Goal: Task Accomplishment & Management: Use online tool/utility

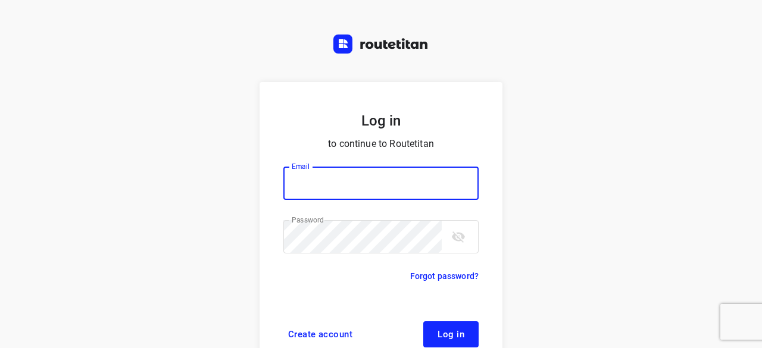
scroll to position [45, 0]
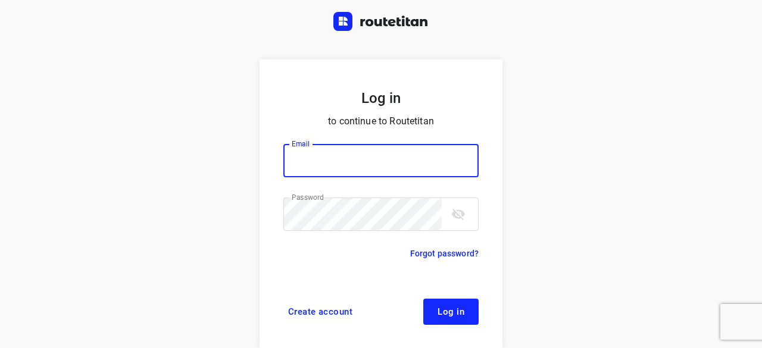
type input "yvonne5611@gmail.com"
click at [442, 304] on button "Log in" at bounding box center [450, 312] width 55 height 26
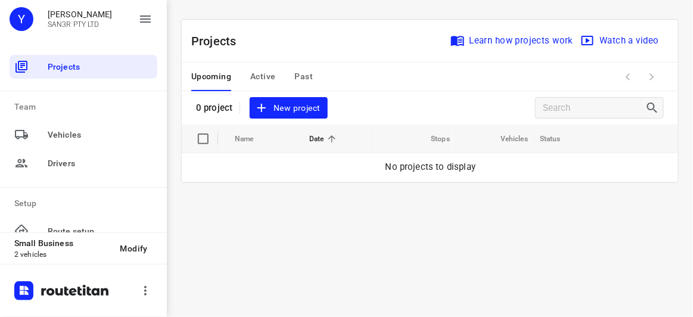
click at [0, 162] on div "Projects Team Vehicles Drivers Setup Route setup Notifications Tags Administrat…" at bounding box center [83, 140] width 167 height 185
click at [321, 102] on button "New project" at bounding box center [288, 108] width 77 height 22
click at [313, 107] on div "0 project New project" at bounding box center [262, 108] width 132 height 22
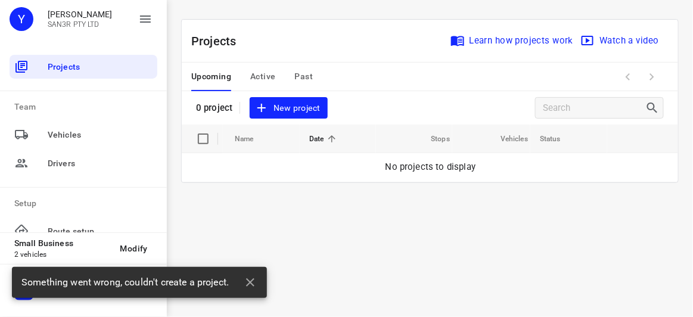
drag, startPoint x: 329, startPoint y: 205, endPoint x: 327, endPoint y: 190, distance: 15.0
click at [327, 198] on div "i © 2025 Routetitan , © Stadia Maps , © OpenMapTiles © OpenStreetMap contributo…" at bounding box center [430, 158] width 526 height 317
click at [438, 226] on div "i © 2025 Routetitan , © Stadia Maps , © OpenMapTiles © OpenStreetMap contributo…" at bounding box center [430, 158] width 526 height 317
click at [254, 279] on icon "button" at bounding box center [250, 282] width 8 height 8
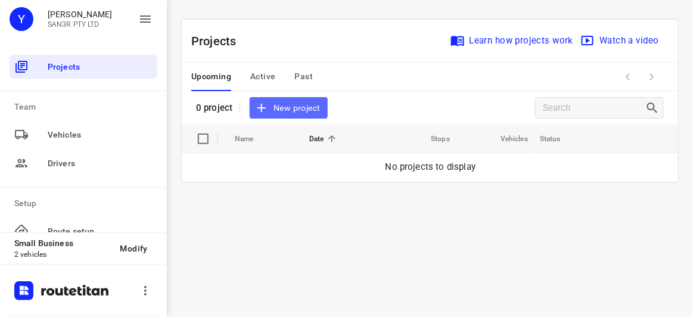
click at [301, 108] on span "New project" at bounding box center [288, 108] width 63 height 15
click at [290, 108] on div "0 project New project" at bounding box center [262, 108] width 132 height 22
click at [283, 199] on div "i © 2025 Routetitan , © Stadia Maps , © OpenMapTiles © OpenStreetMap contributo…" at bounding box center [430, 158] width 526 height 317
click at [351, 187] on div "i © 2025 Routetitan , © Stadia Maps , © OpenMapTiles © OpenStreetMap contributo…" at bounding box center [430, 158] width 526 height 317
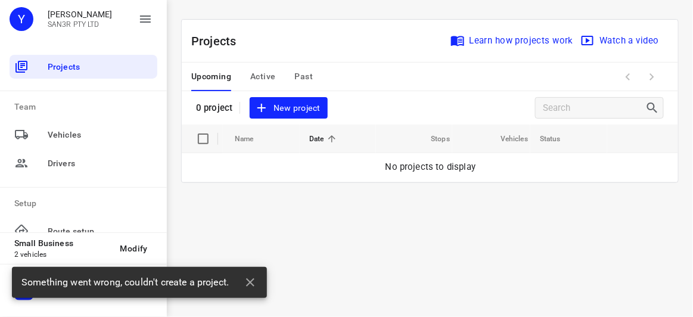
click at [292, 105] on span "New project" at bounding box center [288, 108] width 63 height 15
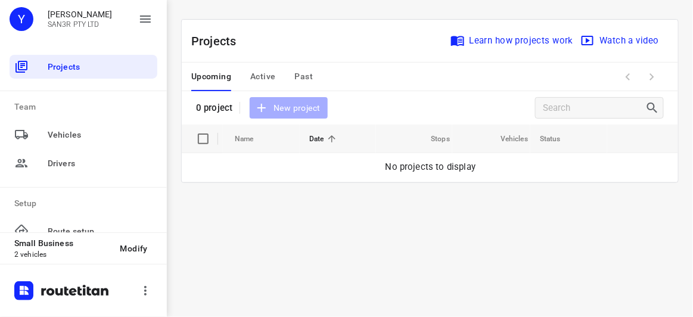
click at [226, 268] on div "i © 2025 Routetitan , © Stadia Maps , © OpenMapTiles © OpenStreetMap contributo…" at bounding box center [430, 158] width 526 height 317
click at [276, 103] on span "New project" at bounding box center [288, 108] width 63 height 15
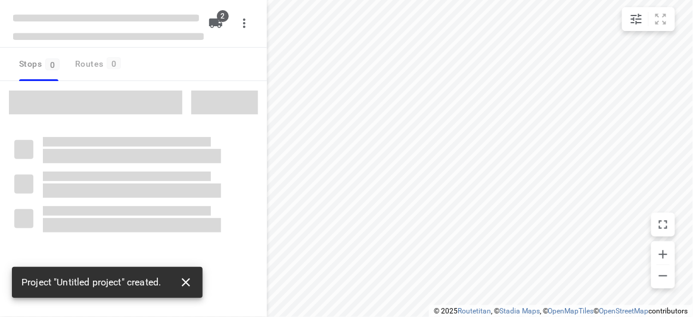
click at [179, 290] on button "button" at bounding box center [186, 282] width 24 height 24
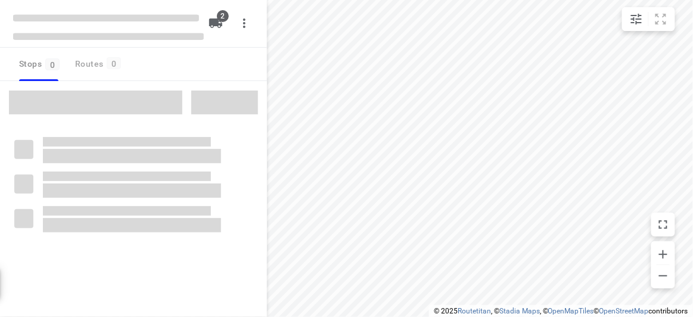
type input "distance"
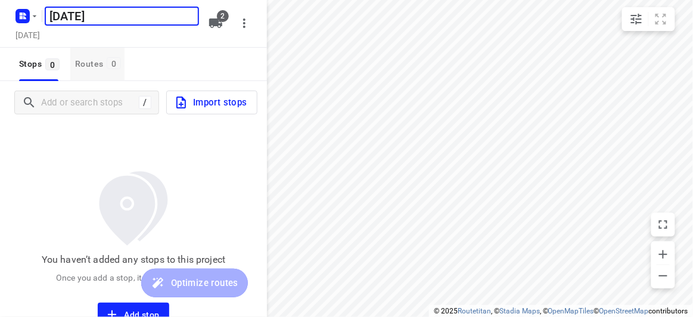
type input "[DATE]"
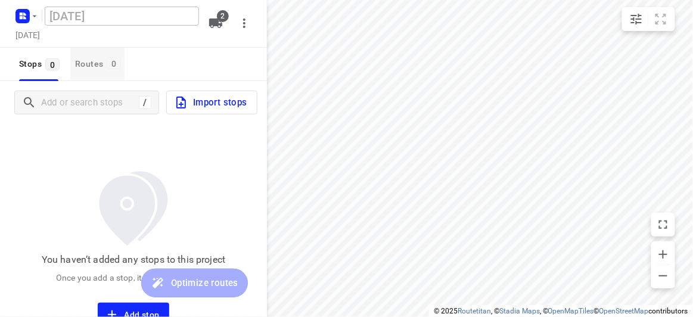
drag, startPoint x: 104, startPoint y: 47, endPoint x: 101, endPoint y: 83, distance: 35.9
click at [103, 52] on div "18 AUGUST 2025 ​ Saturday, Aug 16 2 Stops 0 Routes 0 / Import stops You haven’t…" at bounding box center [133, 158] width 267 height 317
click at [99, 91] on div "/" at bounding box center [86, 103] width 145 height 24
click at [99, 94] on input "Add or search stops" at bounding box center [90, 102] width 96 height 18
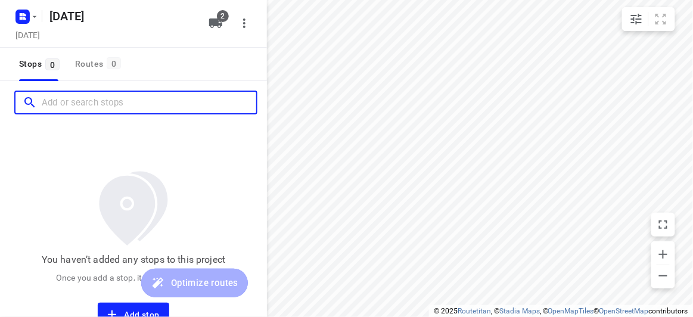
paste input "9 Gilbert Parade, Camberwell 3124"
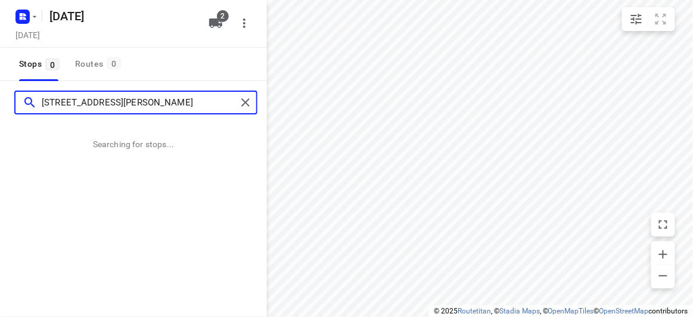
type input "9 Gilbert Parade, Camberwell 3124"
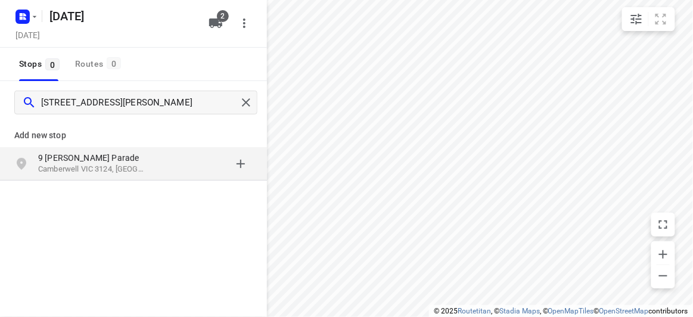
drag, startPoint x: 66, startPoint y: 117, endPoint x: 66, endPoint y: 123, distance: 6.0
click at [66, 117] on div "9 Gilbert Parade, Camberwell 3124" at bounding box center [133, 102] width 267 height 43
click at [68, 148] on div "9 Gilbert Parade Camberwell VIC 3124, Australia" at bounding box center [133, 163] width 267 height 33
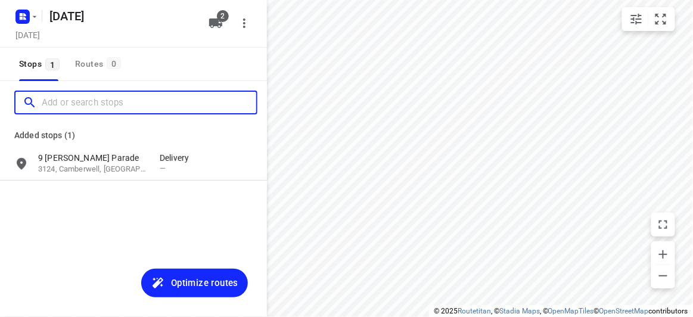
click at [98, 107] on input "Add or search stops" at bounding box center [149, 102] width 214 height 18
click at [100, 102] on input "Add or search stops" at bounding box center [149, 102] width 214 height 18
paste input "18 Treeby Court Springvale South Vic 3172"
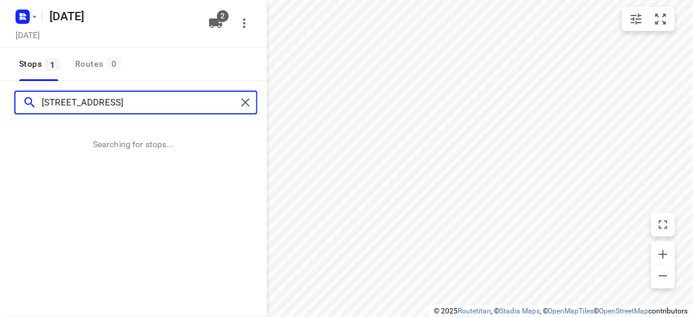
type input "18 Treeby Court Springvale South Vic 3172"
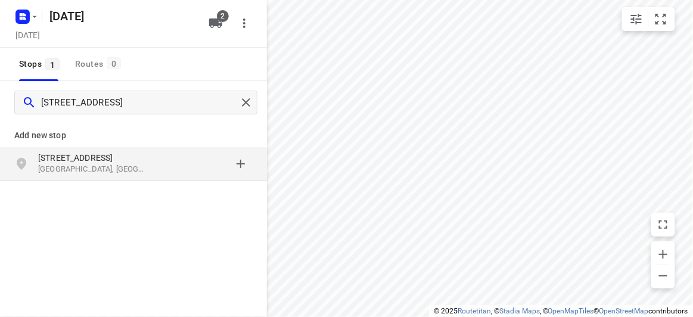
click at [83, 159] on p "18 Treeby Court" at bounding box center [93, 158] width 110 height 12
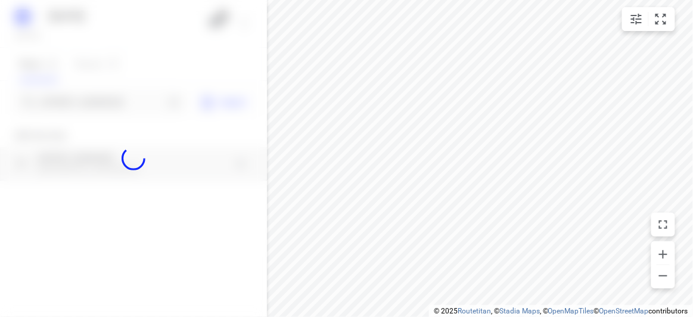
click at [98, 93] on div at bounding box center [133, 158] width 267 height 317
click at [101, 99] on div at bounding box center [133, 158] width 267 height 317
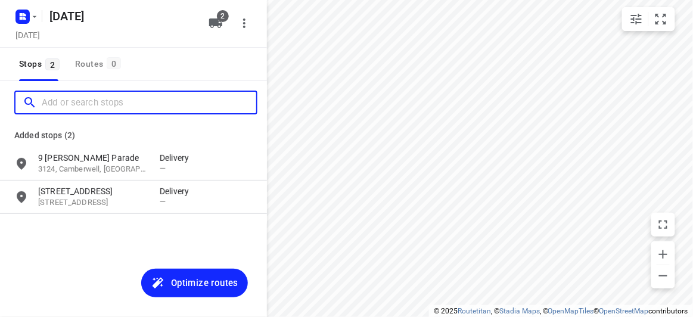
paste input "421 Middleborough Road Box Hill 3128"
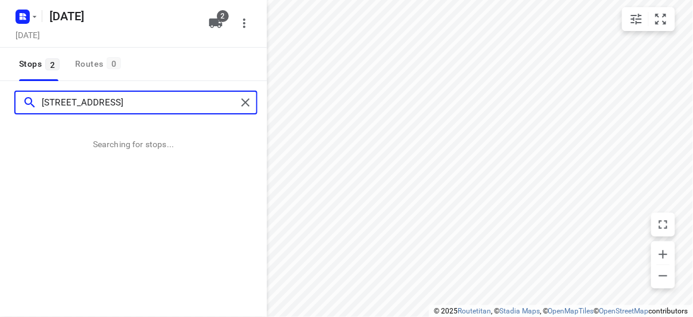
type input "421 Middleborough Road Box Hill 3128"
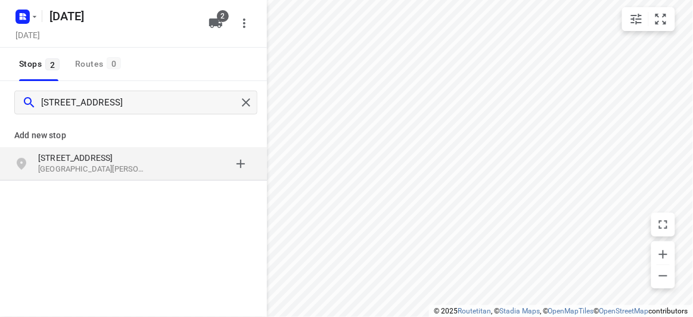
click at [115, 176] on div "421 Middleborough Road Box Hill VIC 3128, Australia" at bounding box center [133, 163] width 267 height 33
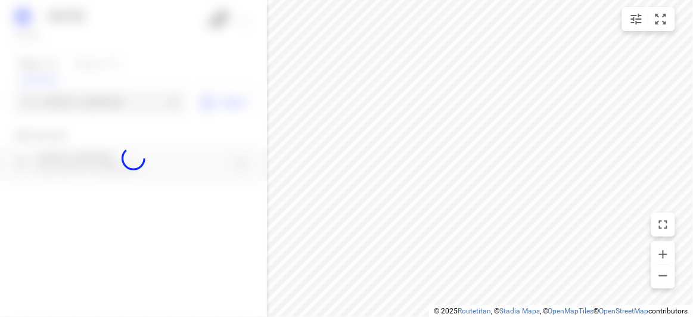
click at [101, 98] on div at bounding box center [133, 158] width 267 height 317
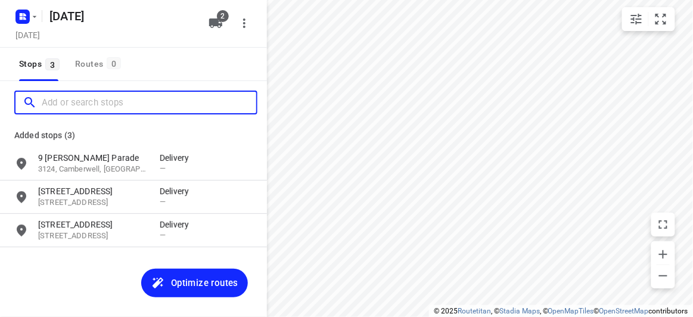
paste input "4 Victoria Avenue, canterbury,3126"
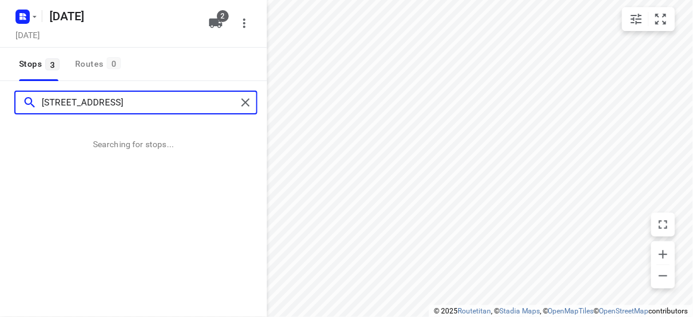
type input "4 Victoria Avenue, canterbury,3126"
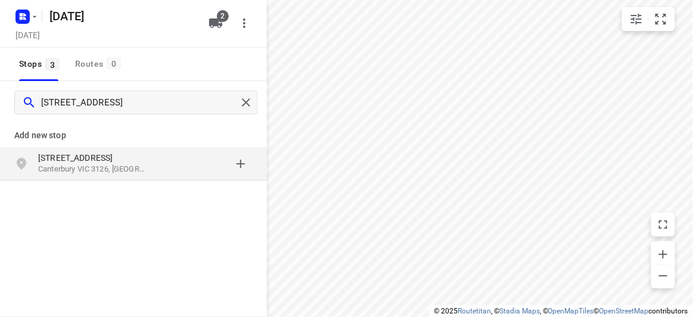
click at [123, 169] on p "Canterbury VIC 3126, Australia" at bounding box center [93, 169] width 110 height 11
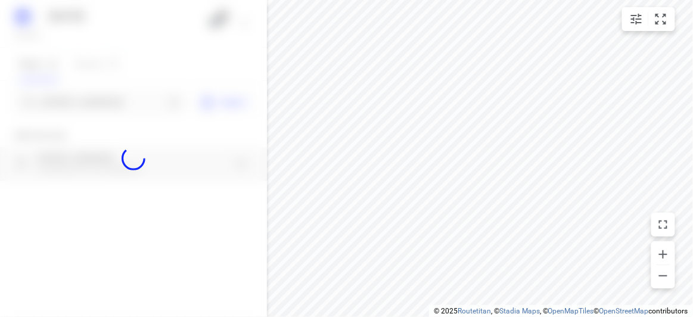
click at [76, 107] on div at bounding box center [133, 158] width 267 height 317
click at [76, 107] on div "18 AUGUST 2025 Saturday, Aug 16 2 Stops 3 Routes 0 Import Add new stop 4 Victor…" at bounding box center [133, 158] width 267 height 317
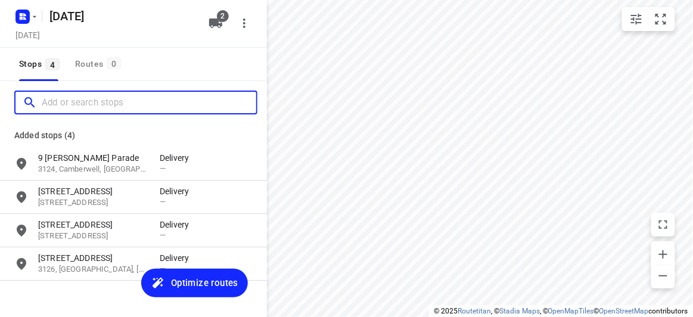
paste input "10 Mountview Rd Malvern 3144"
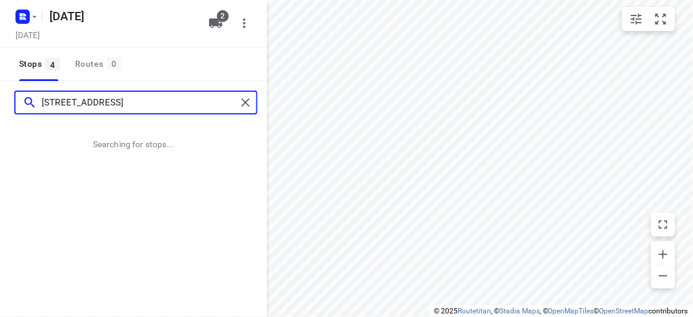
type input "10 Mountview Rd Malvern 3144"
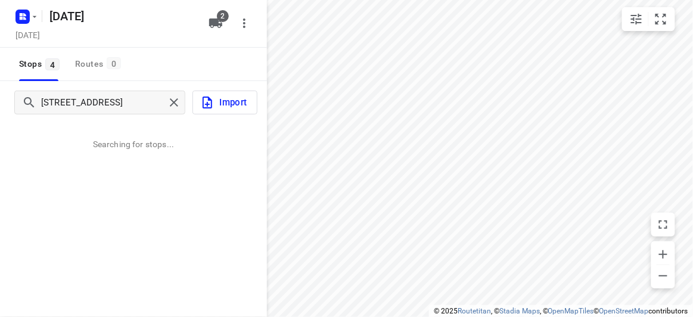
click at [444, 315] on ul "© 2025 Routetitan , © Stadia Maps , © OpenMapTiles © OpenStreetMap contributors" at bounding box center [560, 311] width 261 height 10
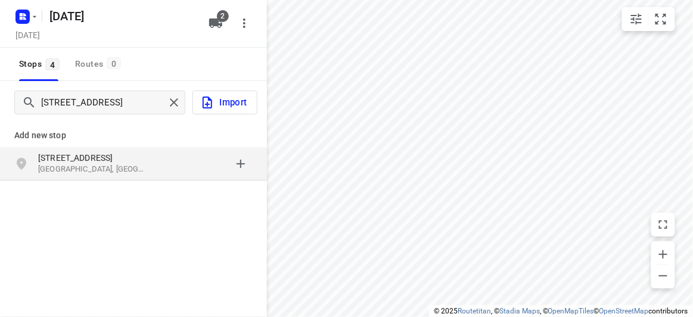
click at [59, 176] on div "10 Mountview Rd Malvern VIC 3144, Australia" at bounding box center [133, 163] width 267 height 33
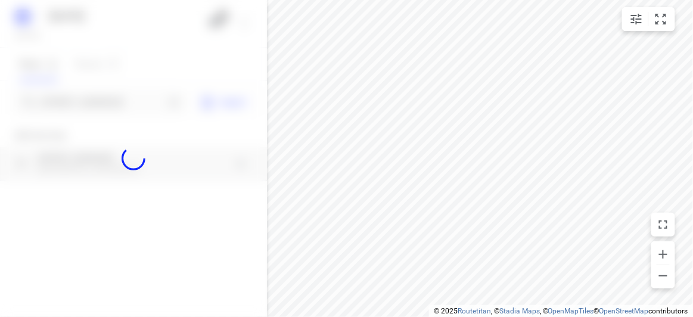
click at [82, 102] on div at bounding box center [133, 158] width 267 height 317
click at [87, 96] on div at bounding box center [133, 158] width 267 height 317
click at [87, 96] on div "18 AUGUST 2025 Saturday, Aug 16 2 Stops 4 Routes 0 10 Mountview Rd Malvern 3144…" at bounding box center [133, 158] width 267 height 317
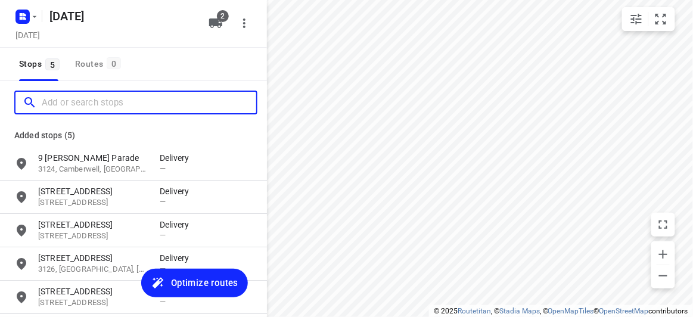
paste input "56 the highway, Mount waverley 3149"
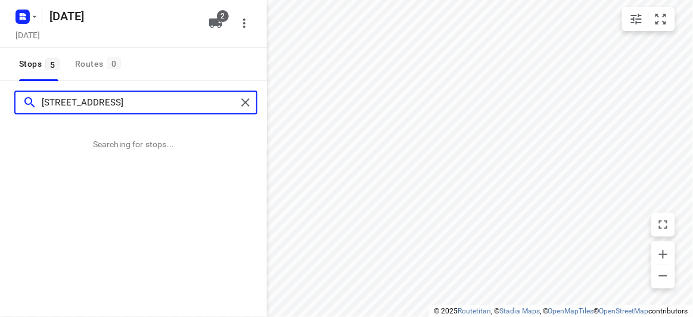
type input "56 the highway, Mount waverley 3149"
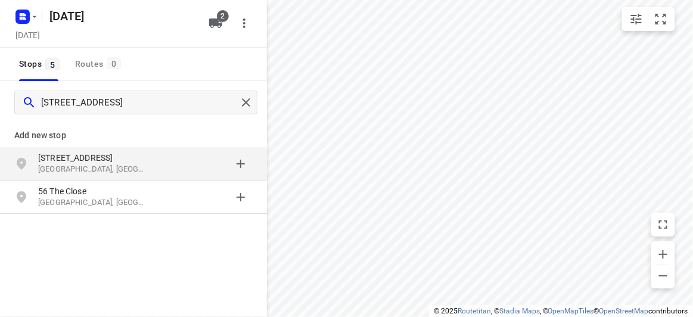
click at [101, 173] on p "Mount Waverley VIC 3149, Australia" at bounding box center [93, 169] width 110 height 11
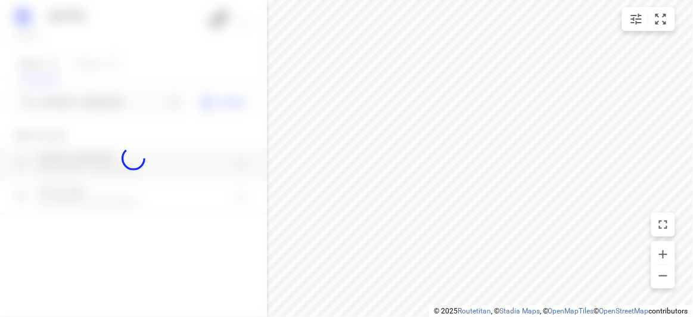
click at [102, 111] on div at bounding box center [133, 158] width 267 height 317
click at [102, 100] on div at bounding box center [133, 158] width 267 height 317
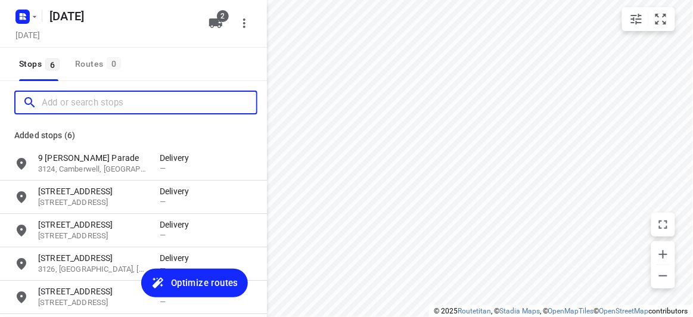
click at [102, 100] on input "Add or search stops" at bounding box center [149, 102] width 214 height 18
paste input "15 Jamieson Avenue Rowville 3178"
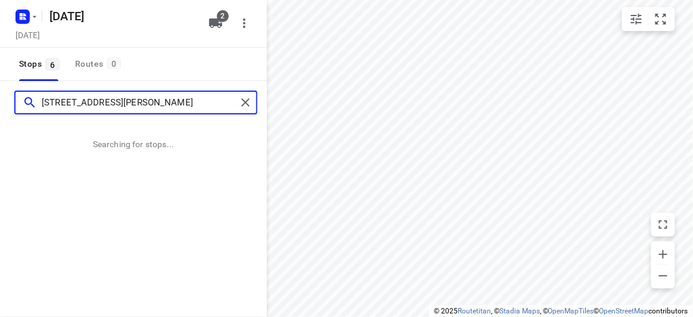
type input "15 Jamieson Avenue Rowville 3178"
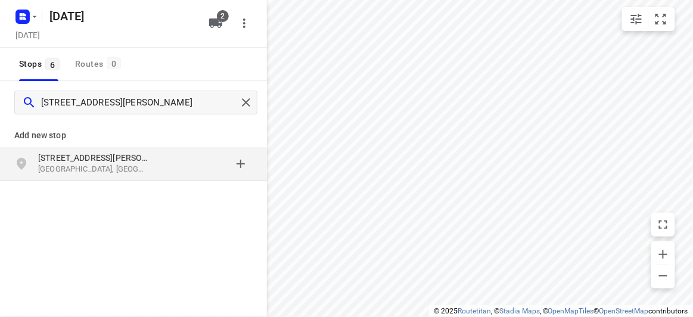
click at [82, 144] on div "Add new stop" at bounding box center [133, 130] width 267 height 33
click at [83, 152] on p "15 Jamieson Avenue" at bounding box center [93, 158] width 110 height 12
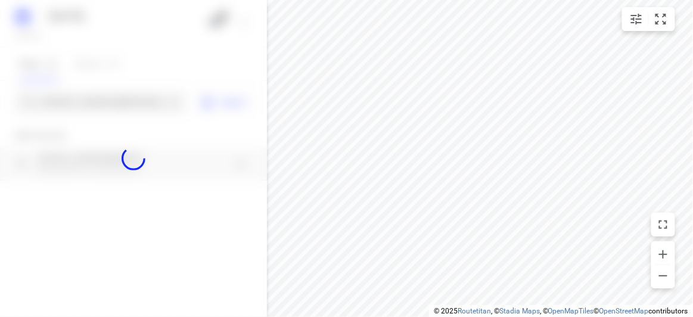
click at [73, 105] on div at bounding box center [133, 158] width 267 height 317
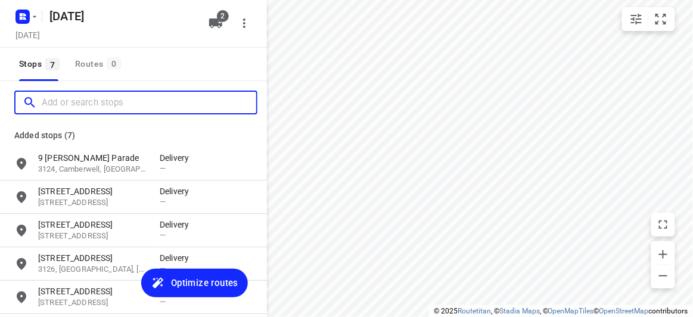
paste input "3 Broomhill Avenue, Blackburn 3130"
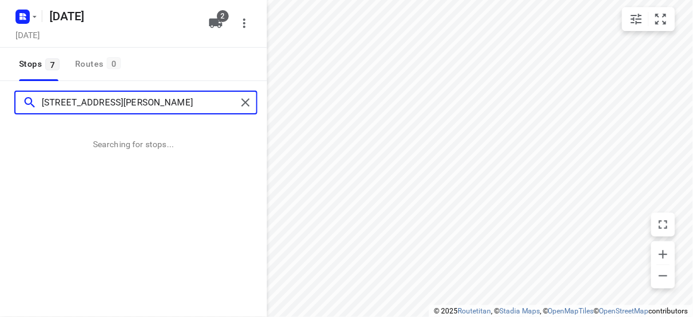
type input "3 Broomhill Avenue, Blackburn 3130"
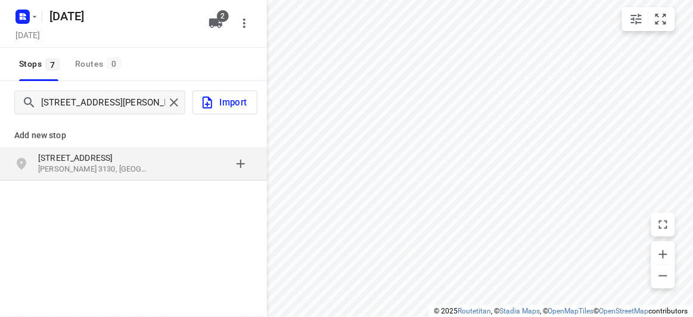
click at [114, 172] on p "Blackburn VIC 3130, Australia" at bounding box center [93, 169] width 110 height 11
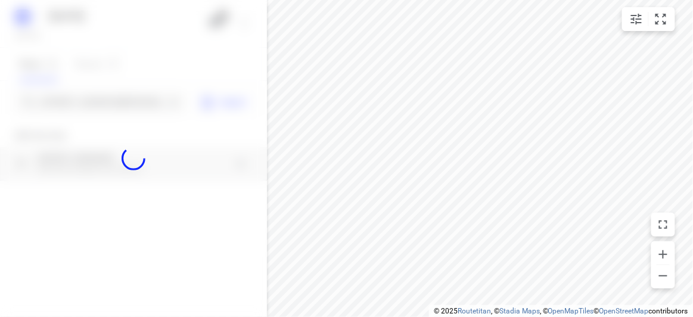
click at [104, 104] on div at bounding box center [133, 158] width 267 height 317
paste input "26A Carlton st McKinnon 3204"
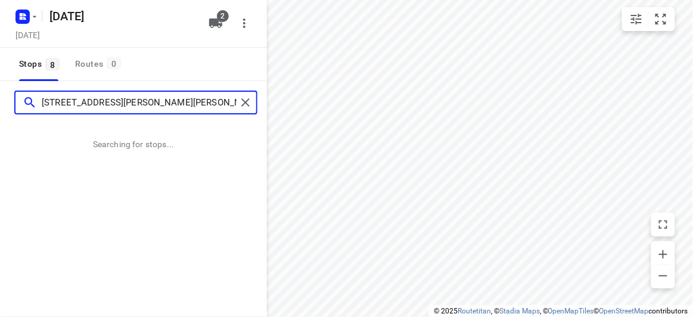
type input "26A Carlton st McKinnon 3204"
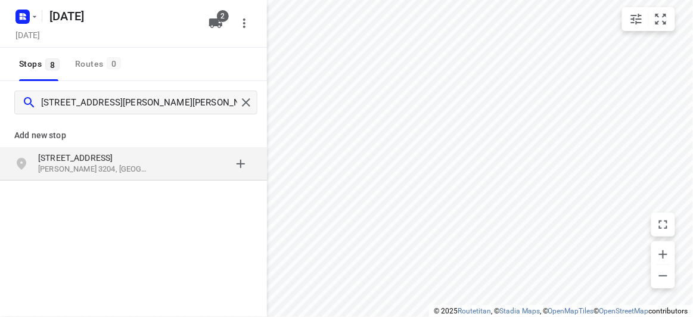
click at [91, 156] on p "26A Carlton St" at bounding box center [93, 158] width 110 height 12
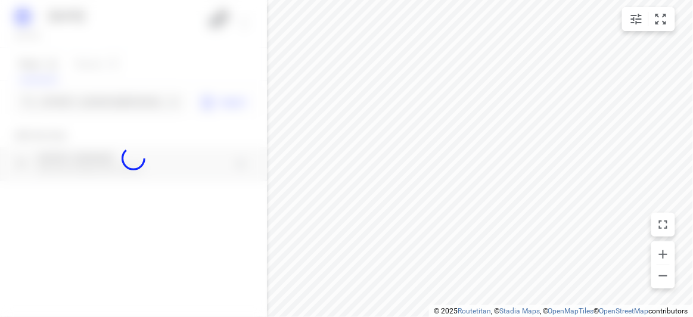
click at [91, 97] on div at bounding box center [133, 158] width 267 height 317
paste input "422 Mountain highway WANTIRNA 3152"
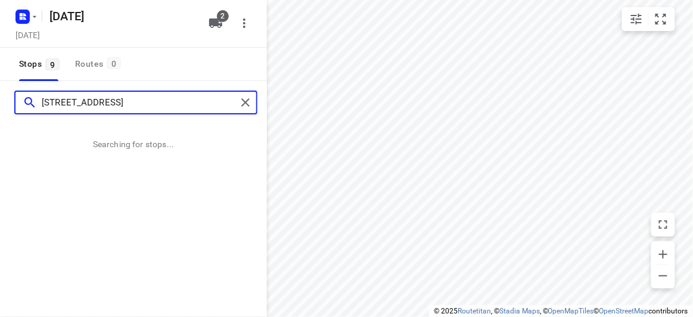
type input "422 Mountain highway WANTIRNA 3152"
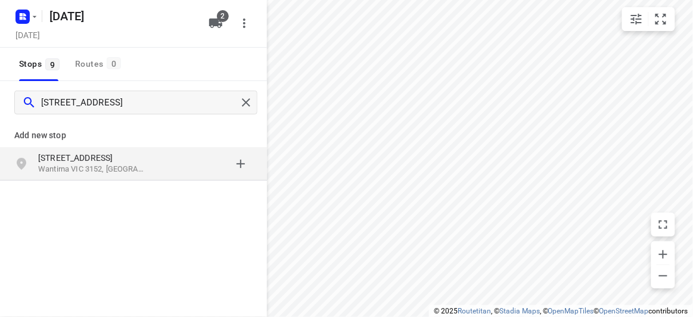
click at [125, 160] on p "422 Mountain Highway" at bounding box center [93, 158] width 110 height 12
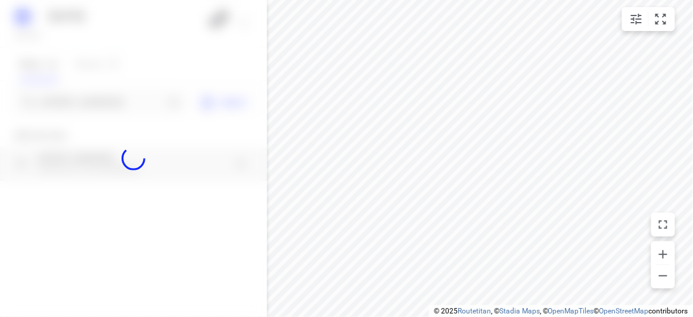
click at [96, 99] on div at bounding box center [133, 158] width 267 height 317
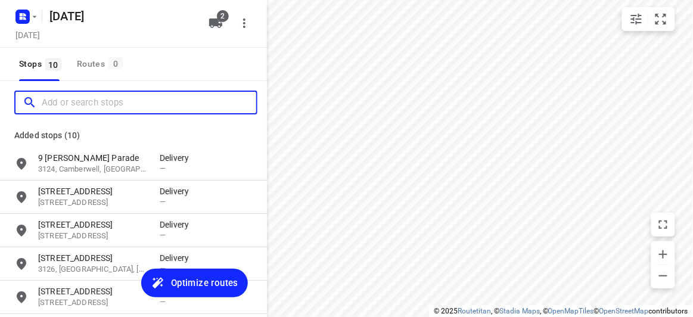
paste input "19 panorama court Bulleen 3105"
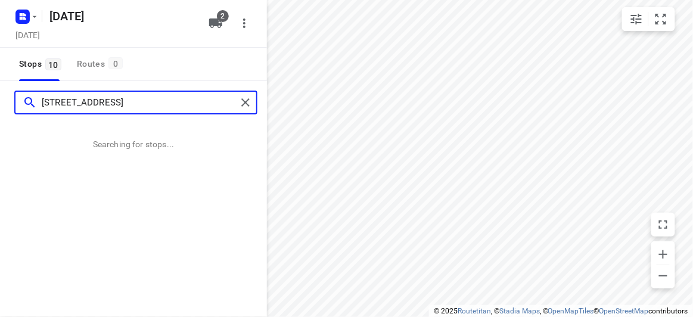
type input "19 panorama court Bulleen 3105"
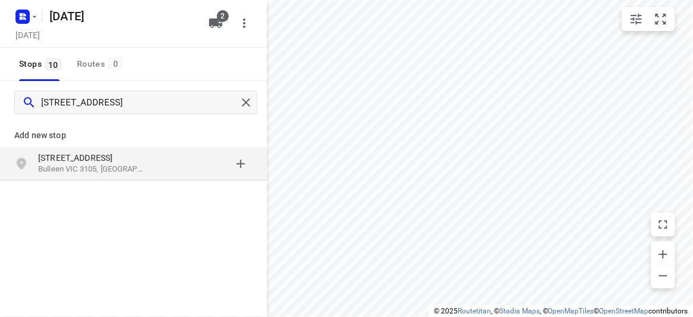
click at [99, 154] on p "[STREET_ADDRESS]" at bounding box center [93, 158] width 110 height 12
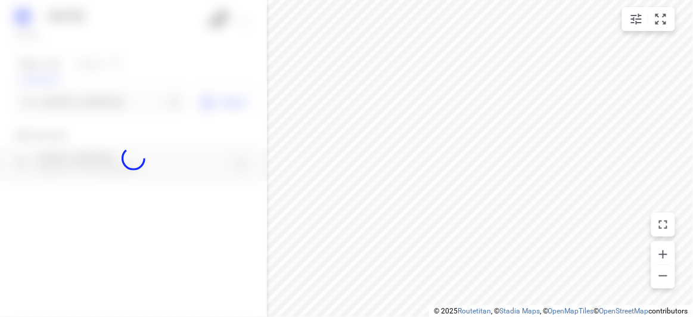
click at [86, 103] on div at bounding box center [133, 158] width 267 height 317
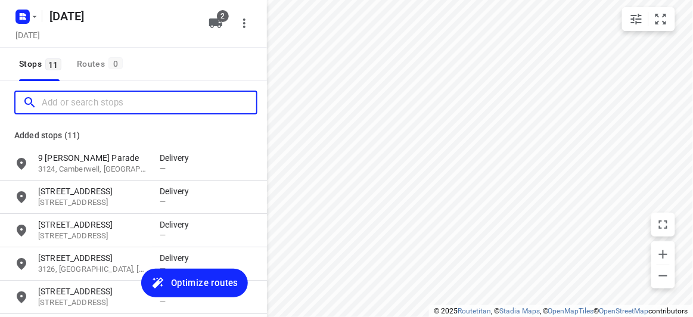
click at [86, 103] on input "Add or search stops" at bounding box center [149, 102] width 214 height 18
paste input "19 panorama court Bulleen 3105"
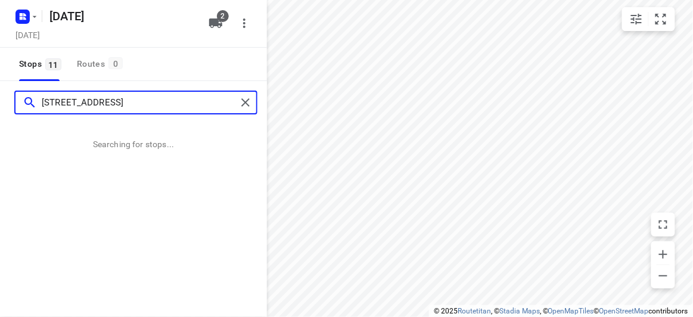
type input "19 panorama court Bulleen 3105"
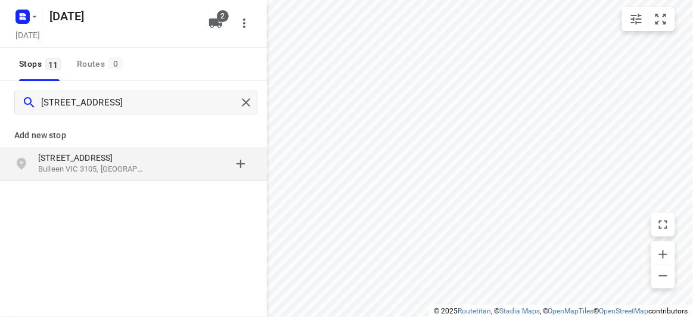
click at [57, 154] on p "[STREET_ADDRESS]" at bounding box center [93, 158] width 110 height 12
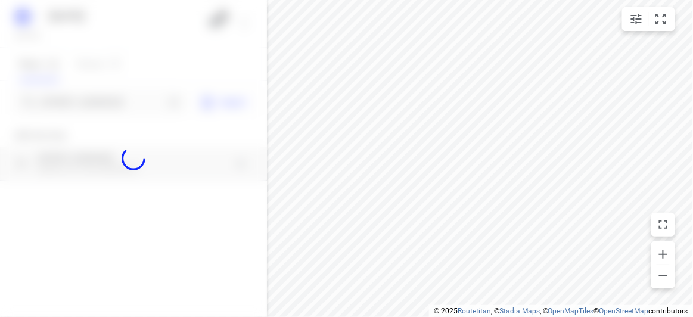
click at [65, 95] on div at bounding box center [133, 158] width 267 height 317
click at [66, 96] on div at bounding box center [133, 158] width 267 height 317
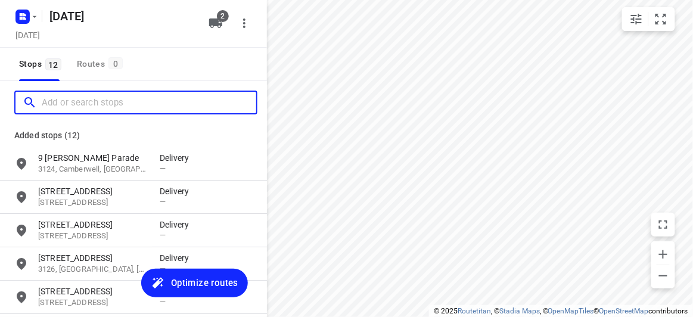
click at [66, 96] on input "Add or search stops" at bounding box center [149, 102] width 214 height 18
paste input "104 BEVERLEY STREET, Doncaster East 3109"
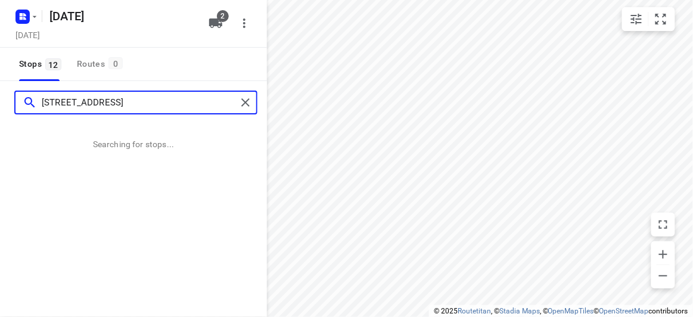
type input "104 BEVERLEY STREET, Doncaster East 3109"
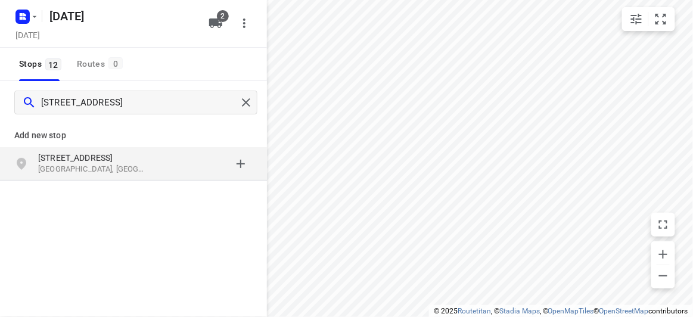
click at [96, 167] on p "[GEOGRAPHIC_DATA], [GEOGRAPHIC_DATA]" at bounding box center [93, 169] width 110 height 11
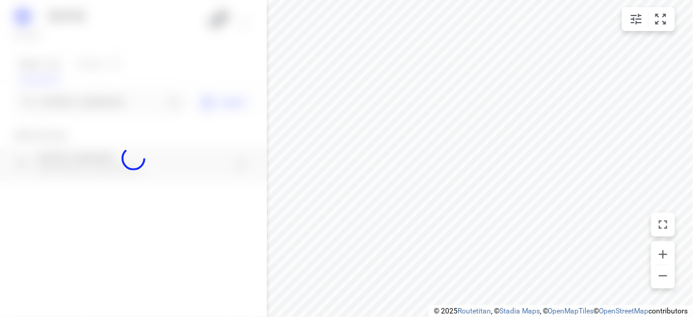
click at [84, 105] on div at bounding box center [133, 158] width 267 height 317
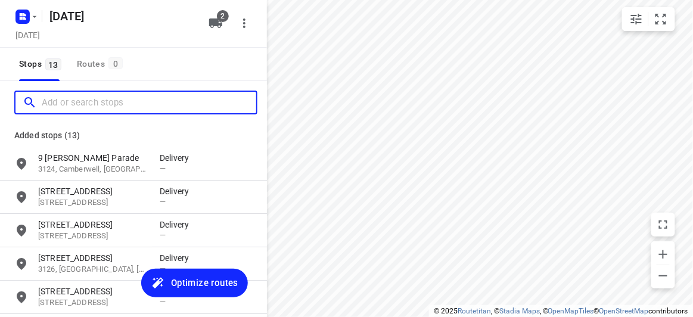
paste input "2A Hilda St, Balwyn VIC 3103"
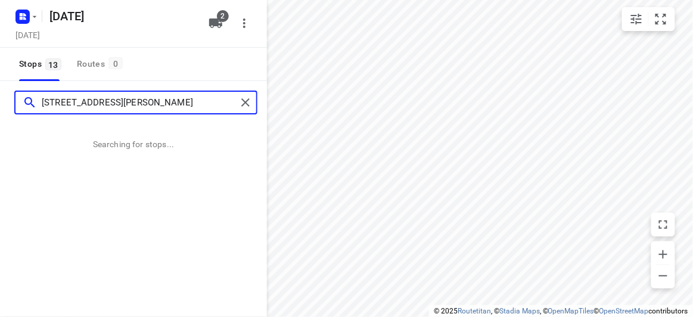
type input "2A Hilda St, Balwyn VIC 3103"
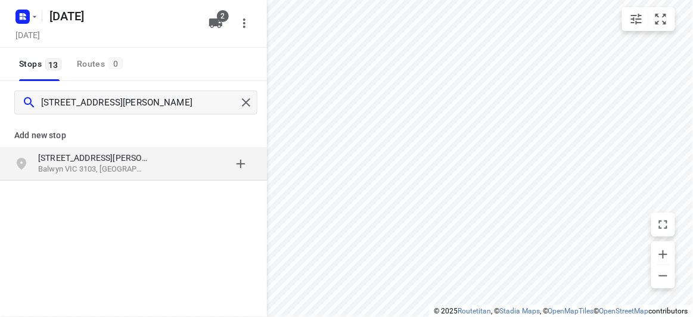
click at [136, 176] on div "2A Hilda St Balwyn VIC 3103, Australia" at bounding box center [133, 163] width 267 height 33
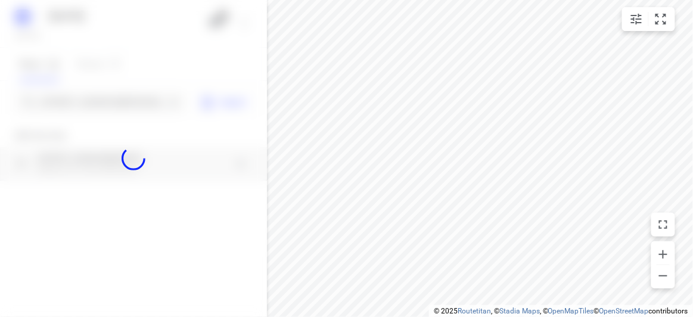
click at [91, 101] on div at bounding box center [133, 158] width 267 height 317
click at [91, 101] on input "2A Hilda St, Balwyn VIC 3103" at bounding box center [103, 102] width 123 height 18
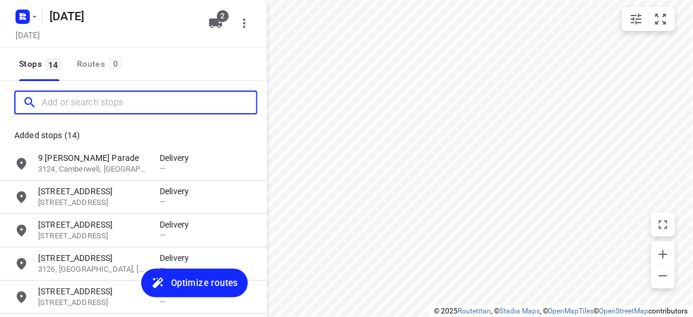
paste input "5 Ashford Street Templestowe Lower 3107"
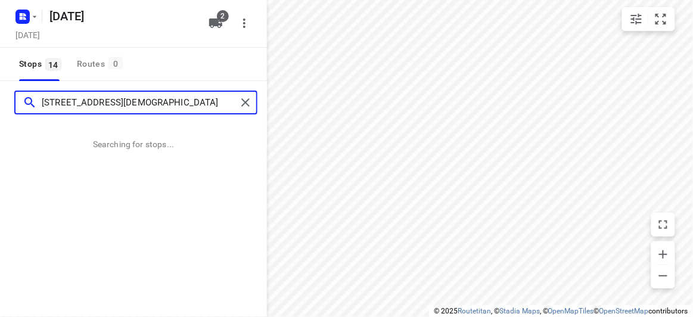
type input "5 Ashford Street Templestowe Lower 3107"
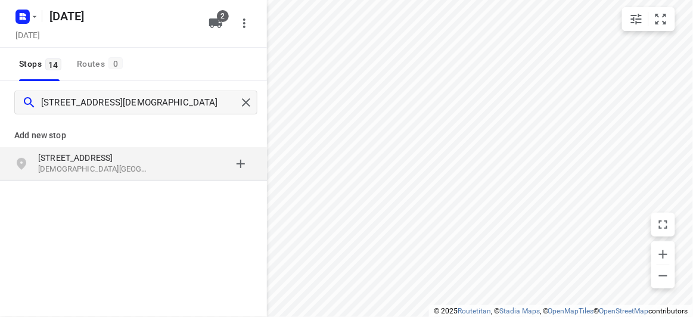
click at [108, 171] on p "Templestowe Lower VIC 3107, Australia" at bounding box center [93, 169] width 110 height 11
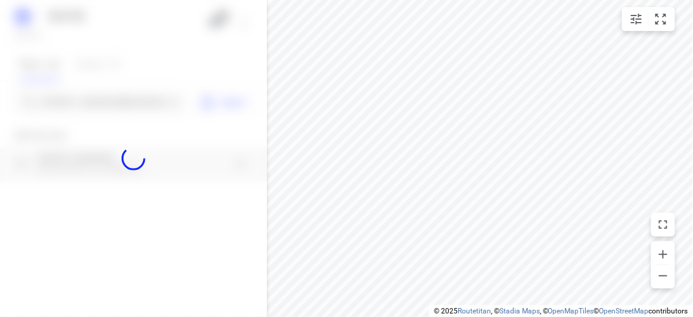
click at [88, 100] on div at bounding box center [133, 158] width 267 height 317
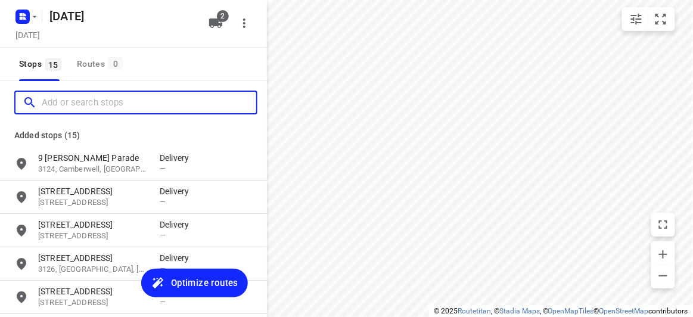
paste input "16 Tranmere Ave Carnegie 3163"
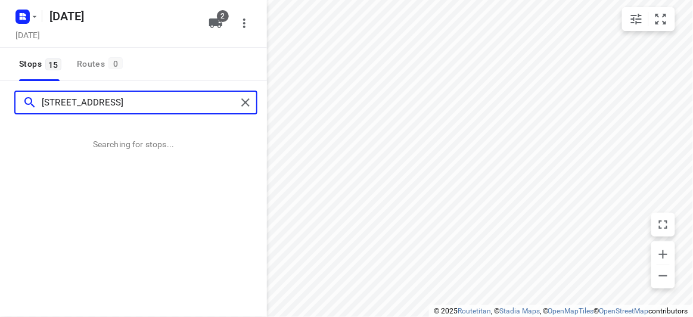
type input "16 Tranmere Ave Carnegie 3163"
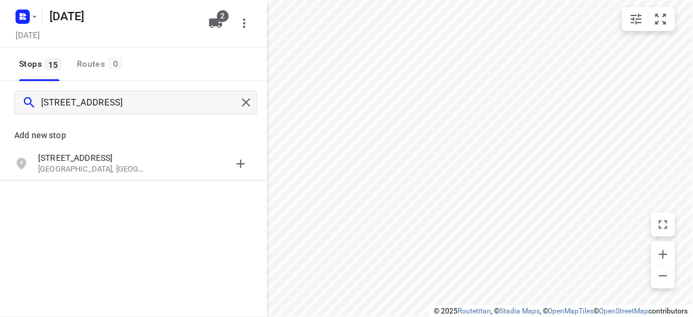
click at [101, 144] on div "Add new stop" at bounding box center [133, 130] width 267 height 33
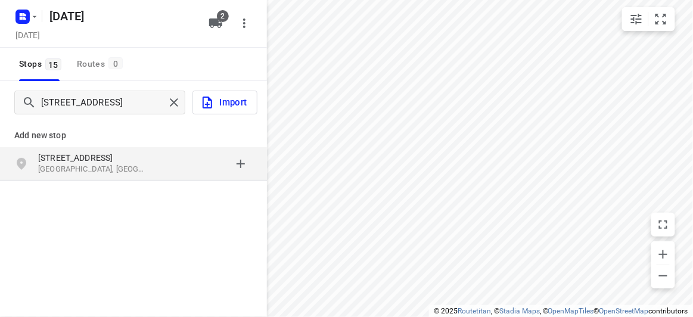
click at [104, 149] on div "16 Tranmere Ave Carnegie VIC 3163, Australia" at bounding box center [133, 163] width 267 height 33
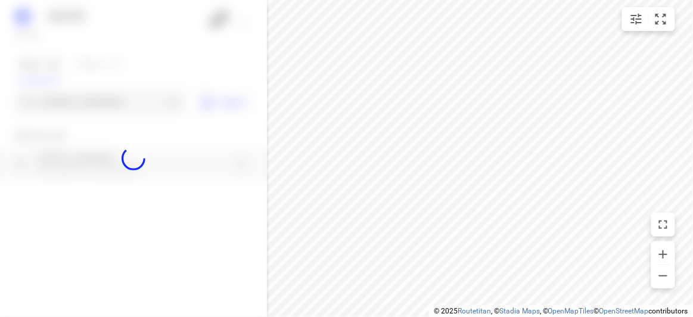
click at [80, 94] on div at bounding box center [133, 158] width 267 height 317
click at [80, 99] on div at bounding box center [133, 158] width 267 height 317
click at [80, 99] on div "18 AUGUST 2025 Saturday, Aug 16 2 Stops 15 Routes 0 16 Tranmere Ave Carnegie 31…" at bounding box center [133, 158] width 267 height 317
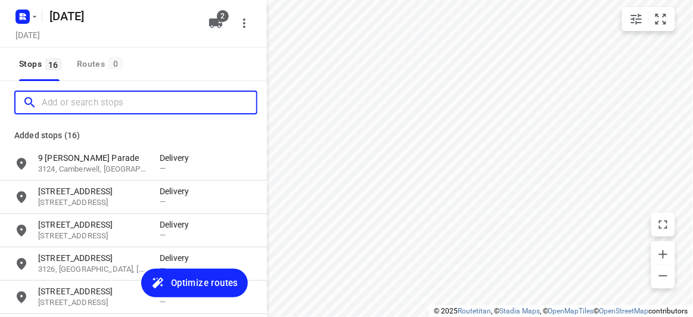
paste input "4 Talara Close Springvale VIC 3171"
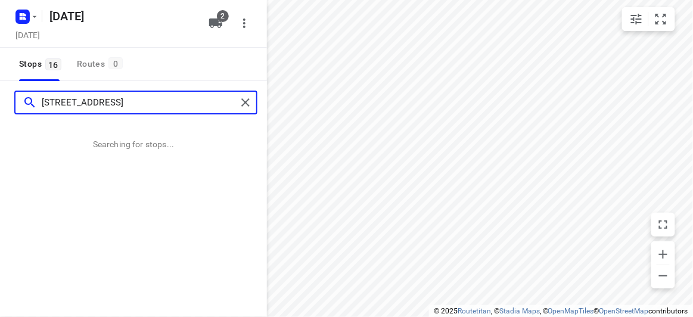
type input "4 Talara Close Springvale VIC 3171"
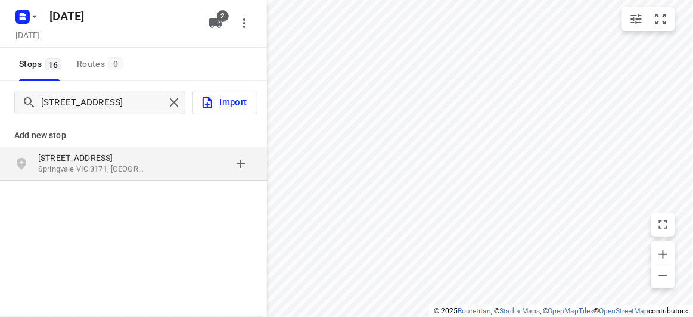
click at [157, 169] on div "4 Talara Close Springvale VIC 3171, Australia" at bounding box center [98, 164] width 121 height 24
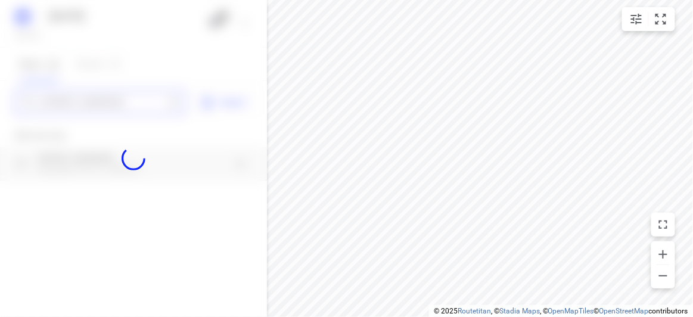
click at [111, 97] on div "18 AUGUST 2025 Saturday, Aug 16 2 Stops 16 Routes 0 4 Talara Close Springvale V…" at bounding box center [133, 158] width 267 height 317
click at [111, 99] on div at bounding box center [133, 158] width 267 height 317
paste input "44 Blackwood Street, Carnegie 3163"
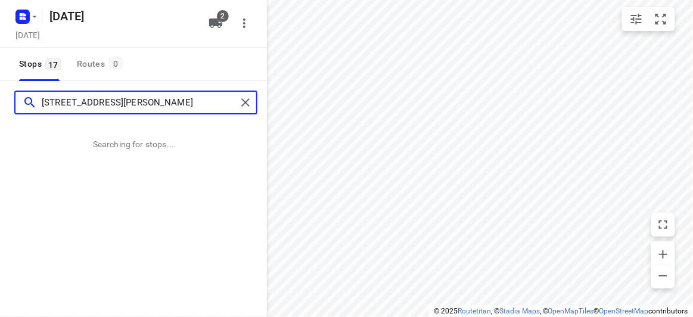
type input "44 Blackwood Street, Carnegie 3163"
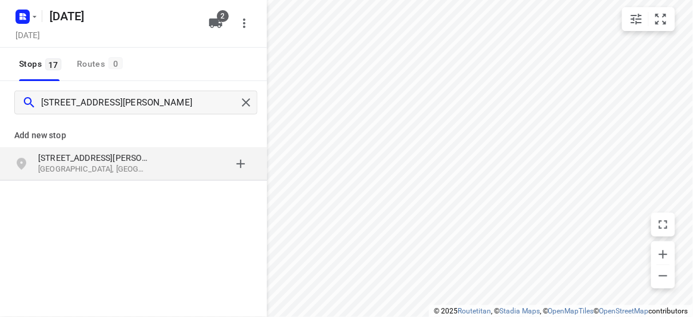
click at [99, 148] on div "44 Blackwood Street Carnegie VIC 3163, Australia" at bounding box center [133, 163] width 267 height 33
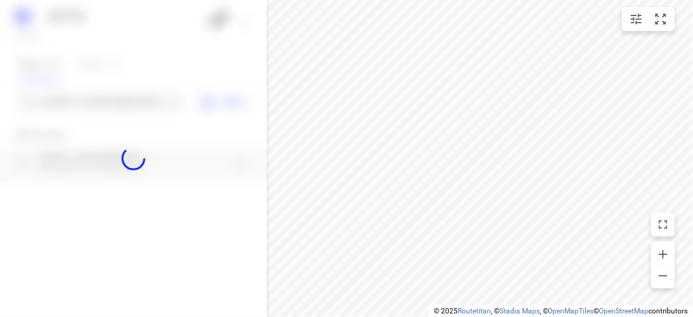
click at [107, 96] on div at bounding box center [133, 158] width 267 height 317
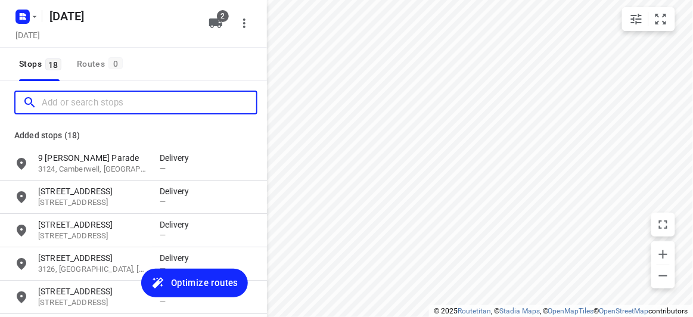
paste input "45 cavenagh boulevard Mulgrave 3170"
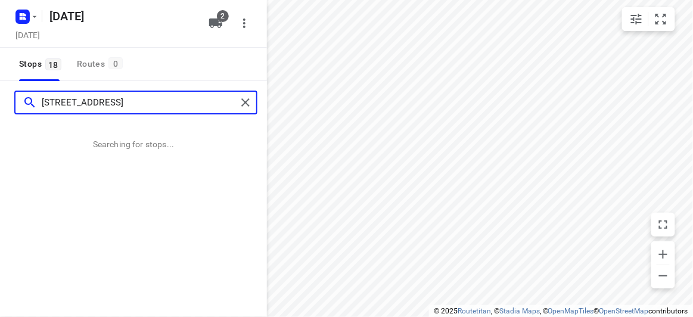
type input "45 cavenagh boulevard Mulgrave 3170"
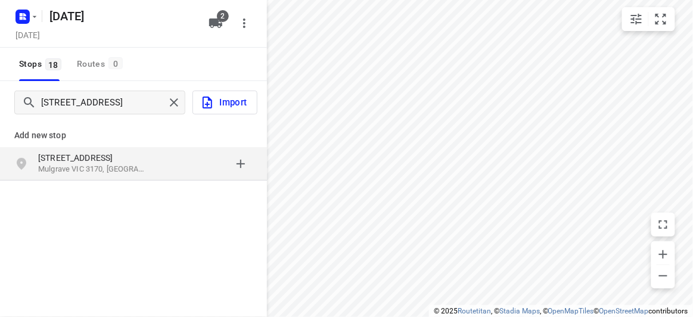
click at [93, 162] on p "45 Cavenagh Boulevard" at bounding box center [93, 158] width 110 height 12
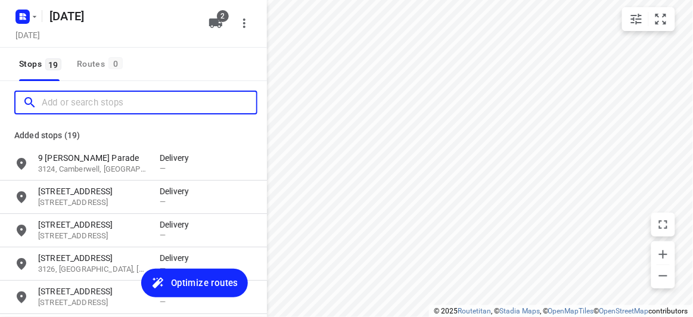
paste input "387 auburn rd Hawthorn 3122"
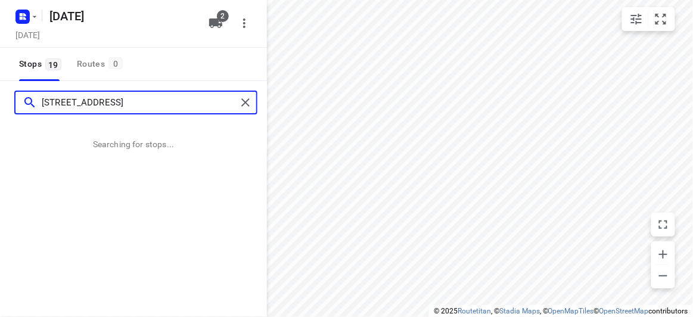
type input "387 auburn rd Hawthorn 3122"
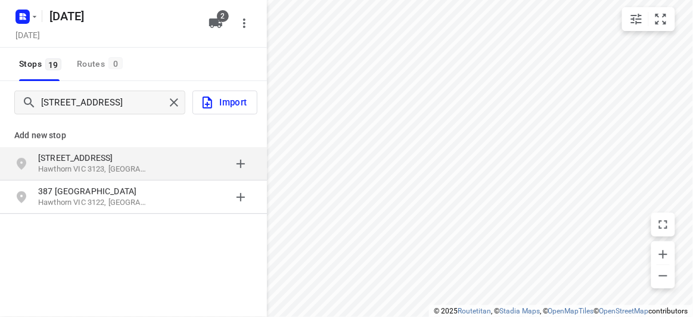
click at [61, 158] on p "387 Auburn Rd" at bounding box center [93, 158] width 110 height 12
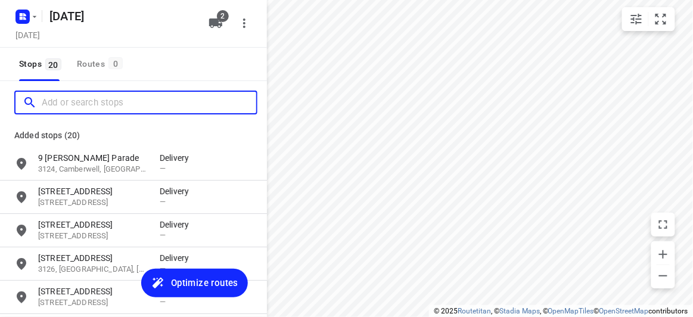
click at [77, 97] on input "Add or search stops" at bounding box center [149, 102] width 214 height 18
paste input "34 Denmark Hill Road Hawthorn East 3123"
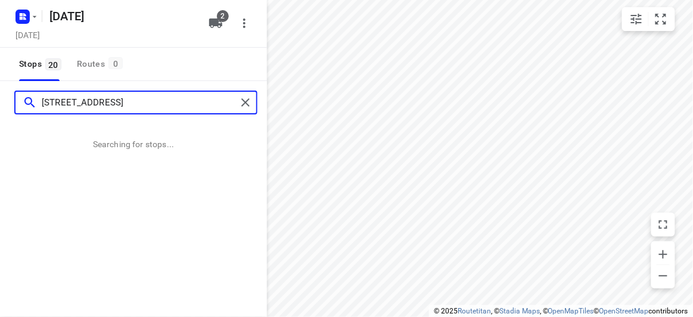
type input "34 Denmark Hill Road Hawthorn East 3123"
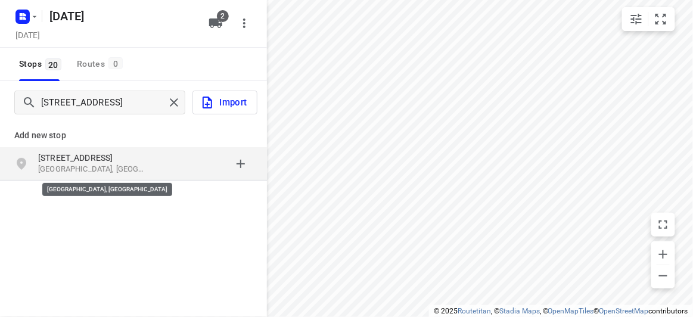
click at [145, 164] on p "[GEOGRAPHIC_DATA], [GEOGRAPHIC_DATA]" at bounding box center [93, 169] width 110 height 11
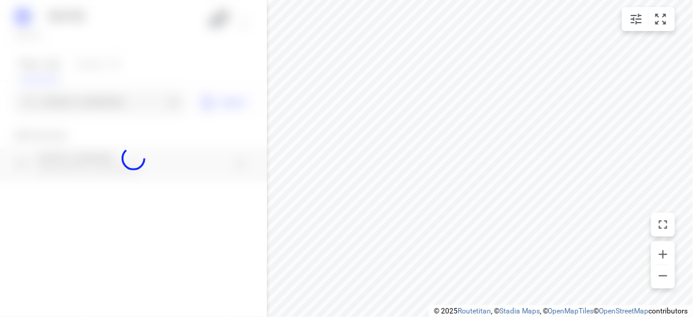
click at [101, 96] on div at bounding box center [133, 158] width 267 height 317
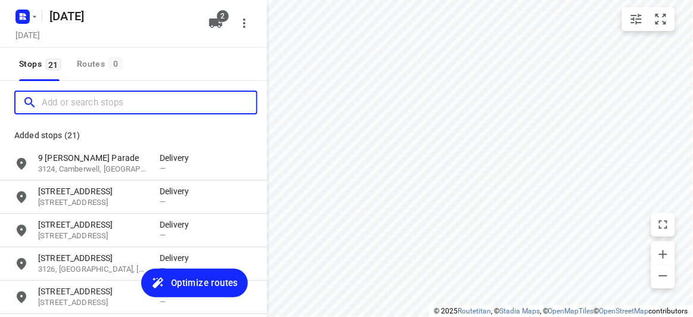
click at [101, 96] on input "Add or search stops" at bounding box center [149, 102] width 214 height 18
paste input "59 Monash Avenue Balwyn 3103"
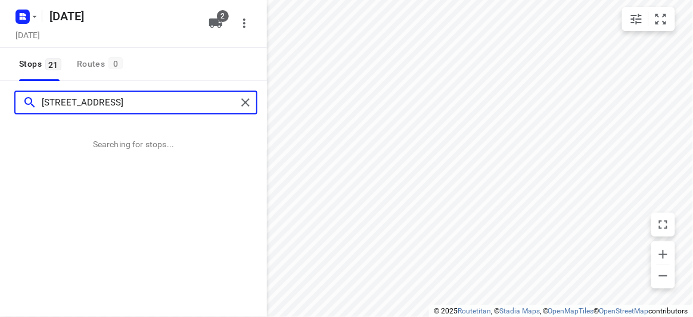
type input "59 Monash Avenue Balwyn 3103"
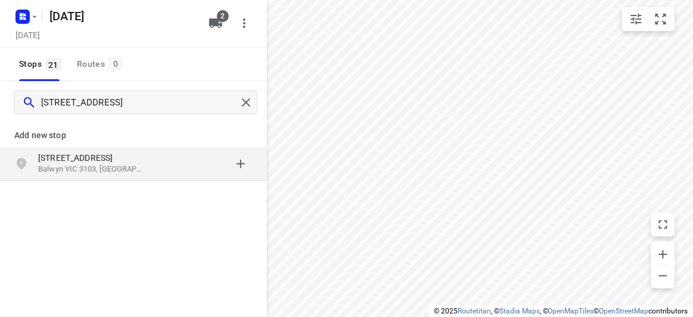
click at [139, 172] on p "Balwyn VIC 3103, Australia" at bounding box center [93, 169] width 110 height 11
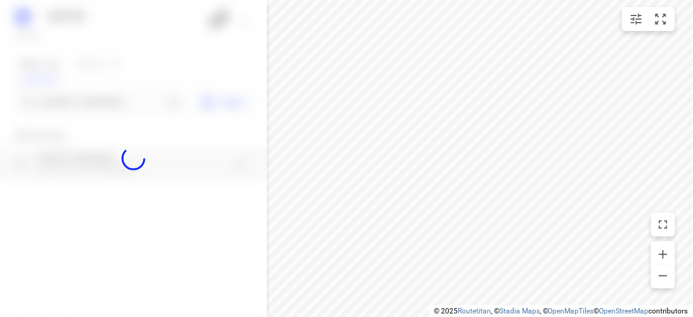
click at [89, 101] on div at bounding box center [133, 158] width 267 height 317
click at [89, 101] on input "Add or search stops" at bounding box center [103, 102] width 123 height 18
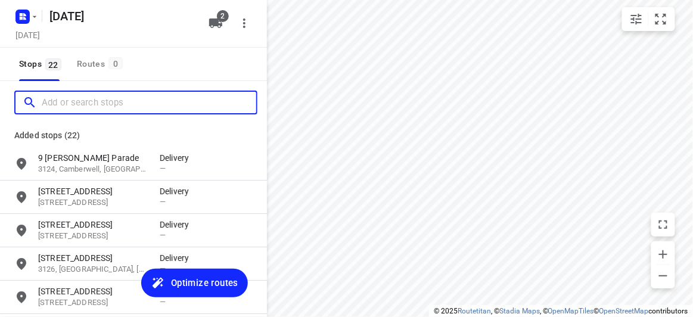
paste input "40 Argyll Street Malvern East 3145"
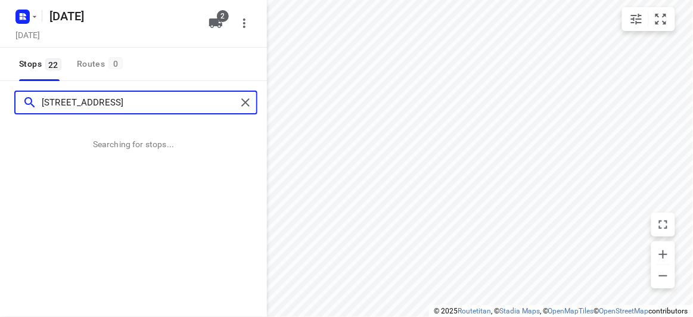
type input "40 Argyll Street Malvern East 3145"
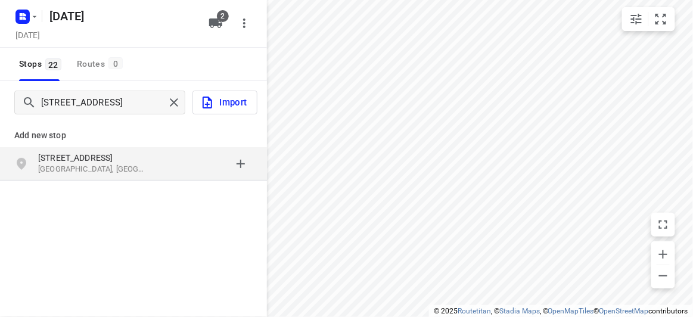
click at [115, 158] on p "40 Argyll Street" at bounding box center [93, 158] width 110 height 12
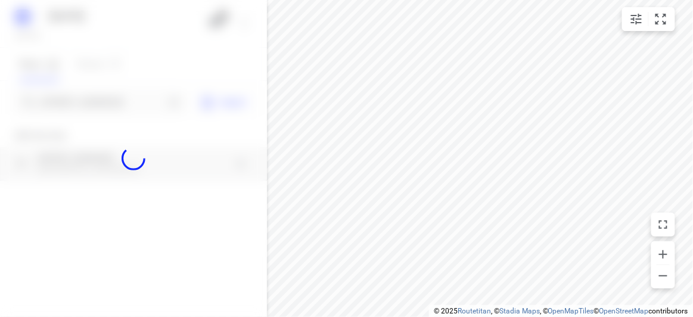
click at [84, 105] on div at bounding box center [133, 158] width 267 height 317
click at [86, 103] on div at bounding box center [133, 158] width 267 height 317
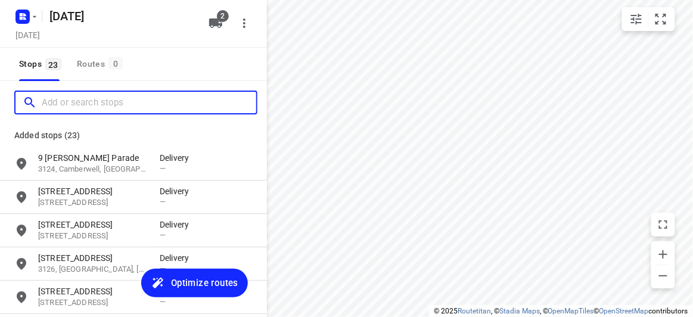
click at [86, 103] on input "Add or search stops" at bounding box center [149, 102] width 214 height 18
paste input "44A Hillview Ave Mount Waverley 3149"
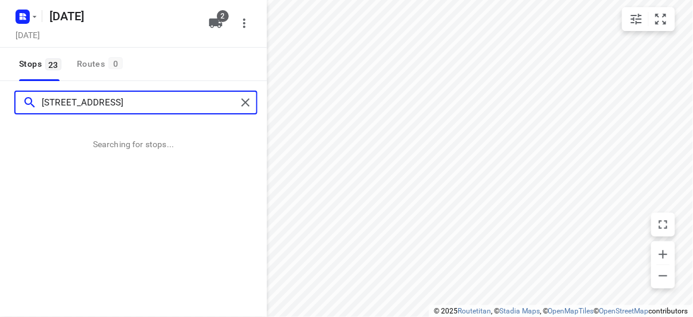
type input "44A Hillview Ave Mount Waverley 3149"
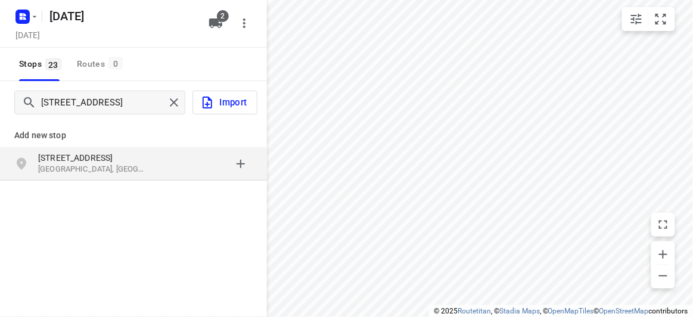
click at [131, 158] on p "44A Hillview Ave" at bounding box center [93, 158] width 110 height 12
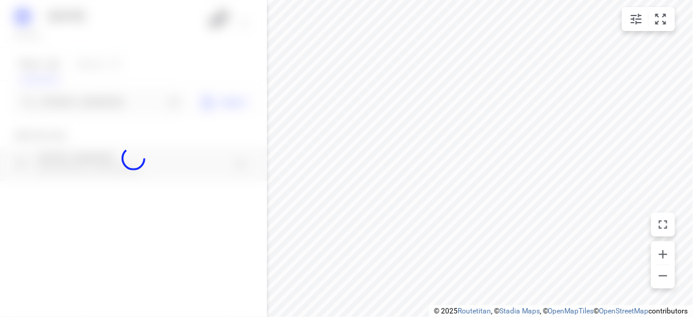
click at [99, 102] on div at bounding box center [133, 158] width 267 height 317
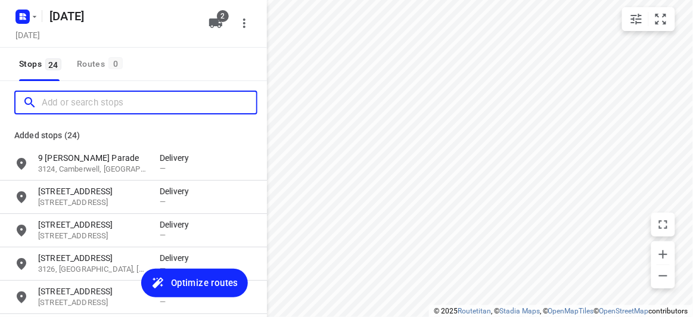
click at [99, 102] on input "Add or search stops" at bounding box center [149, 102] width 214 height 18
paste input "17 Karen Street Box Hill North 3129"
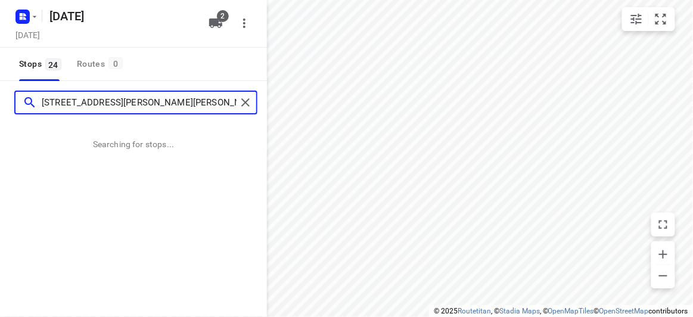
type input "17 Karen Street Box Hill North 3129"
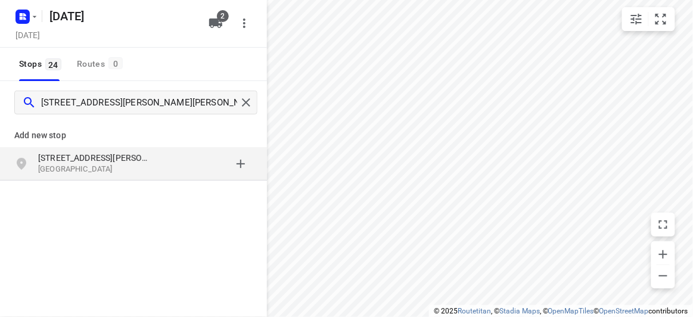
click at [72, 157] on p "17 Karen Street" at bounding box center [93, 158] width 110 height 12
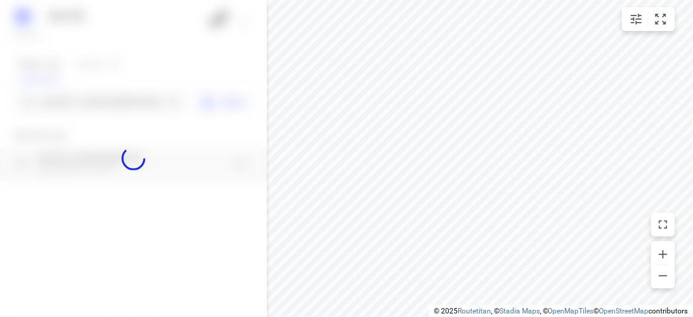
click at [58, 105] on div at bounding box center [133, 158] width 267 height 317
click at [58, 103] on div at bounding box center [133, 158] width 267 height 317
click at [58, 103] on div "18 AUGUST 2025 Saturday, Aug 16 2 Stops 24 Routes 0 17 Karen Street Box Hill No…" at bounding box center [133, 158] width 267 height 317
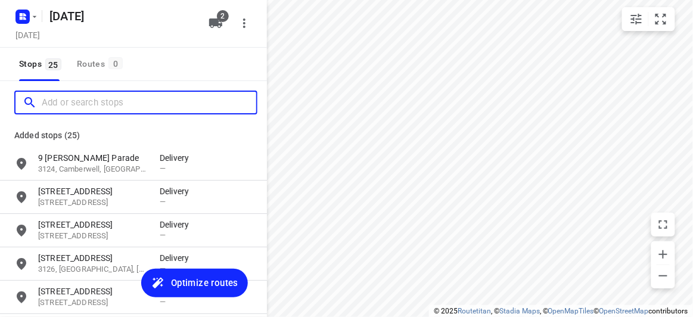
paste input "4 Locksley Avenue Kew 3101"
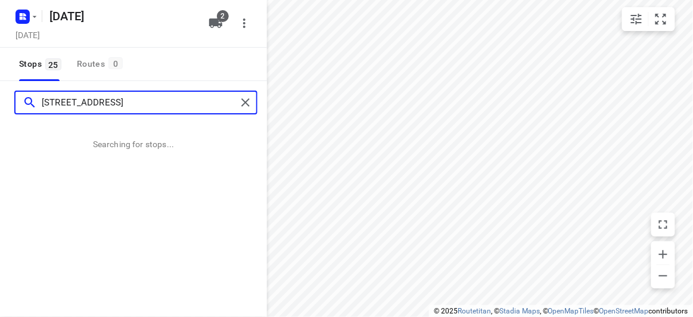
type input "4 Locksley Avenue Kew 3101"
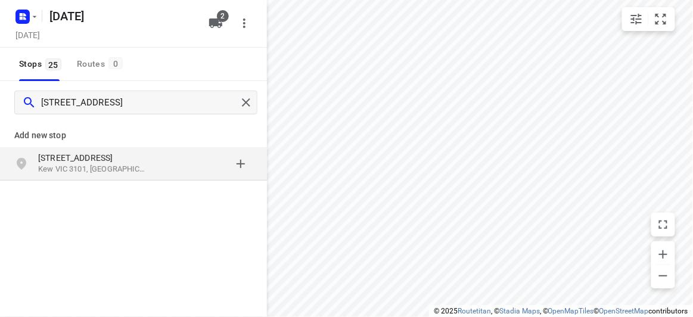
drag, startPoint x: 445, startPoint y: 314, endPoint x: 96, endPoint y: 163, distance: 379.8
click at [96, 164] on p "Kew VIC 3101, Australia" at bounding box center [93, 169] width 110 height 11
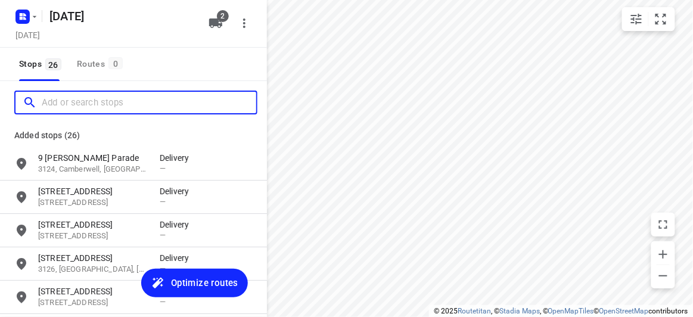
paste input "7A Baranbali Drive Vermont South 3133"
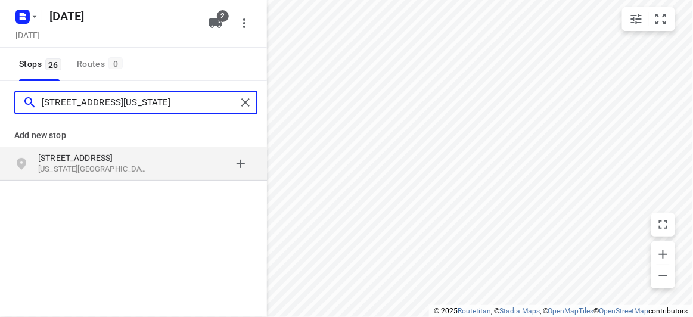
type input "7A Baranbali Drive Vermont South 3133"
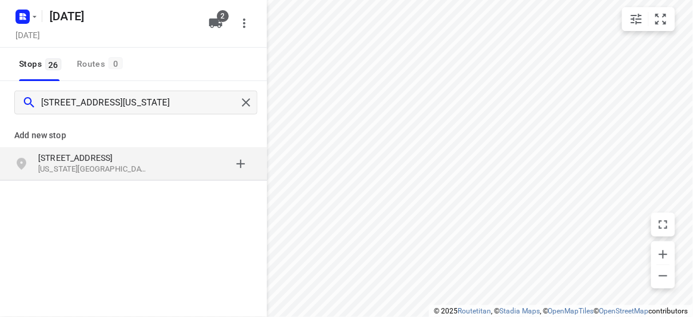
click at [76, 156] on p "7A Baranbali Drive" at bounding box center [93, 158] width 110 height 12
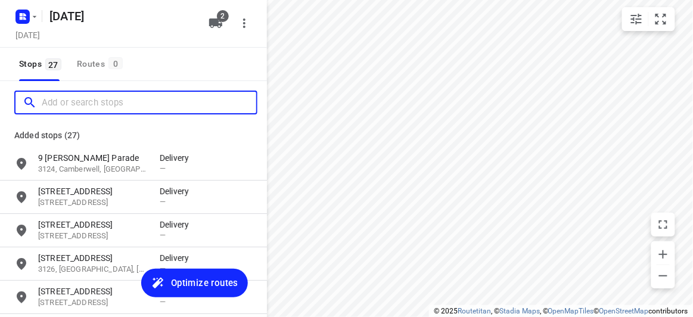
paste input "32 Tormey Street Balwyn North 3104"
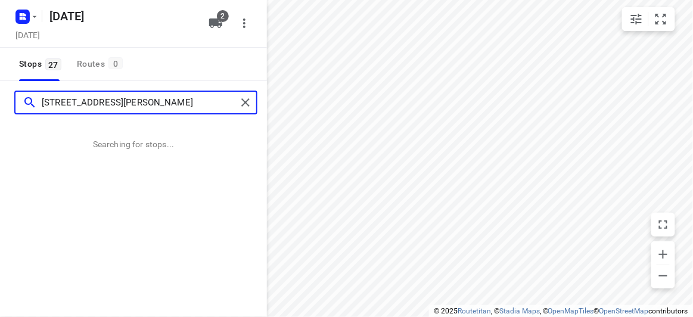
type input "32 Tormey Street Balwyn North 3104"
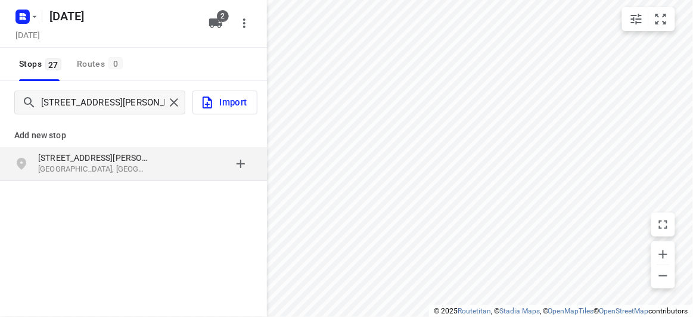
click at [106, 149] on div "32 Tormey Street Balwyn North VIC 3104, Australia" at bounding box center [133, 163] width 267 height 33
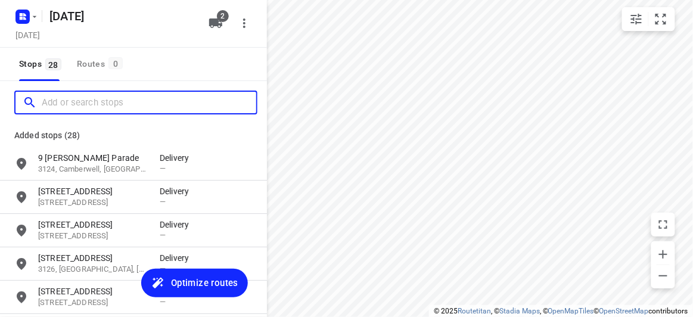
paste input "44A Hillview Avenue Mount Waverley 3149"
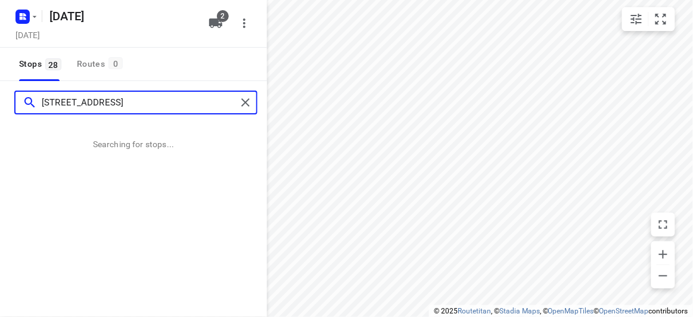
type input "44A Hillview Avenue Mount Waverley 3149"
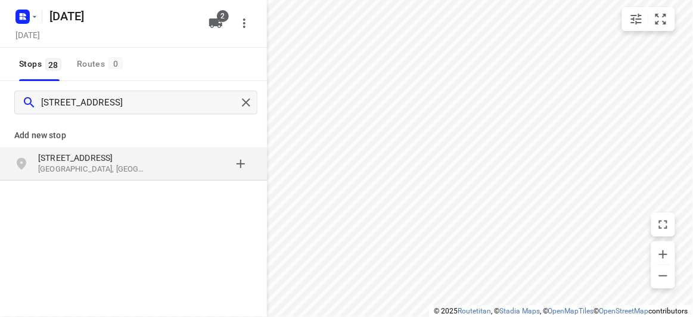
click at [74, 160] on p "44A Hillview Avenue" at bounding box center [93, 158] width 110 height 12
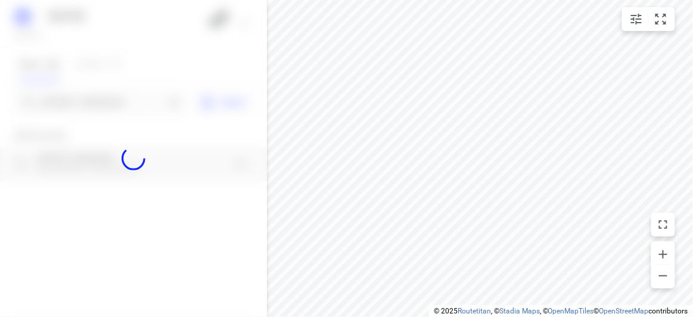
click at [60, 104] on div at bounding box center [133, 158] width 267 height 317
click at [63, 97] on div at bounding box center [133, 158] width 267 height 317
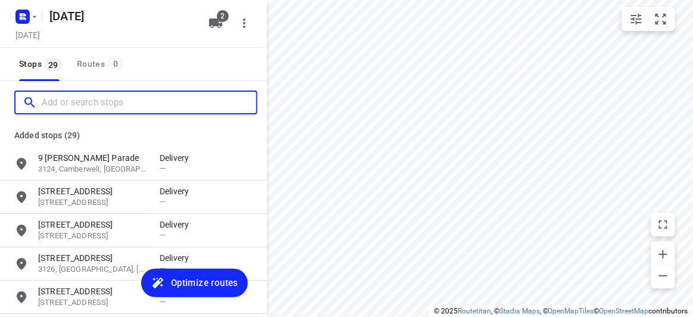
paste input "13 Elliott Avenue Balwyn 3103"
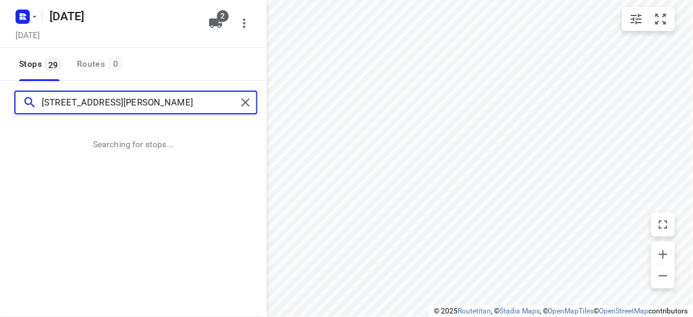
type input "13 Elliott Avenue Balwyn 3103"
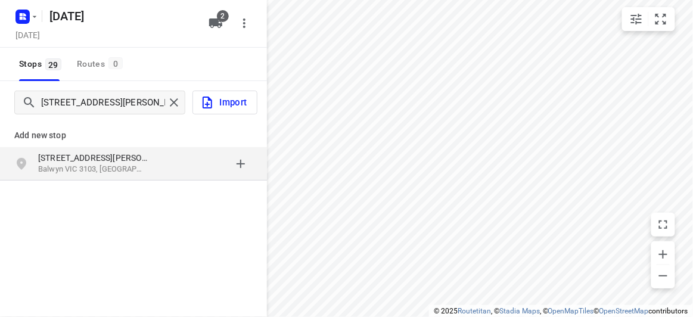
click at [77, 156] on p "13 Elliott Avenue" at bounding box center [93, 158] width 110 height 12
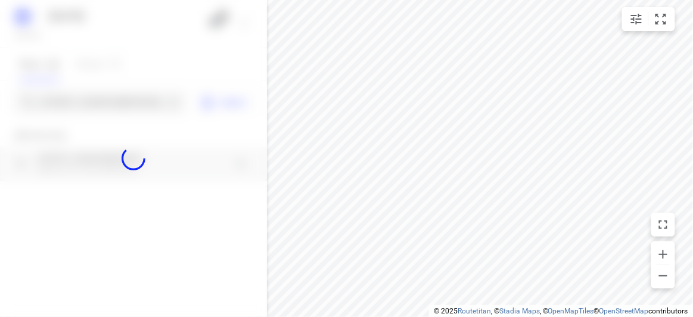
click at [64, 96] on div at bounding box center [133, 158] width 267 height 317
click at [64, 97] on div at bounding box center [133, 158] width 267 height 317
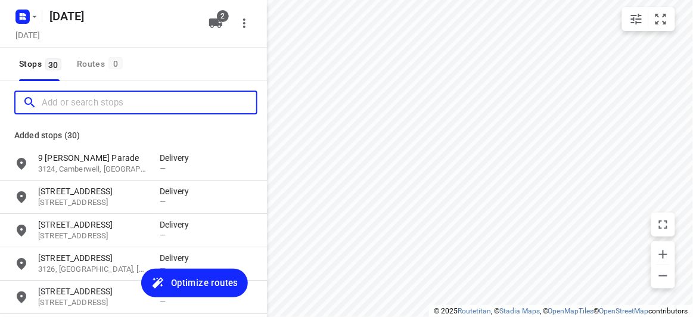
paste input "11 Llanos Ave Malvern East 3145"
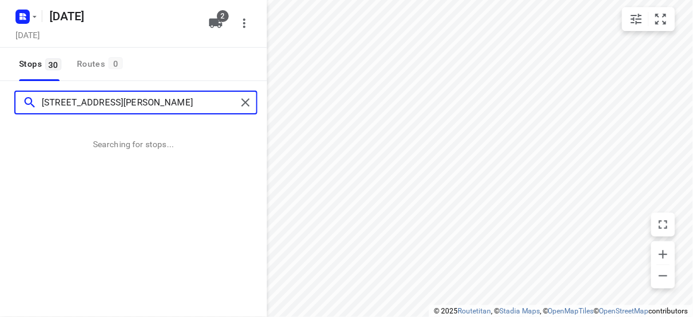
type input "11 Llanos Ave Malvern East 3145"
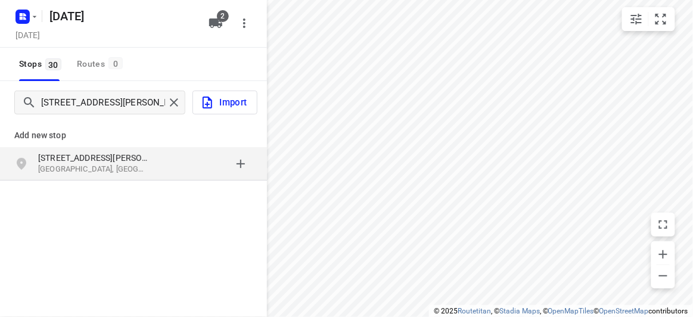
click at [120, 178] on div "11 Llanos Ave Malvern East VIC 3145, Australia" at bounding box center [133, 163] width 267 height 33
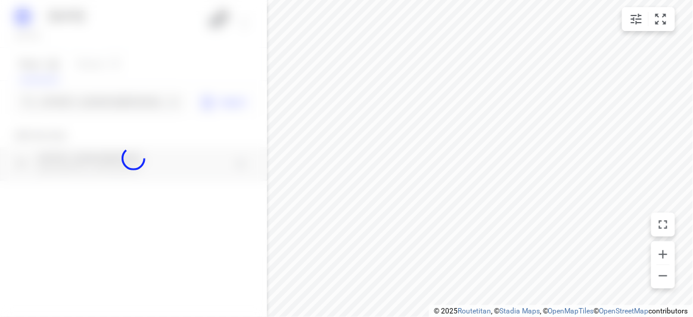
click at [96, 101] on div at bounding box center [133, 158] width 267 height 317
paste input "436 High St Rd Mt Waverley 3149"
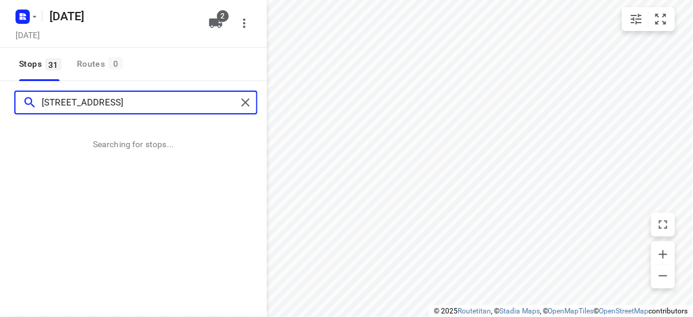
type input "436 High St Rd Mt Waverley 3149"
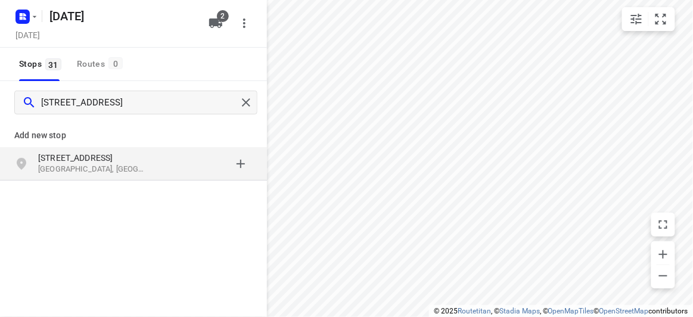
click at [126, 180] on div "Add new stop 436 High St Rd Mount Waverley VIC 3149, Australia" at bounding box center [133, 148] width 267 height 68
click at [124, 175] on div "436 High St Rd Mount Waverley VIC 3149, Australia" at bounding box center [98, 164] width 121 height 24
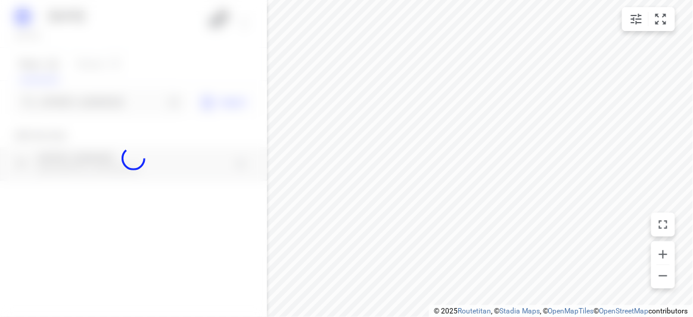
click at [71, 111] on div at bounding box center [133, 158] width 267 height 317
click at [75, 101] on div at bounding box center [133, 158] width 267 height 317
click at [75, 101] on input "436 High St Rd Mt Waverley 3149" at bounding box center [103, 102] width 123 height 18
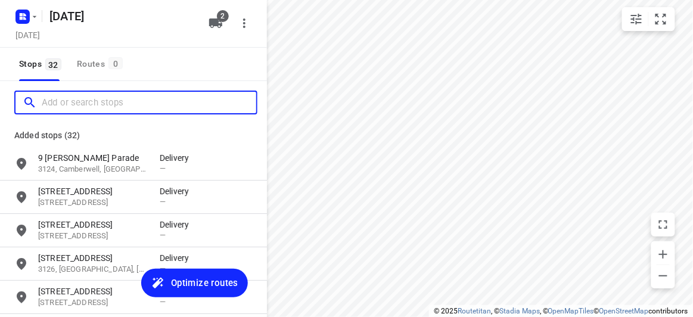
paste input "/32 bevis st Mulgrave 3170"
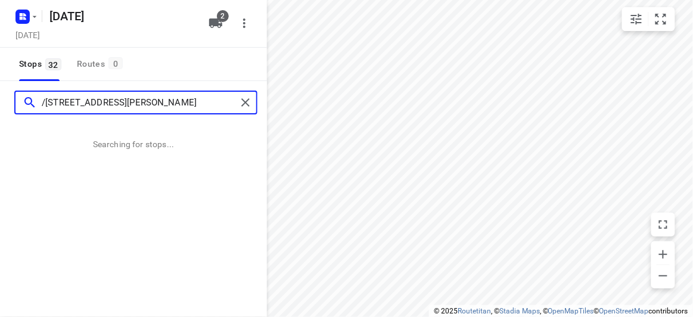
type input "/32 bevis st Mulgrave 3170"
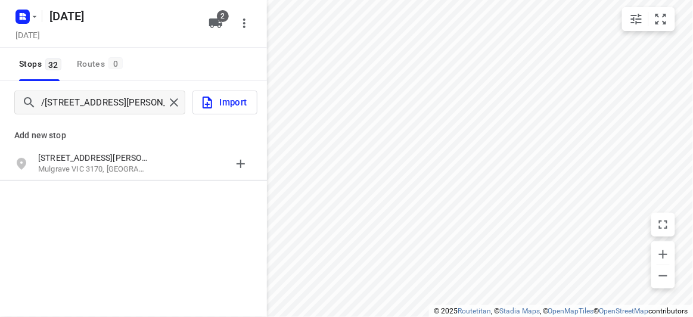
click at [175, 160] on div "grid" at bounding box center [206, 164] width 93 height 24
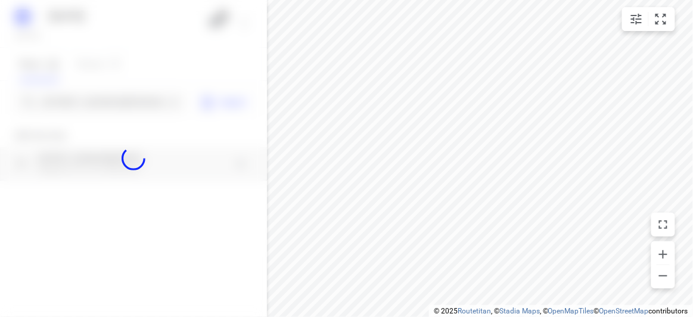
click at [79, 106] on div at bounding box center [133, 158] width 267 height 317
click at [79, 100] on div at bounding box center [133, 158] width 267 height 317
paste input "28 Heatherdale Road Mitcham 3132"
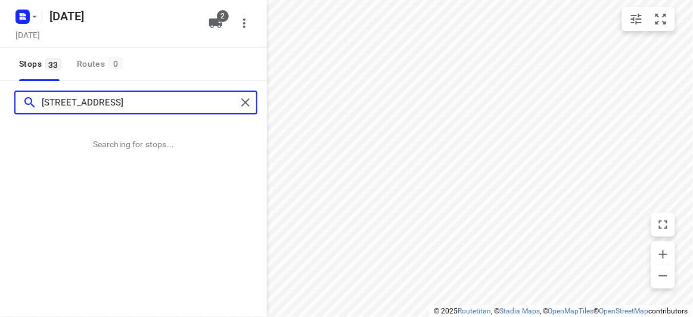
type input "28 Heatherdale Road Mitcham 3132"
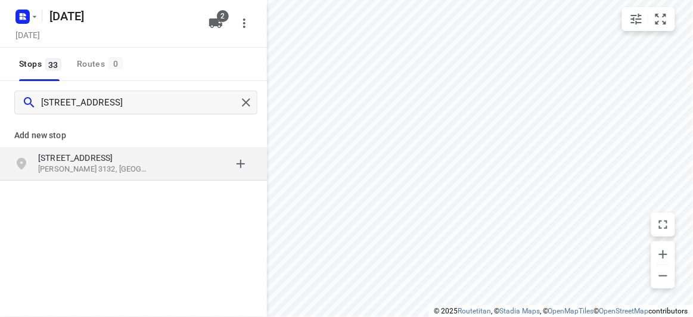
click at [108, 164] on p "Mitcham VIC 3132, Australia" at bounding box center [93, 169] width 110 height 11
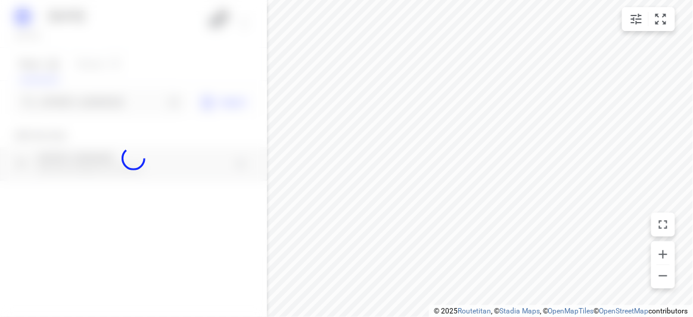
click at [85, 98] on div at bounding box center [133, 158] width 267 height 317
click at [84, 98] on div at bounding box center [133, 158] width 267 height 317
paste input "67 Gordon Street Balwyn 3103"
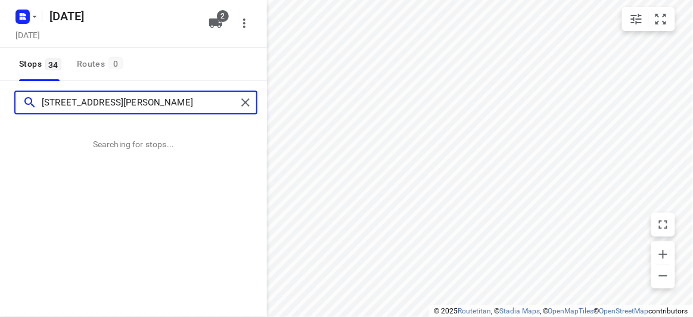
type input "67 Gordon Street Balwyn 3103"
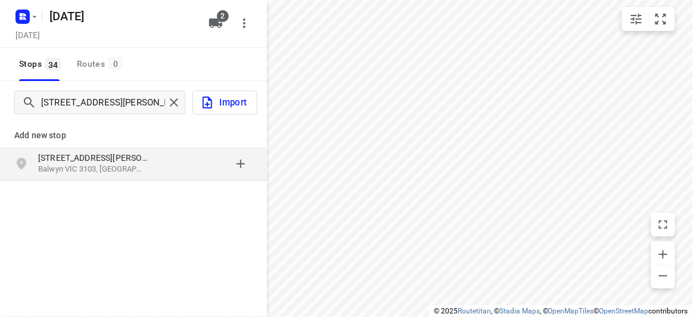
click at [142, 146] on div "Add new stop" at bounding box center [133, 130] width 267 height 33
click at [141, 146] on div "Add new stop" at bounding box center [133, 130] width 267 height 33
click at [139, 149] on div "67 Gordon Street Balwyn VIC 3103, Australia" at bounding box center [133, 163] width 267 height 33
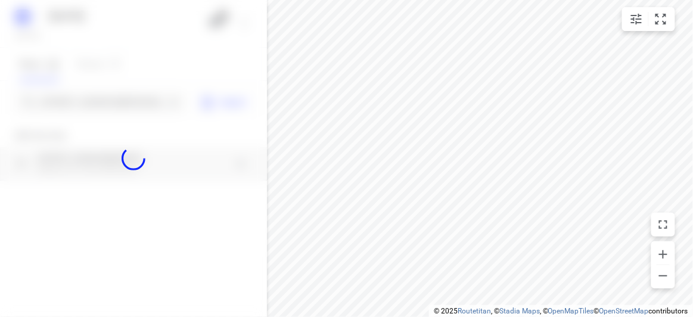
click at [95, 102] on div at bounding box center [133, 158] width 267 height 317
click at [91, 108] on div at bounding box center [133, 158] width 267 height 317
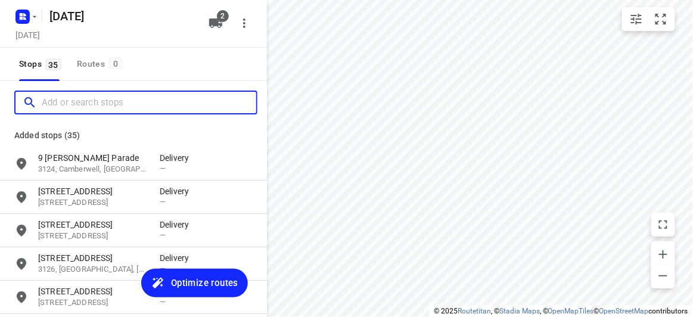
click at [91, 108] on input "Add or search stops" at bounding box center [149, 102] width 214 height 18
click at [91, 109] on input "Add or search stops" at bounding box center [149, 102] width 214 height 18
click at [92, 107] on input "Add or search stops" at bounding box center [149, 102] width 214 height 18
paste input "/369 High St Kew 3101"
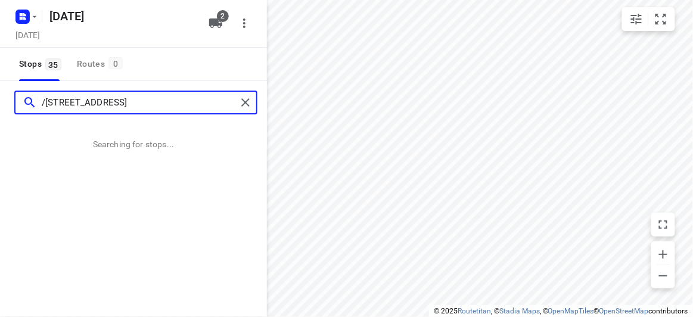
type input "/369 High St Kew 3101"
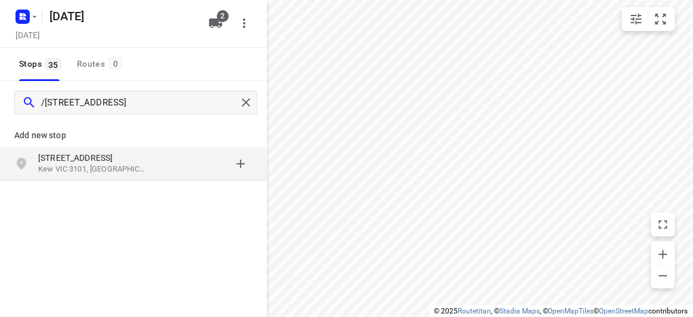
click at [138, 140] on p "Add new stop" at bounding box center [133, 135] width 238 height 14
click at [140, 154] on p "369 High St" at bounding box center [93, 158] width 110 height 12
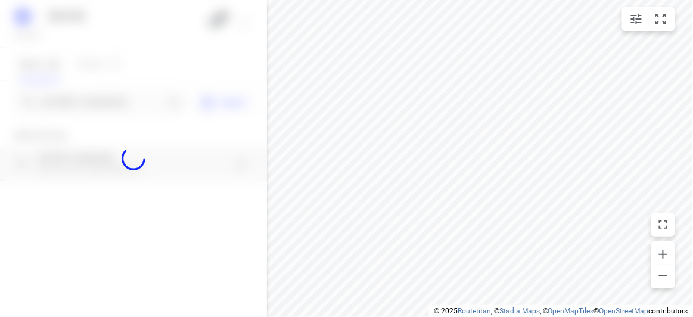
click at [90, 106] on div at bounding box center [133, 158] width 267 height 317
click at [90, 106] on div "18 AUGUST 2025 Saturday, Aug 16 2 Stops 35 Routes 0 /369 High St Kew 3101 Impor…" at bounding box center [133, 158] width 267 height 317
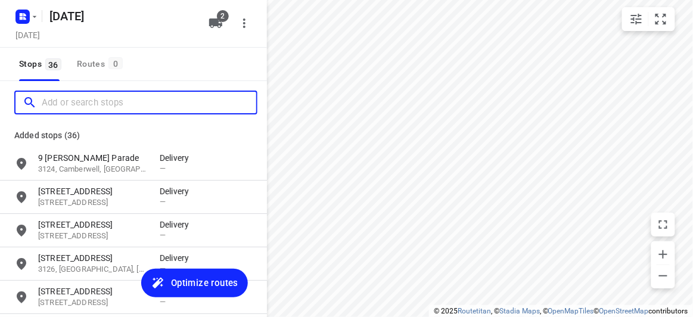
paste input "71 Mayston Street Hawthorn East 3123"
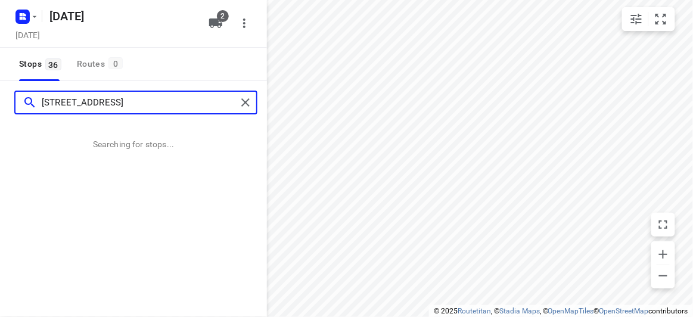
type input "71 Mayston Street Hawthorn East 3123"
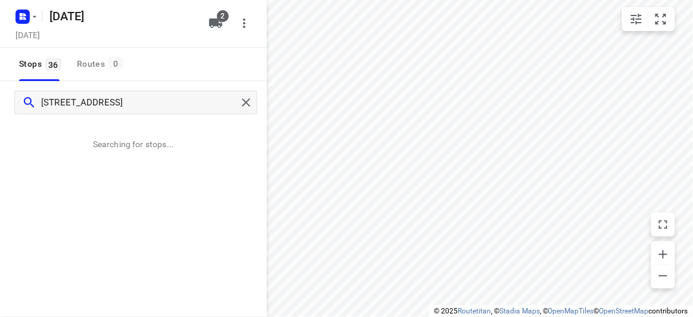
click at [447, 316] on html "i © 2025 Routetitan , © Stadia Maps , © OpenMapTiles © OpenStreetMap contributo…" at bounding box center [346, 158] width 693 height 317
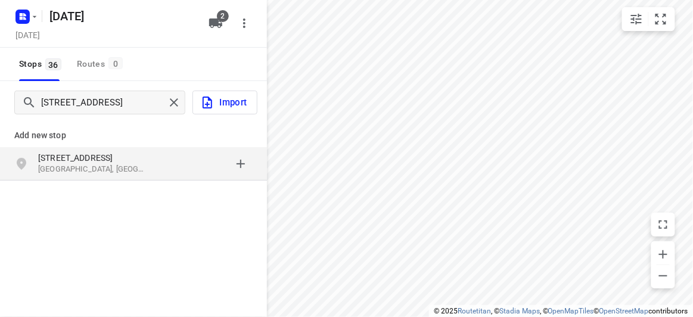
click at [149, 179] on div "71 Mayston Street Hawthorn East VIC 3123, Australia" at bounding box center [133, 163] width 267 height 33
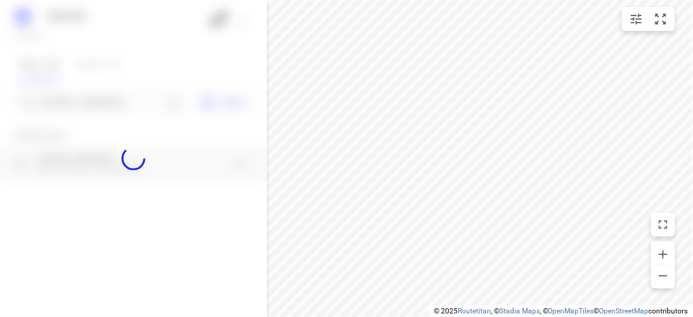
click at [111, 99] on div at bounding box center [133, 158] width 267 height 317
click at [110, 99] on div at bounding box center [133, 158] width 267 height 317
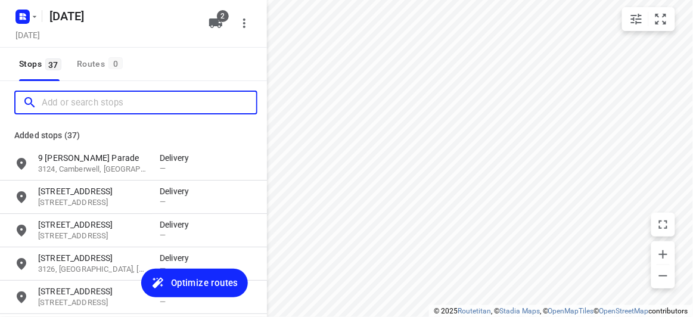
paste input "12 Oxley Close Glen Waverley 3150"
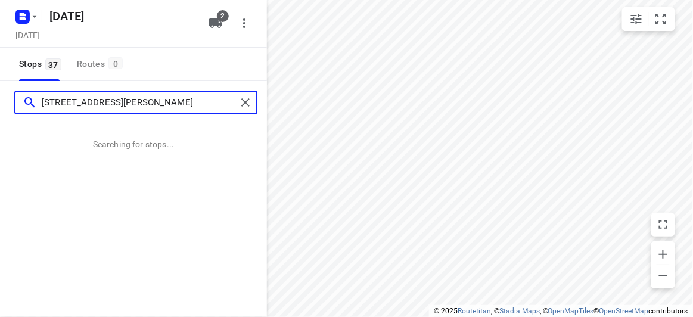
type input "12 Oxley Close Glen Waverley 3150"
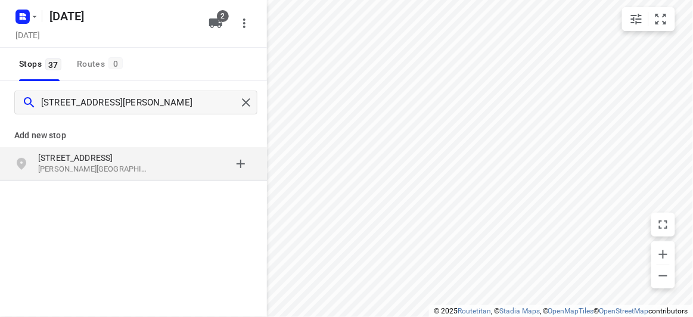
click at [53, 131] on p "Add new stop" at bounding box center [133, 135] width 238 height 14
click at [60, 160] on p "12 Oxley Close" at bounding box center [93, 158] width 110 height 12
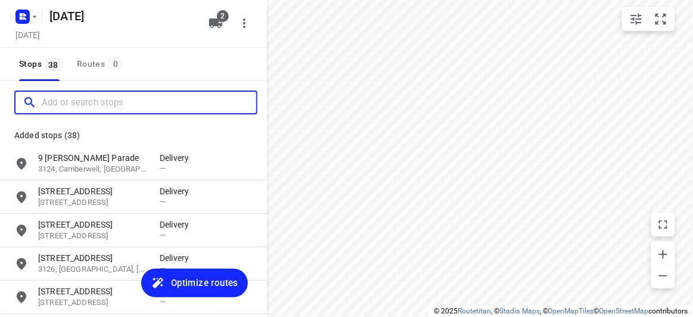
click at [77, 93] on input "Add or search stops" at bounding box center [149, 102] width 214 height 18
paste input "17, Culwell Avenue Mitcham 3132"
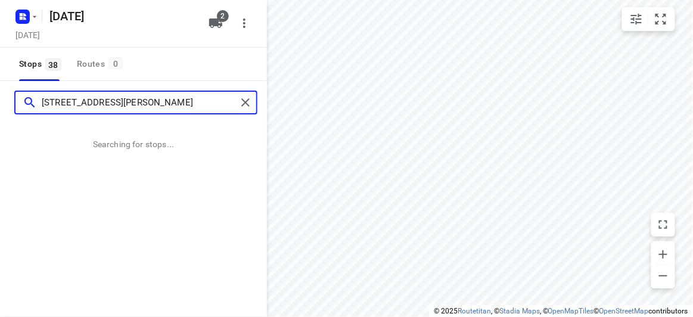
type input "17, Culwell Avenue Mitcham 3132"
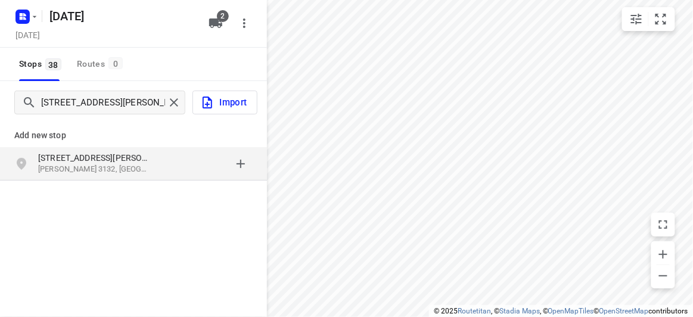
drag, startPoint x: 34, startPoint y: 142, endPoint x: 47, endPoint y: 151, distance: 15.9
click at [34, 141] on div "Add new stop" at bounding box center [133, 130] width 267 height 33
click at [60, 163] on p "17 Culwell Avenue" at bounding box center [93, 158] width 110 height 12
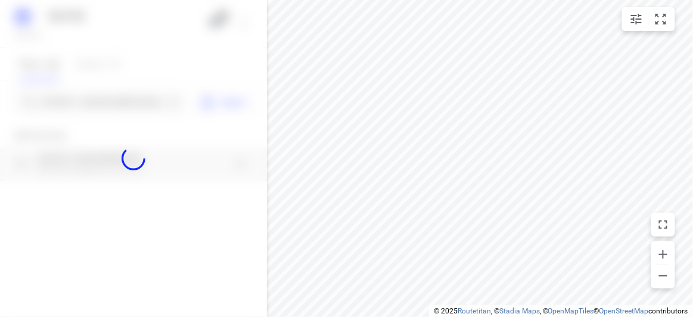
click at [69, 101] on div at bounding box center [133, 158] width 267 height 317
click at [69, 101] on div "18 AUGUST 2025 Saturday, Aug 16 2 Stops 38 Routes 0 17, Culwell Avenue Mitcham …" at bounding box center [133, 158] width 267 height 317
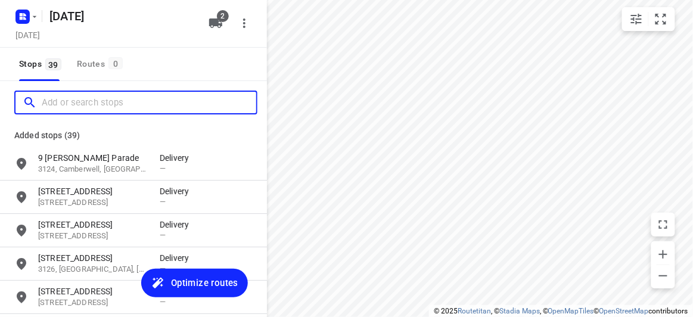
paste input "7 Rodney Close Blackburn South 3130"
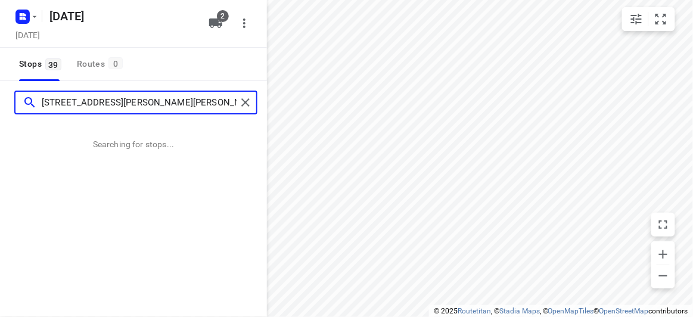
type input "7 Rodney Close Blackburn South 3130"
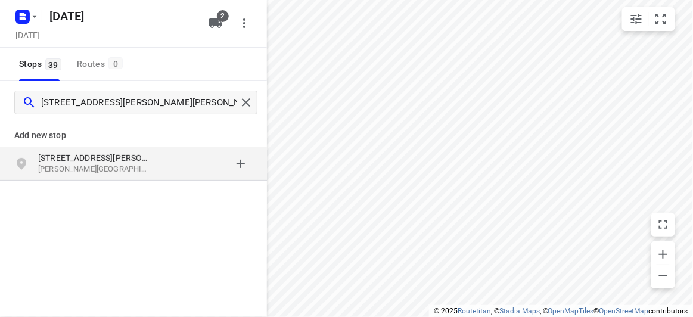
click at [120, 133] on p "Add new stop" at bounding box center [133, 135] width 238 height 14
click at [123, 154] on p "7 Rodney Close" at bounding box center [93, 158] width 110 height 12
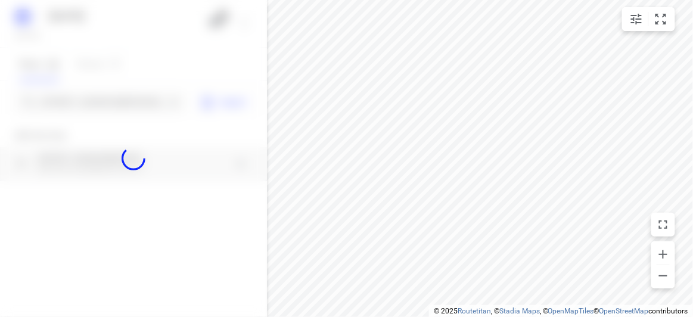
click at [81, 100] on div at bounding box center [133, 158] width 267 height 317
click at [81, 99] on div at bounding box center [133, 158] width 267 height 317
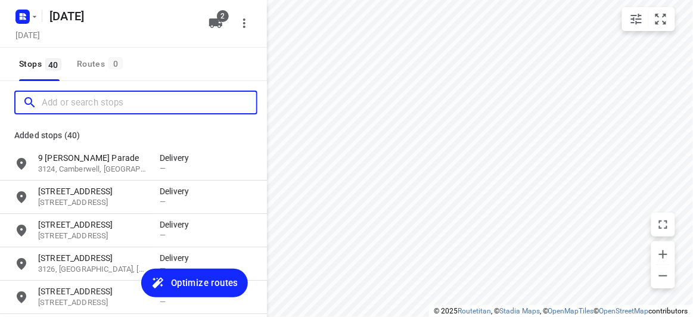
paste input "39 Burlington crescent Wantirna 3152"
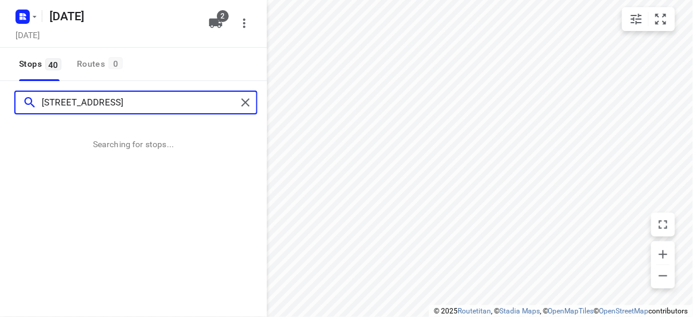
type input "39 Burlington crescent Wantirna 3152"
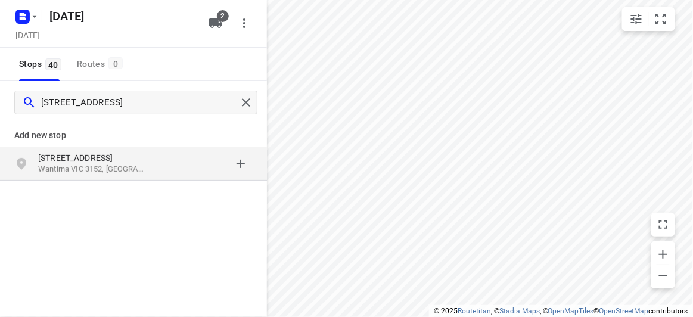
click at [128, 173] on p "Wantirna VIC 3152, [GEOGRAPHIC_DATA]" at bounding box center [93, 169] width 110 height 11
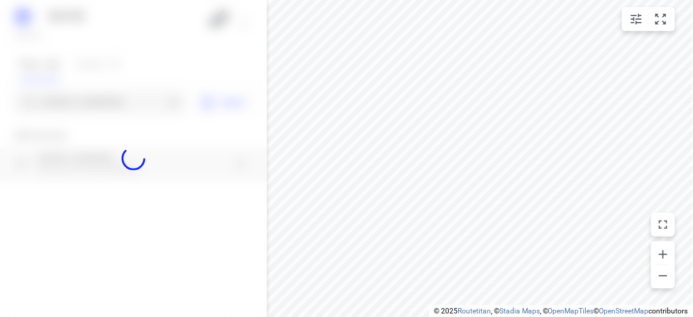
click at [112, 102] on div at bounding box center [133, 158] width 267 height 317
click at [111, 101] on div at bounding box center [133, 158] width 267 height 317
paste input "38 Francesco St Bentleigh East 3165"
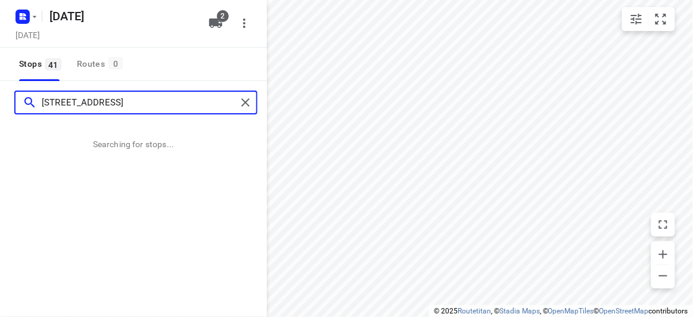
type input "38 Francesco St Bentleigh East 3165"
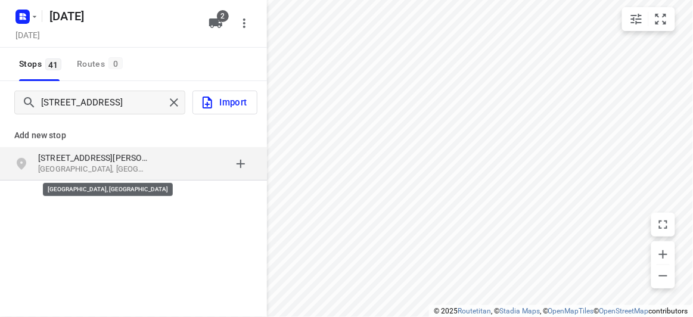
click at [139, 167] on p "[GEOGRAPHIC_DATA], [GEOGRAPHIC_DATA]" at bounding box center [93, 169] width 110 height 11
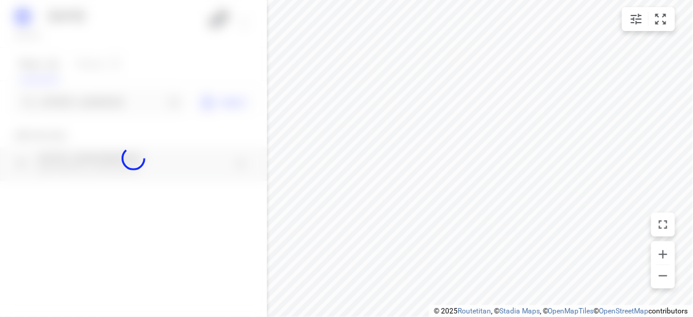
click at [116, 101] on div at bounding box center [133, 158] width 267 height 317
click at [116, 100] on div at bounding box center [133, 158] width 267 height 317
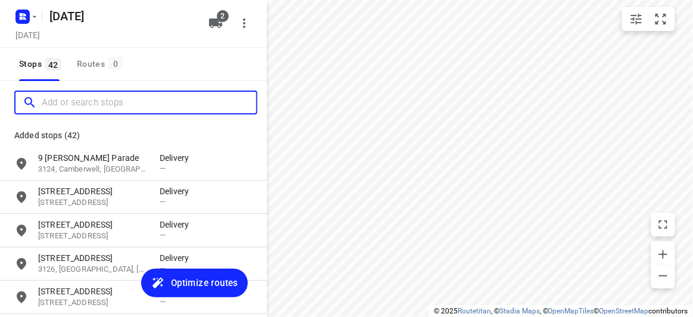
paste input "11 range view court Glen Waverley 3150"
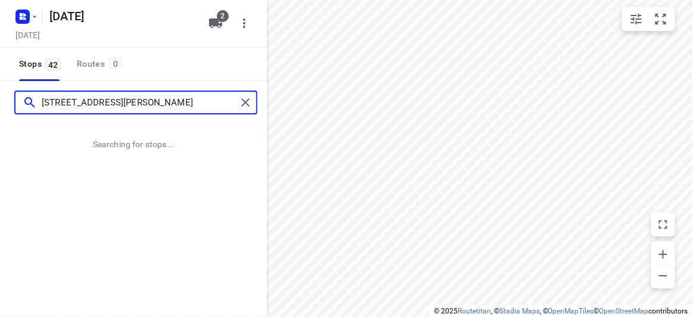
type input "11 range view court Glen Waverley 3150"
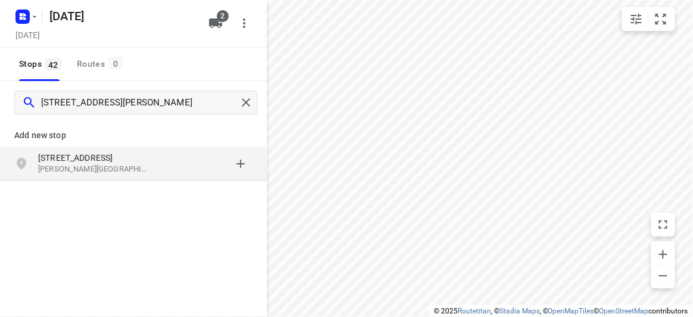
click at [94, 178] on div "11 Range View Court Glen Waverley VIC 3150, Australia" at bounding box center [133, 163] width 267 height 33
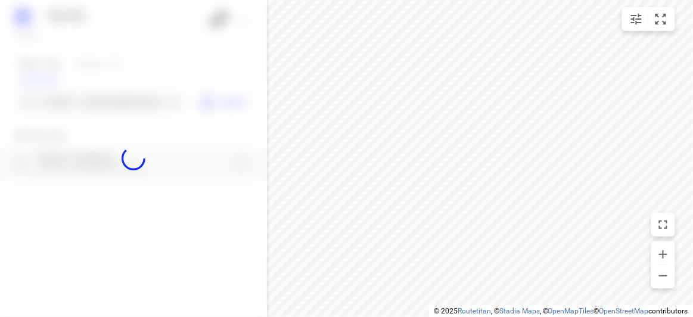
click at [83, 89] on div at bounding box center [133, 158] width 267 height 317
click at [85, 98] on input "Add or search stops" at bounding box center [103, 102] width 123 height 18
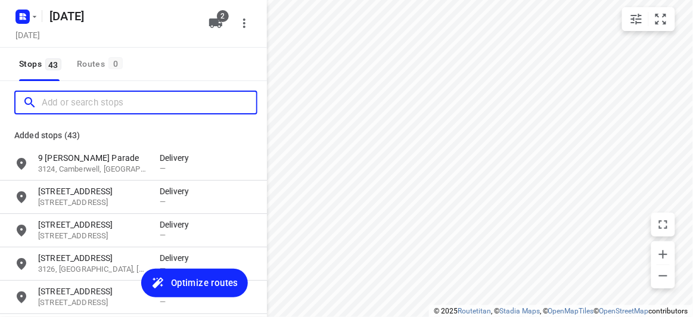
click at [85, 98] on input "Add or search stops" at bounding box center [149, 102] width 214 height 18
paste input "369 High Street Kew 3101"
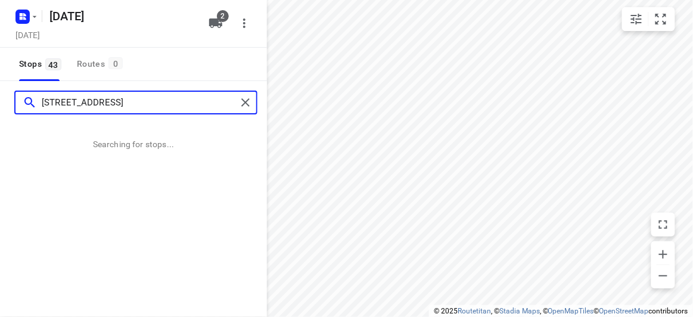
type input "369 High Street Kew 3101"
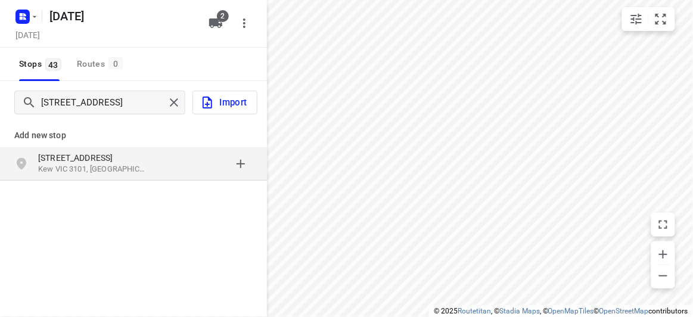
click at [86, 169] on p "Kew VIC 3101, Australia" at bounding box center [93, 169] width 110 height 11
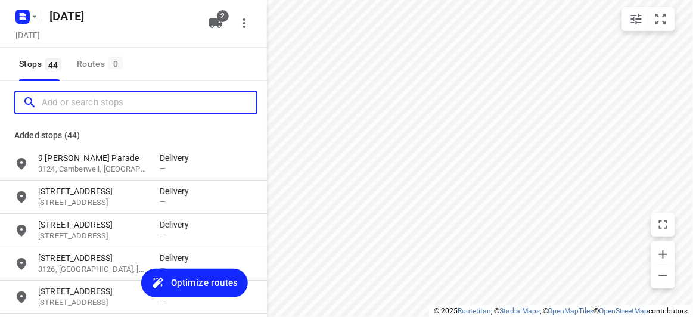
click at [66, 97] on input "Add or search stops" at bounding box center [149, 102] width 214 height 18
click at [66, 102] on input "Add or search stops" at bounding box center [149, 102] width 214 height 18
paste input "20 glover street Bentleigh East 3165"
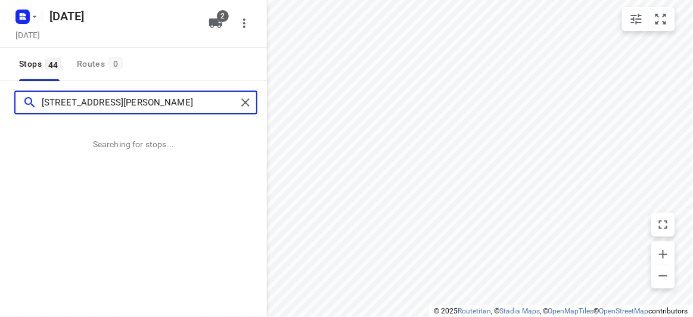
type input "20 glover street Bentleigh East 3165"
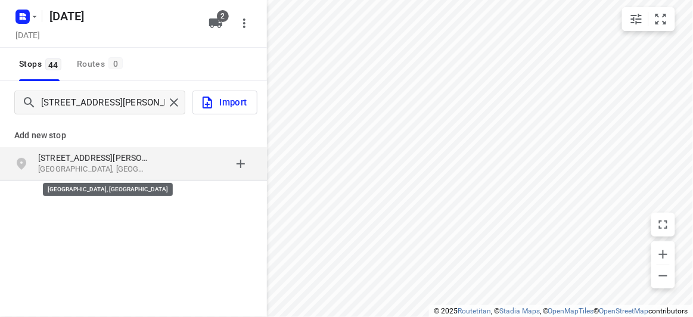
click at [59, 166] on p "[GEOGRAPHIC_DATA], [GEOGRAPHIC_DATA]" at bounding box center [93, 169] width 110 height 11
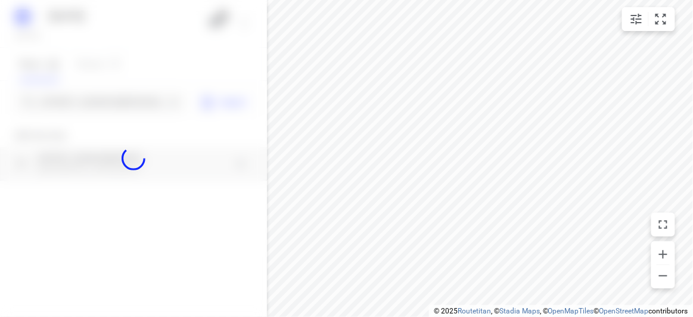
click at [72, 93] on div at bounding box center [133, 158] width 267 height 317
click at [73, 100] on div at bounding box center [133, 158] width 267 height 317
click at [73, 107] on div at bounding box center [133, 158] width 267 height 317
paste input "29 Kilcatten Rise, Rowville 3178"
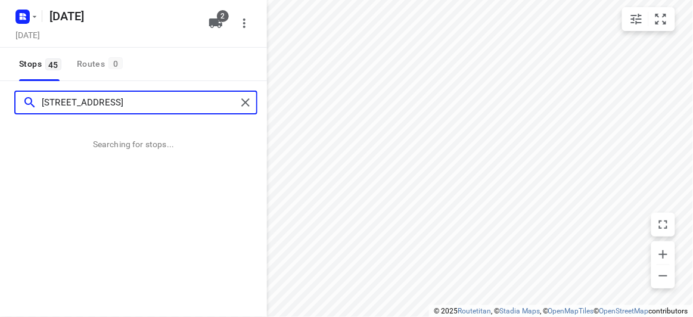
type input "29 Kilcatten Rise, Rowville 3178"
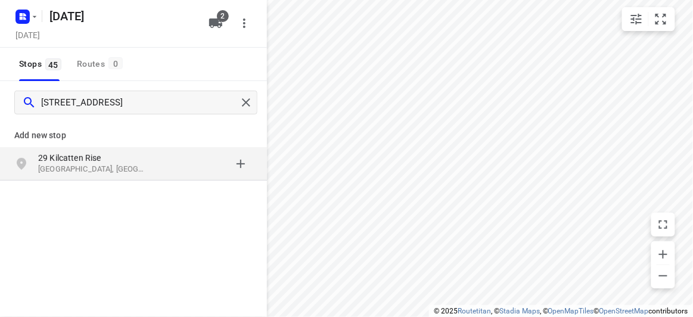
click at [138, 169] on p "Rowville VIC 3178, Australia" at bounding box center [93, 169] width 110 height 11
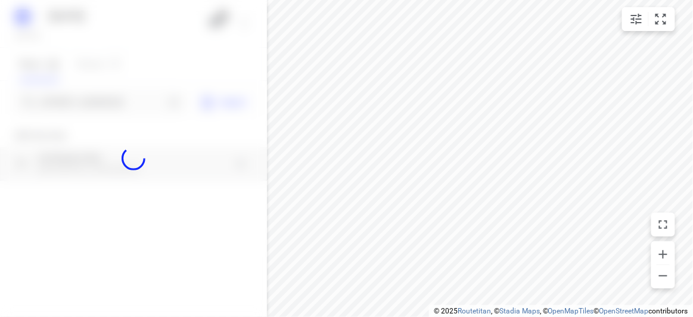
click at [82, 97] on div at bounding box center [133, 158] width 267 height 317
click at [81, 97] on div "18 AUGUST 2025 Saturday, Aug 16 2 Stops 45 Routes 0 29 Kilcatten Rise, Rowville…" at bounding box center [133, 158] width 267 height 317
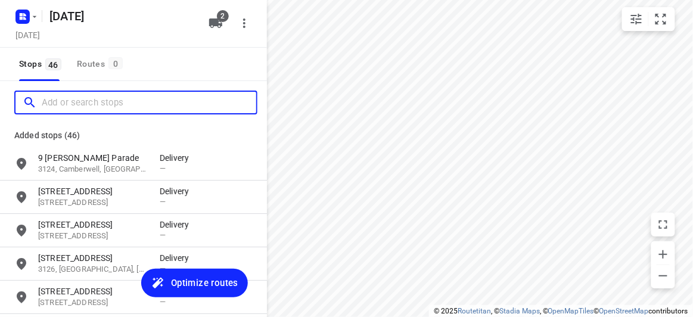
paste input "40 Denis Street Vermont 3133"
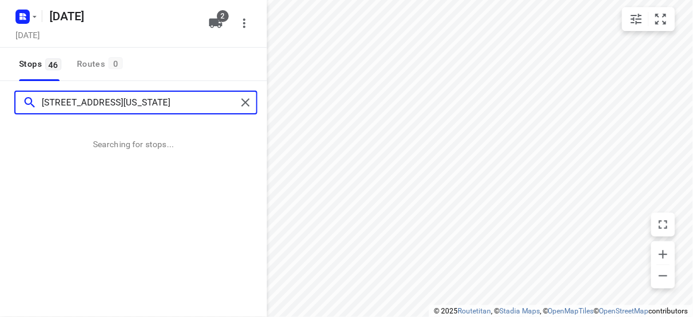
type input "40 Denis Street Vermont 3133"
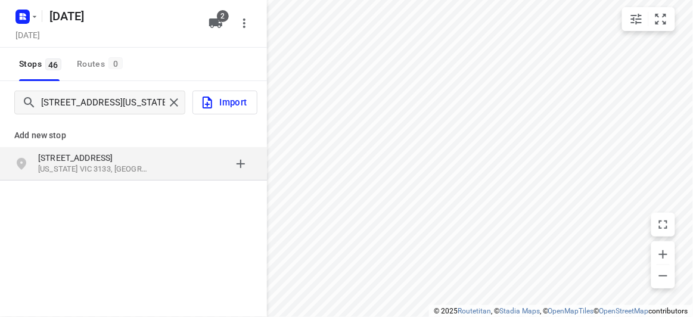
click at [87, 166] on p "Vermont VIC 3133, Australia" at bounding box center [93, 169] width 110 height 11
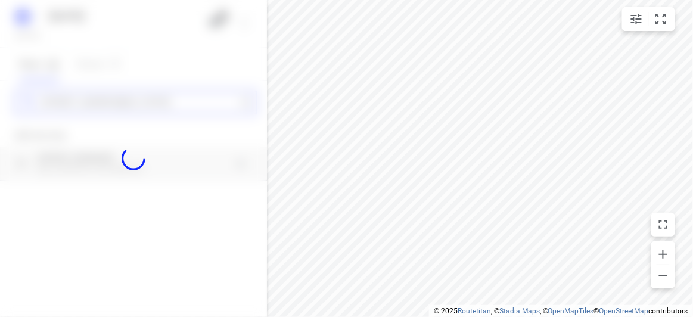
click at [68, 110] on div "18 AUGUST 2025 Saturday, Aug 16 2 Stops 46 Routes 0 40 Denis Street Vermont 313…" at bounding box center [133, 158] width 267 height 317
click at [68, 105] on div at bounding box center [133, 158] width 267 height 317
click at [68, 103] on div at bounding box center [133, 158] width 267 height 317
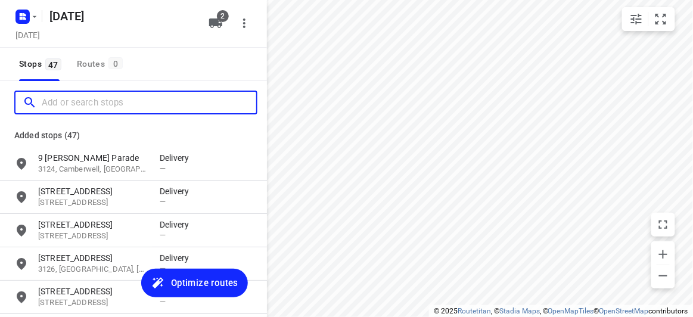
paste input "5 Cinder Court, Mulgrave Vic 3170"
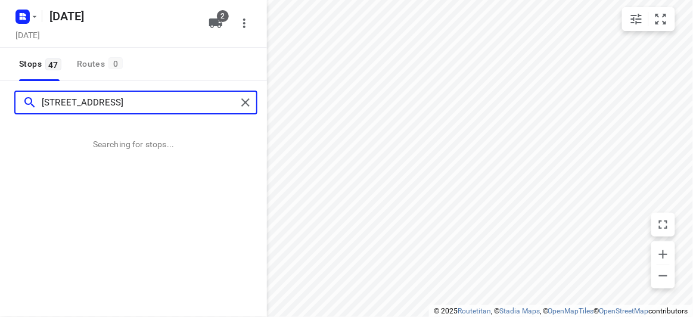
type input "5 Cinder Court, Mulgrave Vic 3170"
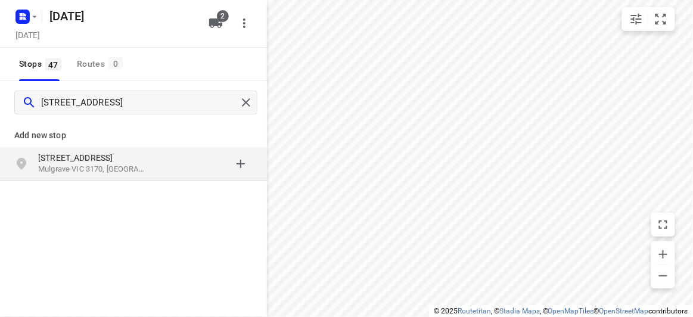
click at [142, 176] on div "5 Cinder Court Mulgrave VIC 3170, Australia" at bounding box center [133, 163] width 267 height 33
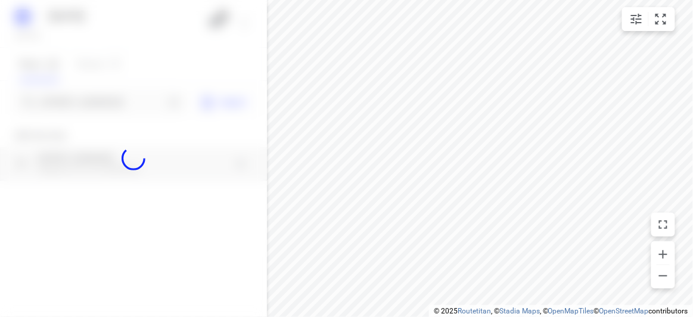
click at [98, 101] on div at bounding box center [133, 158] width 267 height 317
click at [98, 100] on div at bounding box center [133, 158] width 267 height 317
paste input "/7 Stella ave Noble Park 3174"
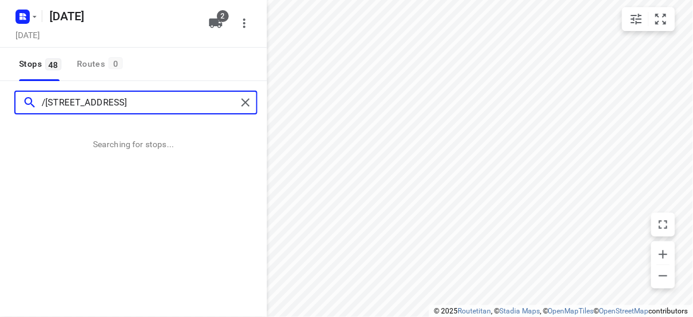
type input "/7 Stella ave Noble Park 3174"
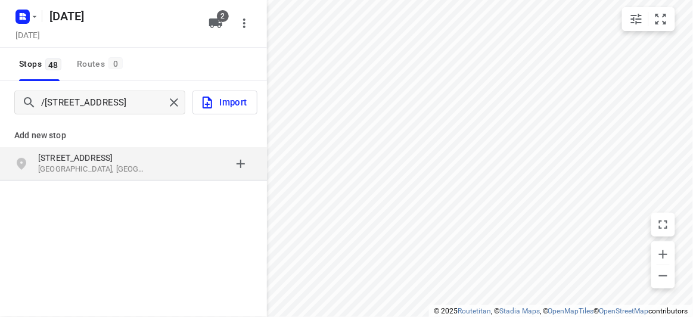
click at [133, 177] on div "7 Stella Ave Noble Park VIC 3174, Australia" at bounding box center [133, 163] width 267 height 33
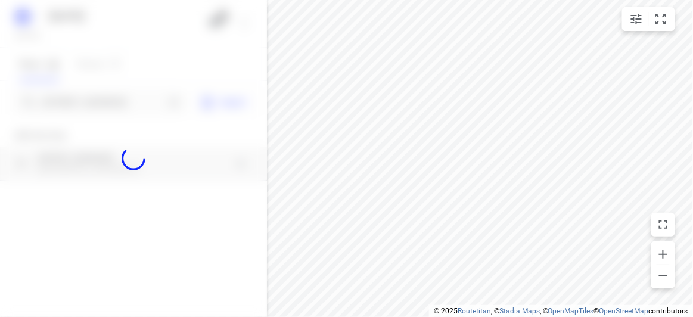
click at [89, 99] on div at bounding box center [133, 158] width 267 height 317
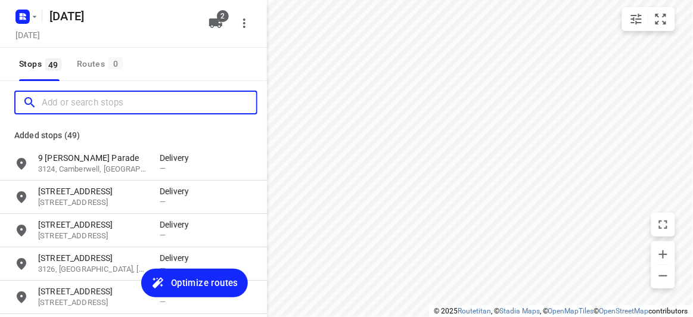
paste input "28 Norbert St Balwyn 3103"
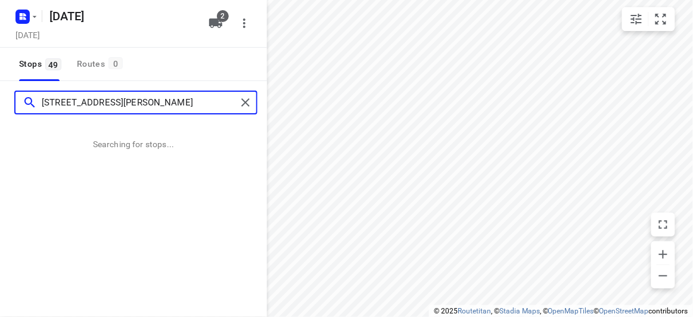
type input "28 Norbert St Balwyn 3103"
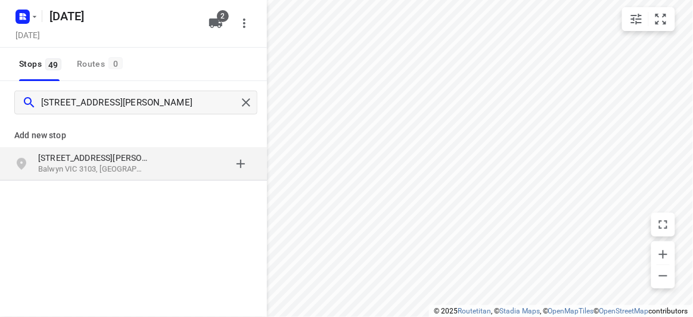
click at [151, 191] on div "Add new stop 28 Norbert St Balwyn VIC 3103, Australia" at bounding box center [133, 190] width 267 height 133
click at [142, 160] on p "28 Norbert St" at bounding box center [93, 158] width 110 height 12
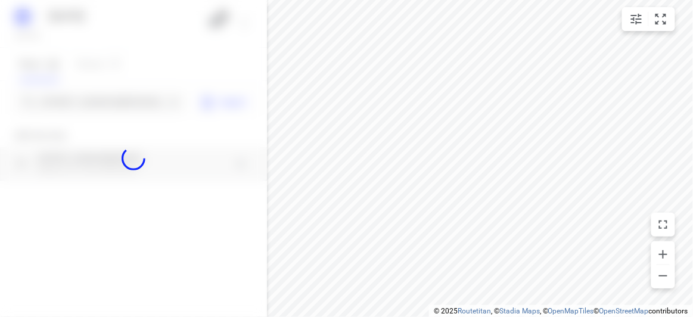
click at [113, 100] on div at bounding box center [133, 158] width 267 height 317
click at [114, 93] on div at bounding box center [133, 158] width 267 height 317
click at [116, 101] on div at bounding box center [133, 158] width 267 height 317
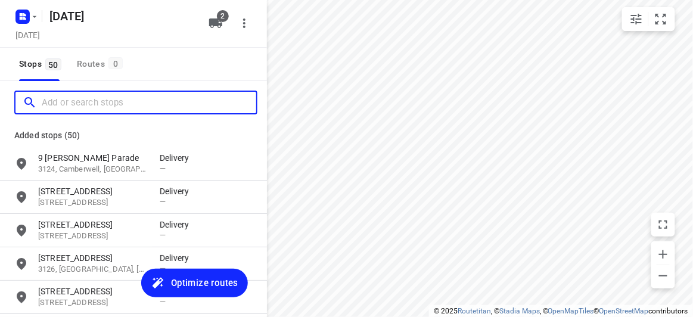
paste input "17 allison road Mont alberrt north 3129"
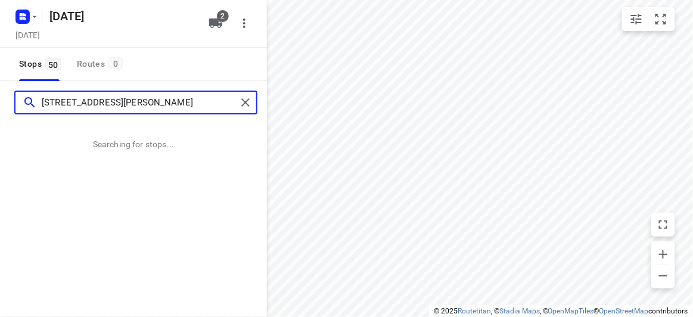
type input "17 allison road Mont alberrt north 3129"
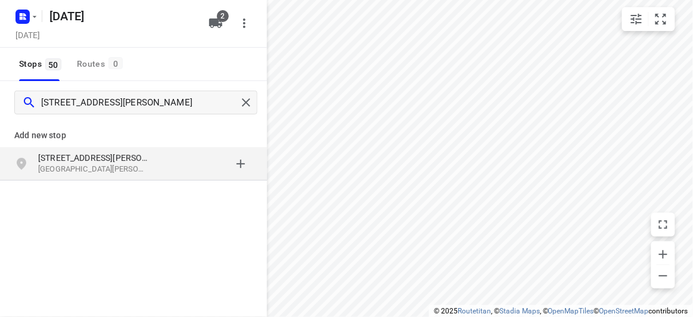
click at [129, 170] on p "Mont Albert North VIC 3129, Australia" at bounding box center [93, 169] width 110 height 11
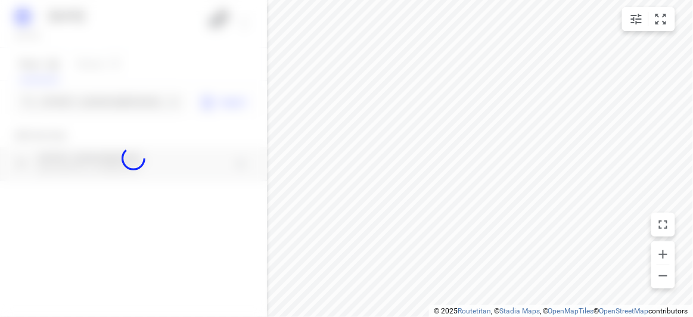
click at [85, 99] on div at bounding box center [133, 158] width 267 height 317
click at [88, 103] on div at bounding box center [133, 158] width 267 height 317
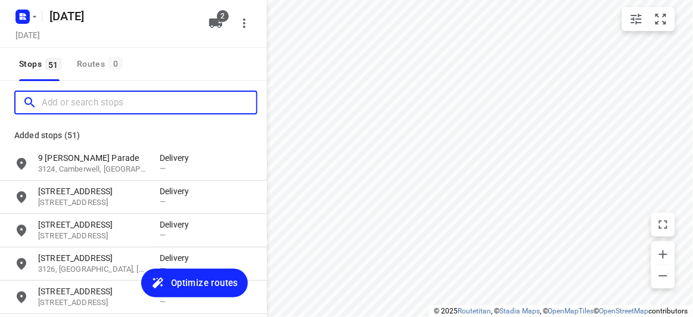
click at [88, 103] on input "Add or search stops" at bounding box center [149, 102] width 214 height 18
paste input "24 Marsden Crescent Doncaster East 3109"
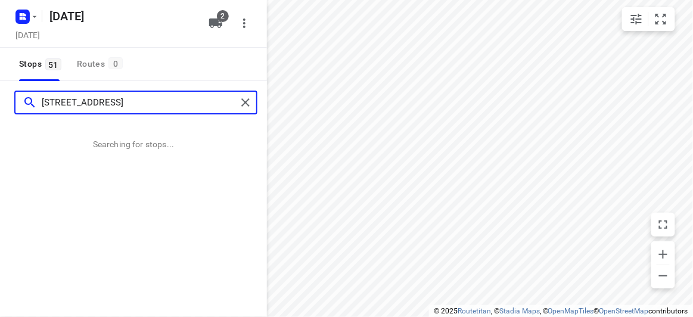
type input "24 Marsden Crescent Doncaster East 3109"
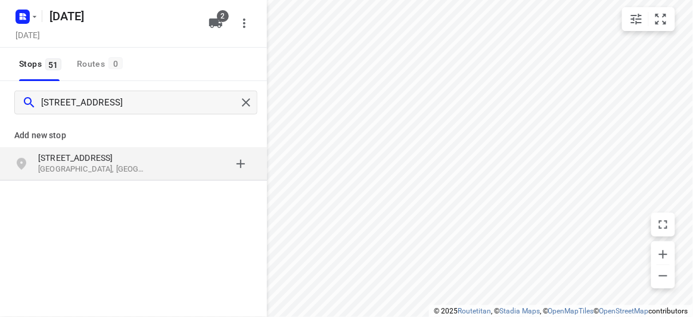
click at [141, 175] on div "24 Marsden Crescent Doncaster East VIC 3109, Australia" at bounding box center [98, 164] width 121 height 24
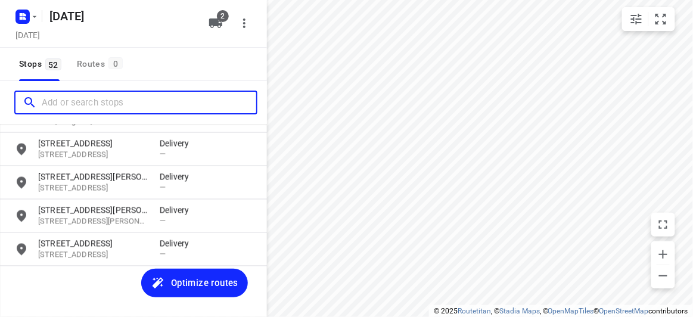
scroll to position [1619, 0]
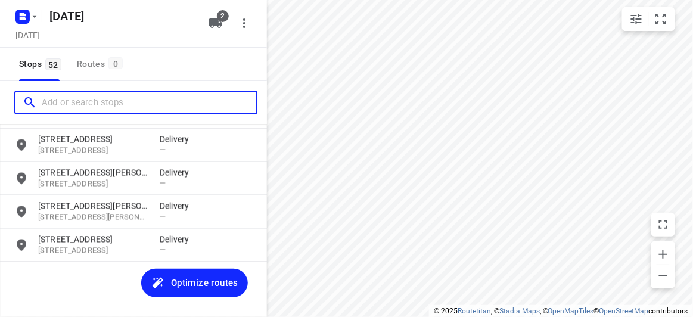
click at [82, 103] on input "Add or search stops" at bounding box center [149, 102] width 214 height 18
paste input "26A, Derreck Ave BULLEEN 3105"
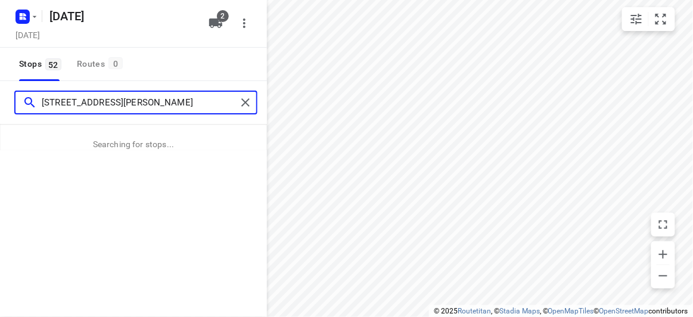
type input "26A, Derreck Ave BULLEEN 3105"
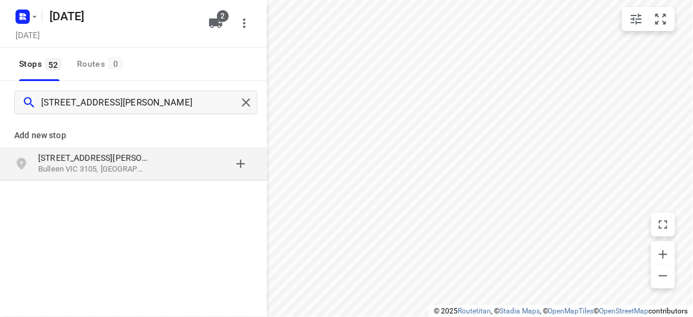
click at [102, 165] on p "Bulleen VIC 3105, Australia" at bounding box center [93, 169] width 110 height 11
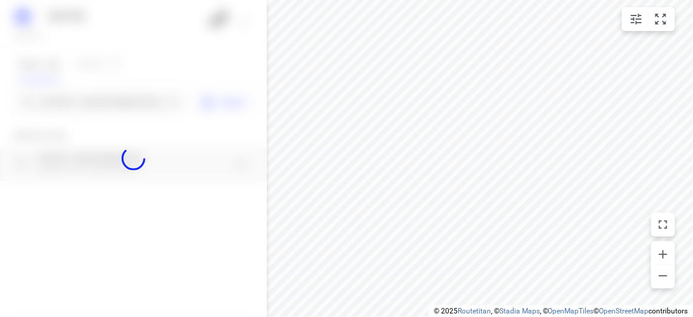
click at [108, 105] on div at bounding box center [133, 158] width 267 height 317
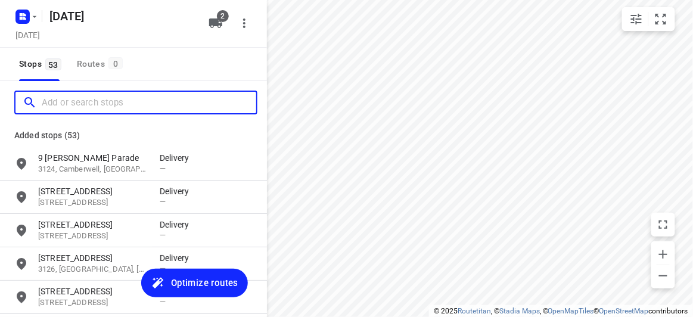
scroll to position [0, 0]
paste input "4 Frank Street Doncaster 3108"
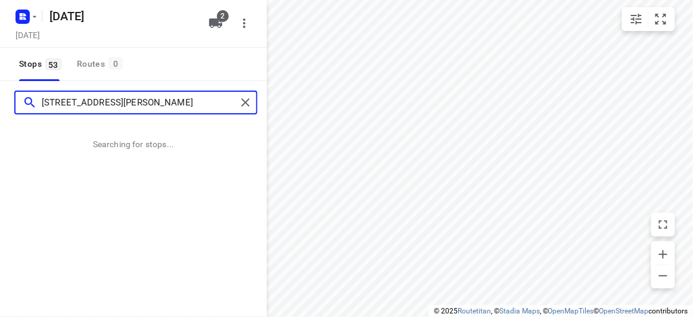
type input "4 Frank Street Doncaster 3108"
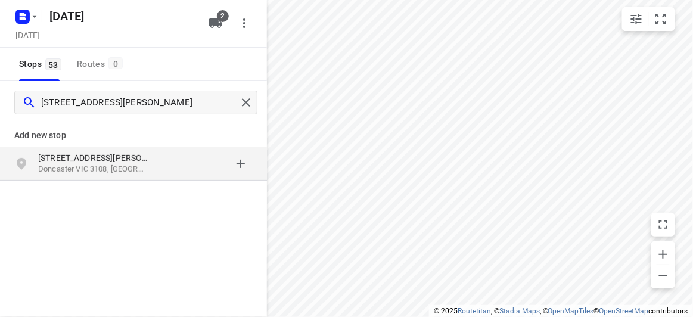
click at [107, 155] on p "4 Frank Street" at bounding box center [93, 158] width 110 height 12
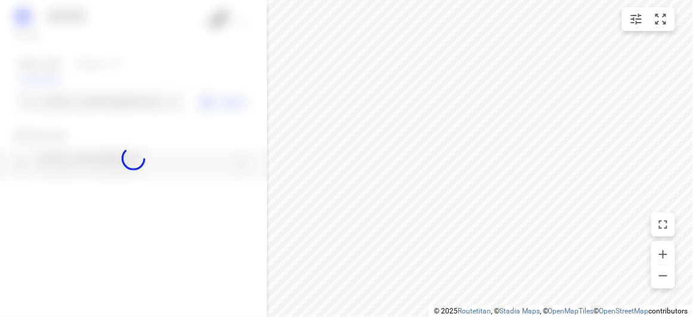
click at [105, 100] on div at bounding box center [133, 158] width 267 height 317
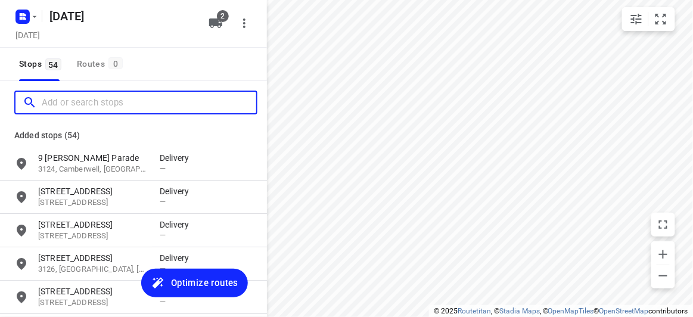
paste input "15 Hertford Crescent Balwyn 3103"
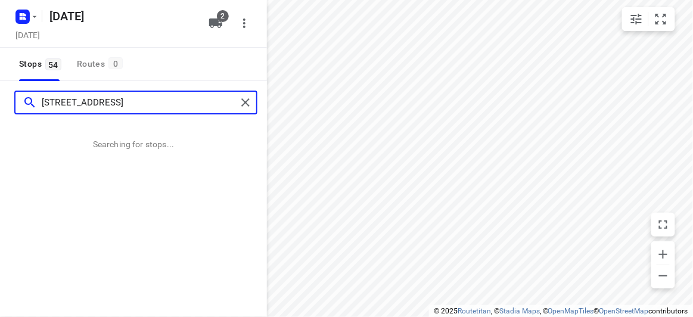
type input "15 Hertford Crescent Balwyn 3103"
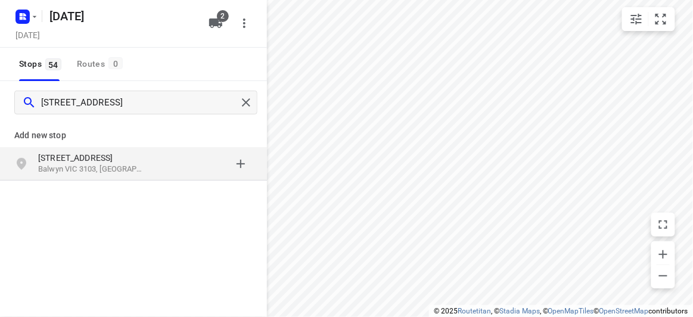
click at [124, 177] on div "15 Hertford Crescent Balwyn VIC 3103, Australia" at bounding box center [133, 163] width 267 height 33
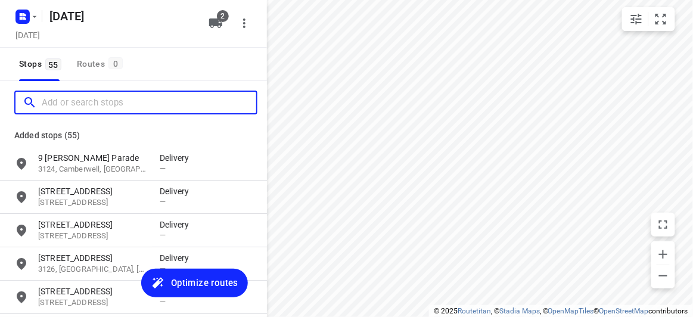
click at [93, 106] on input "Add or search stops" at bounding box center [149, 102] width 214 height 18
click at [92, 105] on input "Add or search stops" at bounding box center [149, 102] width 214 height 18
paste input "55 Milpera Crescent WANTIRNA 3152"
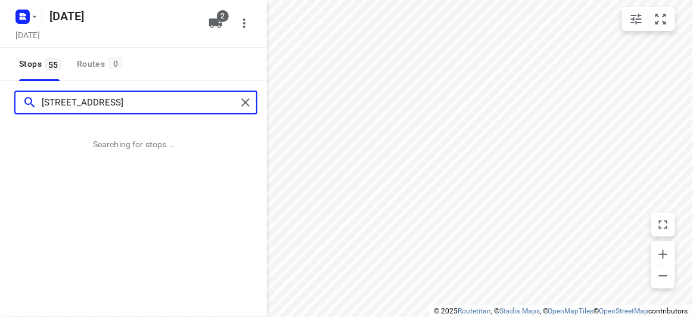
type input "55 Milpera Crescent WANTIRNA 3152"
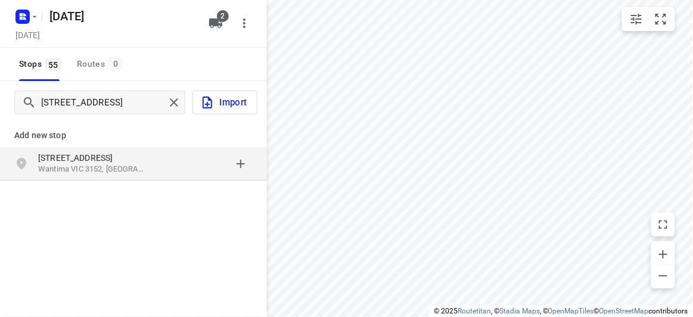
click at [134, 177] on div "55 Milpera Crescent Wantirna VIC 3152, Australia" at bounding box center [133, 163] width 267 height 33
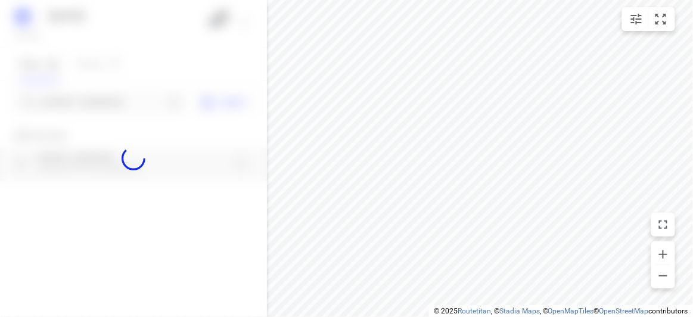
click at [101, 113] on div at bounding box center [133, 158] width 267 height 317
click at [99, 105] on div at bounding box center [133, 158] width 267 height 317
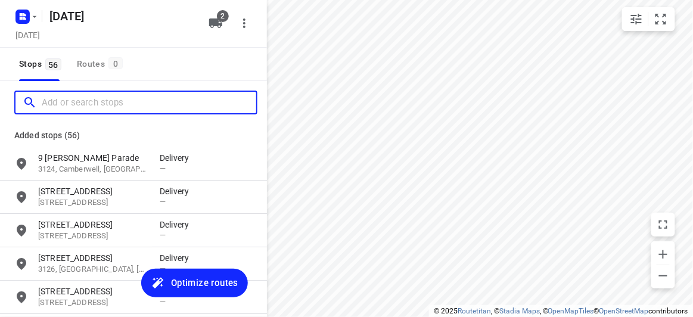
paste input "17 allison road Mont albert north 3129"
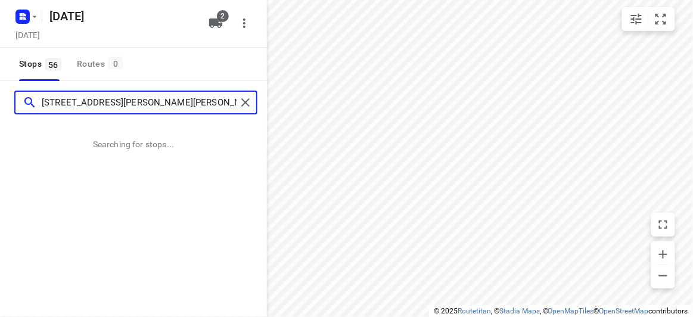
type input "17 allison road Mont albert north 3129"
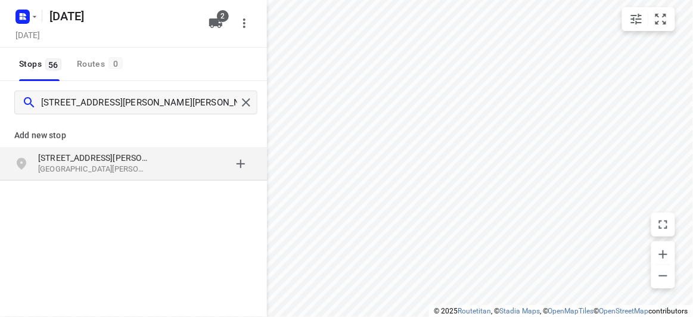
click at [101, 158] on p "17 Allison Road" at bounding box center [93, 158] width 110 height 12
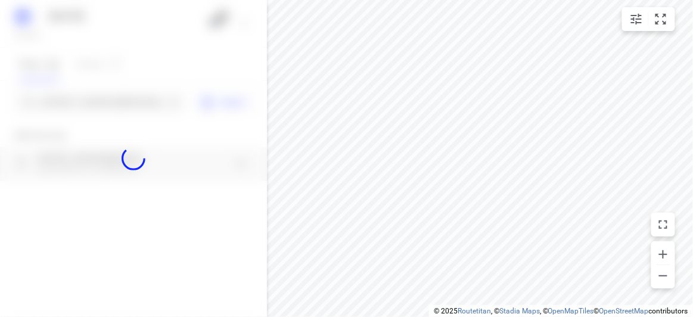
click at [88, 106] on div at bounding box center [133, 158] width 267 height 317
click at [85, 105] on div at bounding box center [133, 158] width 267 height 317
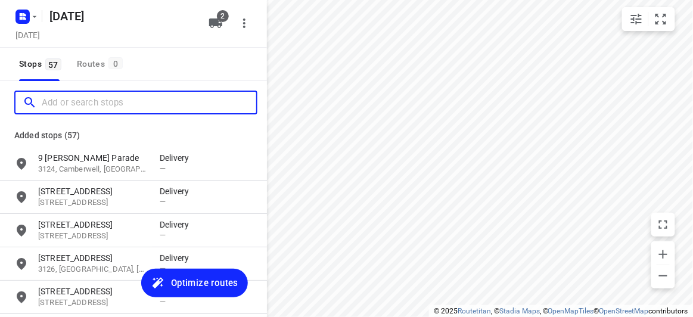
paste input "35 Hallows Street Glen Waverley 3150"
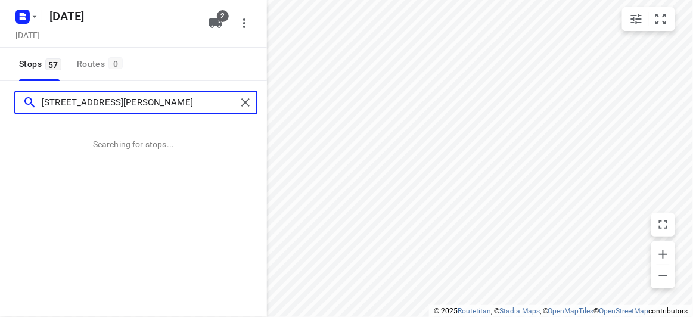
type input "35 Hallows Street Glen Waverley 3150"
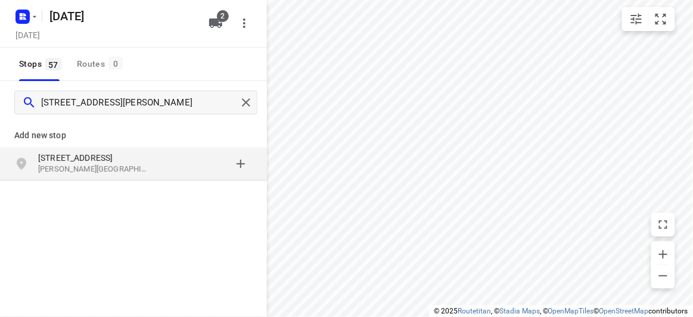
click at [148, 161] on p "35 Hallows Street" at bounding box center [98, 158] width 121 height 12
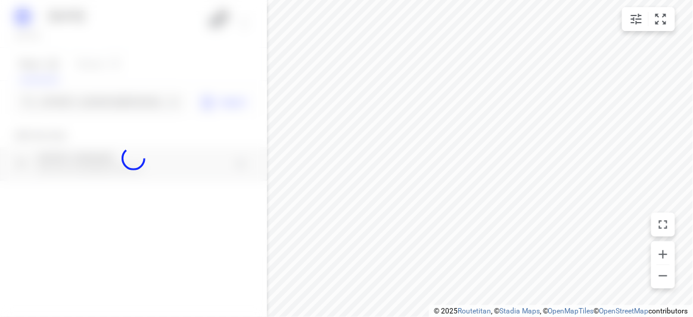
click at [87, 94] on div at bounding box center [133, 158] width 267 height 317
click at [87, 98] on div at bounding box center [133, 158] width 267 height 317
click at [87, 98] on div "18 AUGUST 2025 Saturday, Aug 16 2 Stops 57 Routes 0 35 Hallows Street Glen Wave…" at bounding box center [133, 158] width 267 height 317
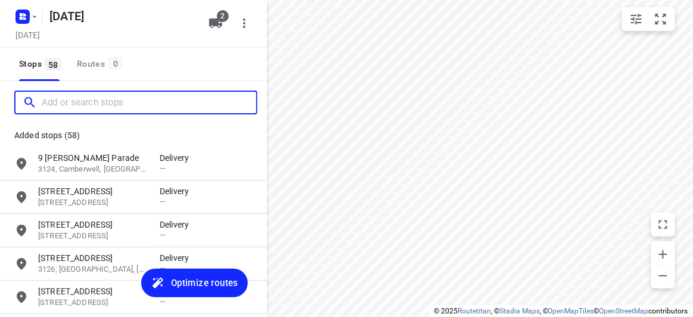
paste input "1272 Glenhuntly Road Carnegie 3163"
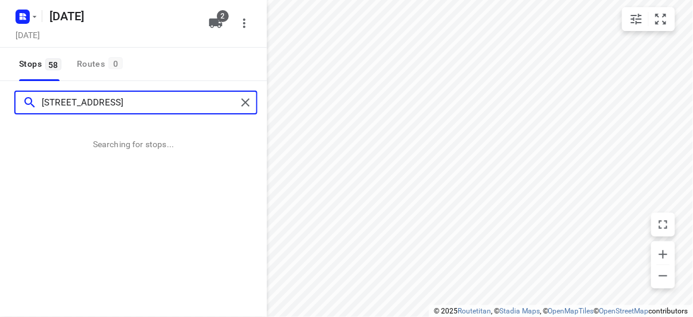
type input "1272 Glenhuntly Road Carnegie 3163"
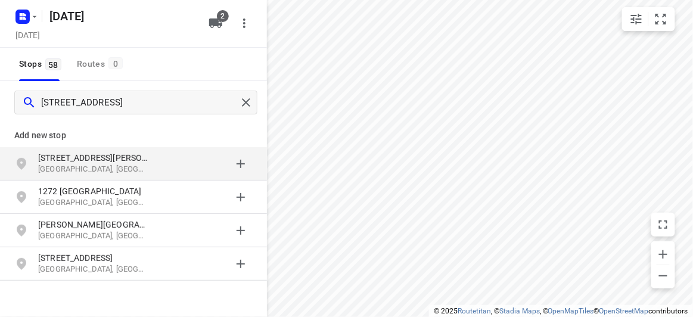
click at [113, 155] on p "1272 Glen Huntly Road" at bounding box center [93, 158] width 110 height 12
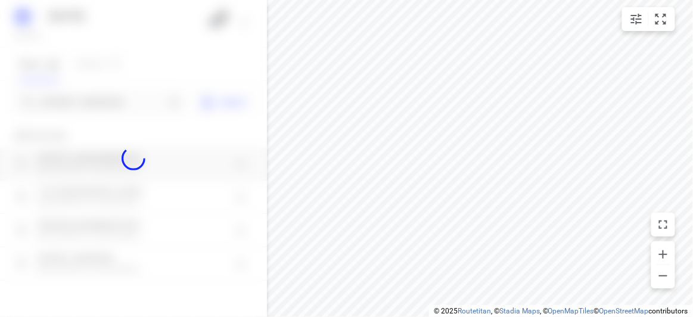
click at [107, 104] on div at bounding box center [133, 158] width 267 height 317
click at [107, 110] on div at bounding box center [133, 158] width 267 height 317
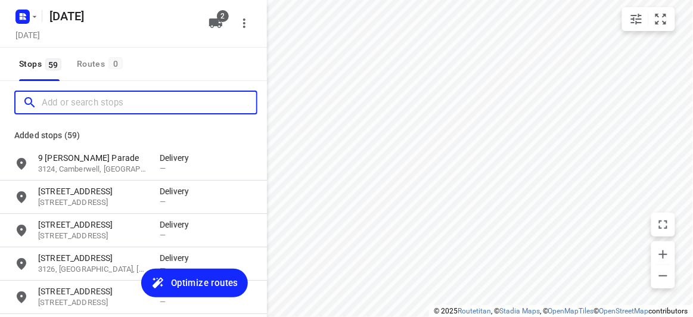
paste input "17A Powers Street Donvale 3111"
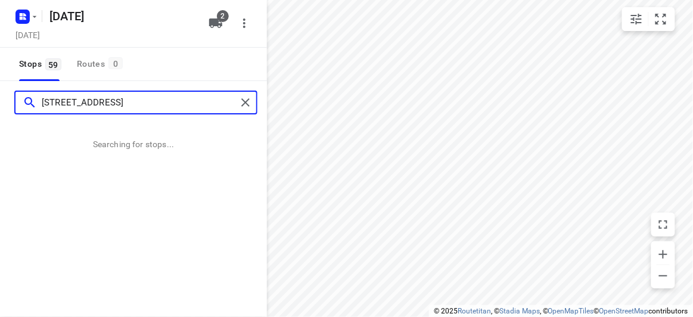
type input "17A Powers Street Donvale 3111"
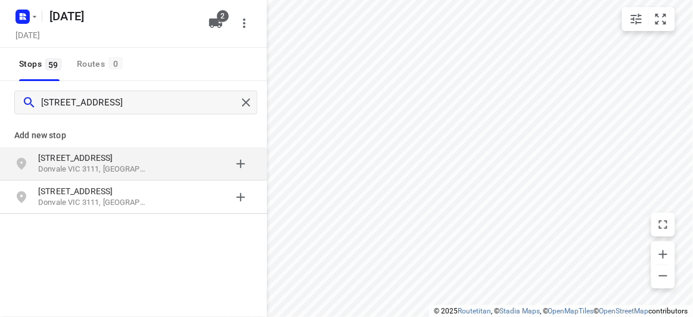
click at [80, 157] on p "17A Powers Street" at bounding box center [93, 158] width 110 height 12
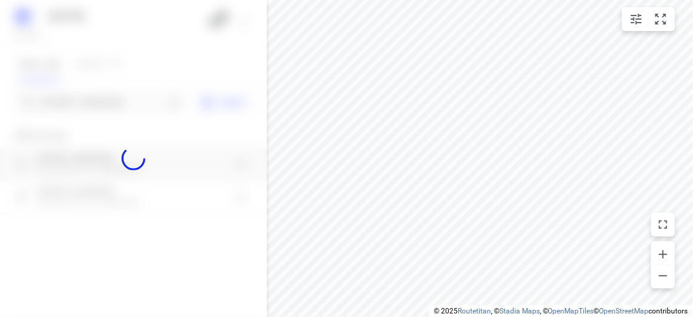
click at [83, 104] on div at bounding box center [133, 158] width 267 height 317
click at [83, 104] on input "Add or search stops" at bounding box center [103, 102] width 123 height 18
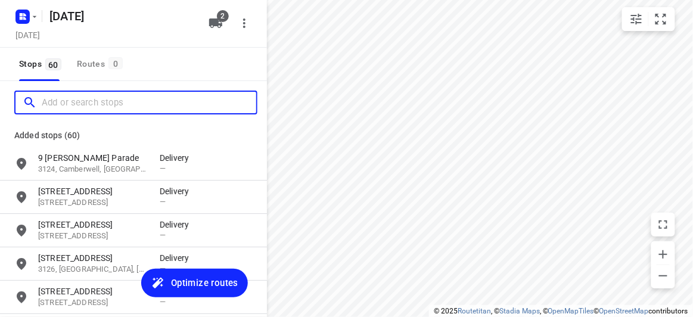
paste input "9 Lichfield Grove Mont Albert North 3129"
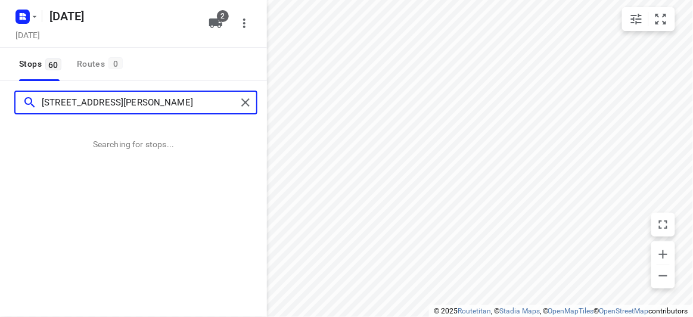
type input "9 Lichfield Grove Mont Albert North 3129"
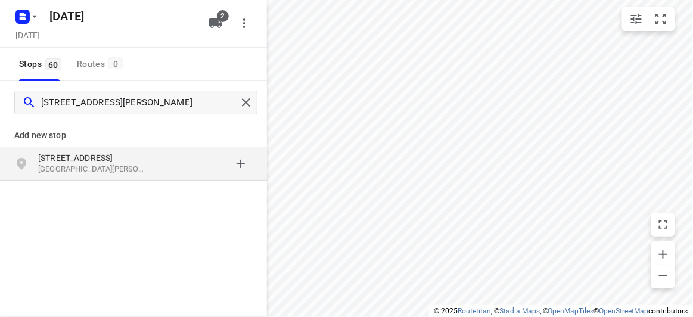
click at [114, 159] on p "9 Lichfield Grove" at bounding box center [93, 158] width 110 height 12
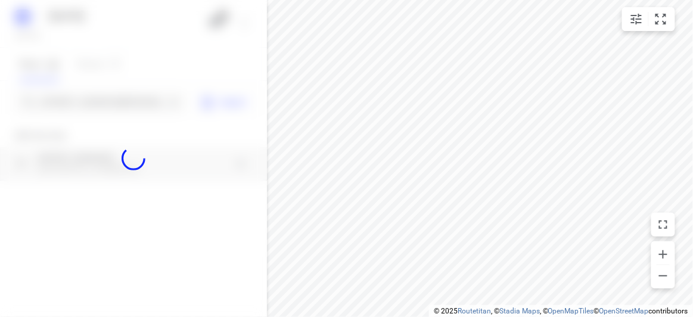
click at [103, 106] on div at bounding box center [133, 158] width 267 height 317
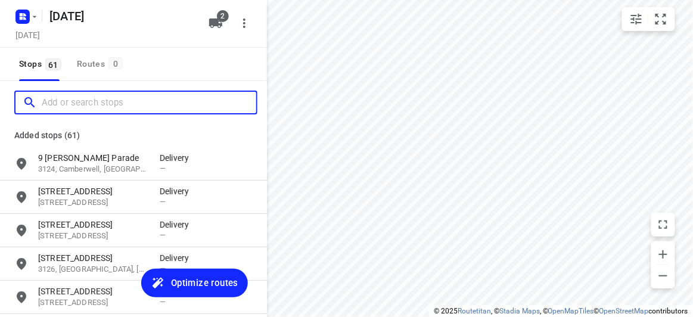
click at [103, 106] on input "Add or search stops" at bounding box center [149, 102] width 214 height 18
paste input "27-29 Canterbury Road Blackburn 3130"
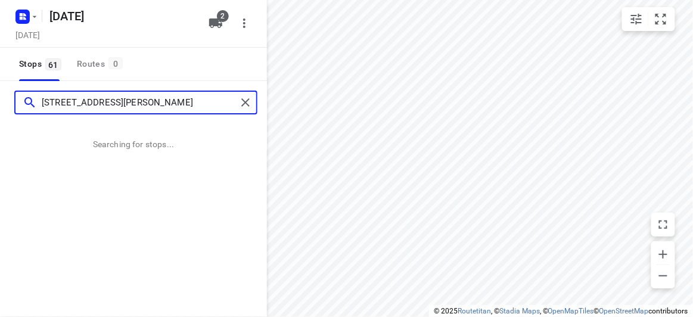
type input "27-29 Canterbury Road Blackburn 3130"
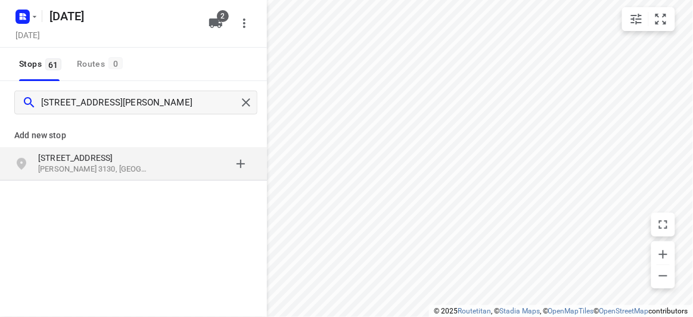
click at [121, 158] on p "27-29 Canterbury Road" at bounding box center [93, 158] width 110 height 12
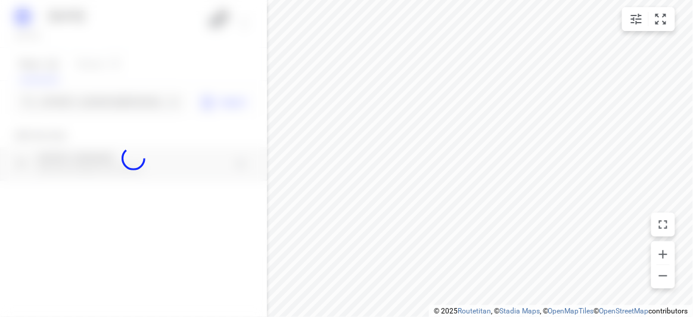
click at [67, 99] on div at bounding box center [133, 158] width 267 height 317
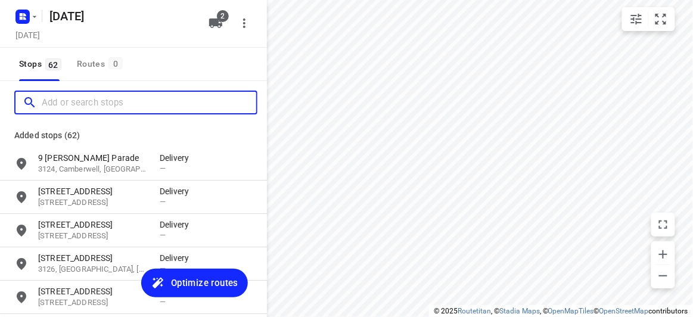
paste input "2 Knutsford Street, Balwyn. Balwyn 3103"
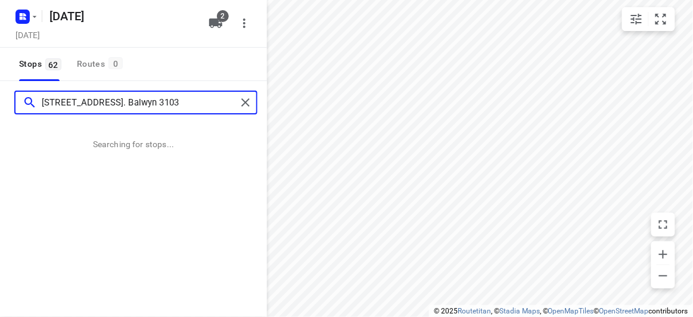
type input "2 Knutsford Street, Balwyn. Balwyn 3103"
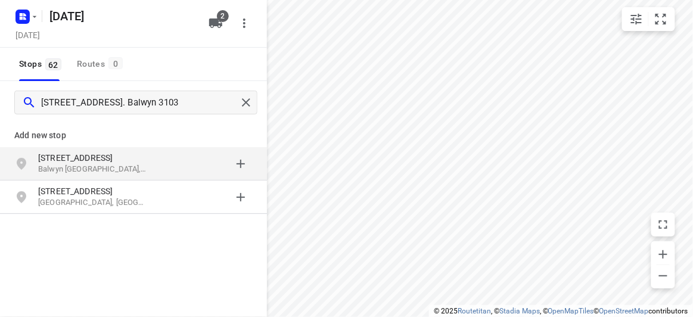
click at [76, 152] on p "2 Knutsford Street" at bounding box center [93, 158] width 110 height 12
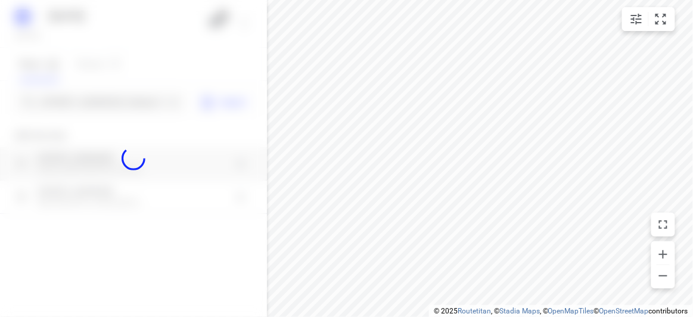
click at [89, 101] on div at bounding box center [133, 158] width 267 height 317
click at [89, 101] on div "18 AUGUST 2025 Saturday, Aug 16 2 Stops 62 Routes 0 2 Knutsford Street, Balwyn.…" at bounding box center [133, 158] width 267 height 317
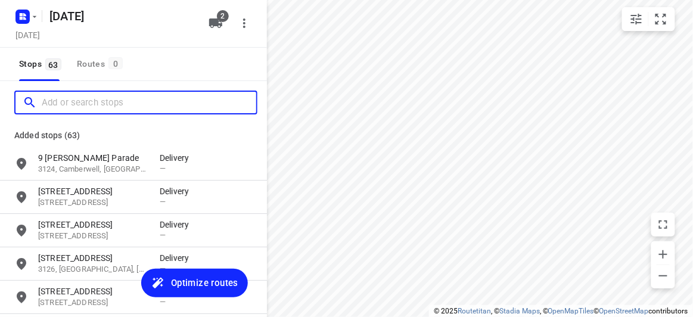
paste input "798 Canterbury Road Vermont 3133"
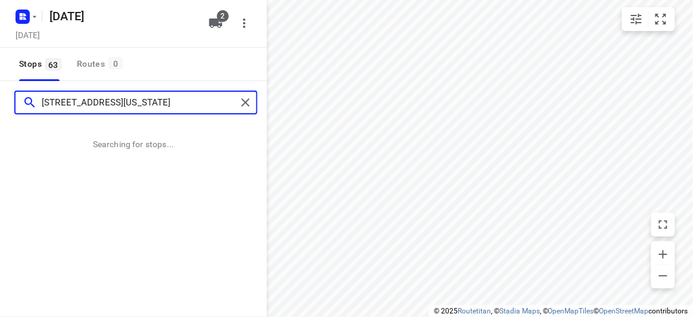
type input "798 Canterbury Road Vermont 3133"
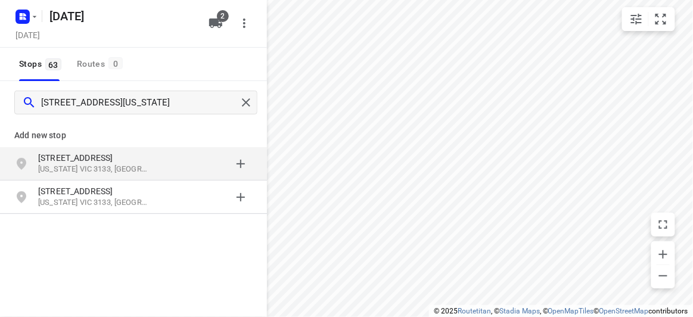
click at [120, 160] on p "798 Canterbury Road" at bounding box center [93, 158] width 110 height 12
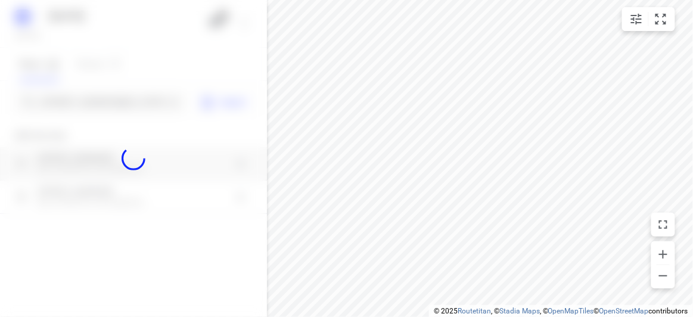
click at [79, 102] on div at bounding box center [133, 158] width 267 height 317
click at [76, 97] on div at bounding box center [133, 158] width 267 height 317
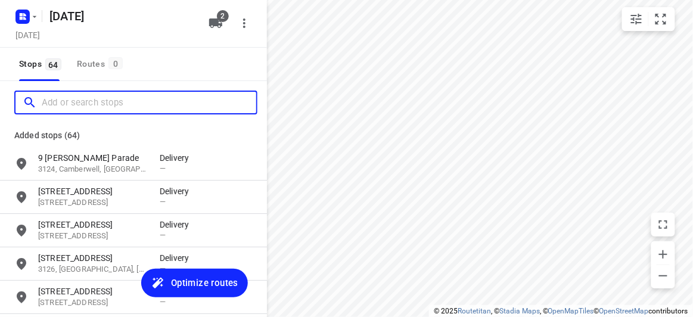
click at [76, 97] on input "Add or search stops" at bounding box center [149, 102] width 214 height 18
paste input "22 Pembroke Street Surrey Hills 3127"
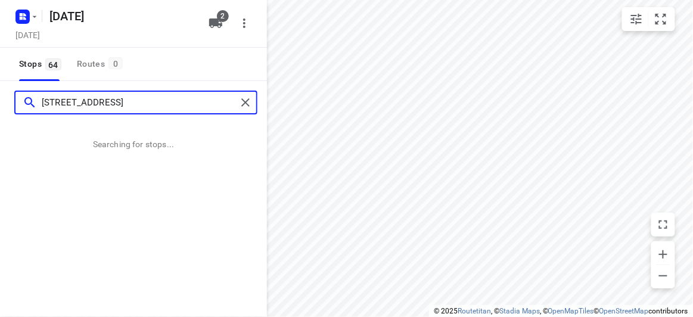
type input "22 Pembroke Street Surrey Hills 3127"
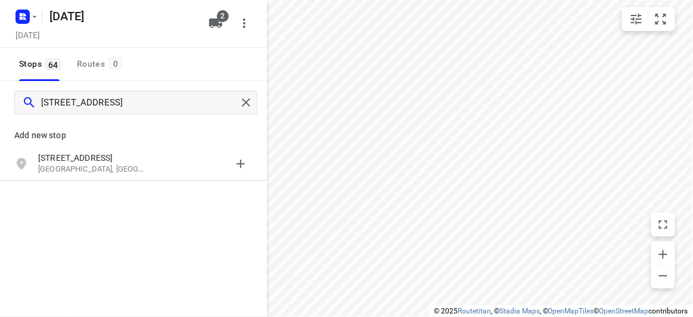
click at [83, 146] on div "Add new stop" at bounding box center [133, 130] width 267 height 33
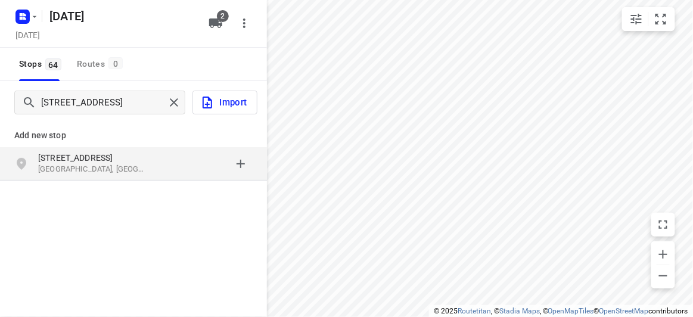
click at [88, 151] on div "22 Pembroke Street Surrey Hills VIC 3127, Australia" at bounding box center [133, 163] width 267 height 33
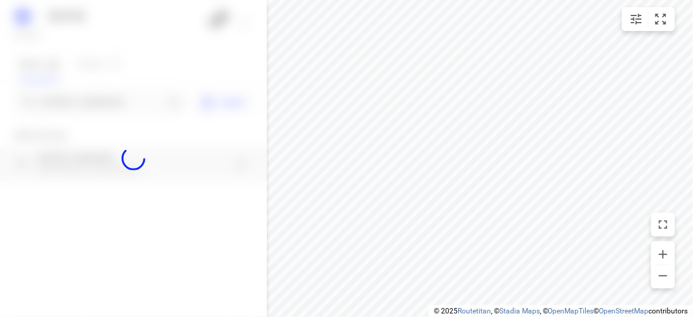
click at [80, 91] on div at bounding box center [133, 158] width 267 height 317
click at [79, 93] on div at bounding box center [133, 158] width 267 height 317
click at [80, 95] on div at bounding box center [133, 158] width 267 height 317
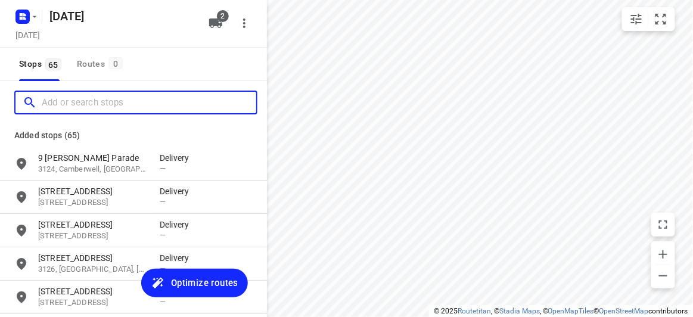
paste input "42 Carrol Grove, Mount Waverley MOUNT WAVERLEY 3149"
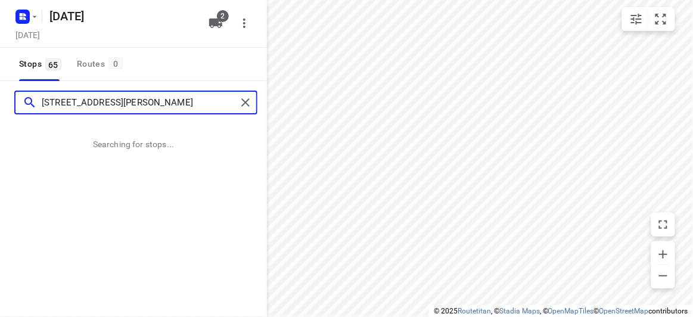
type input "42 Carrol Grove, Mount Waverley MOUNT WAVERLEY 3149"
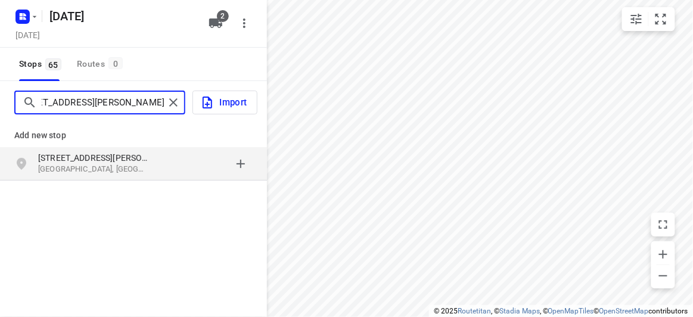
scroll to position [0, 0]
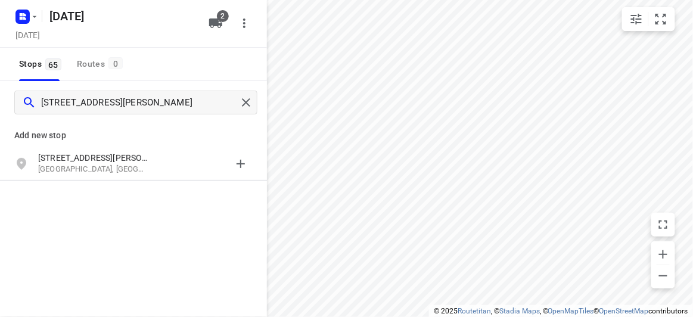
click at [113, 144] on div "Add new stop" at bounding box center [133, 130] width 267 height 33
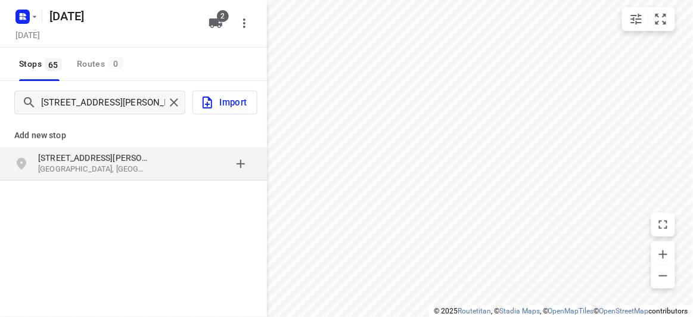
click at [113, 149] on div "42 Carrol Grove Mount Waverley VIC, Australia" at bounding box center [133, 163] width 267 height 33
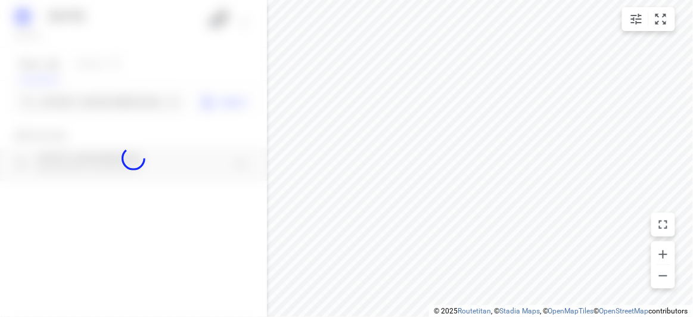
click at [77, 102] on div at bounding box center [133, 158] width 267 height 317
click at [76, 102] on div at bounding box center [133, 158] width 267 height 317
paste input "13 Egret Walk Rowville 3178"
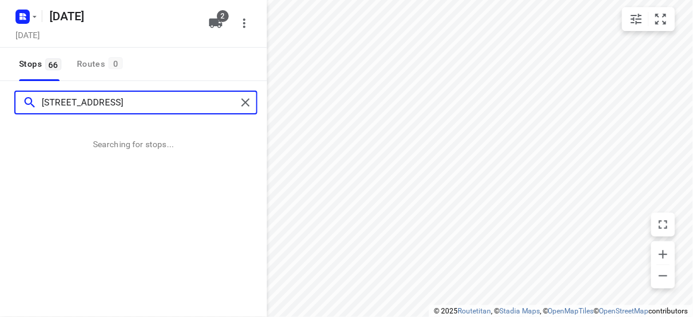
type input "13 Egret Walk Rowville 3178"
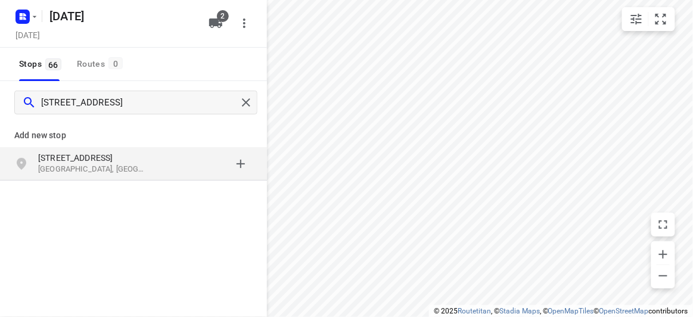
click at [85, 158] on p "13 Egret Walk" at bounding box center [93, 158] width 110 height 12
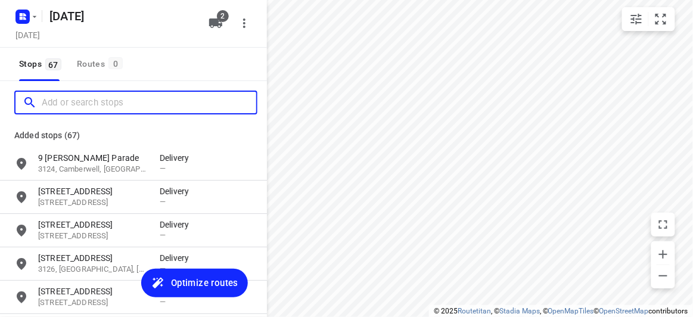
paste input "42 Derby St Kew 3101"
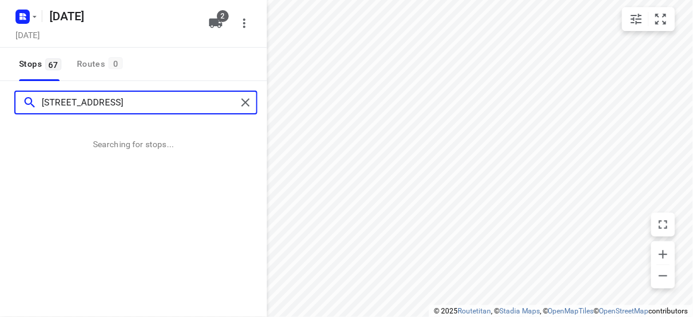
type input "42 Derby St Kew 3101"
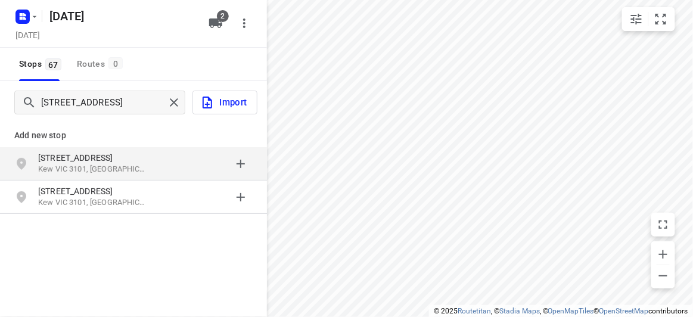
click at [107, 165] on p "Kew VIC 3101, Australia" at bounding box center [93, 169] width 110 height 11
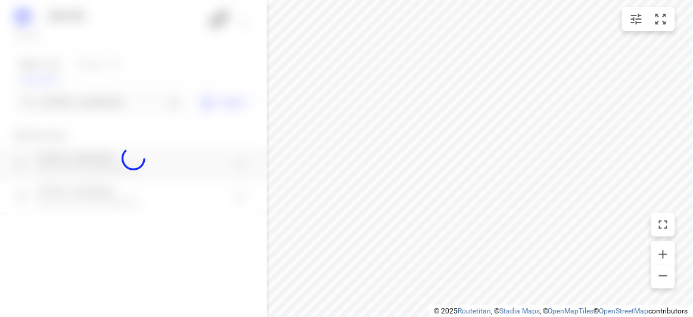
click at [83, 86] on div at bounding box center [133, 158] width 267 height 317
click at [85, 96] on div at bounding box center [133, 158] width 267 height 317
click at [86, 99] on div at bounding box center [133, 158] width 267 height 317
click at [88, 102] on div at bounding box center [133, 158] width 267 height 317
click at [88, 102] on input "42 Derby St Kew 3101" at bounding box center [103, 102] width 123 height 18
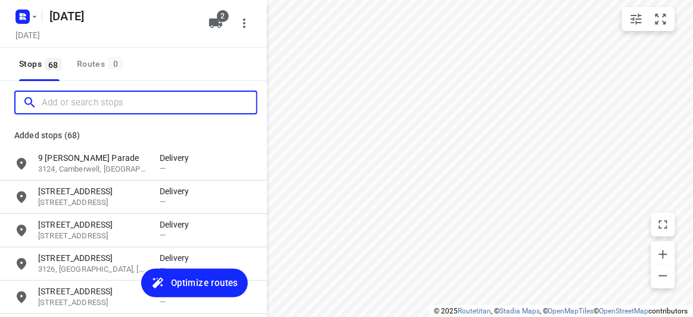
paste input "61 Excelsior Circuit Mulgrave 3170"
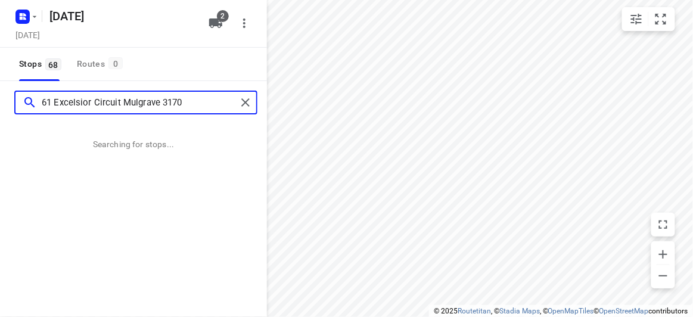
type input "61 Excelsior Circuit Mulgrave 3170"
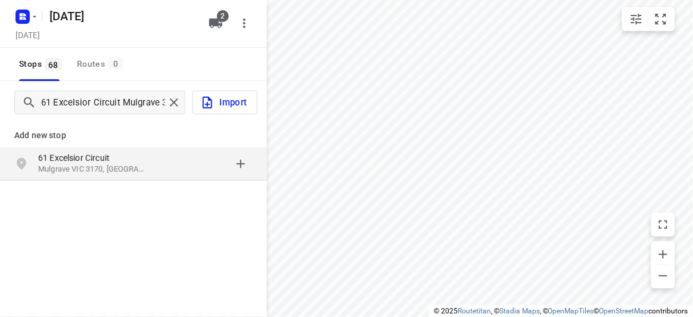
click at [157, 165] on div "61 Excelsior Circuit Mulgrave VIC 3170, Australia" at bounding box center [98, 164] width 121 height 24
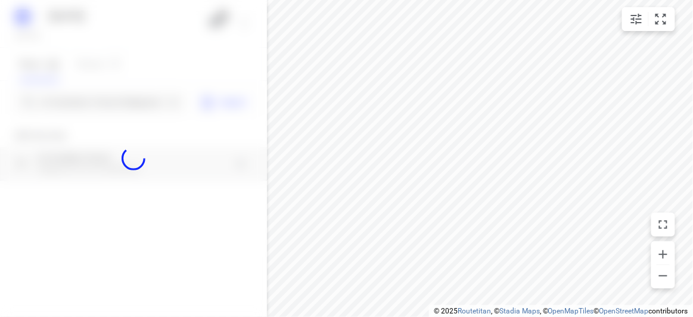
click at [85, 98] on div at bounding box center [133, 158] width 267 height 317
paste input "29 Verdant Crescent Doncaster 3108"
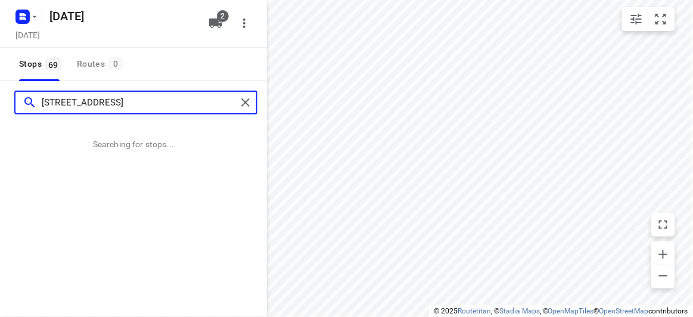
type input "29 Verdant Crescent Doncaster 3108"
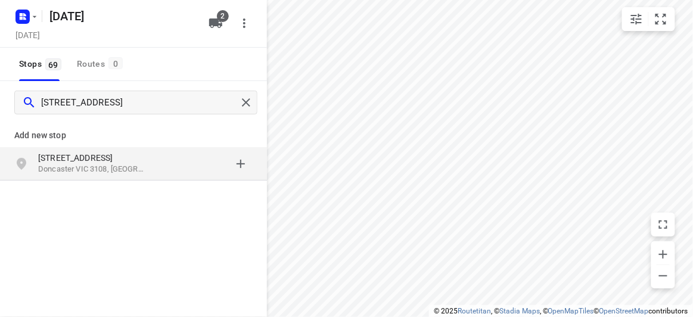
click at [132, 160] on p "29 Verdant Crescent" at bounding box center [93, 158] width 110 height 12
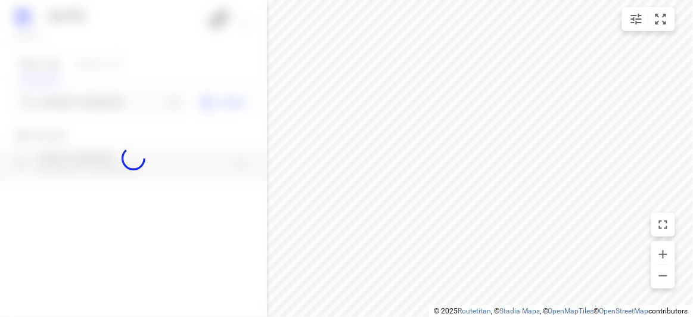
click at [83, 102] on div at bounding box center [133, 158] width 267 height 317
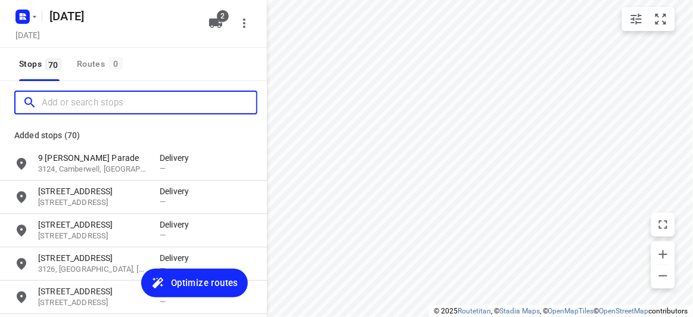
paste input "783 Springvale Road Mulgrave 3170"
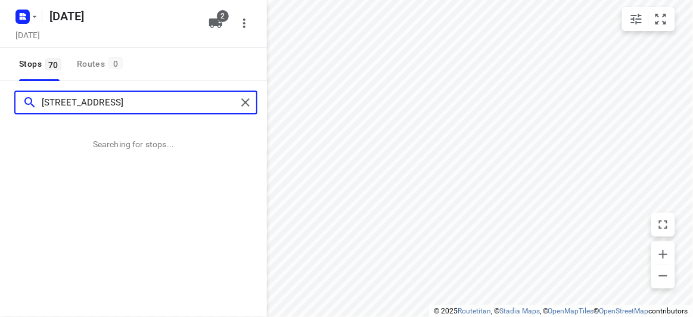
type input "783 Springvale Road Mulgrave 3170"
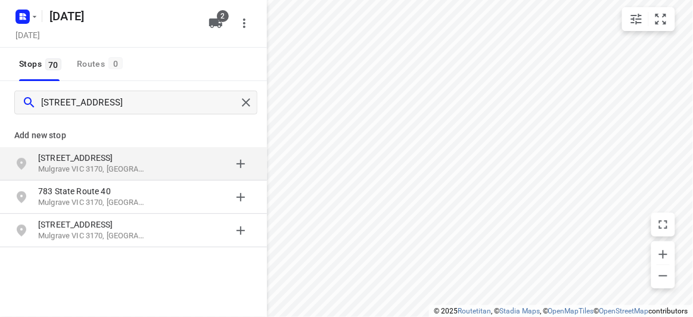
click at [92, 150] on div "783 Springvale Road Mulgrave VIC 3170, Australia" at bounding box center [133, 163] width 267 height 33
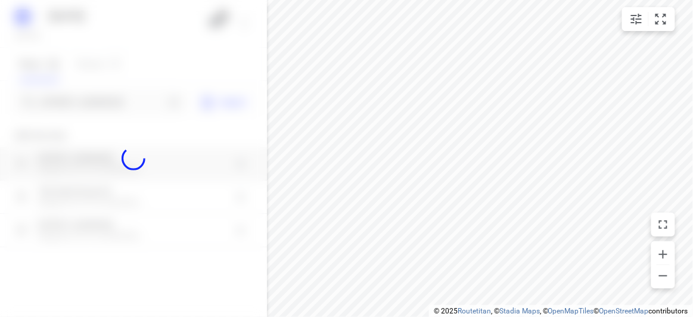
click at [89, 105] on div at bounding box center [133, 158] width 267 height 317
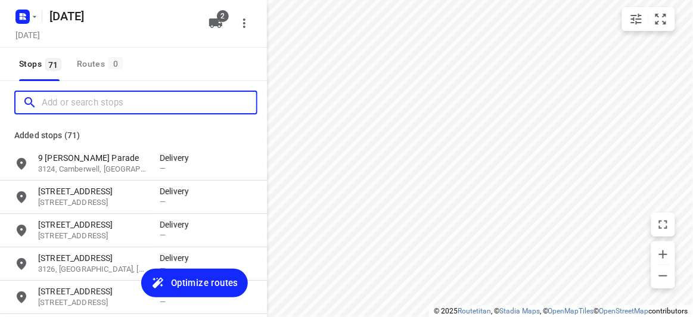
click at [91, 108] on input "Add or search stops" at bounding box center [149, 102] width 214 height 18
paste input "15 Hender Street Doncaster 3108"
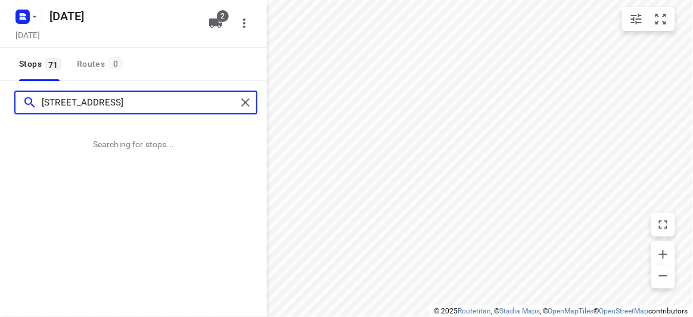
type input "15 Hender Street Doncaster 3108"
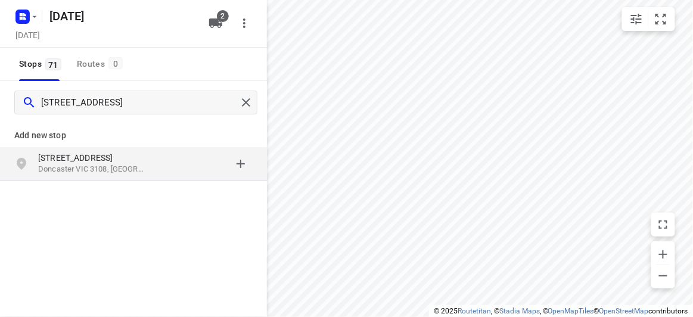
click at [122, 166] on p "Doncaster VIC 3108, [GEOGRAPHIC_DATA]" at bounding box center [93, 169] width 110 height 11
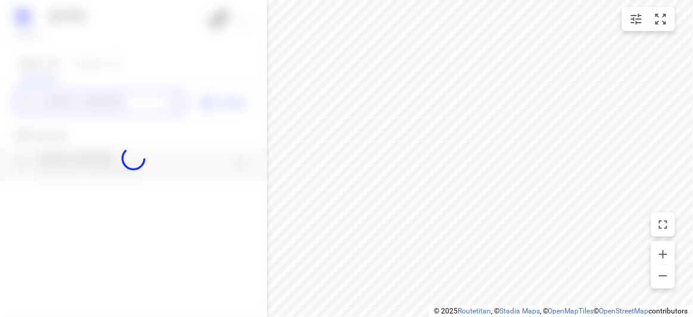
click at [91, 102] on div "18 AUGUST 2025 Saturday, Aug 16 2 Stops 71 Routes 0 15 Hender Street Doncaster …" at bounding box center [133, 158] width 267 height 317
click at [91, 101] on div at bounding box center [133, 158] width 267 height 317
paste input "1 Bermuda Dr Blackburn South 3130"
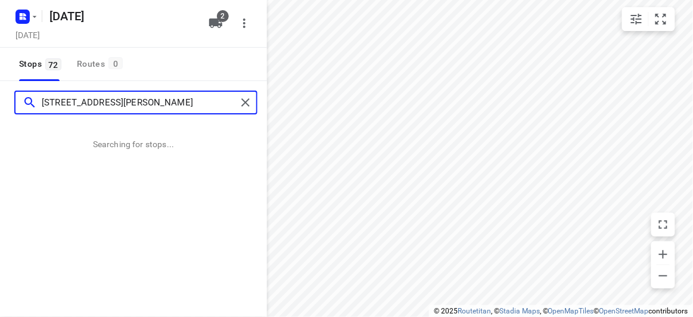
type input "1 Bermuda Dr Blackburn South 3130"
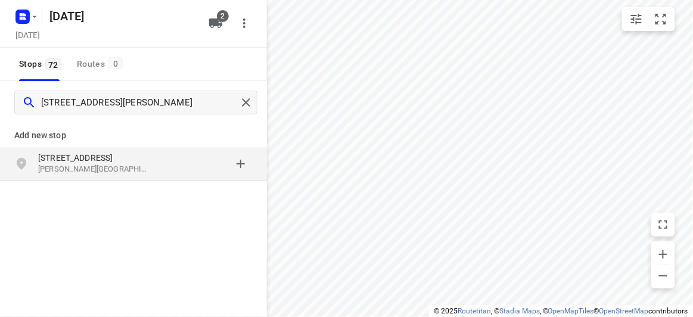
click at [116, 143] on div "Add new stop" at bounding box center [133, 130] width 267 height 33
click at [123, 164] on p "Blackburn South VIC 3130, Australia" at bounding box center [93, 169] width 110 height 11
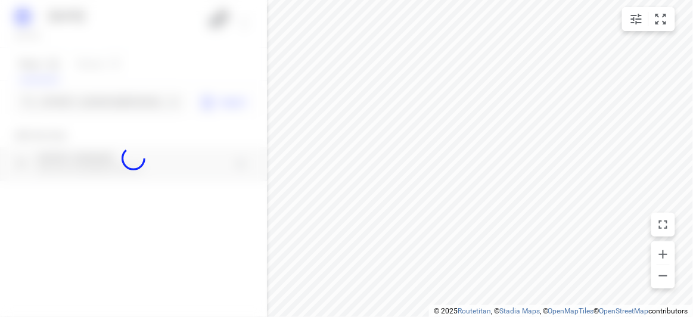
click at [94, 105] on div at bounding box center [133, 158] width 267 height 317
click at [95, 106] on div at bounding box center [133, 158] width 267 height 317
click at [95, 105] on input "1 Bermuda Dr Blackburn South 3130" at bounding box center [103, 102] width 123 height 18
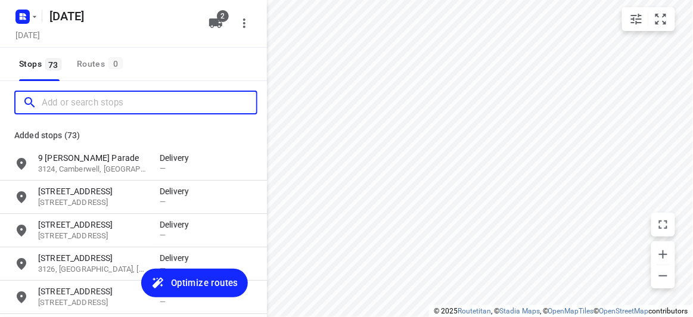
paste input "34 Orchard Crescent Month Albert North 3129"
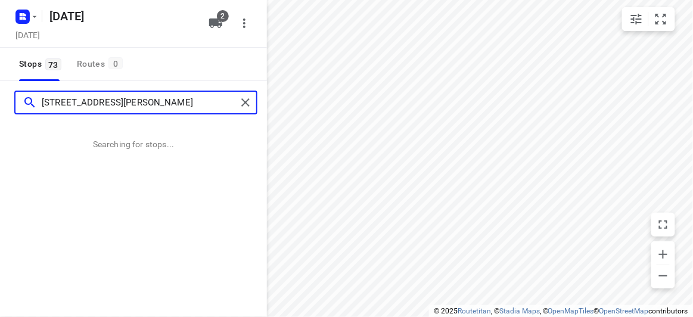
type input "34 Orchard Crescent Month Albert North 3129"
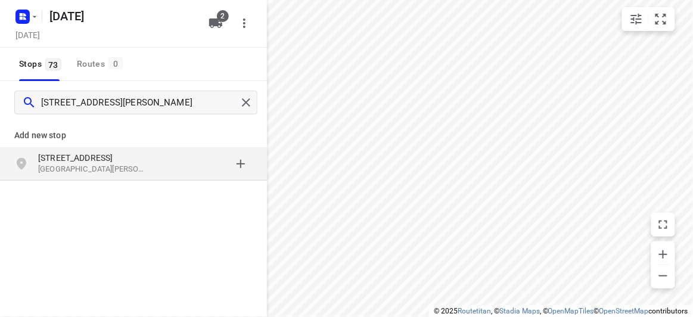
click at [91, 129] on p "Add new stop" at bounding box center [133, 135] width 238 height 14
click at [95, 152] on p "34 Orchard Crescent" at bounding box center [93, 158] width 110 height 12
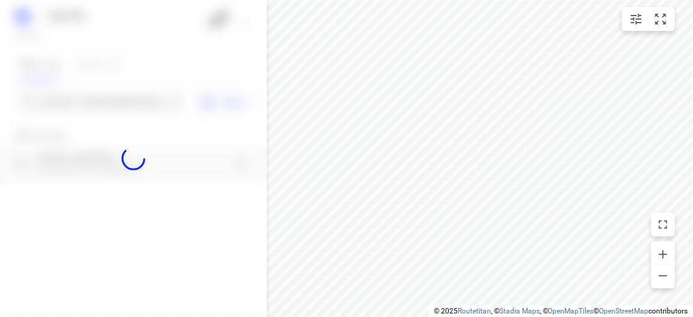
click at [87, 100] on div at bounding box center [133, 158] width 267 height 317
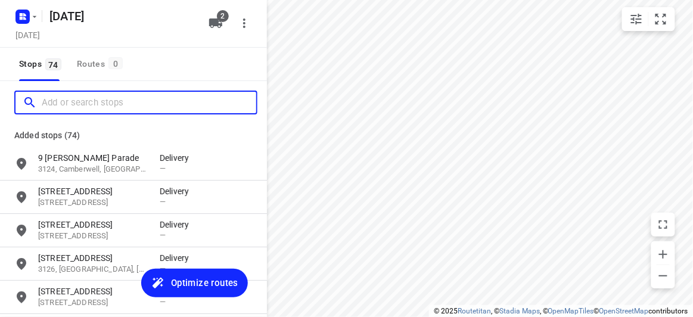
paste input "292 Tooronga Road, Glen Iris 3146"
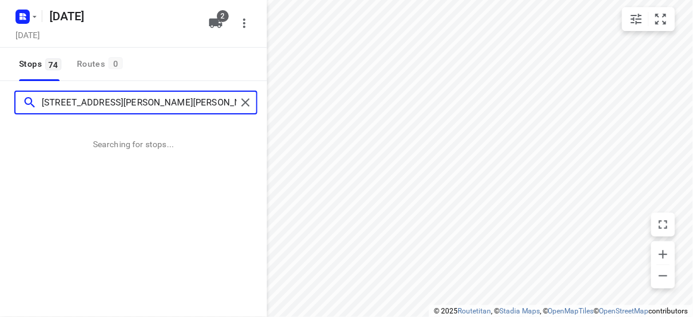
type input "292 Tooronga Road, Glen Iris 3146"
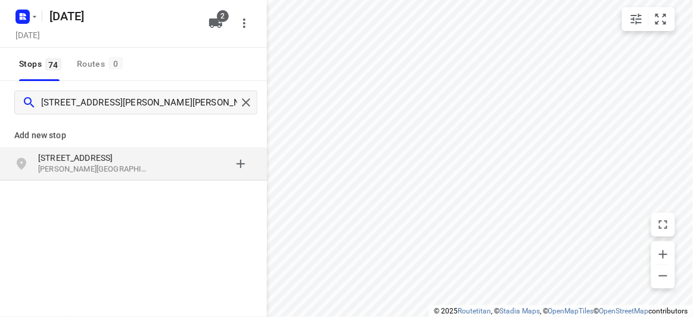
click at [100, 153] on p "292 Tooronga Road" at bounding box center [93, 158] width 110 height 12
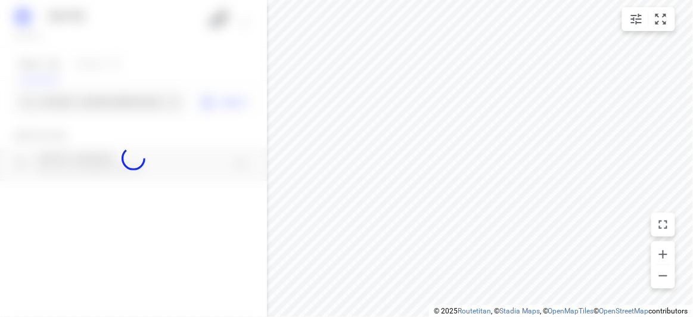
click at [88, 112] on div "18 AUGUST 2025 Saturday, Aug 16 2 Stops 74 Routes 0 292 Tooronga Road, Glen Iri…" at bounding box center [133, 158] width 267 height 317
click at [89, 101] on div at bounding box center [133, 158] width 267 height 317
click at [88, 100] on div "18 AUGUST 2025 Saturday, Aug 16 2 Stops 74 Routes 0 292 Tooronga Road, Glen Iri…" at bounding box center [133, 158] width 267 height 317
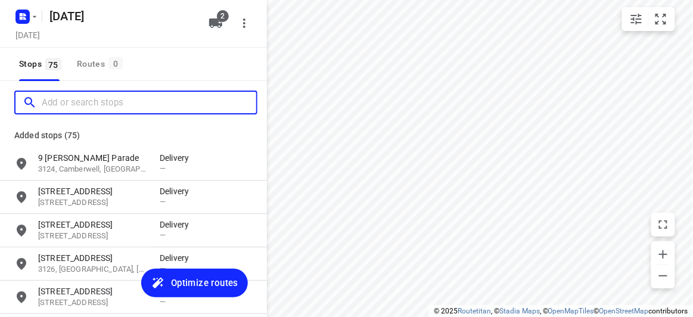
paste input "6 Irymple Avenue Glen Iris 3146"
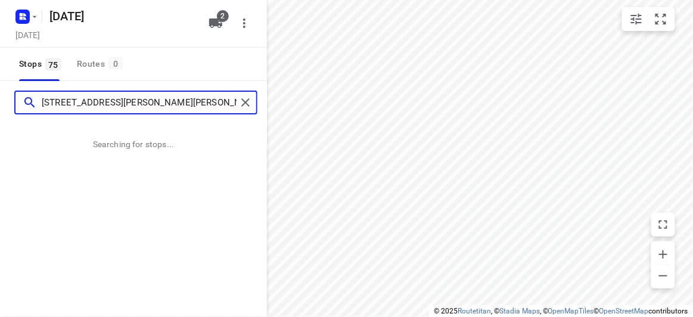
type input "6 Irymple Avenue Glen Iris 3146"
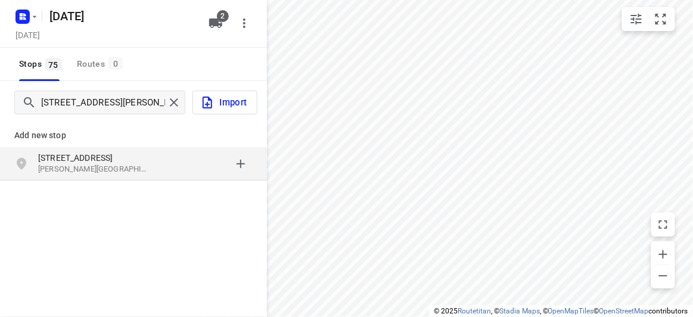
click at [135, 163] on p "6 Irymple Avenue" at bounding box center [93, 158] width 110 height 12
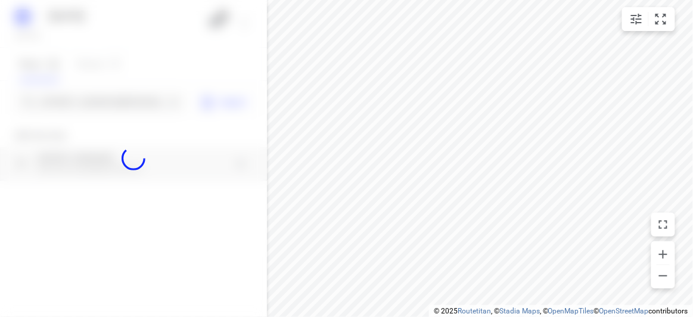
click at [96, 102] on div at bounding box center [133, 158] width 267 height 317
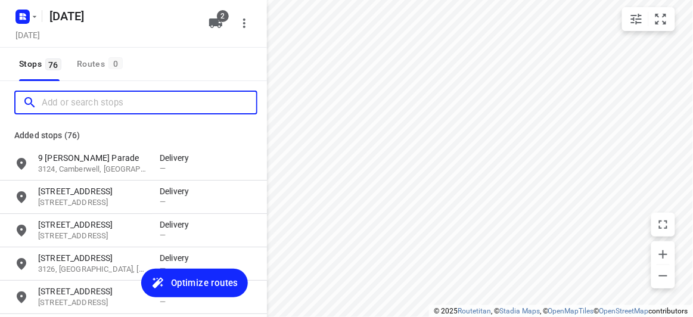
click at [96, 102] on input "Add or search stops" at bounding box center [149, 102] width 214 height 18
paste input "6 Burnett Court, Ringwood 3134"
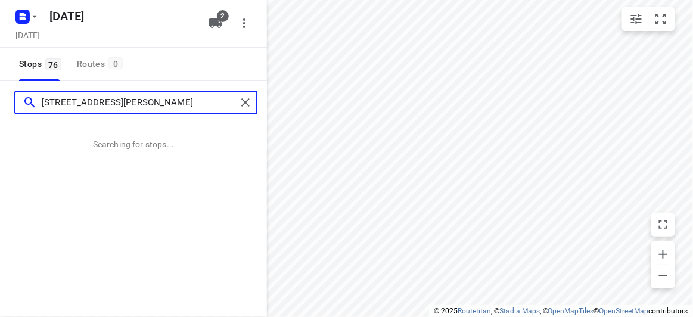
type input "6 Burnett Court, Ringwood 3134"
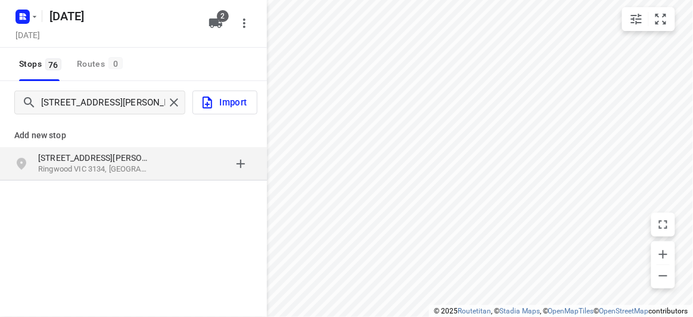
click at [154, 147] on div "6 Burnett Court Ringwood VIC 3134, Australia" at bounding box center [133, 163] width 267 height 33
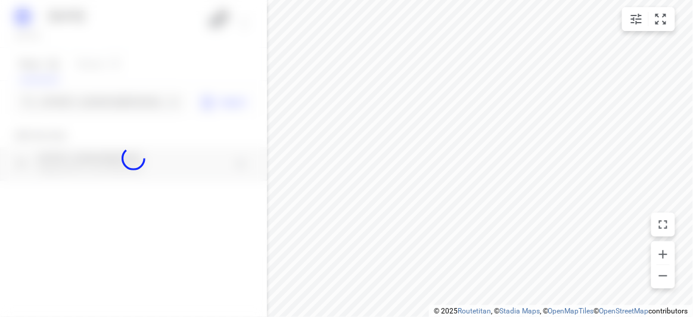
click at [114, 110] on div at bounding box center [133, 158] width 267 height 317
click at [111, 107] on div at bounding box center [133, 158] width 267 height 317
click at [110, 107] on div at bounding box center [133, 158] width 267 height 317
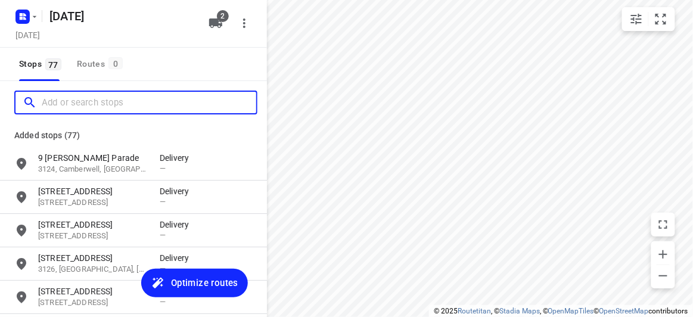
click at [110, 107] on input "Add or search stops" at bounding box center [149, 102] width 214 height 18
paste input "8 Dickens Street Glen Iris 3146"
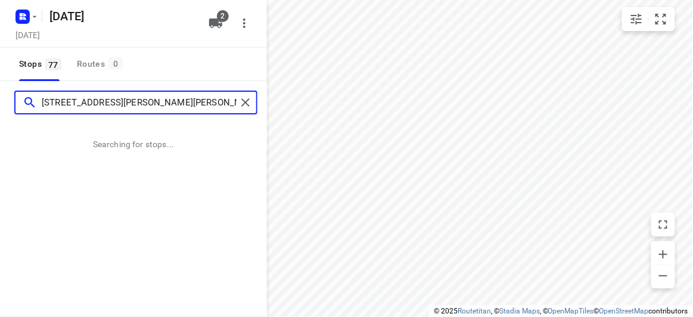
type input "8 Dickens Street Glen Iris 3146"
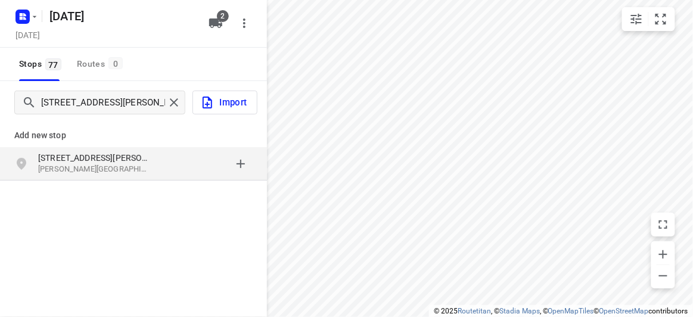
click at [95, 151] on div "8 Dickens Street Glen Iris VIC 3146, Australia" at bounding box center [133, 163] width 267 height 33
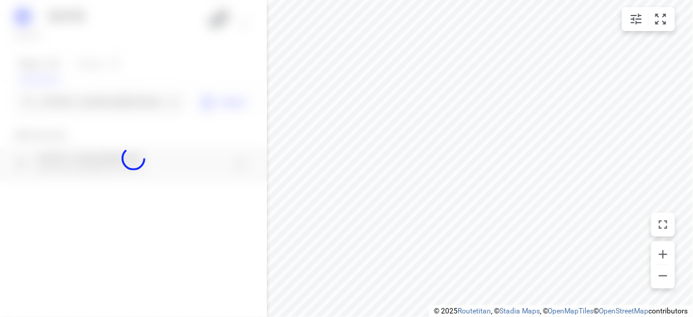
click at [88, 116] on div at bounding box center [133, 158] width 267 height 317
click at [89, 105] on div at bounding box center [133, 158] width 267 height 317
click at [88, 100] on div at bounding box center [133, 158] width 267 height 317
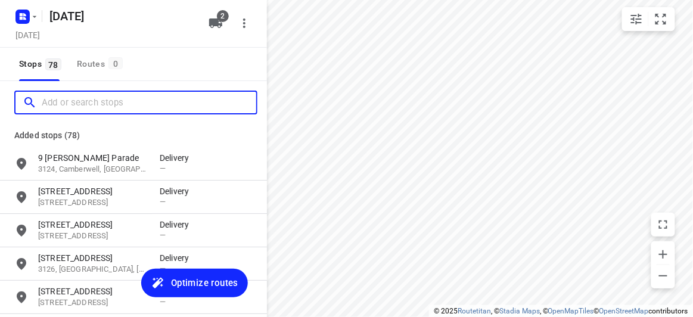
click at [88, 100] on input "Add or search stops" at bounding box center [149, 102] width 214 height 18
paste input "8A Florence Street Ormond 3204"
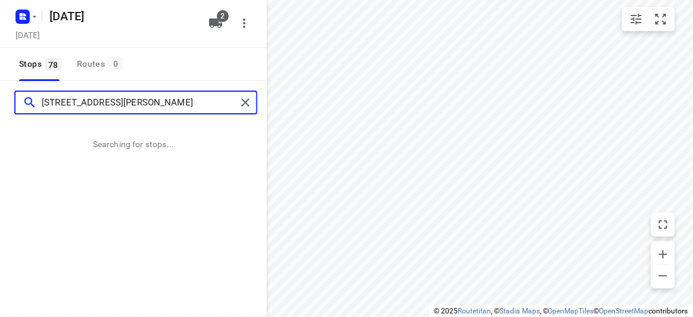
type input "8A Florence Street Ormond 3204"
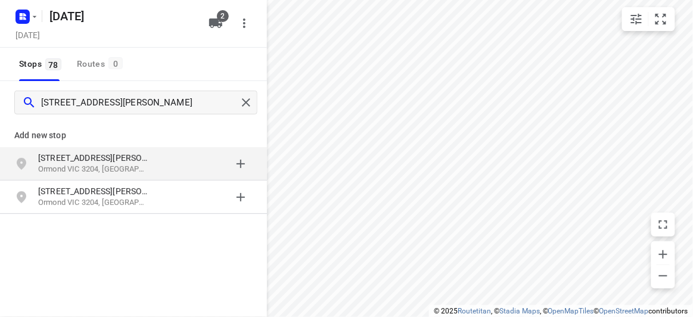
click at [94, 160] on p "8a Florence Street" at bounding box center [93, 158] width 110 height 12
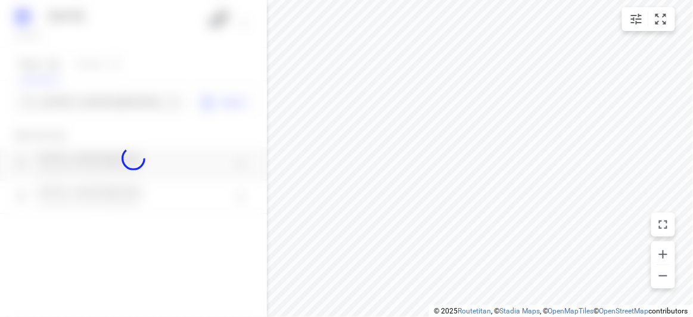
click at [91, 106] on div at bounding box center [133, 158] width 267 height 317
click at [90, 101] on div at bounding box center [133, 158] width 267 height 317
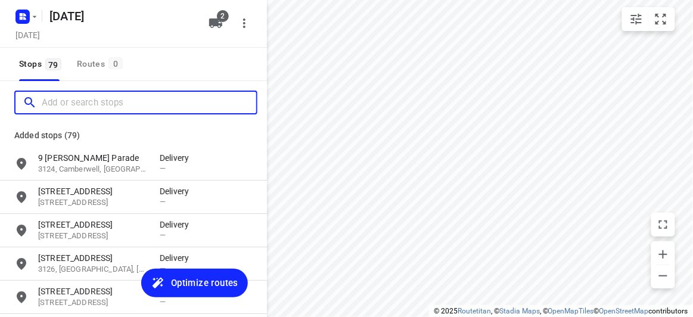
paste input "/637 CANTERBURY RD VERMONT 3133"
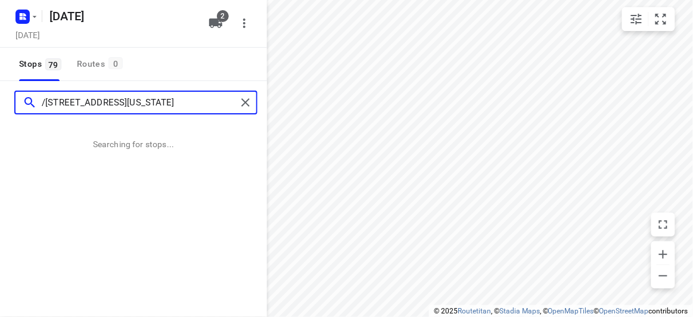
type input "/637 CANTERBURY RD VERMONT 3133"
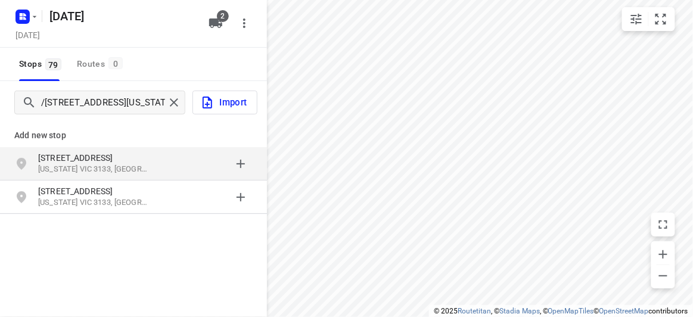
click at [169, 158] on div "grid" at bounding box center [206, 164] width 93 height 24
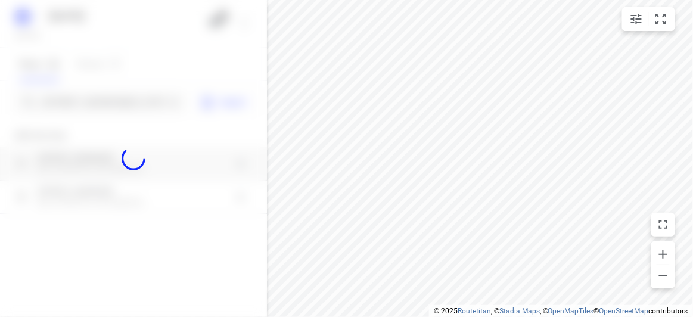
click at [82, 88] on div at bounding box center [133, 158] width 267 height 317
click at [88, 98] on div at bounding box center [133, 158] width 267 height 317
click at [87, 98] on div at bounding box center [133, 158] width 267 height 317
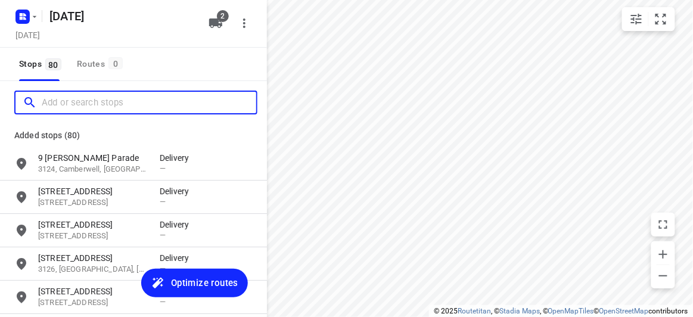
click at [87, 98] on input "Add or search stops" at bounding box center [149, 102] width 214 height 18
paste input "12 Wattle Gr Malvern East 3145"
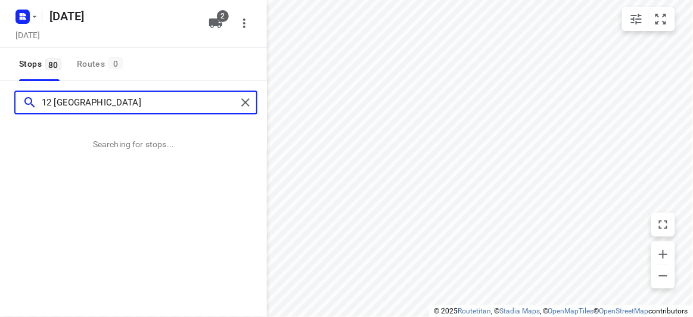
type input "12 Wattle Gr Malvern East 3145"
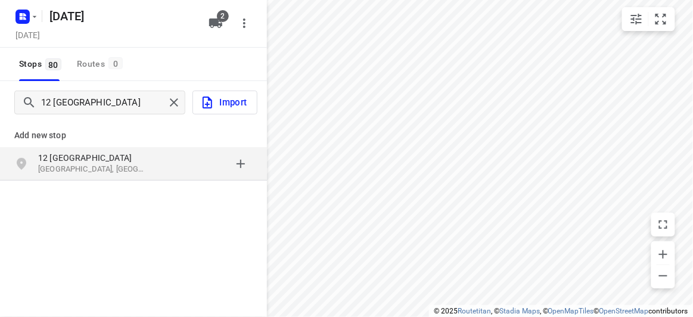
click at [173, 180] on div "Add new stop 12 Wattle Grove Malvern East VIC 3145, Australia" at bounding box center [133, 148] width 267 height 68
click at [172, 174] on div "grid" at bounding box center [206, 164] width 93 height 24
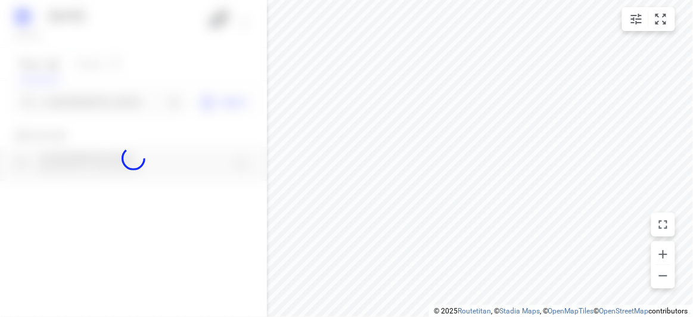
click at [77, 104] on div at bounding box center [133, 158] width 267 height 317
click at [79, 101] on div at bounding box center [133, 158] width 267 height 317
click at [80, 101] on div at bounding box center [133, 158] width 267 height 317
click at [80, 101] on div "18 AUGUST 2025 Saturday, Aug 16 2 Stops 80 Routes 0 12 Wattle Gr Malvern East 3…" at bounding box center [133, 158] width 267 height 317
paste input "73 Patrick street Oakleigh east 3166"
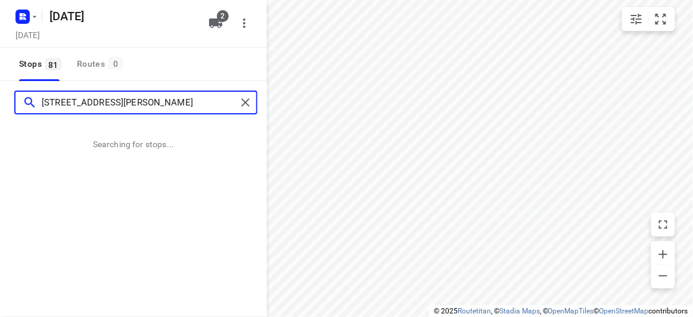
type input "73 Patrick street Oakleigh east 3166"
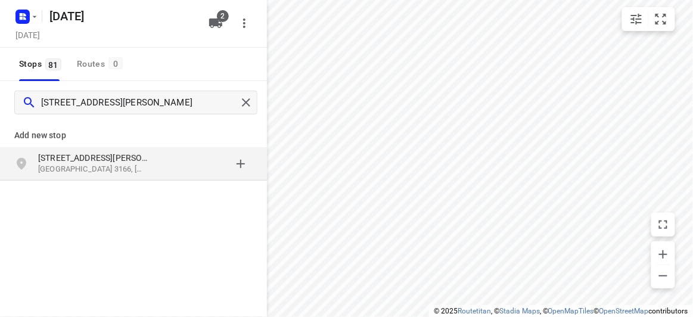
click at [116, 169] on p "Oakleigh East VIC 3166, Australia" at bounding box center [93, 169] width 110 height 11
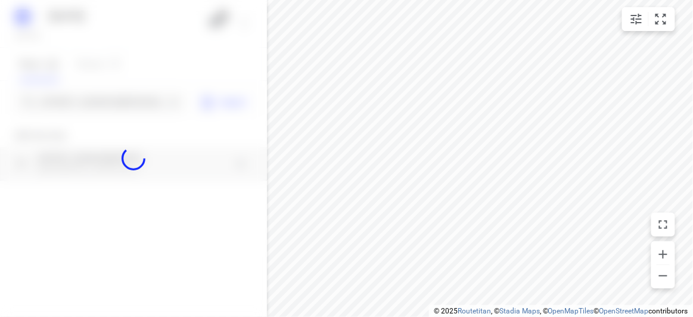
click at [80, 102] on div at bounding box center [133, 158] width 267 height 317
click at [79, 101] on div at bounding box center [133, 158] width 267 height 317
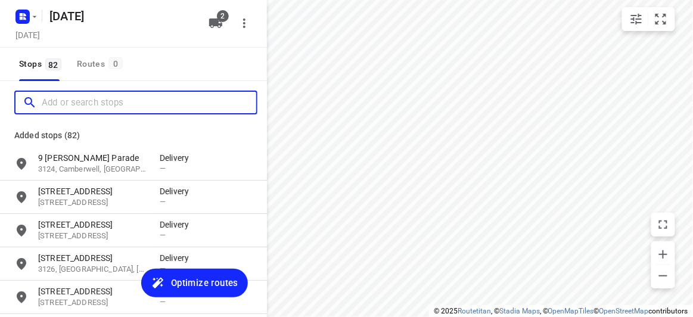
click at [80, 102] on input "Add or search stops" at bounding box center [149, 102] width 214 height 18
paste input "29 Barbara Street Vermont 3133"
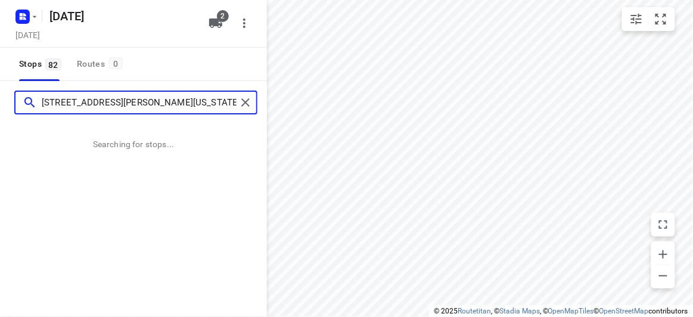
type input "29 Barbara Street Vermont 3133"
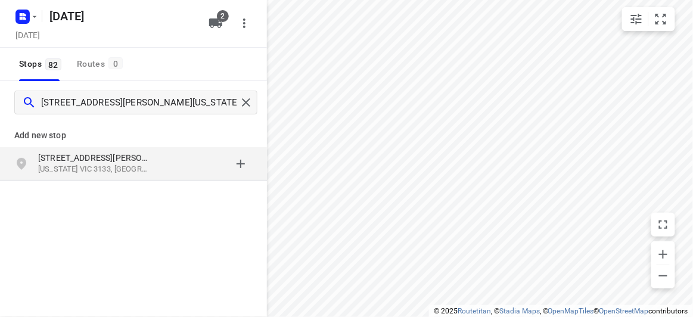
click at [52, 153] on p "29 Barbara Street" at bounding box center [93, 158] width 110 height 12
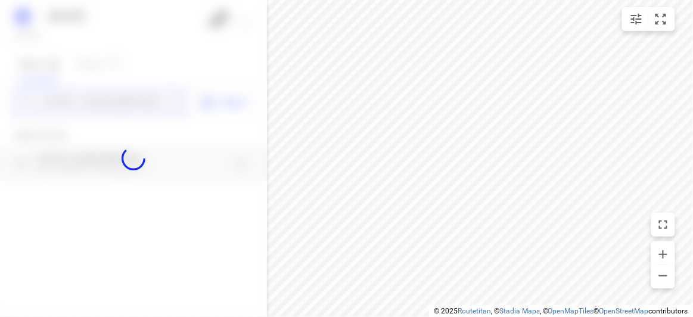
click at [55, 96] on div "18 AUGUST 2025 Saturday, Aug 16 2 Stops 82 Routes 0 29 Barbara Street Vermont 3…" at bounding box center [133, 158] width 267 height 317
click at [55, 96] on div at bounding box center [133, 158] width 267 height 317
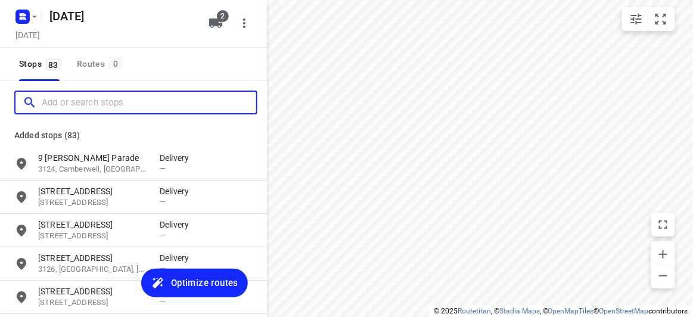
paste input "15 Paranda Court, Vermont 3133"
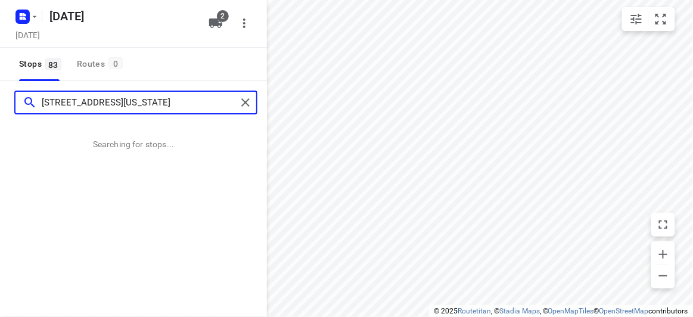
type input "15 Paranda Court, Vermont 3133"
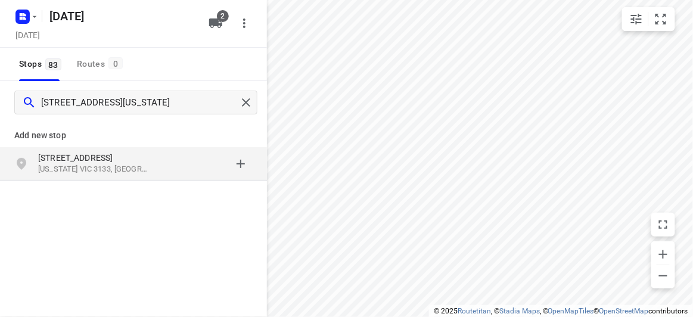
click at [85, 160] on p "15 Paranda Court" at bounding box center [93, 158] width 110 height 12
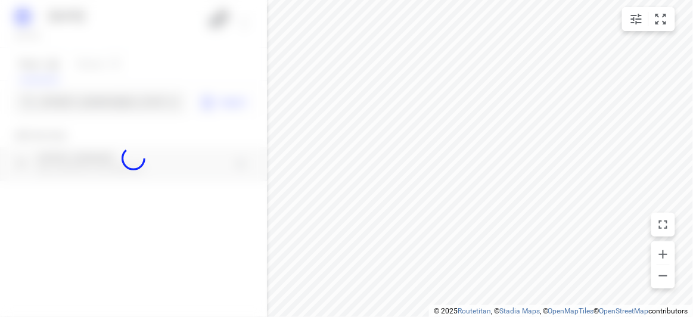
click at [57, 103] on div at bounding box center [133, 158] width 267 height 317
click at [57, 104] on div at bounding box center [133, 158] width 267 height 317
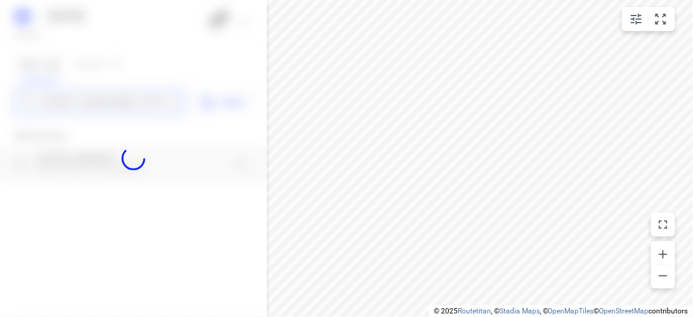
click at [57, 104] on input "15 Paranda Court, Vermont 3133" at bounding box center [103, 102] width 123 height 18
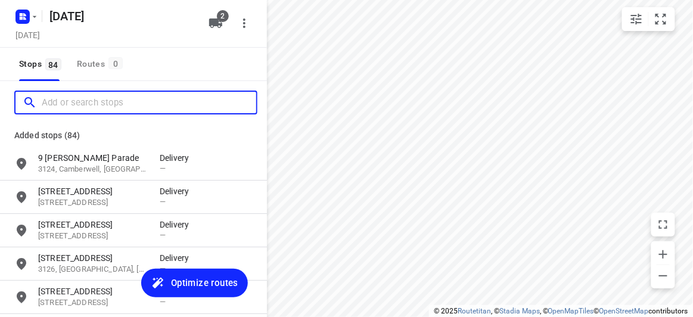
paste input "56 Albert Street Mount Waverley 3149"
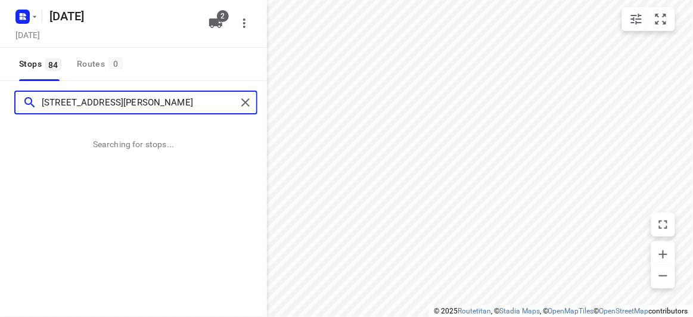
type input "56 Albert Street Mount Waverley 3149"
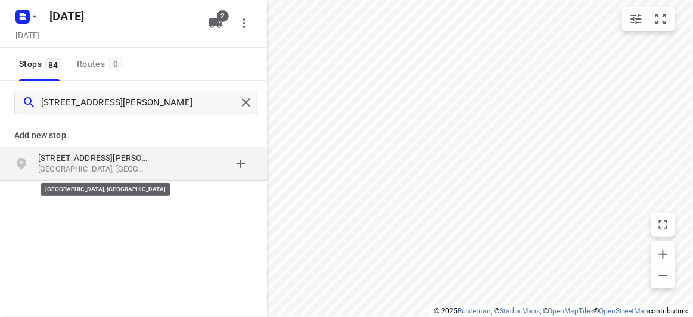
click at [106, 160] on p "56 Albert Street" at bounding box center [93, 158] width 110 height 12
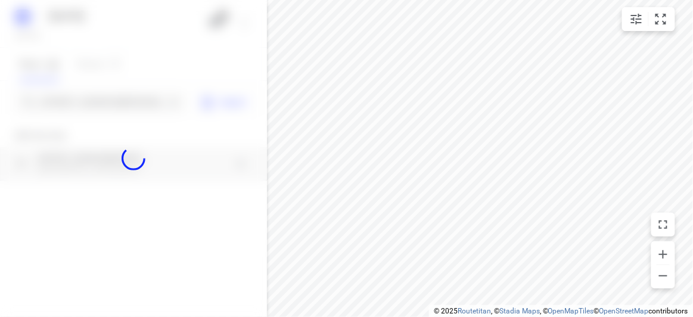
click at [77, 98] on div at bounding box center [133, 158] width 267 height 317
click at [79, 100] on div at bounding box center [133, 158] width 267 height 317
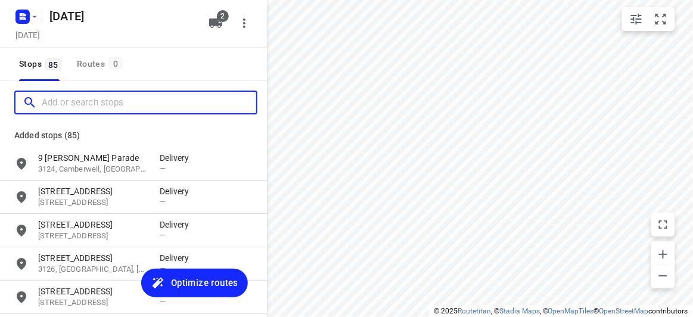
click at [79, 100] on input "Add or search stops" at bounding box center [149, 102] width 214 height 18
paste input "28 Celeste Street Doncaster East 3109"
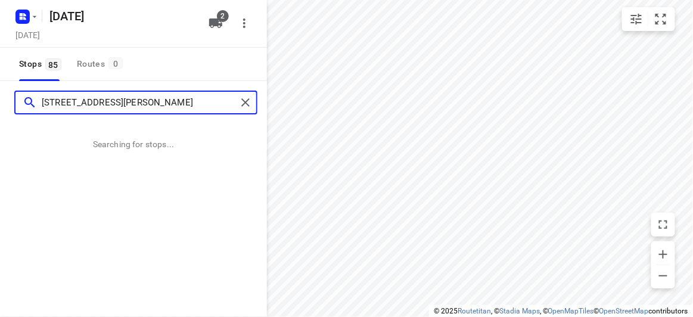
type input "28 Celeste Street Doncaster East 3109"
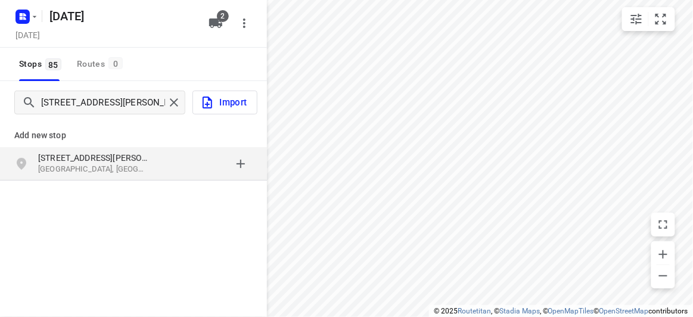
click at [74, 160] on p "28 Celeste Street" at bounding box center [93, 158] width 110 height 12
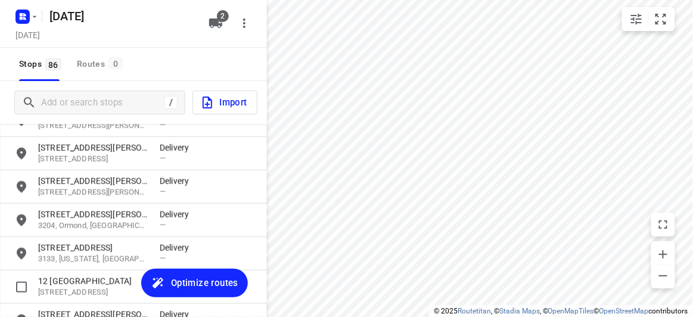
scroll to position [2753, 0]
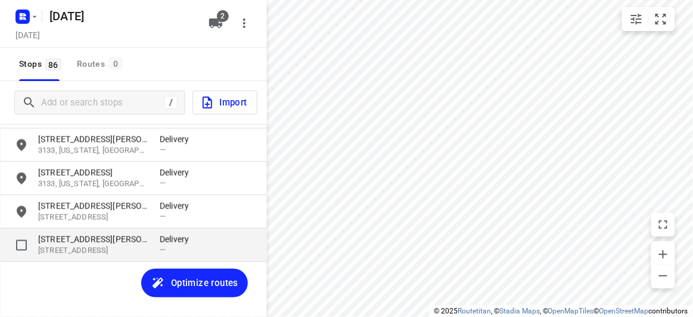
click at [81, 243] on p "28 Celeste Street" at bounding box center [93, 239] width 110 height 12
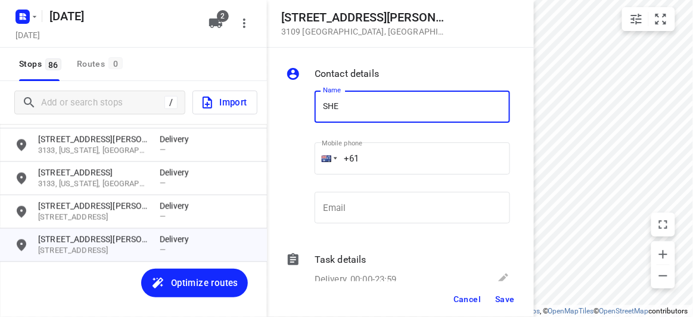
type input "[PERSON_NAME]"
click at [378, 163] on input "+61" at bounding box center [411, 158] width 195 height 32
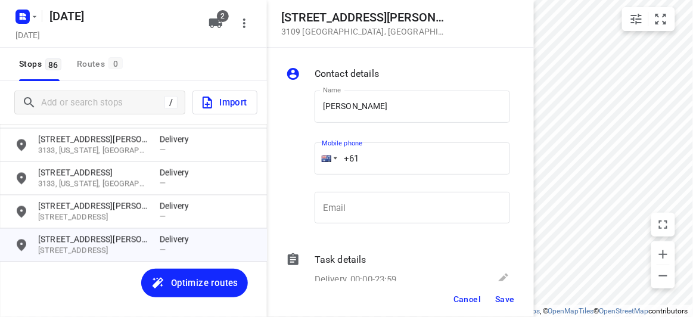
paste input "430587772"
drag, startPoint x: 331, startPoint y: 164, endPoint x: 324, endPoint y: 165, distance: 6.6
click at [322, 165] on div "+61" at bounding box center [411, 158] width 195 height 32
type input "+61 430587772"
click at [504, 299] on span "Save" at bounding box center [505, 299] width 20 height 10
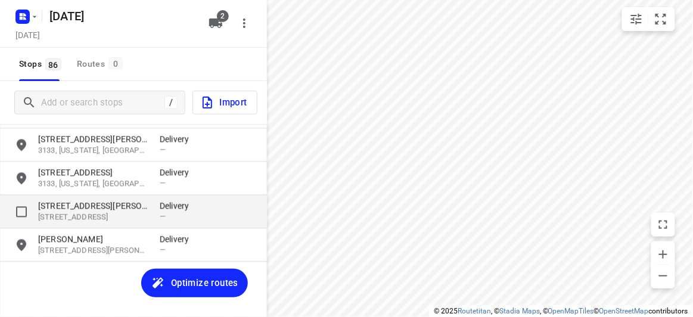
click at [96, 210] on p "56 Albert Street" at bounding box center [93, 206] width 110 height 12
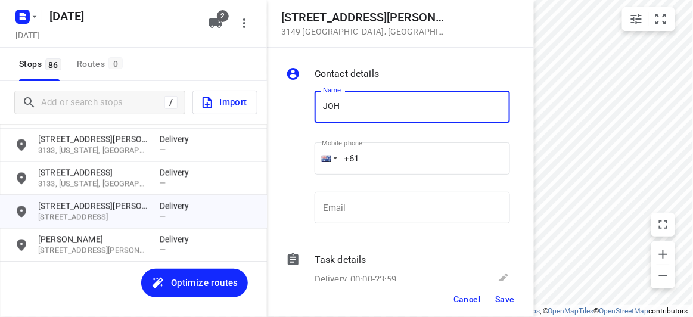
type input "[PERSON_NAME] 1/56"
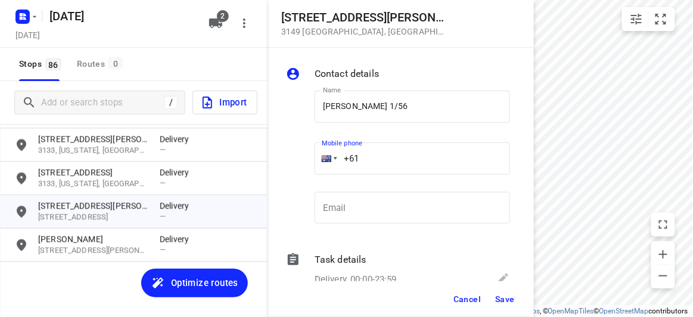
drag, startPoint x: 358, startPoint y: 158, endPoint x: 325, endPoint y: 158, distance: 33.3
click at [325, 158] on div "+61" at bounding box center [411, 158] width 195 height 32
paste input "433708869"
type input "+61 433708869"
click at [507, 303] on span "Save" at bounding box center [505, 299] width 20 height 10
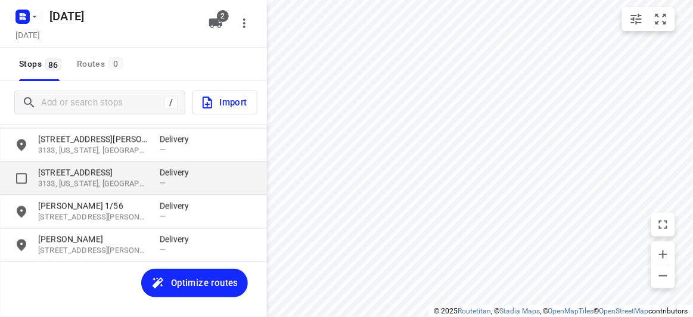
click at [62, 177] on p "15 Paranda Court" at bounding box center [93, 173] width 110 height 12
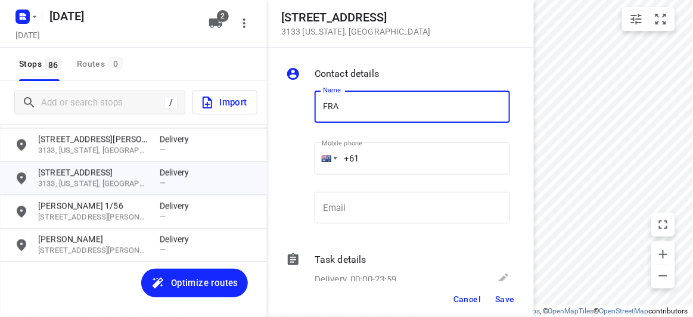
type input "[PERSON_NAME]"
click at [375, 159] on input "+61" at bounding box center [411, 158] width 195 height 32
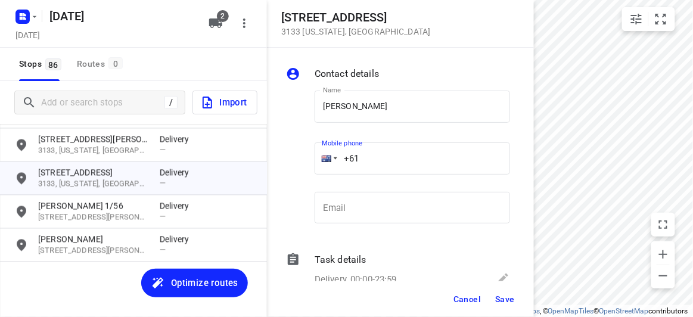
paste input "404640992"
type input "+61 404640992"
click at [503, 302] on span "Save" at bounding box center [505, 299] width 20 height 10
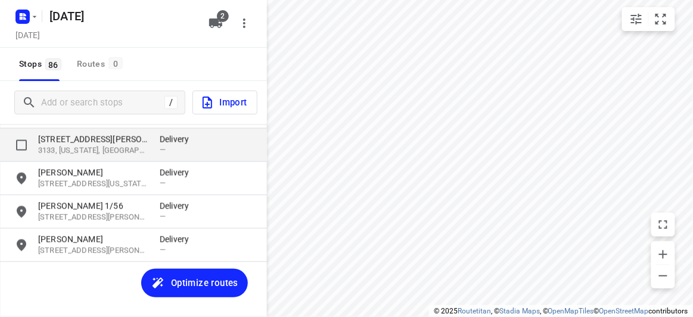
click at [66, 149] on p "3133, Vermont, AU" at bounding box center [93, 150] width 110 height 11
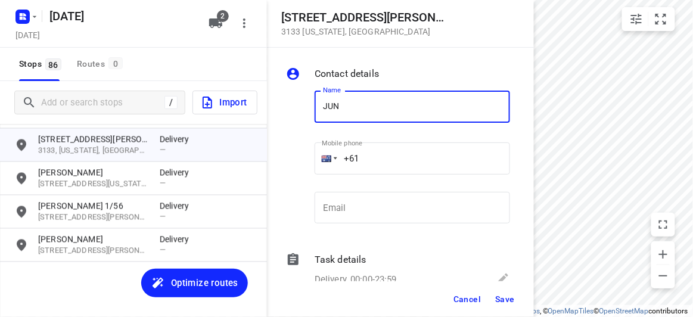
type input "[PERSON_NAME]"
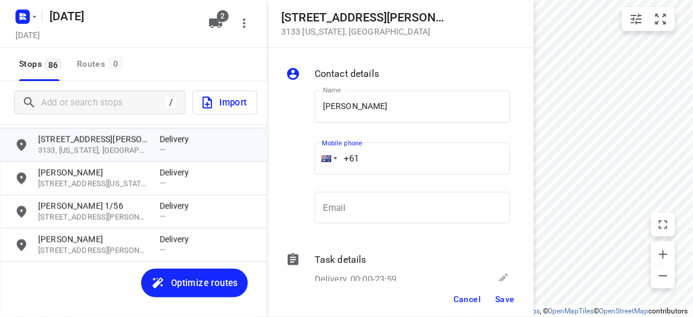
drag, startPoint x: 348, startPoint y: 156, endPoint x: 334, endPoint y: 157, distance: 14.3
click at [334, 157] on div "+61" at bounding box center [411, 158] width 195 height 32
paste input "423869839"
type input "+61 423869839"
click at [512, 303] on button "Save" at bounding box center [504, 298] width 29 height 21
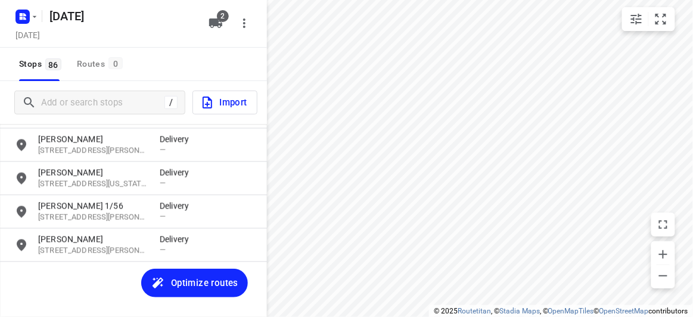
scroll to position [2645, 0]
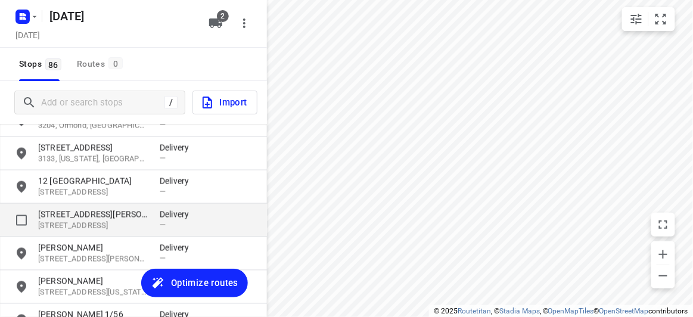
click at [73, 218] on p "73 Patrick Street" at bounding box center [93, 214] width 110 height 12
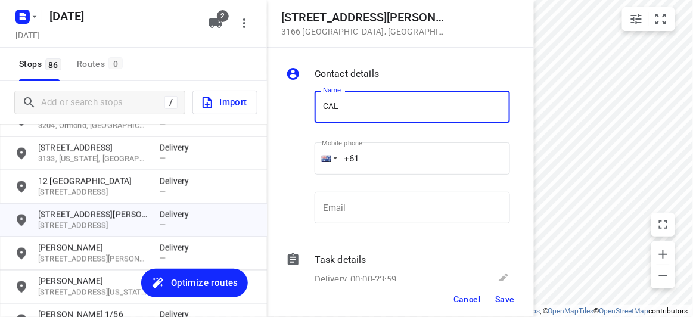
type input "[PERSON_NAME]"
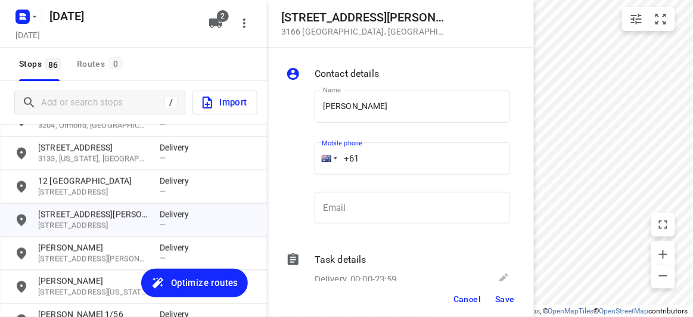
drag, startPoint x: 366, startPoint y: 161, endPoint x: 331, endPoint y: 185, distance: 42.4
click at [305, 163] on div "Name CALVIN HO Name Mobile phone +61 ​ Email Email" at bounding box center [397, 159] width 229 height 157
paste input "423283251"
type input "+61 423283251"
click at [505, 303] on span "Save" at bounding box center [505, 299] width 20 height 10
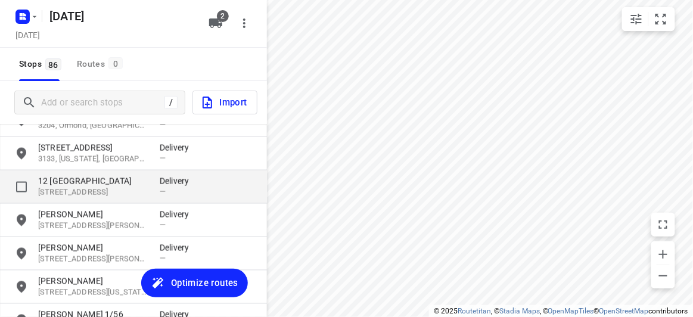
click at [89, 182] on p "12 Wattle Grove" at bounding box center [93, 181] width 110 height 12
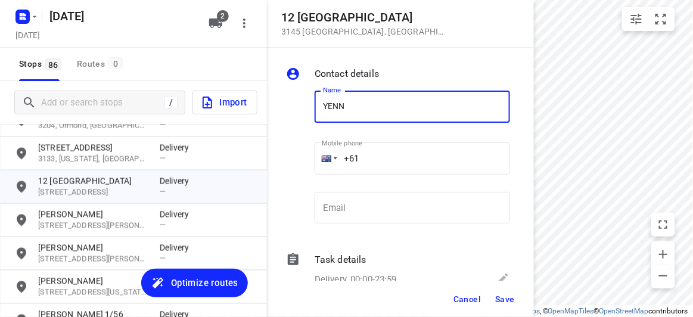
type input "[PERSON_NAME]"
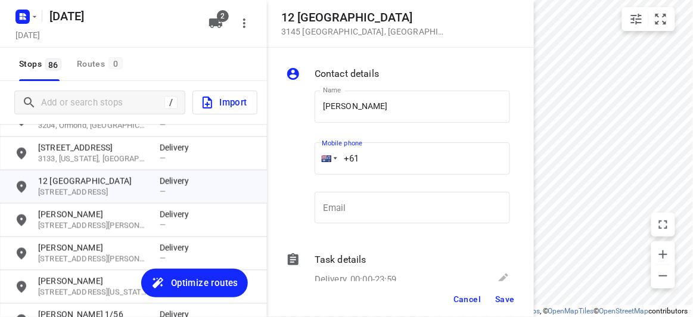
drag, startPoint x: 375, startPoint y: 170, endPoint x: 327, endPoint y: 173, distance: 47.7
click at [326, 170] on div "+61" at bounding box center [411, 158] width 195 height 32
paste input "466886805"
type input "+61 466886805"
click at [501, 306] on button "Save" at bounding box center [504, 298] width 29 height 21
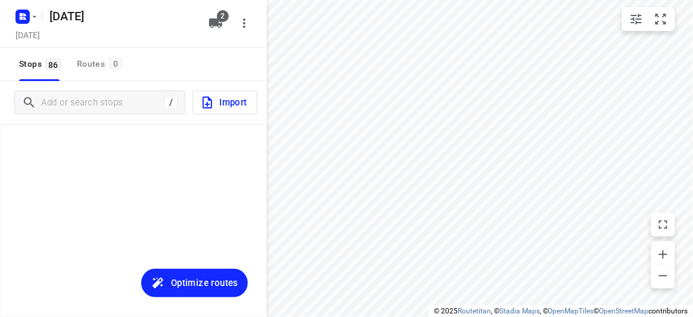
scroll to position [2645, 0]
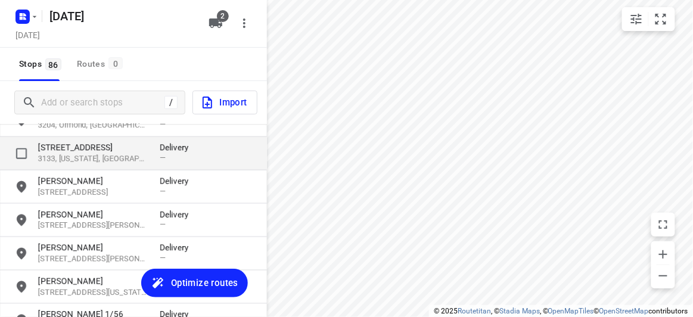
click at [80, 139] on div "[STREET_ADDRESS][US_STATE] Delivery —" at bounding box center [133, 153] width 267 height 33
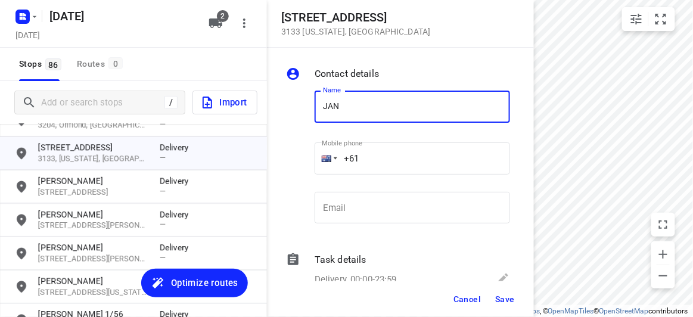
type input "[PERSON_NAME] 1/637"
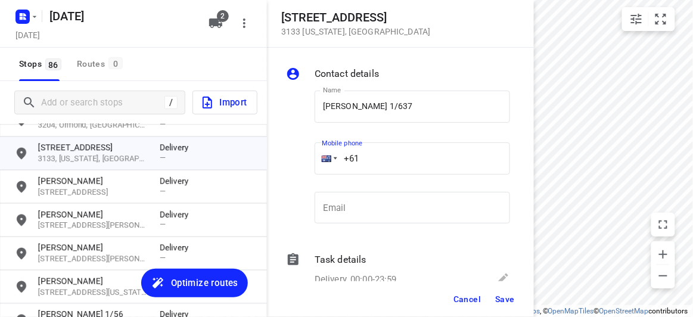
drag, startPoint x: 331, startPoint y: 158, endPoint x: 315, endPoint y: 158, distance: 16.1
click at [315, 158] on div "+61" at bounding box center [411, 158] width 195 height 32
paste input "402574360"
type input "[PHONE_NUMBER]"
click at [500, 292] on button "Save" at bounding box center [504, 298] width 29 height 21
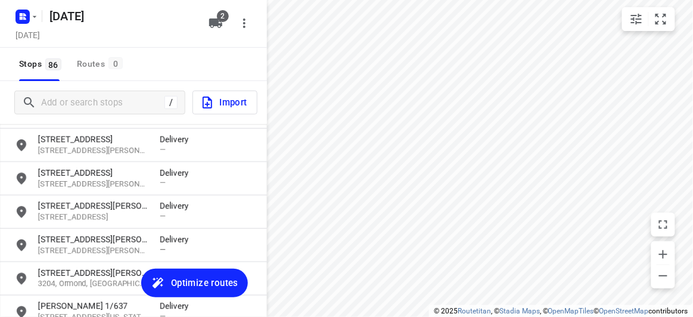
scroll to position [2482, 0]
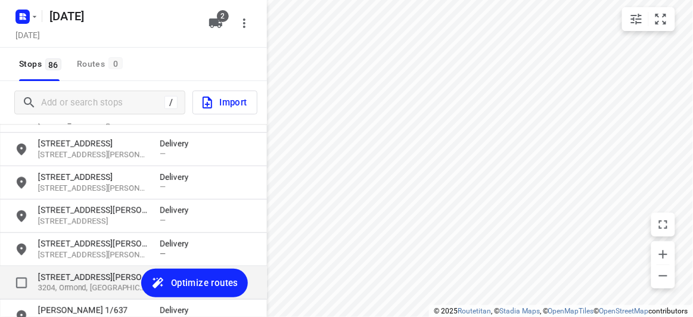
click at [79, 288] on p "3204, Ormond, [GEOGRAPHIC_DATA]" at bounding box center [93, 288] width 110 height 11
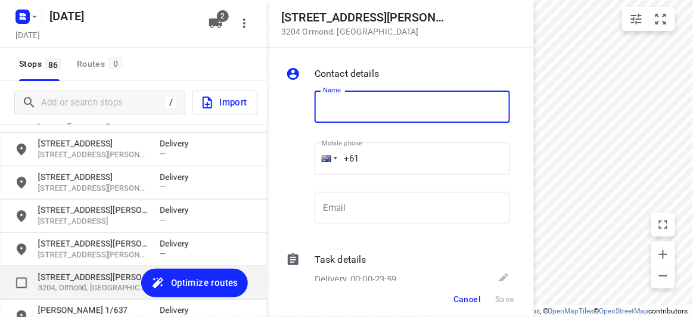
type input "H"
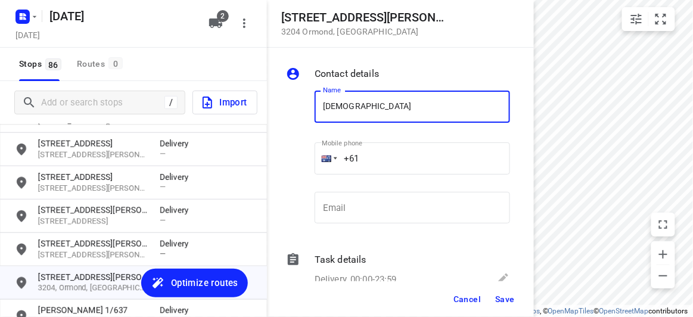
type input "[PERSON_NAME]"
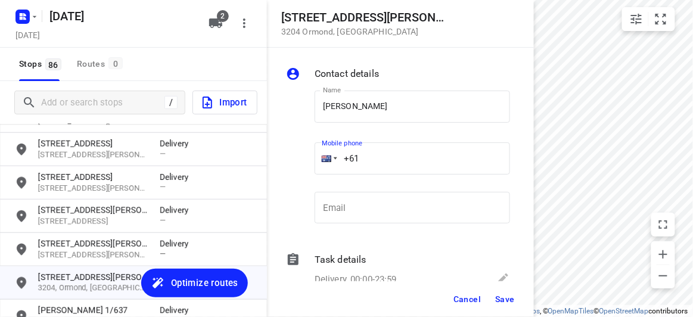
drag, startPoint x: 373, startPoint y: 160, endPoint x: 334, endPoint y: 160, distance: 38.7
click at [335, 160] on div "+61" at bounding box center [411, 158] width 195 height 32
paste input "422500549"
type input "+61 422500549"
click at [497, 294] on span "Save" at bounding box center [505, 299] width 20 height 10
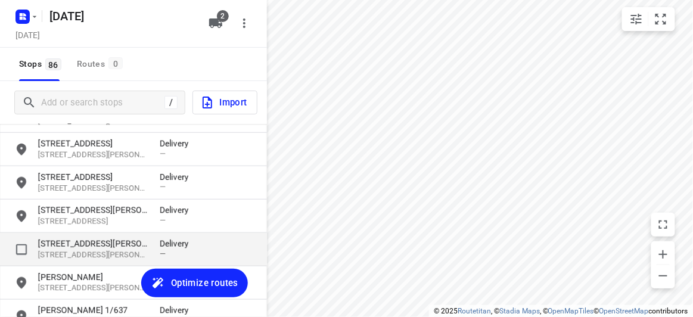
click at [116, 257] on p "3146, Glen Iris, AU" at bounding box center [93, 255] width 110 height 11
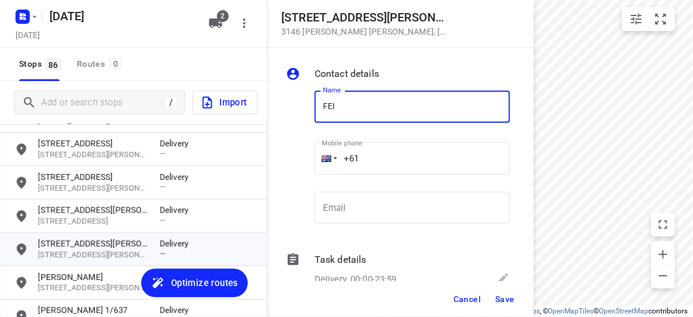
type input "FEIFEI LI 3/8"
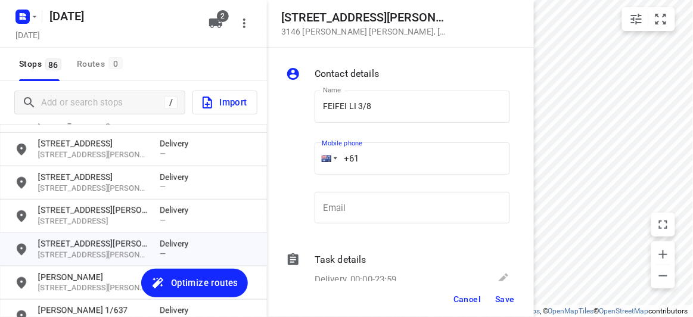
drag, startPoint x: 347, startPoint y: 161, endPoint x: 301, endPoint y: 164, distance: 46.0
click at [299, 163] on div "Name FEIFEI LI 3/8 Name Mobile phone +61 ​ Email Email" at bounding box center [397, 159] width 229 height 157
paste input "tel"
paste input "435888928"
type input "+61 435888928"
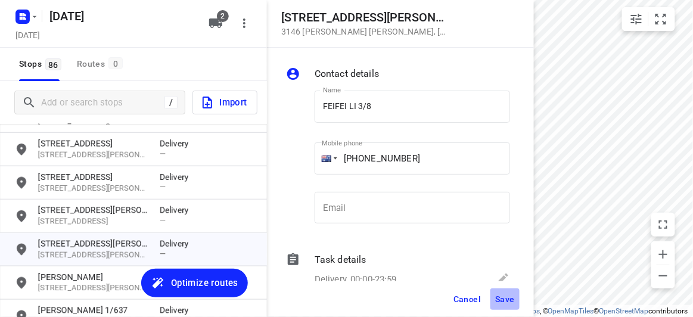
click at [504, 301] on span "Save" at bounding box center [505, 299] width 20 height 10
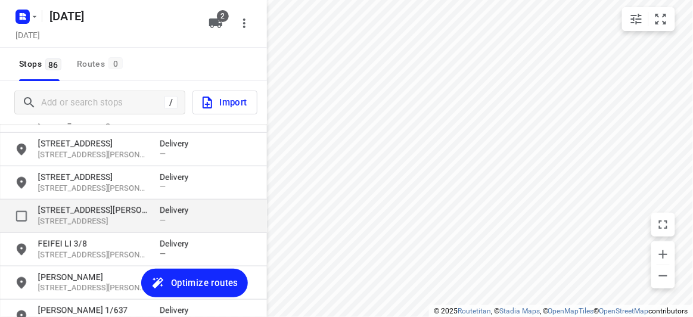
click at [77, 217] on p "3134, Ringwood, AU" at bounding box center [93, 221] width 110 height 11
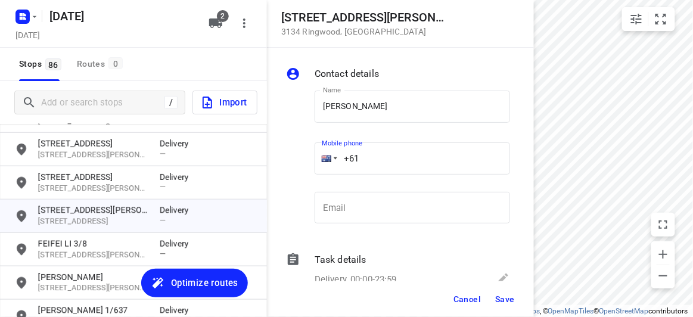
click at [364, 161] on input "+61" at bounding box center [411, 158] width 195 height 32
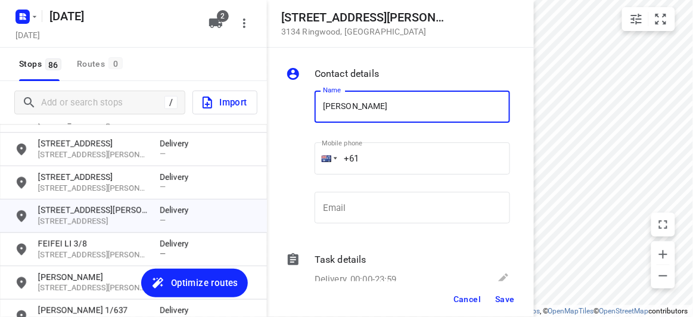
click at [388, 106] on input "RACHEL LIN" at bounding box center [411, 107] width 195 height 32
type input "[PERSON_NAME]"
click at [363, 155] on input "+61" at bounding box center [411, 158] width 195 height 32
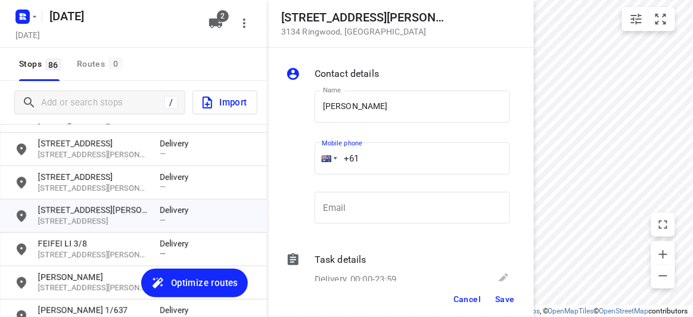
paste input "430081196"
type input "+61 430081196"
click at [506, 294] on span "Save" at bounding box center [505, 299] width 20 height 10
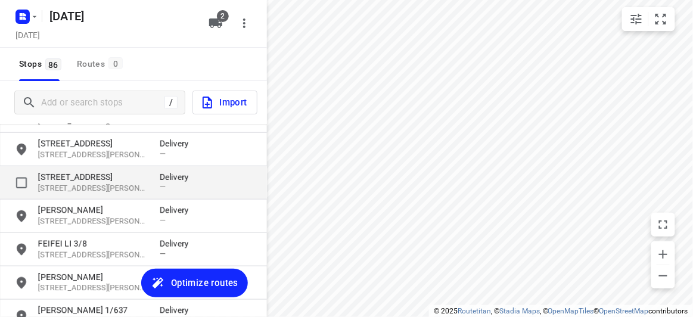
click at [79, 177] on p "6 Irymple Avenue" at bounding box center [93, 177] width 110 height 12
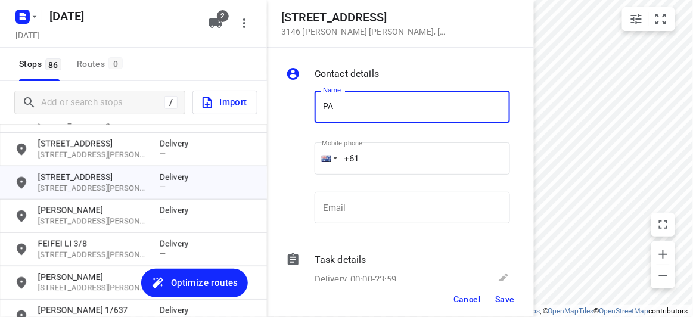
type input "[PERSON_NAME]"
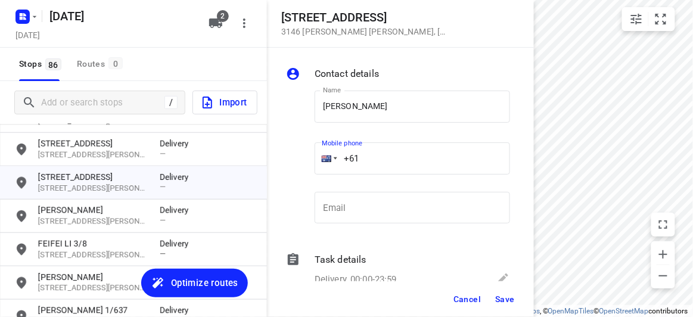
paste input "468604090"
drag, startPoint x: 356, startPoint y: 164, endPoint x: 344, endPoint y: 164, distance: 12.5
click at [344, 164] on input "+61 468604090" at bounding box center [411, 158] width 195 height 32
type input "+61 468604090"
click at [502, 296] on span "Save" at bounding box center [505, 299] width 20 height 10
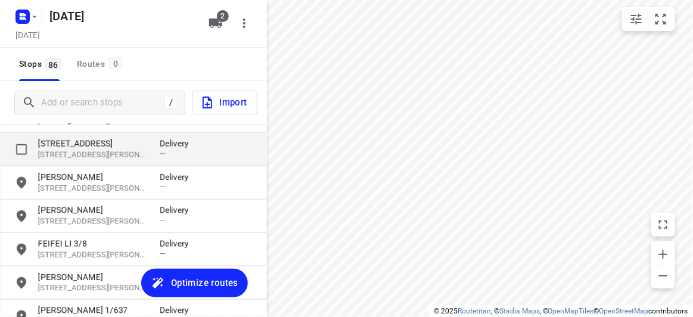
click at [65, 143] on p "292 Tooronga Road" at bounding box center [93, 144] width 110 height 12
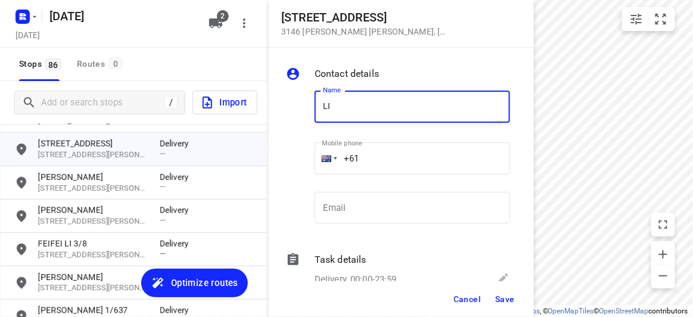
type input "LING 4/292"
click at [363, 156] on input "+61" at bounding box center [411, 158] width 195 height 32
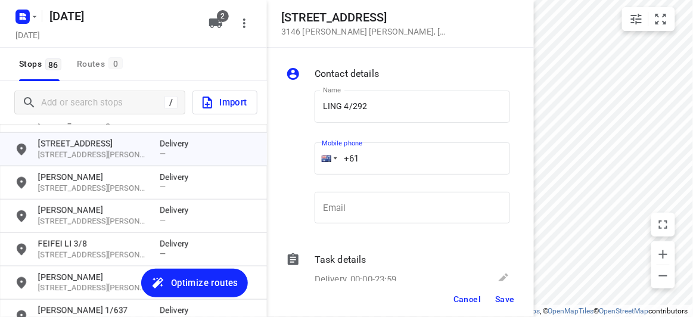
paste input "43137536"
type input "+61 431375363"
click at [510, 294] on span "Save" at bounding box center [505, 299] width 20 height 10
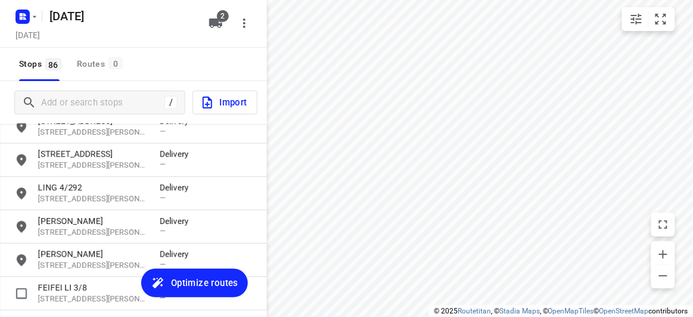
scroll to position [2374, 0]
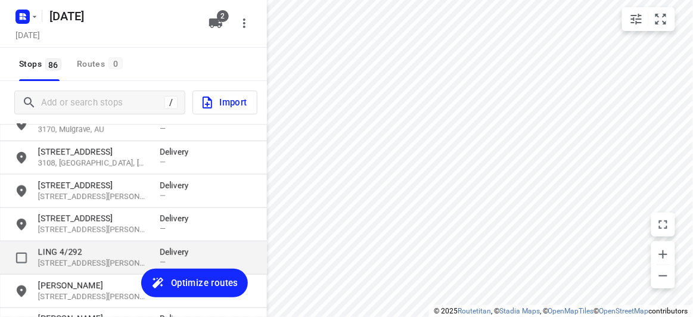
click at [62, 246] on p "LING 4/292" at bounding box center [93, 252] width 110 height 12
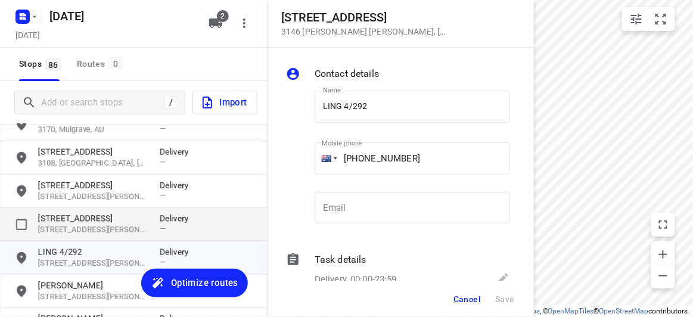
click at [66, 225] on p "3129, Mont Albert North, AU" at bounding box center [93, 230] width 110 height 11
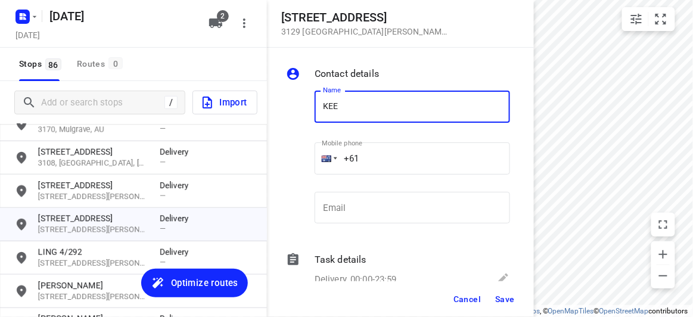
type input "KEE"
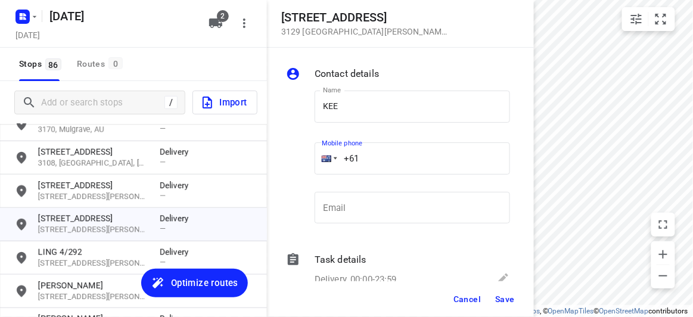
click at [371, 161] on input "+61" at bounding box center [411, 158] width 195 height 32
paste input "433339910"
type input "+61 433339910"
click at [514, 298] on button "Save" at bounding box center [504, 298] width 29 height 21
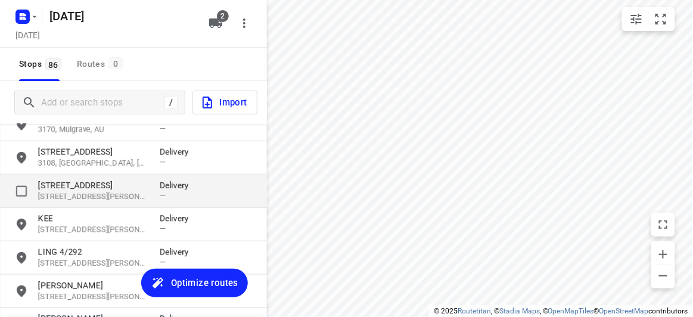
click at [69, 192] on p "3130, Blackburn South, AU" at bounding box center [93, 196] width 110 height 11
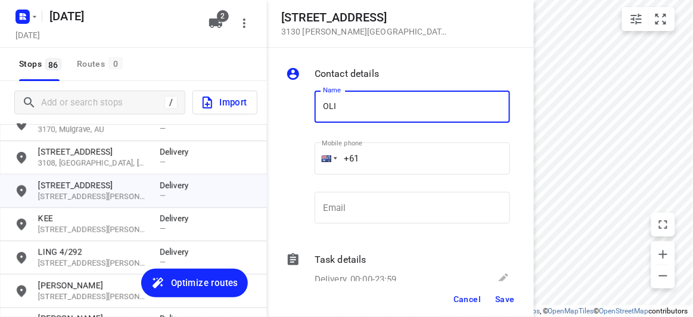
click at [316, 97] on input "OLI" at bounding box center [411, 107] width 195 height 32
click at [319, 104] on input "OLI" at bounding box center [411, 107] width 195 height 32
click at [380, 114] on input "SOLI" at bounding box center [411, 107] width 195 height 32
click at [380, 117] on input "SOLI" at bounding box center [411, 107] width 195 height 32
type input "SOLI WIJAYA"
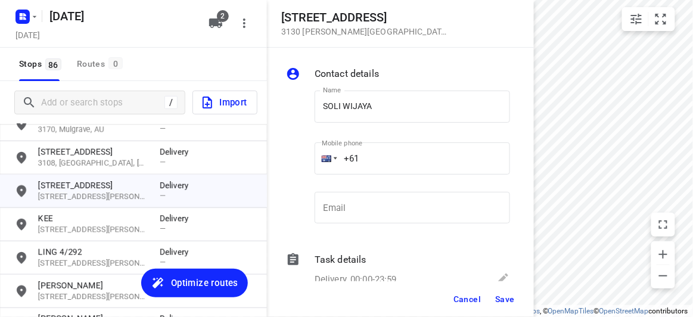
drag, startPoint x: 436, startPoint y: 136, endPoint x: 420, endPoint y: 158, distance: 26.8
click at [420, 158] on div "Mobile phone +61 ​" at bounding box center [412, 162] width 205 height 55
drag, startPoint x: 317, startPoint y: 157, endPoint x: 297, endPoint y: 157, distance: 19.7
click at [297, 157] on div "Name SOLI WIJAYA Name Mobile phone +61 ​ Email Email" at bounding box center [397, 159] width 229 height 157
paste input "413378297"
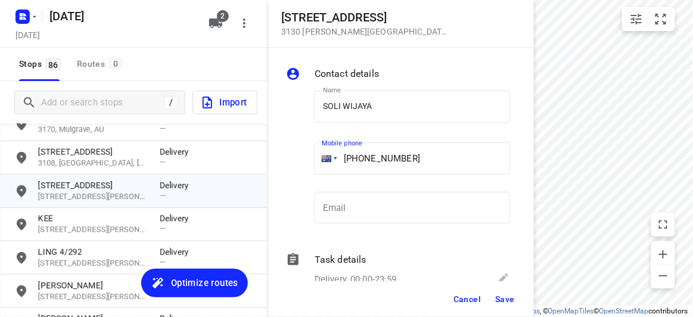
type input "+61 413378297"
click at [507, 306] on button "Save" at bounding box center [504, 298] width 29 height 21
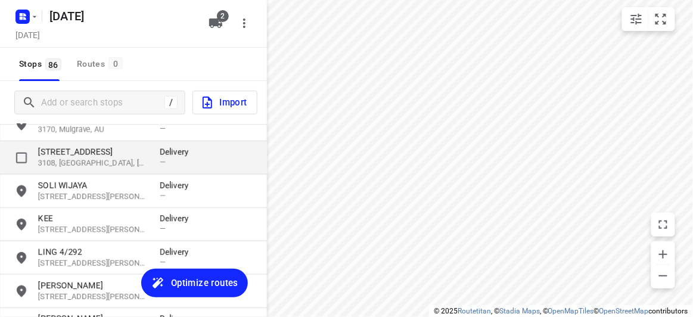
click at [80, 155] on p "15 Hender Street" at bounding box center [93, 152] width 110 height 12
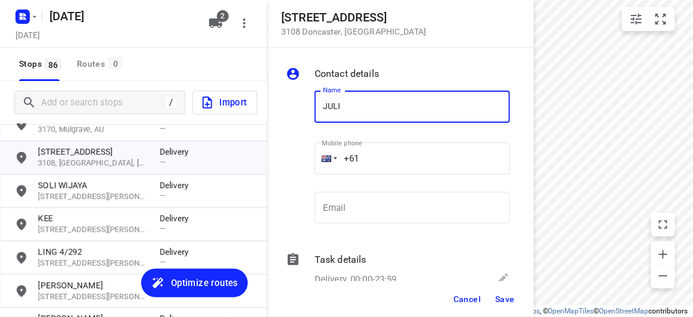
type input "[PERSON_NAME]"
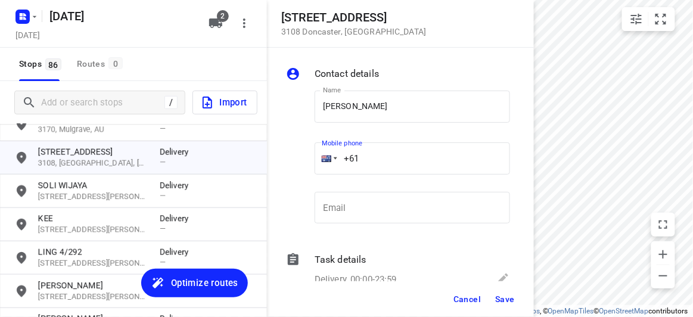
drag, startPoint x: 354, startPoint y: 164, endPoint x: 300, endPoint y: 170, distance: 55.0
click at [300, 170] on div "Name JULIA LEUNG Name Mobile phone +61 ​ Email Email" at bounding box center [397, 159] width 229 height 157
paste input "451074668"
type input "+61 451074668"
click at [500, 295] on span "Save" at bounding box center [505, 299] width 20 height 10
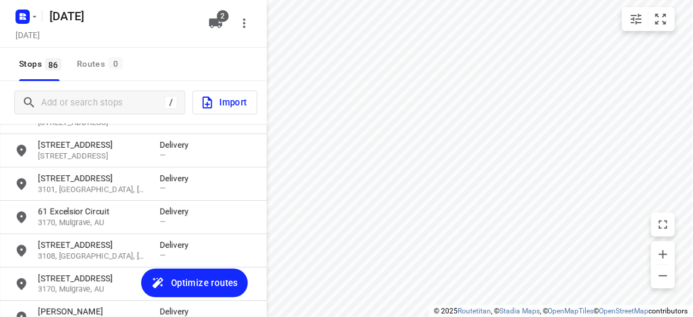
scroll to position [2211, 0]
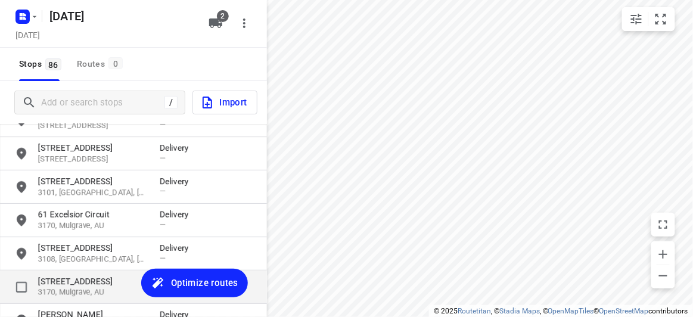
click at [73, 283] on p "783 Springvale Road" at bounding box center [93, 281] width 110 height 12
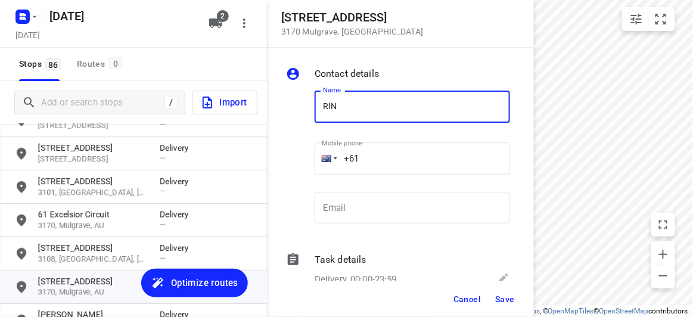
type input "[PERSON_NAME]"
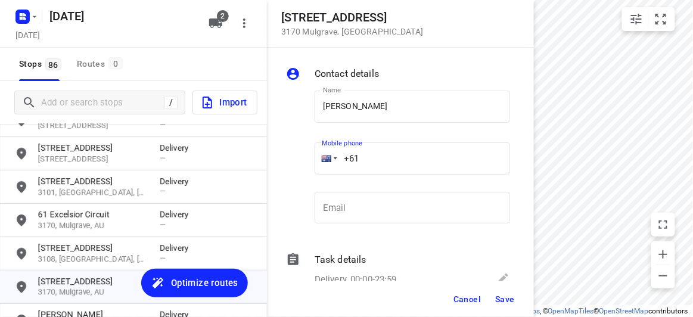
drag, startPoint x: 327, startPoint y: 161, endPoint x: 311, endPoint y: 166, distance: 16.8
click at [310, 163] on div "Mobile phone +61 ​" at bounding box center [412, 162] width 205 height 55
paste input "499155125"
type input "+61 499155125"
click at [511, 301] on span "Save" at bounding box center [505, 299] width 20 height 10
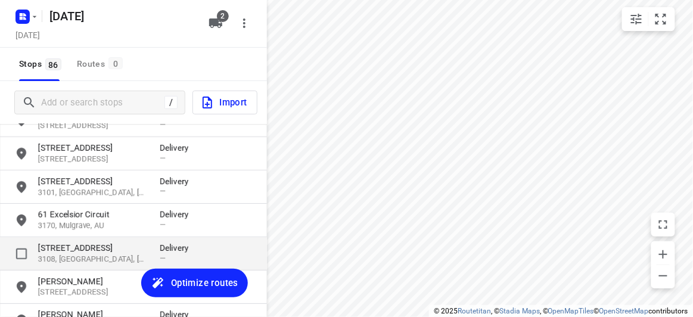
click at [86, 260] on p "3108, [GEOGRAPHIC_DATA], [GEOGRAPHIC_DATA]" at bounding box center [93, 259] width 110 height 11
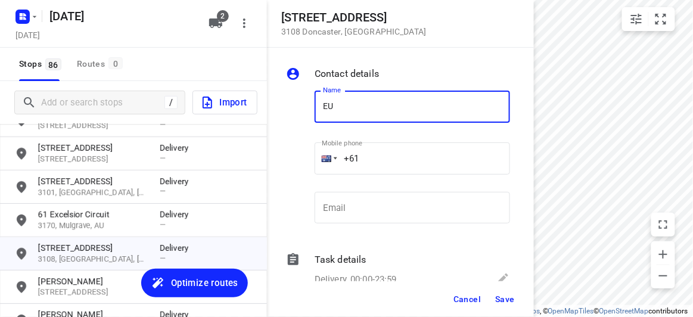
type input "EU [PERSON_NAME]"
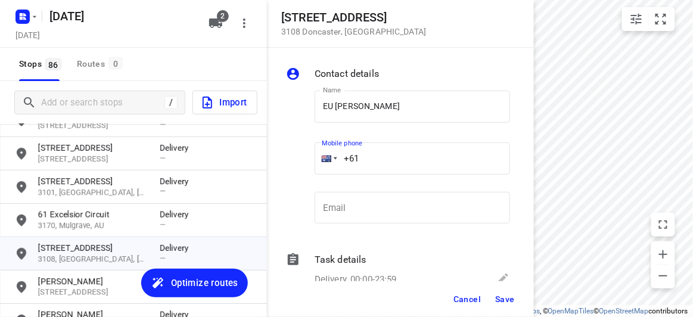
drag, startPoint x: 361, startPoint y: 160, endPoint x: 298, endPoint y: 164, distance: 63.9
click at [298, 164] on div "Name EU JIN LOH Name Mobile phone +61 ​ Email Email" at bounding box center [397, 159] width 229 height 157
paste input "433166662"
type input "+61 433166662"
click at [500, 298] on span "Save" at bounding box center [505, 299] width 20 height 10
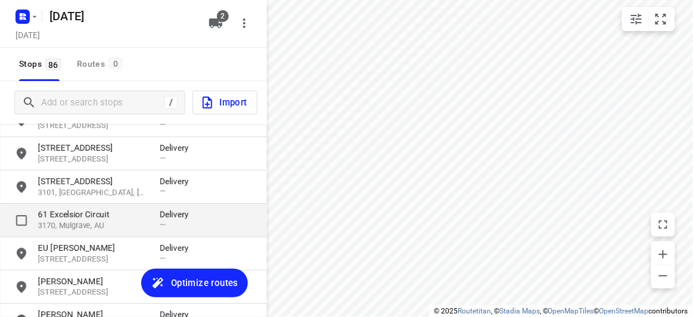
click at [89, 221] on p "3170, Mulgrave, AU" at bounding box center [93, 225] width 110 height 11
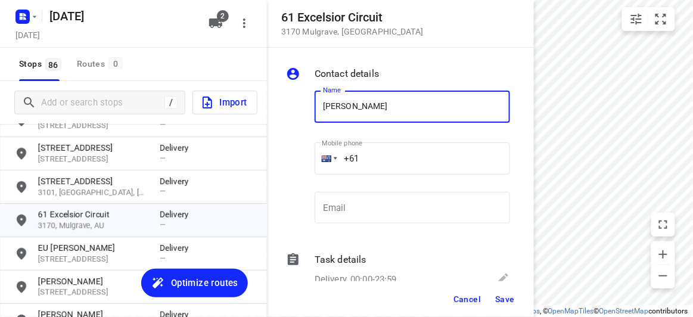
type input "[PERSON_NAME]"
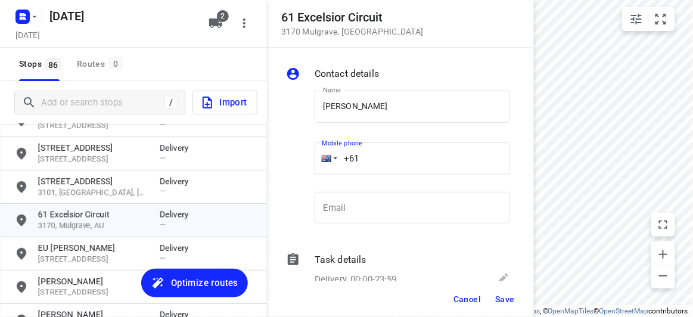
drag, startPoint x: 366, startPoint y: 162, endPoint x: 310, endPoint y: 163, distance: 56.0
click at [310, 163] on div "Mobile phone +61 ​" at bounding box center [412, 162] width 205 height 55
paste input "423523222"
type input "+61 423523222"
click at [515, 298] on button "Save" at bounding box center [504, 298] width 29 height 21
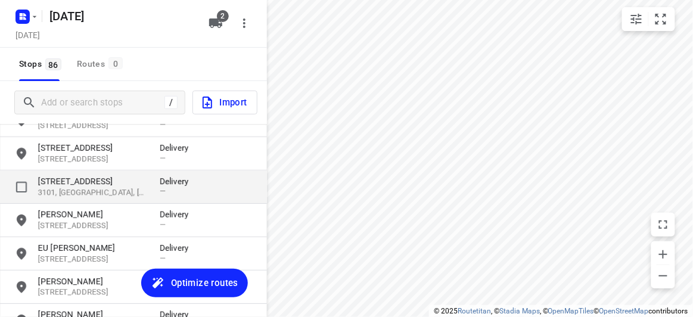
click at [77, 184] on p "42 Derby Street" at bounding box center [93, 181] width 110 height 12
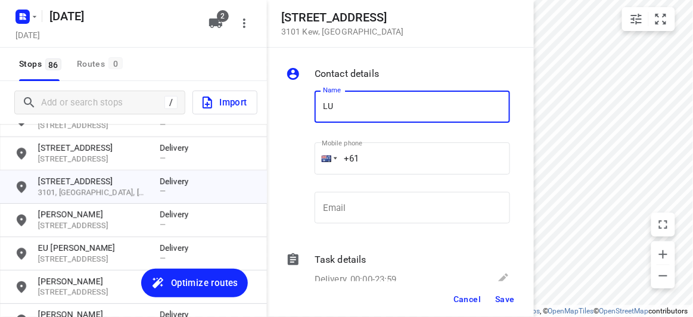
type input "[PERSON_NAME]"
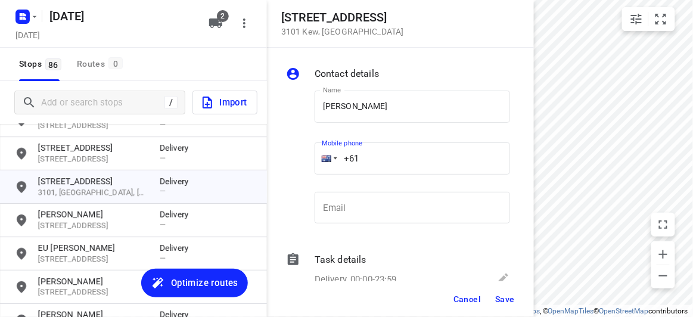
drag, startPoint x: 364, startPoint y: 154, endPoint x: 319, endPoint y: 156, distance: 45.9
click at [319, 156] on div "+61" at bounding box center [411, 158] width 195 height 32
paste input "403300838"
type input "+61 403300838"
click at [504, 301] on span "Save" at bounding box center [505, 299] width 20 height 10
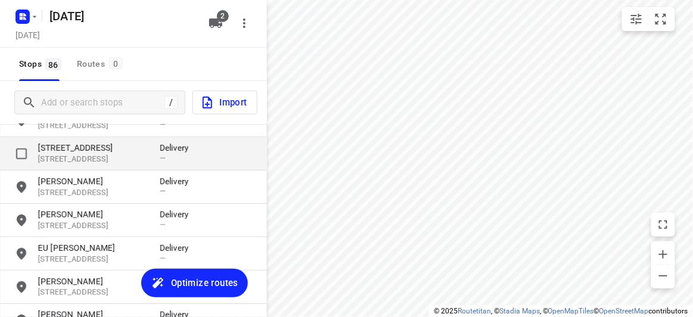
click at [72, 155] on p "3178, Rowville, AU" at bounding box center [93, 159] width 110 height 11
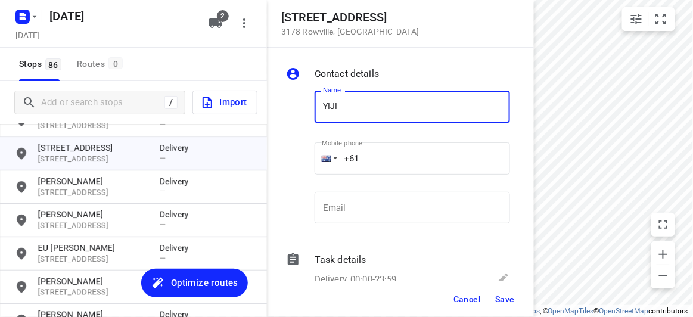
type input "[PERSON_NAME]"
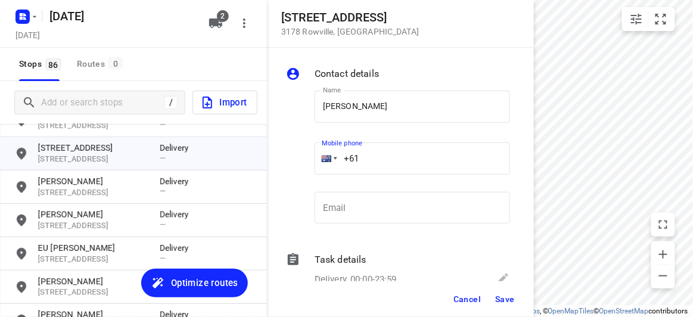
drag, startPoint x: 353, startPoint y: 156, endPoint x: 298, endPoint y: 163, distance: 55.2
click at [298, 163] on div "Name YIJIA HU Name Mobile phone +61 ​ Email Email" at bounding box center [397, 159] width 229 height 157
paste input "452609476"
type input "+61 452609476"
click at [503, 297] on span "Save" at bounding box center [505, 299] width 20 height 10
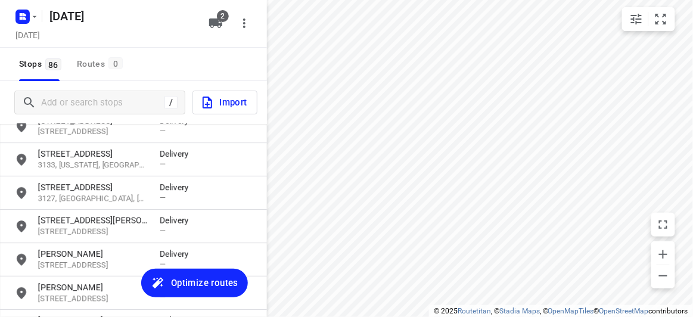
scroll to position [2103, 0]
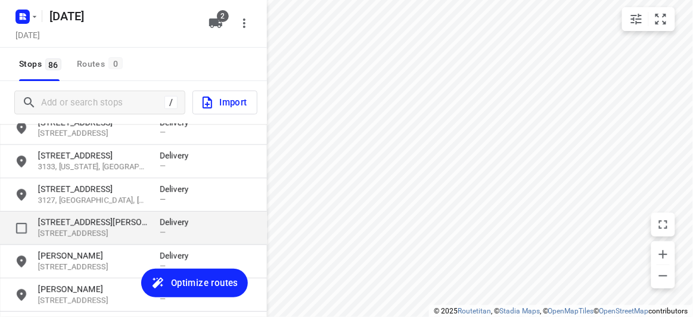
click at [58, 211] on div "42 Carrol Grove 3149, Mount Waverley, AU Delivery —" at bounding box center [133, 227] width 267 height 33
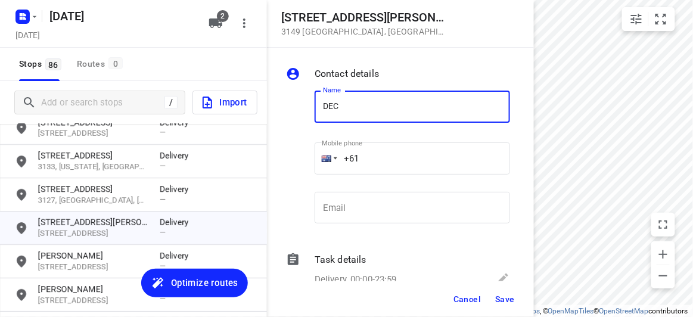
type input "DEC TANG 3/42"
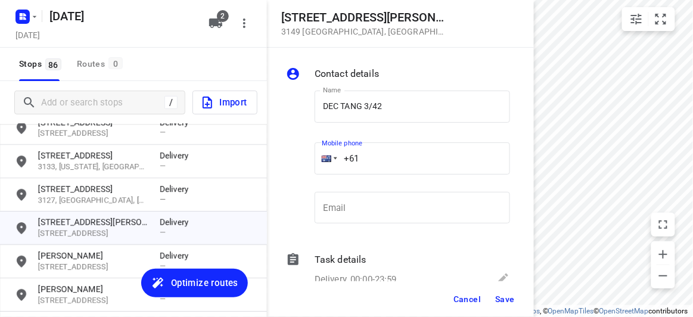
drag, startPoint x: 371, startPoint y: 162, endPoint x: 318, endPoint y: 166, distance: 53.1
click at [320, 166] on div "+61" at bounding box center [411, 158] width 195 height 32
paste input "423146688"
type input "+61 423146688"
click at [506, 300] on span "Save" at bounding box center [505, 299] width 20 height 10
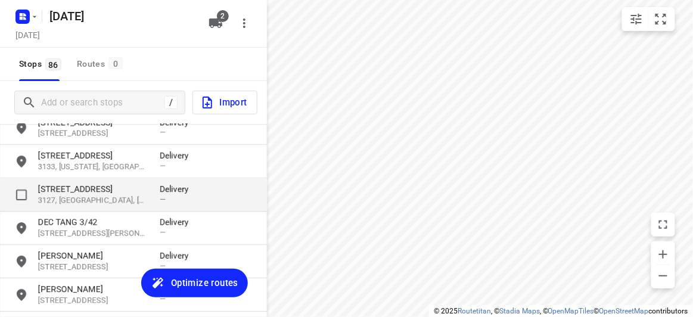
click at [66, 178] on div "22 Pembroke Street 3127, Surrey Hills, AU Delivery —" at bounding box center [133, 194] width 267 height 33
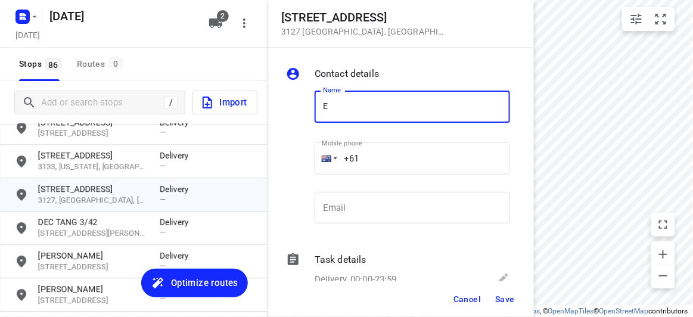
type input "E [PERSON_NAME]"
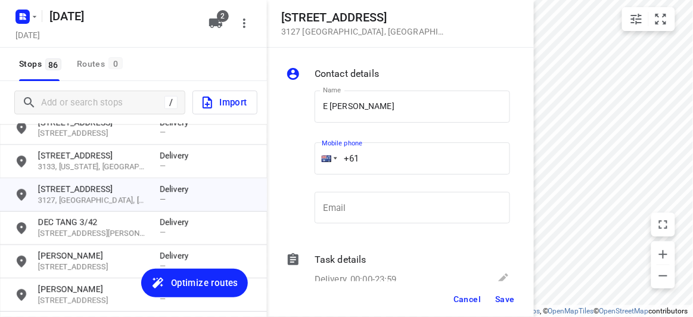
drag, startPoint x: 367, startPoint y: 164, endPoint x: 305, endPoint y: 166, distance: 61.3
click at [305, 166] on div "Name E WONG Name Mobile phone +61 ​ Email Email" at bounding box center [397, 159] width 229 height 157
paste input "403061822"
type input "+61 403061822"
click at [501, 300] on span "Save" at bounding box center [505, 299] width 20 height 10
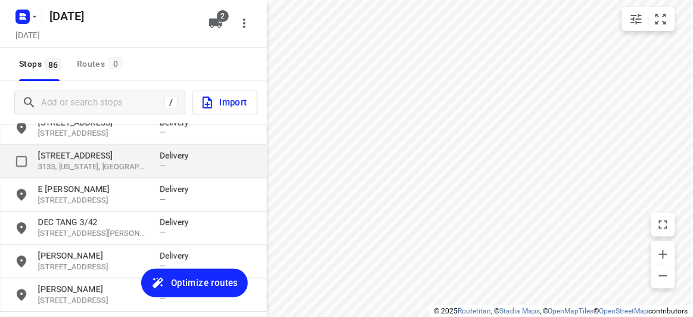
click at [109, 148] on div "798 Canterbury Road 3133, Vermont, AU Delivery —" at bounding box center [133, 161] width 267 height 33
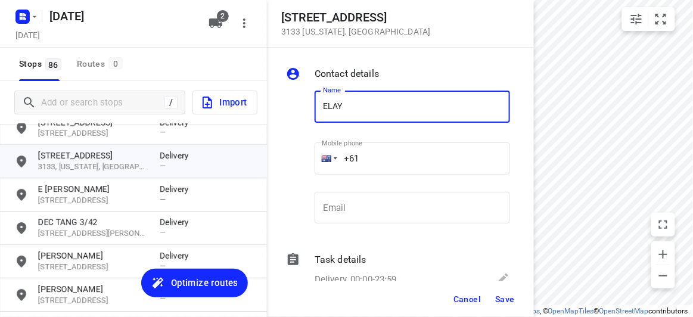
type input "[PERSON_NAME]"
click at [308, 168] on div "Name ELAYNE KONG Name Mobile phone +61 ​ Email Email" at bounding box center [397, 159] width 229 height 157
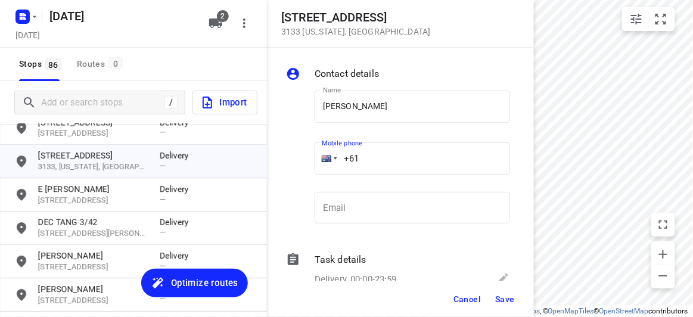
paste input "411668858"
type input "+61 411668858"
click at [502, 299] on span "Save" at bounding box center [505, 299] width 20 height 10
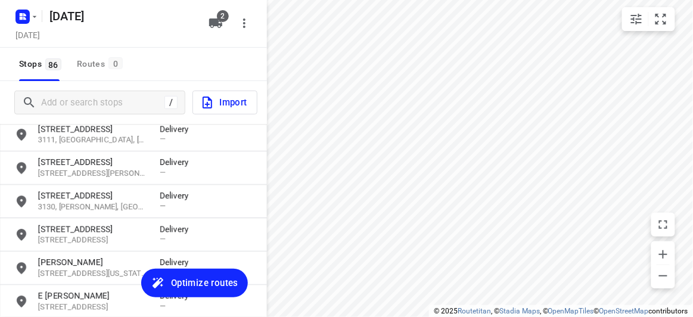
scroll to position [1995, 0]
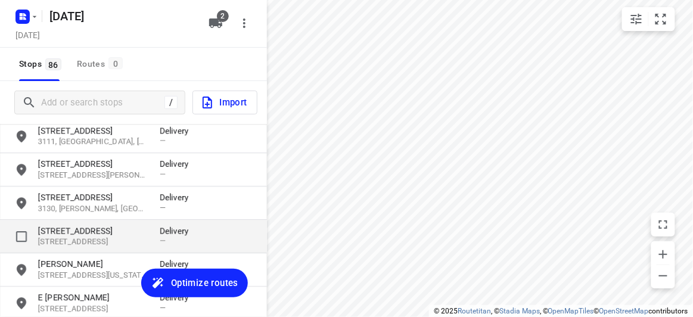
click at [61, 226] on p "2 Knutsford Street" at bounding box center [93, 231] width 110 height 12
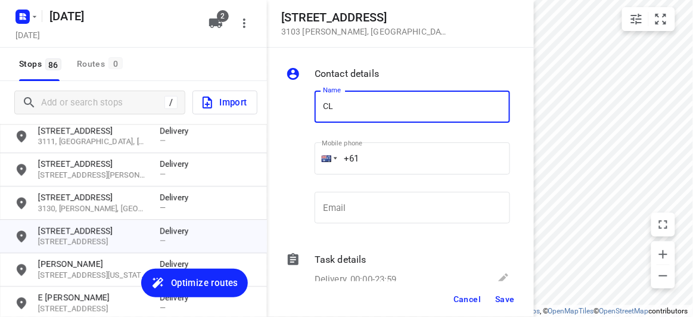
type input "[PERSON_NAME] 3/2"
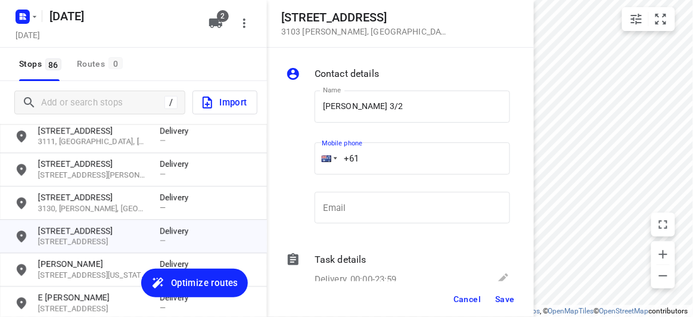
click at [310, 163] on div "Mobile phone +61 ​" at bounding box center [412, 162] width 205 height 55
paste input "449848915"
type input "+61 449848915"
click at [499, 299] on span "Save" at bounding box center [505, 299] width 20 height 10
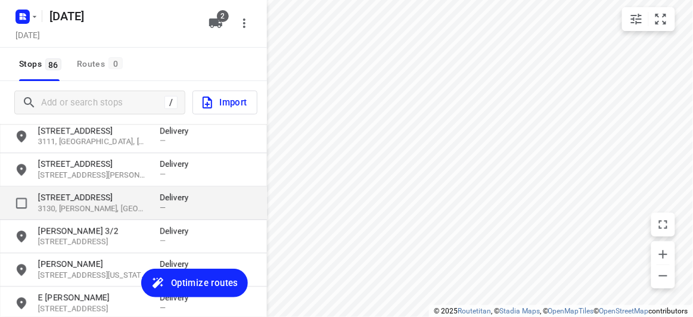
click at [95, 202] on p "27 Canterbury Road" at bounding box center [93, 197] width 110 height 12
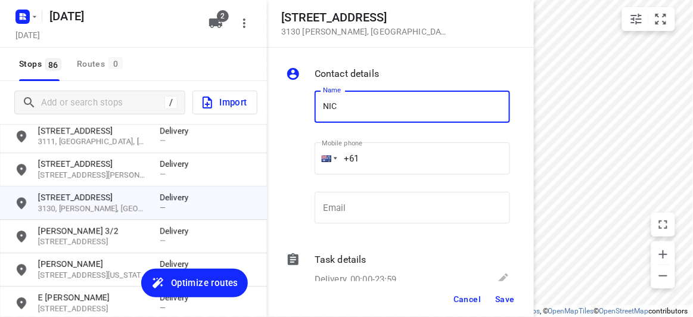
type input "[PERSON_NAME] 2/27-29"
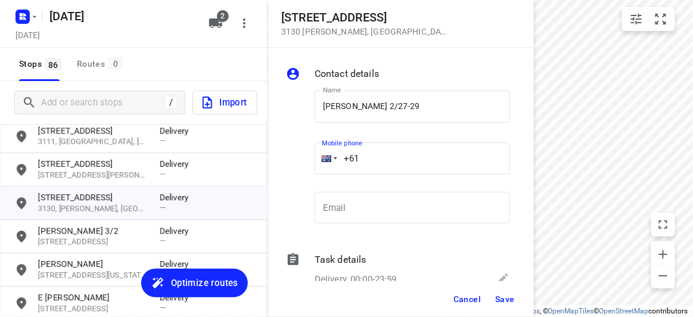
drag, startPoint x: 375, startPoint y: 154, endPoint x: 311, endPoint y: 160, distance: 64.0
click at [313, 160] on div "Mobile phone +61 ​" at bounding box center [412, 162] width 205 height 55
paste input "475128833"
type input "+61 475128833"
click at [503, 300] on span "Save" at bounding box center [505, 299] width 20 height 10
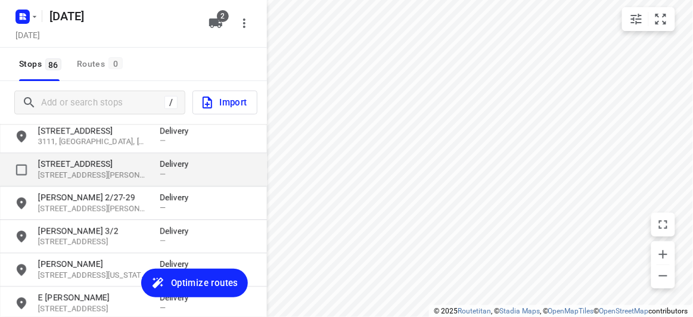
click at [102, 155] on div "9 Lichfield Grove 3129, Mont Albert North, AU Delivery —" at bounding box center [133, 169] width 267 height 33
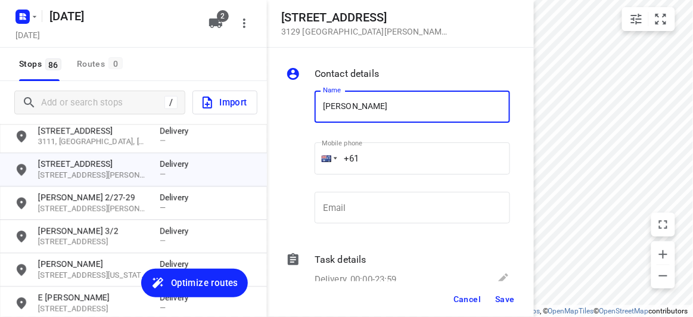
type input "[PERSON_NAME]"
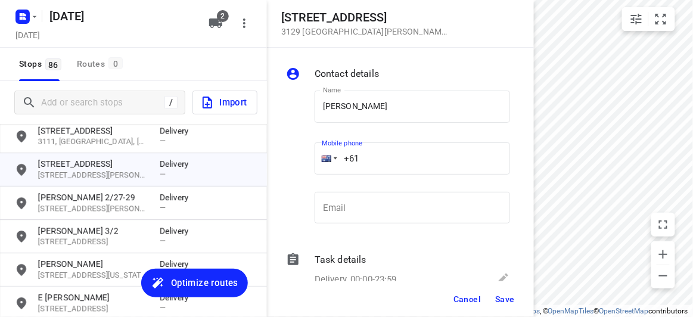
drag, startPoint x: 409, startPoint y: 121, endPoint x: 335, endPoint y: 176, distance: 91.6
click at [320, 163] on div "+61" at bounding box center [411, 158] width 195 height 32
paste input "423962501"
type input "+61 423962501"
click at [506, 301] on span "Save" at bounding box center [505, 299] width 20 height 10
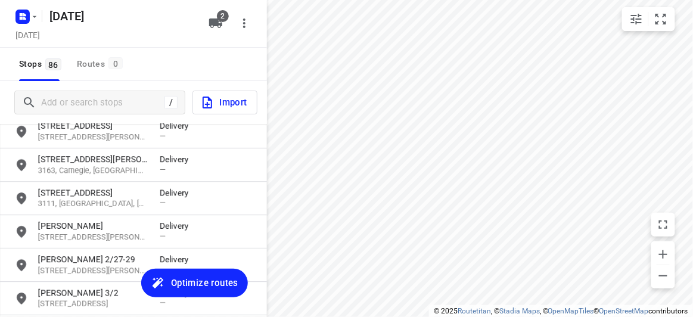
scroll to position [1887, 0]
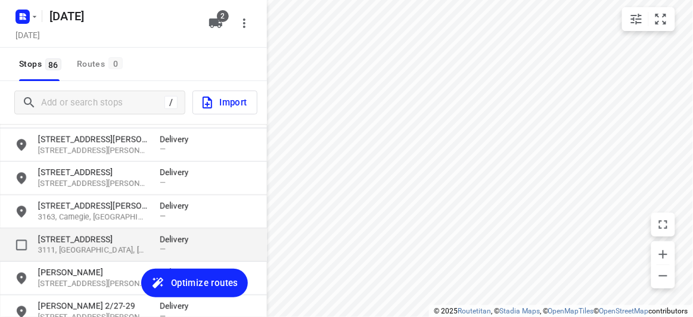
click at [88, 235] on p "17A Powers Street" at bounding box center [93, 239] width 110 height 12
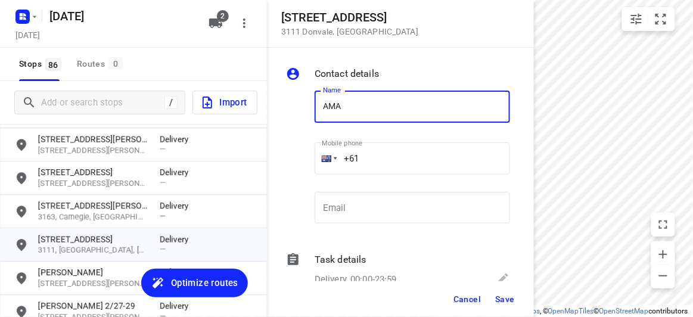
type input "[PERSON_NAME]"
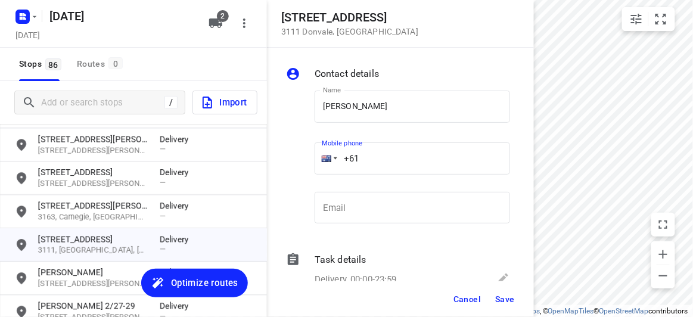
drag, startPoint x: 361, startPoint y: 158, endPoint x: 307, endPoint y: 160, distance: 54.8
click at [307, 160] on div "Name AMANDA YUEN Name Mobile phone +61 ​ Email Email" at bounding box center [397, 159] width 229 height 157
paste input "421906306"
type input "+61 421906306"
click at [502, 292] on button "Save" at bounding box center [504, 298] width 29 height 21
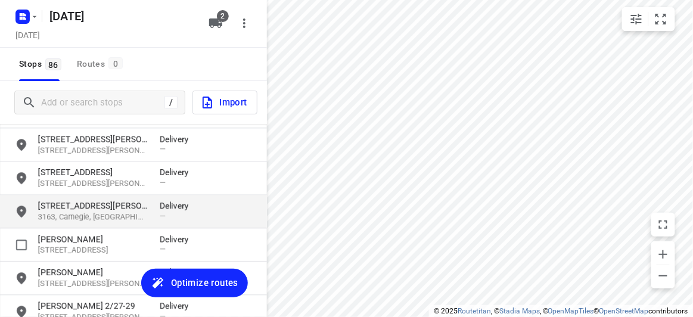
click at [114, 223] on div "1272 Glen Huntly Road 3163, Carnegie, AU Delivery —" at bounding box center [133, 211] width 267 height 33
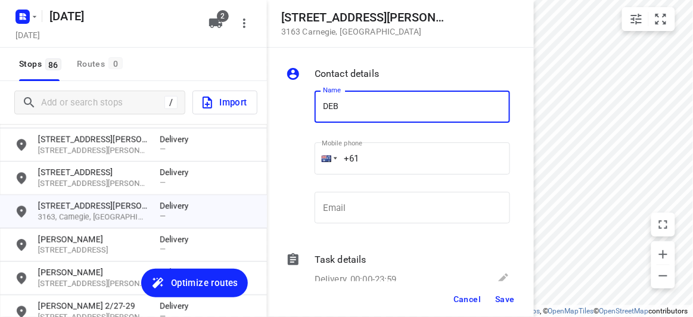
type input "[PERSON_NAME] 1/1272"
click at [376, 166] on input "+61" at bounding box center [411, 158] width 195 height 32
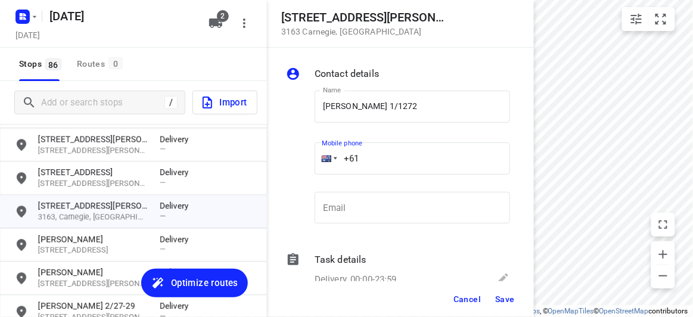
drag, startPoint x: 357, startPoint y: 172, endPoint x: 313, endPoint y: 176, distance: 44.3
click at [313, 176] on div "Mobile phone +61 ​" at bounding box center [412, 162] width 205 height 55
paste input "402610475"
type input "+61 402610475"
click at [506, 299] on span "Save" at bounding box center [505, 299] width 20 height 10
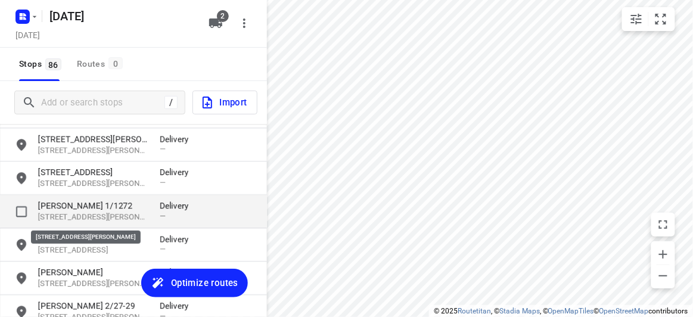
click at [81, 214] on p "[STREET_ADDRESS][PERSON_NAME]" at bounding box center [93, 216] width 110 height 11
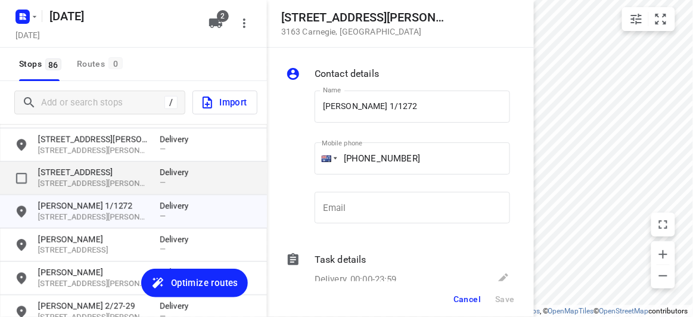
click at [82, 161] on div "35 Hallows Street 3150, Glen Waverley, AU Delivery —" at bounding box center [133, 177] width 267 height 33
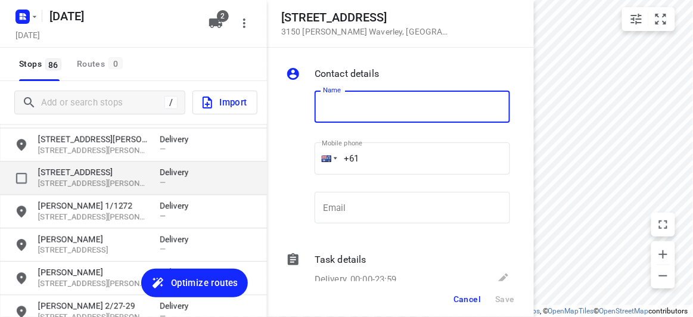
click at [83, 170] on p "35 Hallows Street" at bounding box center [93, 172] width 110 height 12
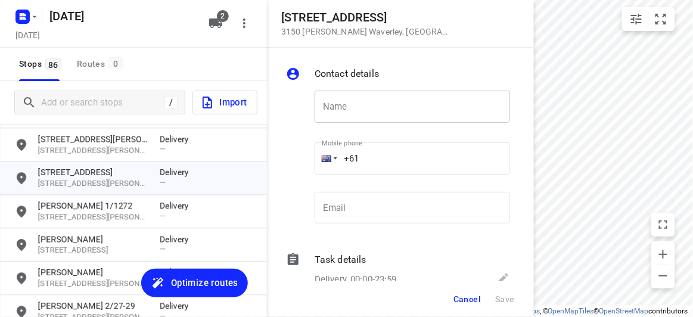
click at [457, 101] on input "text" at bounding box center [411, 107] width 195 height 32
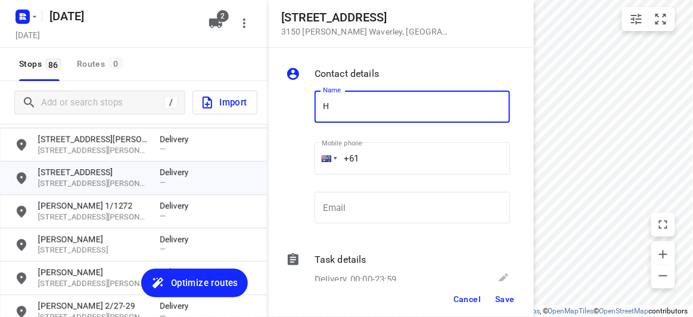
type input "HOW MAN MOK"
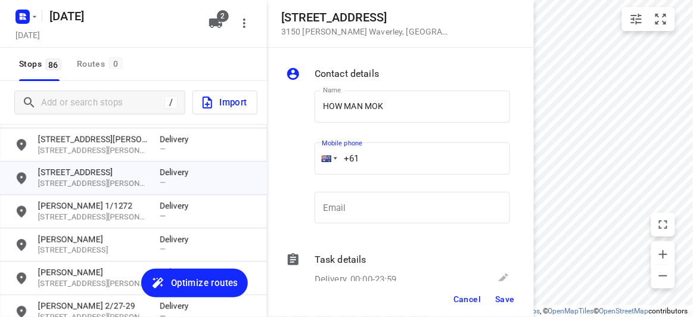
drag, startPoint x: 350, startPoint y: 155, endPoint x: 354, endPoint y: 169, distance: 14.5
click at [323, 155] on div "+61" at bounding box center [411, 158] width 195 height 32
paste input "413677689"
type input "+61 413677689"
click at [512, 301] on span "Save" at bounding box center [505, 299] width 20 height 10
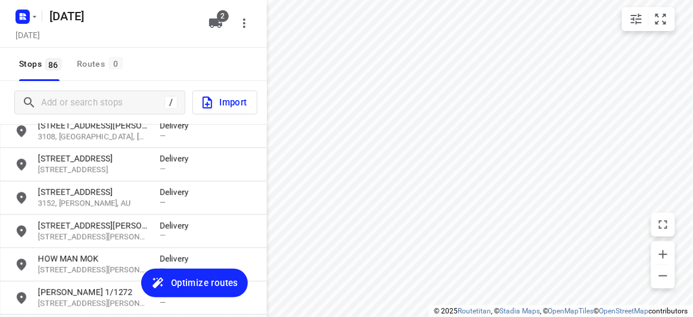
scroll to position [1778, 0]
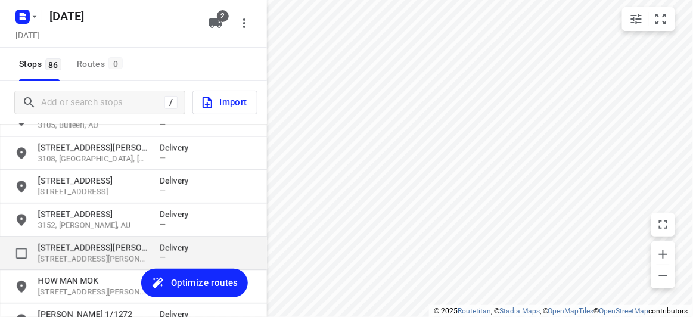
click at [76, 251] on p "17 Allison Road" at bounding box center [93, 247] width 110 height 12
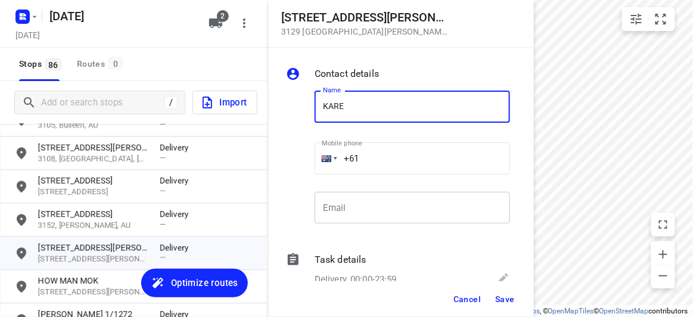
type input "[PERSON_NAME]"
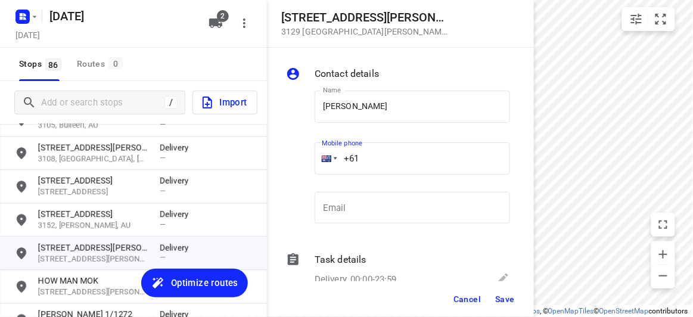
drag, startPoint x: 392, startPoint y: 193, endPoint x: 331, endPoint y: 165, distance: 68.0
click at [331, 165] on div "+61" at bounding box center [411, 158] width 195 height 32
paste input "413677689"
type input "+61 413677689"
click at [500, 300] on span "Save" at bounding box center [505, 299] width 20 height 10
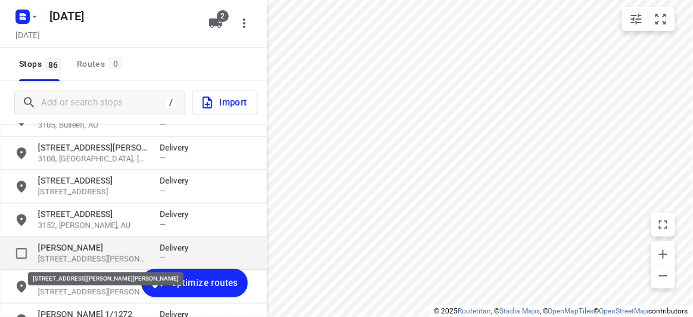
click at [101, 257] on p "[STREET_ADDRESS][PERSON_NAME][PERSON_NAME]" at bounding box center [93, 258] width 110 height 11
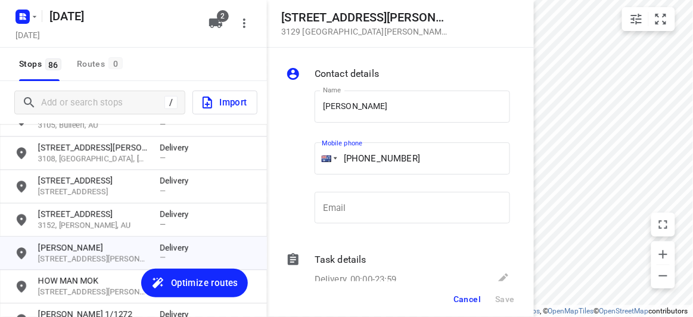
drag, startPoint x: 406, startPoint y: 158, endPoint x: 314, endPoint y: 158, distance: 92.3
click at [314, 158] on div "Mobile phone +61 413677689 ​" at bounding box center [412, 162] width 205 height 55
paste input "0626178"
click at [494, 295] on button "Save" at bounding box center [504, 298] width 29 height 21
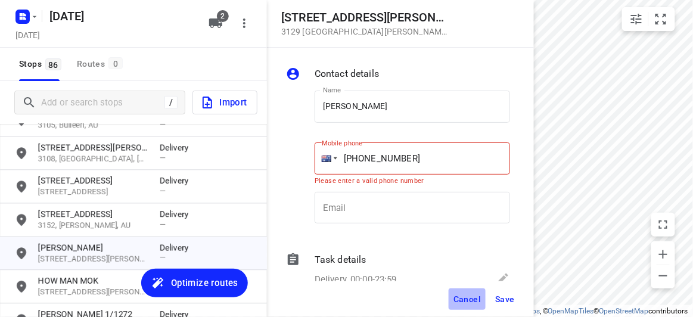
click at [465, 300] on span "Cancel" at bounding box center [466, 299] width 27 height 10
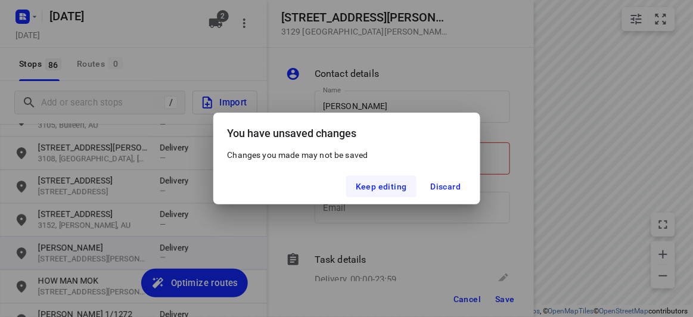
click at [400, 184] on span "Keep editing" at bounding box center [381, 187] width 51 height 10
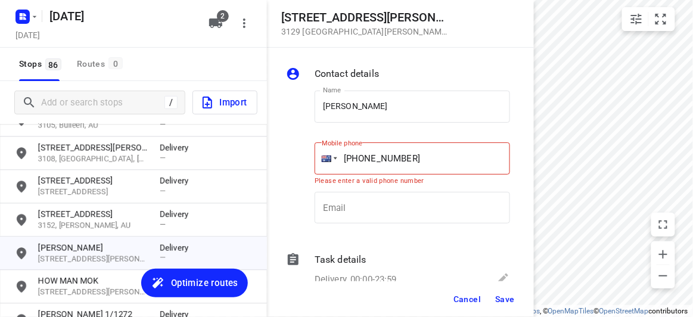
click at [364, 156] on input "+61 40626178" at bounding box center [411, 158] width 195 height 32
drag, startPoint x: 351, startPoint y: 160, endPoint x: 314, endPoint y: 164, distance: 36.5
click at [317, 164] on div "+61 40626178" at bounding box center [411, 158] width 195 height 32
paste input "5"
type input "+61 406261785"
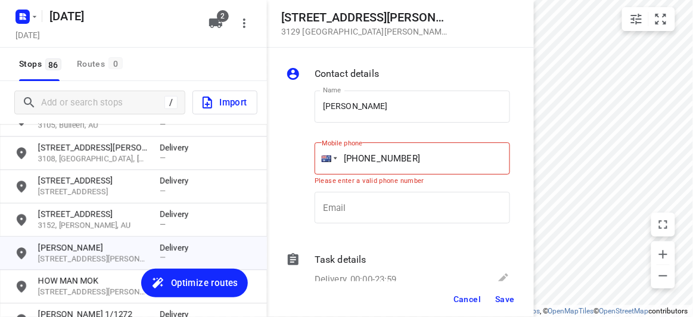
click at [495, 293] on button "Save" at bounding box center [504, 298] width 29 height 21
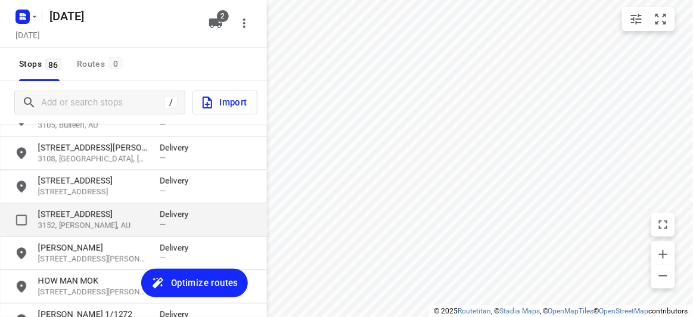
click at [64, 225] on p "3152, [PERSON_NAME], AU" at bounding box center [93, 225] width 110 height 11
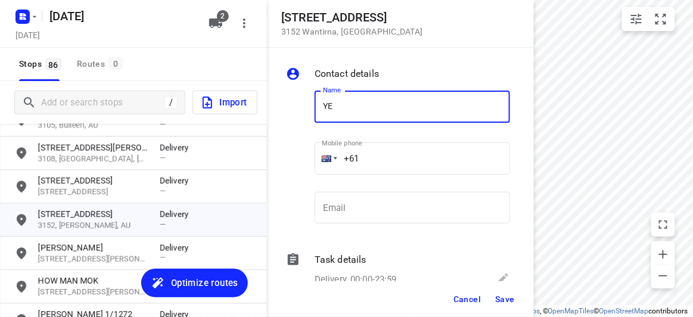
type input "[PERSON_NAME]"
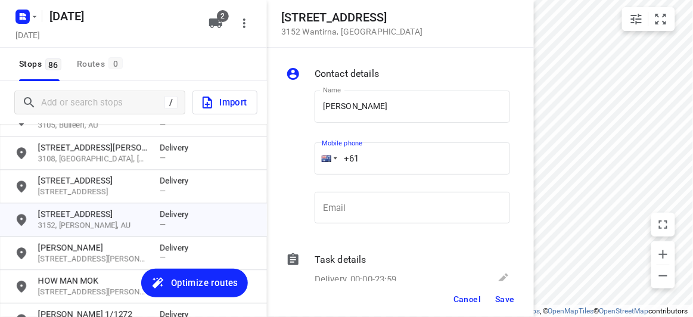
drag, startPoint x: 362, startPoint y: 159, endPoint x: 295, endPoint y: 166, distance: 67.6
click at [295, 166] on div "Name YEN MAY LEE Name Mobile phone +61 ​ Email Email" at bounding box center [397, 159] width 229 height 157
paste input "450705388"
type input "+61 450705388"
click at [502, 303] on span "Save" at bounding box center [505, 299] width 20 height 10
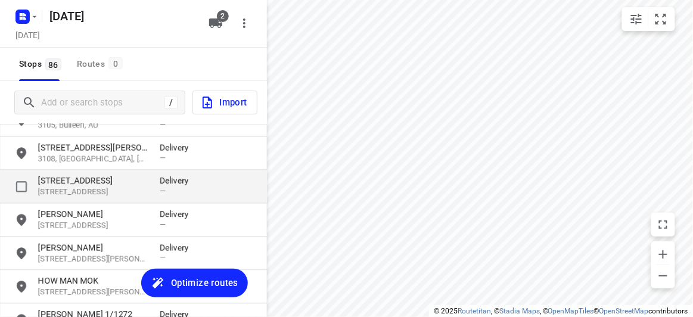
click at [95, 192] on p "3103, Balwyn, AU" at bounding box center [93, 191] width 110 height 11
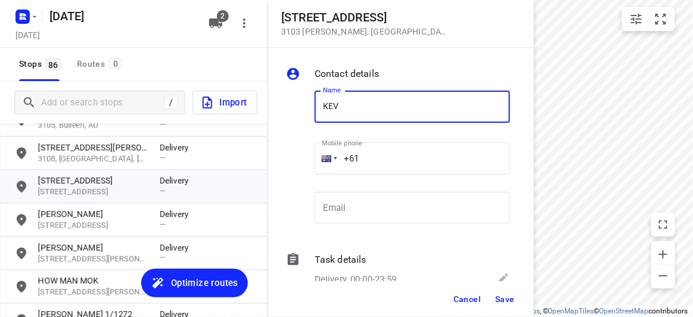
type input "[PERSON_NAME]"
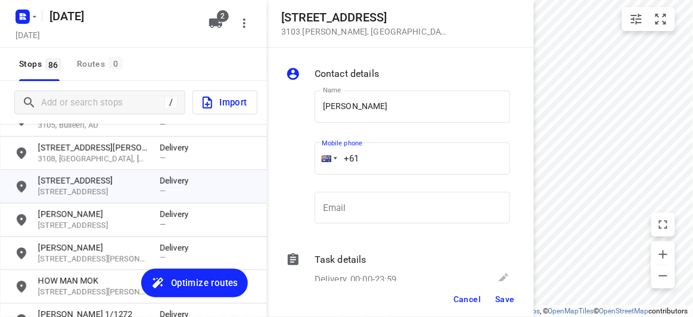
drag, startPoint x: 344, startPoint y: 158, endPoint x: 332, endPoint y: 158, distance: 11.9
click at [332, 158] on div "+61" at bounding box center [411, 158] width 195 height 32
paste input "419889928"
type input "+61 419889928"
click at [515, 303] on button "Save" at bounding box center [504, 298] width 29 height 21
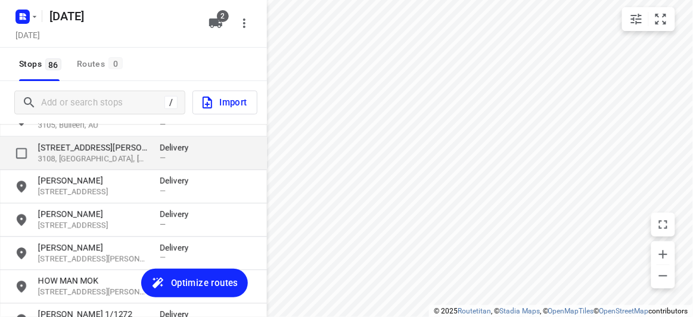
click at [73, 152] on p "4 Frank Street" at bounding box center [93, 147] width 110 height 12
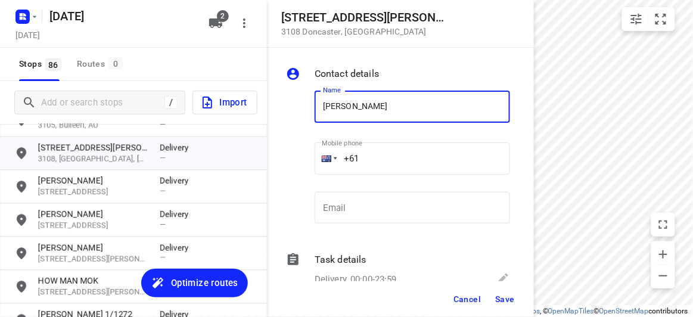
type input "[PERSON_NAME] 3/4"
drag, startPoint x: 320, startPoint y: 165, endPoint x: 307, endPoint y: 167, distance: 13.9
click at [307, 167] on div "Name ANDREW CHEONG 3/4 Name Mobile phone +61 ​ Email Email" at bounding box center [397, 159] width 229 height 157
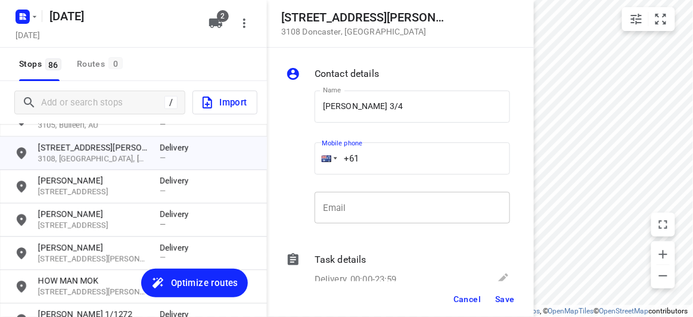
paste input "437493631"
type input "+61 437493631"
click at [497, 297] on span "Save" at bounding box center [505, 299] width 20 height 10
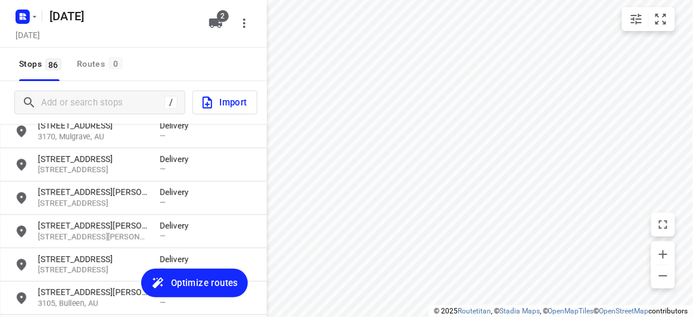
scroll to position [1616, 0]
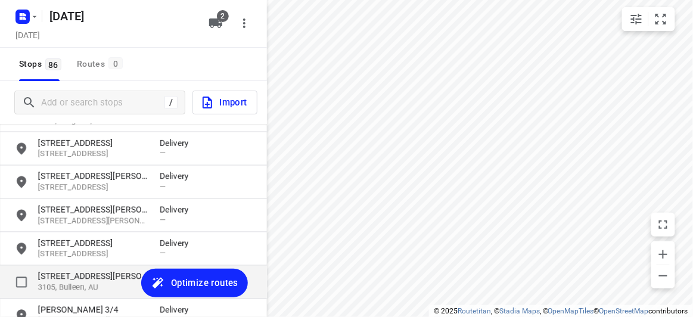
click at [56, 282] on p "3105, Bulleen, AU" at bounding box center [93, 287] width 110 height 11
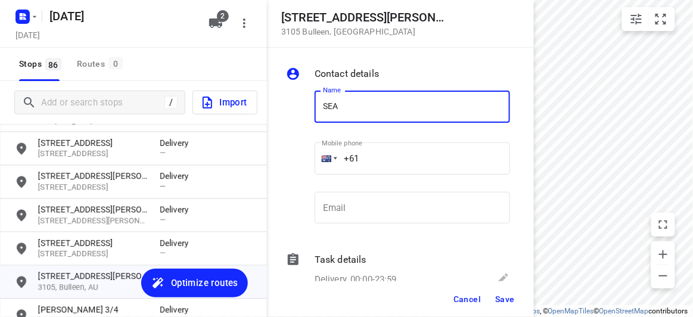
type input "[PERSON_NAME]"
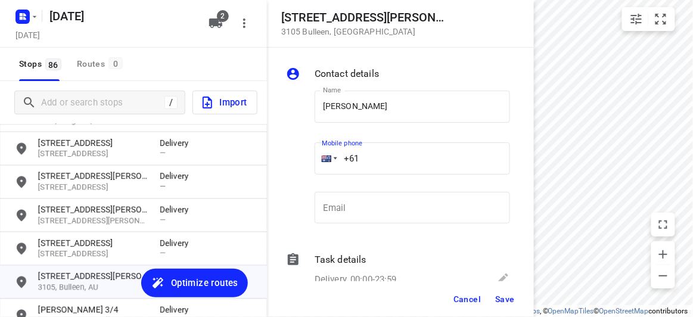
drag, startPoint x: 367, startPoint y: 158, endPoint x: 320, endPoint y: 161, distance: 47.1
click at [320, 161] on div "+61" at bounding box center [411, 158] width 195 height 32
paste input "tel"
paste input "61"
drag, startPoint x: 399, startPoint y: 163, endPoint x: 342, endPoint y: 176, distance: 57.9
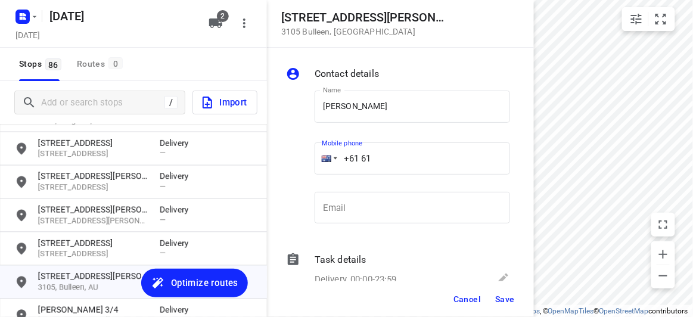
click at [341, 175] on div "Mobile phone +61 61 ​" at bounding box center [411, 161] width 195 height 48
drag, startPoint x: 383, startPoint y: 164, endPoint x: 300, endPoint y: 165, distance: 82.8
click at [301, 165] on div "Name SEAN REUBEN Name Mobile phone +61 61 ​ Email Email" at bounding box center [397, 159] width 229 height 157
paste input "404327333"
type input "+61 404327333"
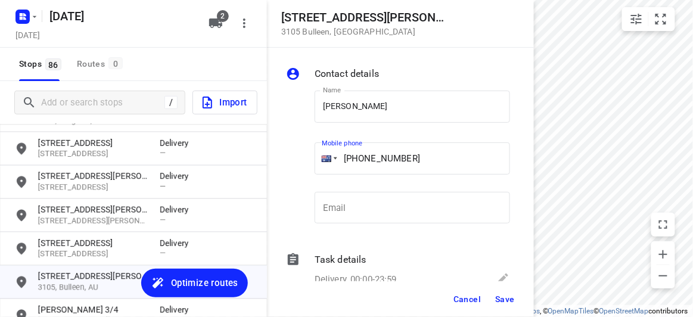
click at [499, 297] on span "Save" at bounding box center [505, 299] width 20 height 10
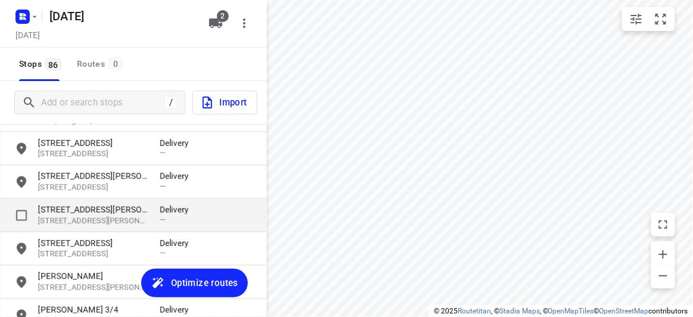
click at [63, 216] on p "3129, Mont Albert North, AU" at bounding box center [93, 221] width 110 height 11
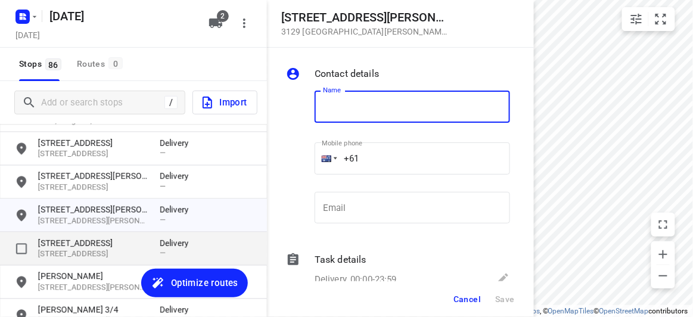
click at [69, 258] on p "[STREET_ADDRESS]" at bounding box center [93, 254] width 110 height 11
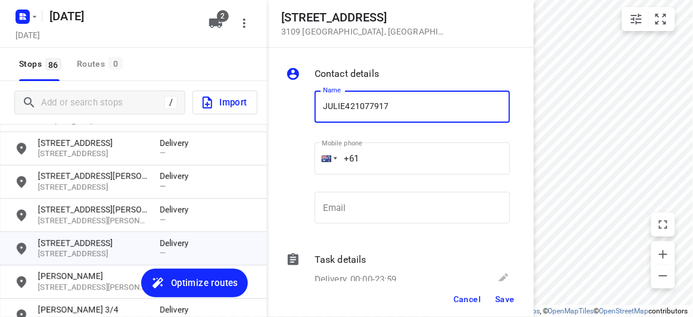
type input "JULIE421077917"
click at [367, 162] on input "+61" at bounding box center [411, 158] width 195 height 32
paste input "421077917"
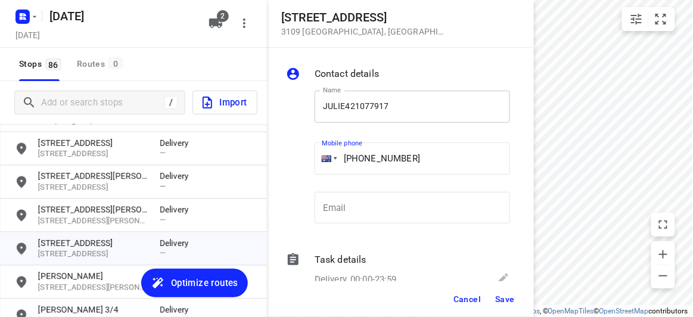
type input "+61 421077917"
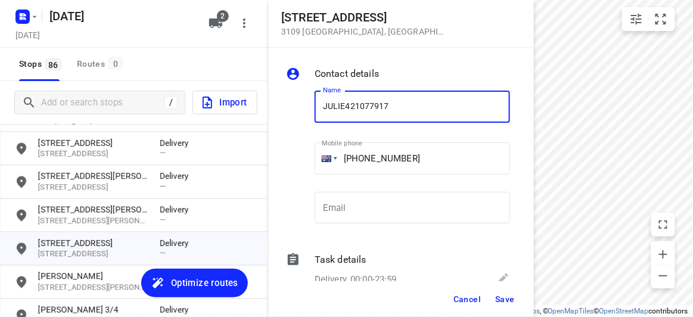
drag, startPoint x: 425, startPoint y: 97, endPoint x: 347, endPoint y: 104, distance: 78.3
click at [347, 104] on input "JULIE421077917" at bounding box center [411, 107] width 195 height 32
type input "[PERSON_NAME]"
click at [500, 303] on span "Save" at bounding box center [505, 299] width 20 height 10
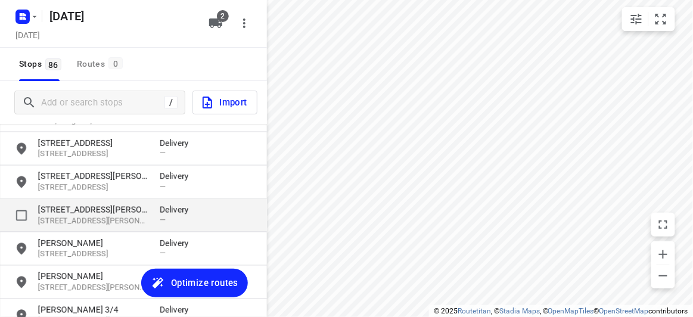
click at [58, 213] on p "17 Allison Road" at bounding box center [93, 210] width 110 height 12
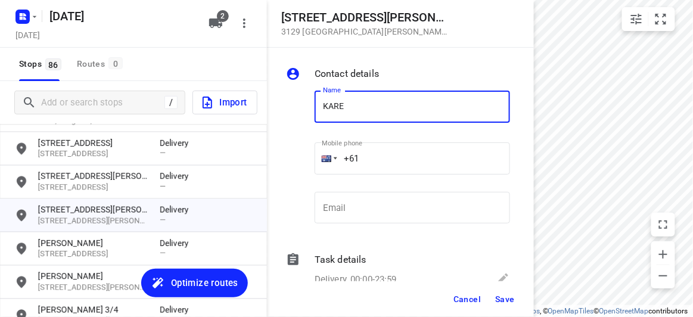
type input "[PERSON_NAME]"
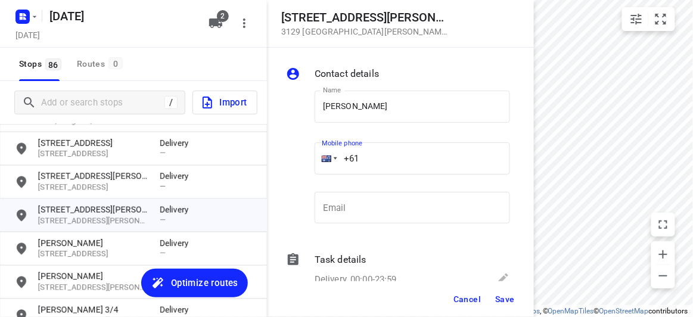
drag, startPoint x: 341, startPoint y: 169, endPoint x: 325, endPoint y: 170, distance: 15.6
click at [325, 170] on div "+61" at bounding box center [411, 158] width 195 height 32
paste input "406261785"
type input "+61 406261785"
click at [499, 299] on span "Save" at bounding box center [505, 299] width 20 height 10
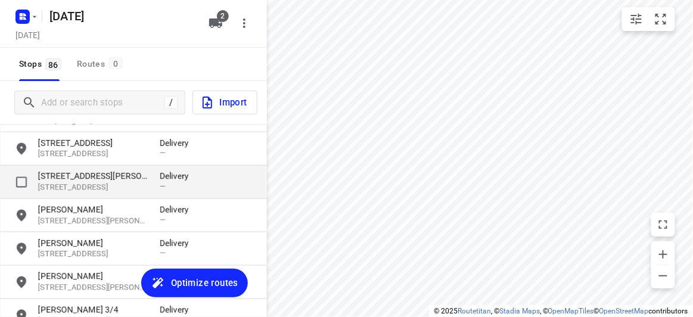
click at [41, 169] on div "28 Norbert Street 3103, Balwyn, AU Delivery —" at bounding box center [133, 182] width 267 height 33
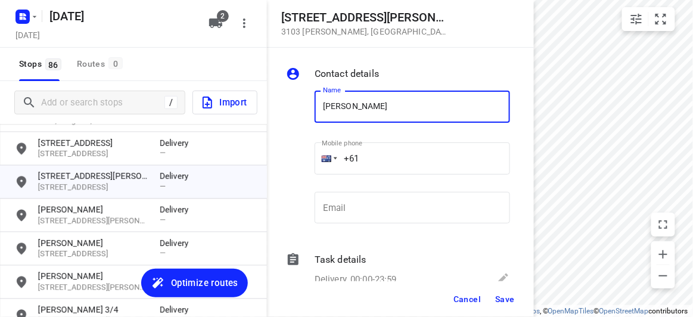
type input "[PERSON_NAME]"
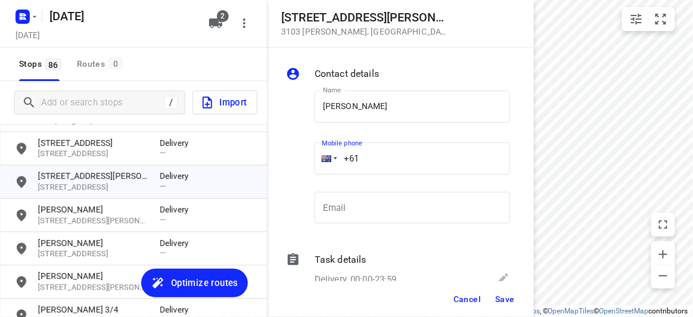
drag, startPoint x: 367, startPoint y: 159, endPoint x: 301, endPoint y: 160, distance: 66.1
click at [301, 160] on div "Name SUE CHUA Name Mobile phone +61 ​ Email Email" at bounding box center [397, 159] width 229 height 157
paste input "424327728"
type input "+61 424327728"
click at [486, 288] on div "Cancel Save" at bounding box center [400, 299] width 267 height 36
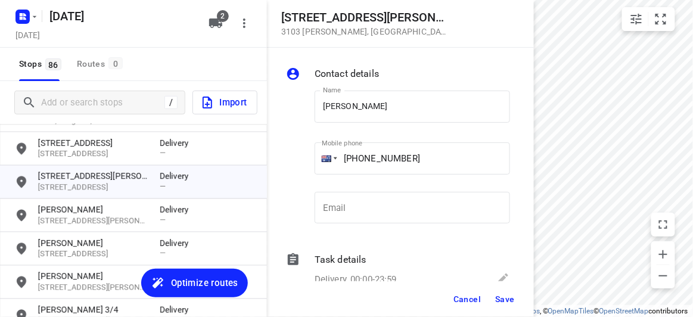
click at [492, 297] on button "Save" at bounding box center [504, 298] width 29 height 21
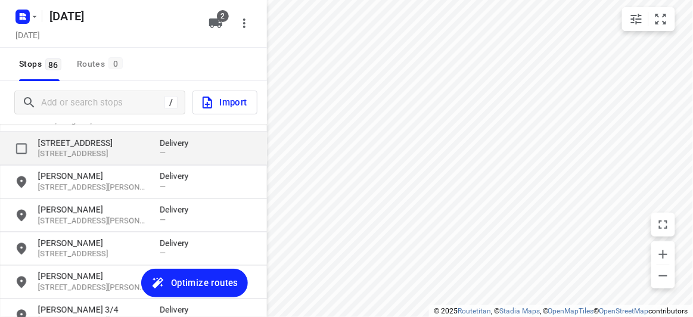
click at [59, 139] on p "7 Stella Avenue" at bounding box center [93, 143] width 110 height 12
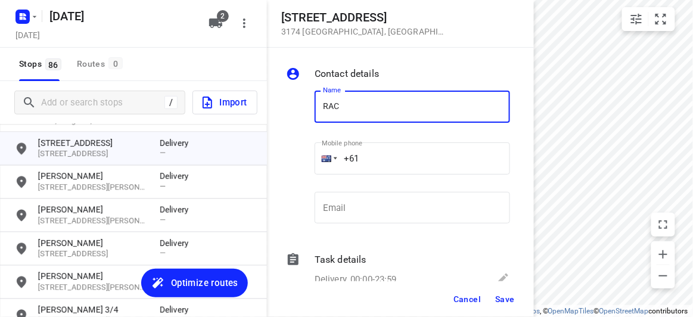
type input "[PERSON_NAME] 3/7"
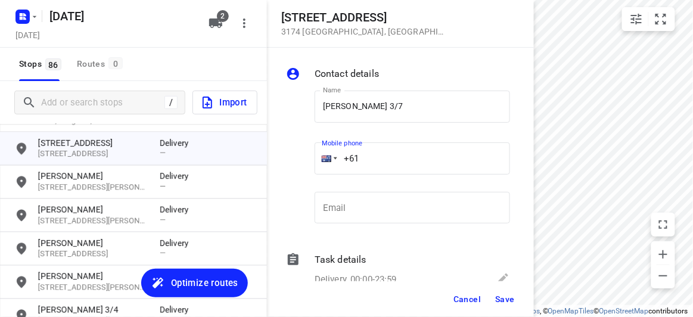
drag, startPoint x: 322, startPoint y: 163, endPoint x: 310, endPoint y: 163, distance: 11.9
click at [310, 163] on div "Mobile phone +61 ​" at bounding box center [412, 162] width 205 height 55
paste input "tel"
paste input "481741349"
type input "+61 481741349"
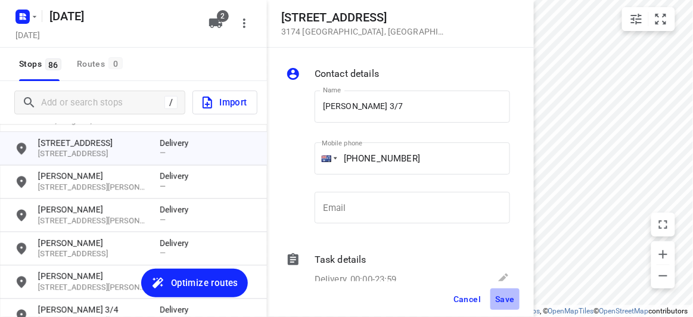
click at [498, 298] on span "Save" at bounding box center [505, 299] width 20 height 10
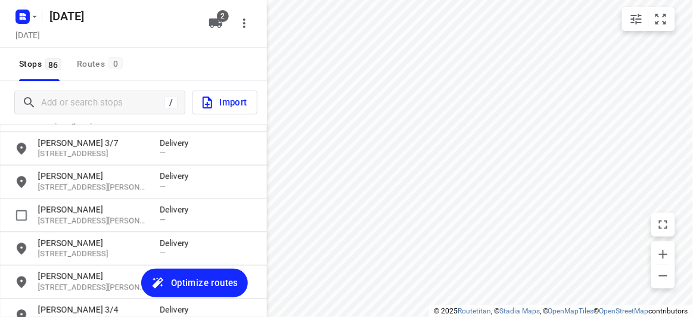
scroll to position [1508, 0]
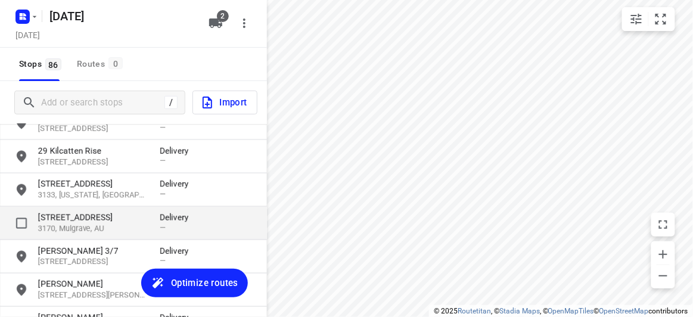
click at [74, 220] on p "5 Cinder Court" at bounding box center [93, 217] width 110 height 12
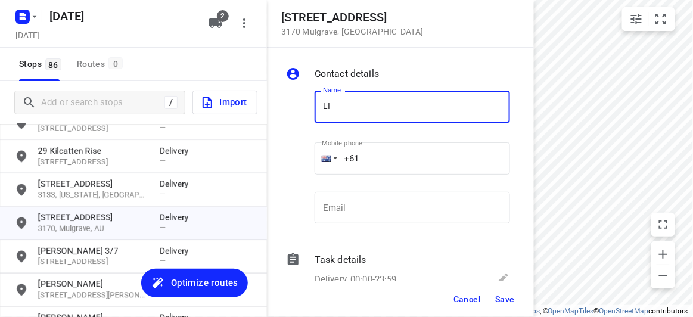
type input "[PERSON_NAME] [PERSON_NAME]"
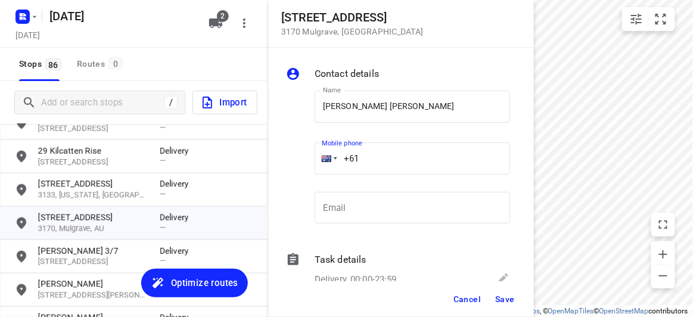
click at [370, 157] on input "+61" at bounding box center [411, 158] width 195 height 32
paste input "403367279"
type input "+61 403367279"
click at [501, 307] on button "Save" at bounding box center [504, 298] width 29 height 21
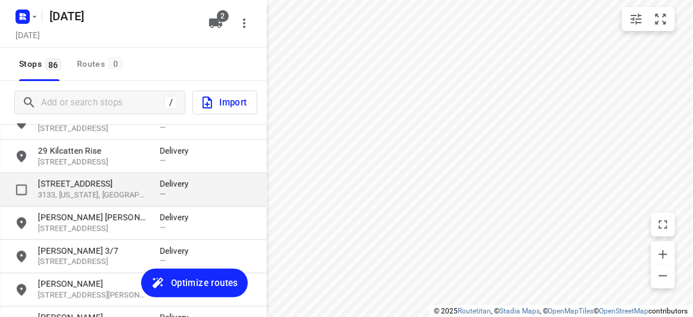
click at [92, 201] on div "40 Denis Street 3133, Vermont, AU Delivery —" at bounding box center [133, 189] width 267 height 33
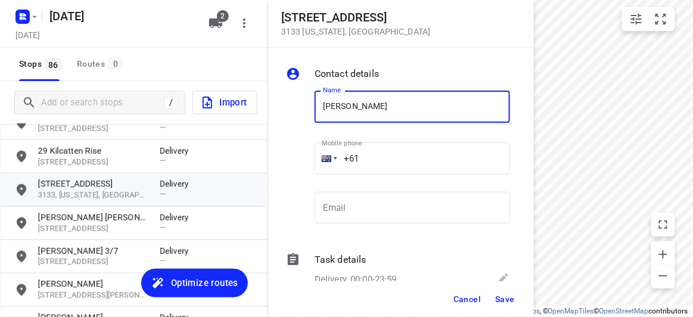
type input "[PERSON_NAME]"
click at [366, 160] on input "+61" at bounding box center [411, 158] width 195 height 32
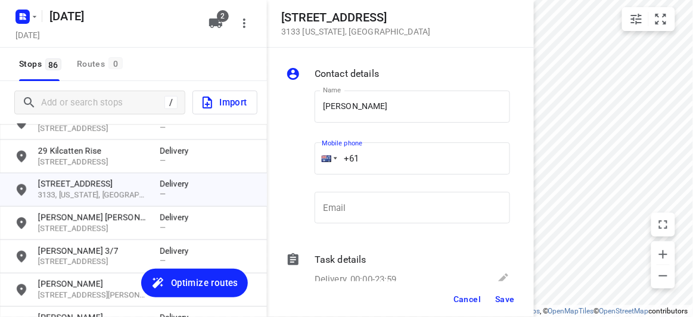
paste input "421967070"
type input "+61 421967070"
click at [508, 301] on span "Save" at bounding box center [505, 299] width 20 height 10
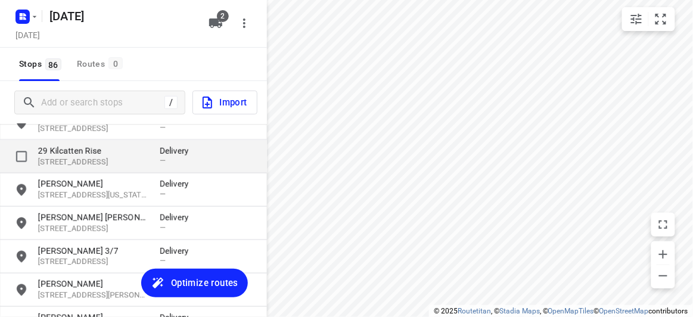
click at [82, 160] on p "3178, Rowville, AU" at bounding box center [93, 162] width 110 height 11
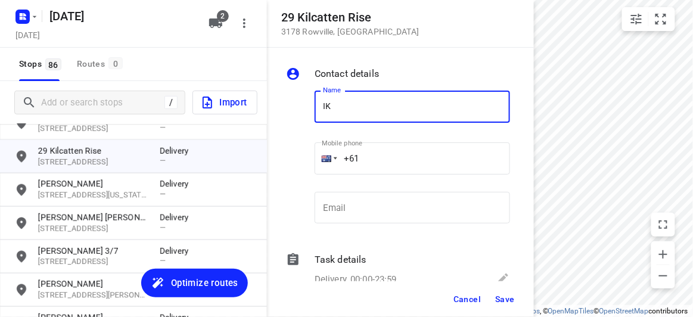
click at [331, 105] on input "IK" at bounding box center [411, 107] width 195 height 32
drag, startPoint x: 336, startPoint y: 102, endPoint x: 294, endPoint y: 107, distance: 42.5
click at [295, 107] on div "Name IK Name Mobile phone +61 ​ Email Email" at bounding box center [397, 159] width 229 height 157
type input "[PERSON_NAME]"
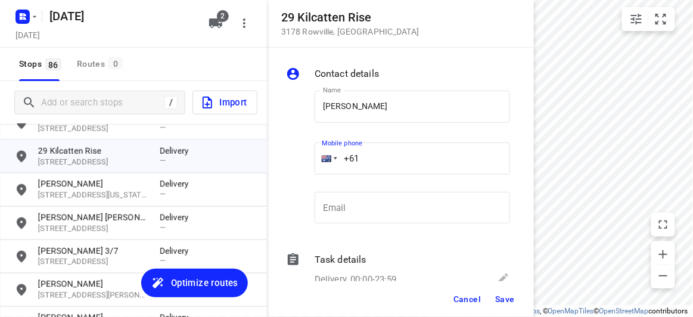
drag, startPoint x: 382, startPoint y: 160, endPoint x: 378, endPoint y: 166, distance: 6.9
click at [380, 163] on input "+61" at bounding box center [411, 158] width 195 height 32
paste input "0466316336"
click at [364, 158] on input "+61 0466316336" at bounding box center [411, 158] width 195 height 32
type input "+61 466316336"
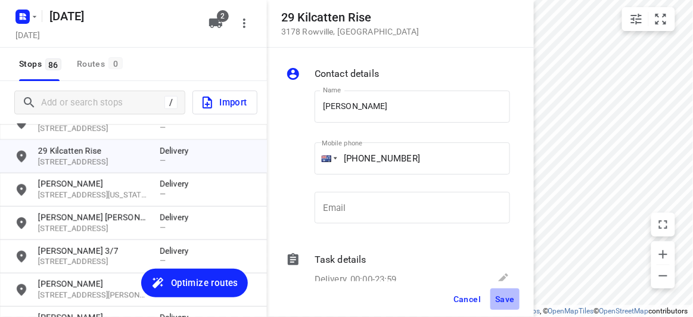
click at [508, 292] on button "Save" at bounding box center [504, 298] width 29 height 21
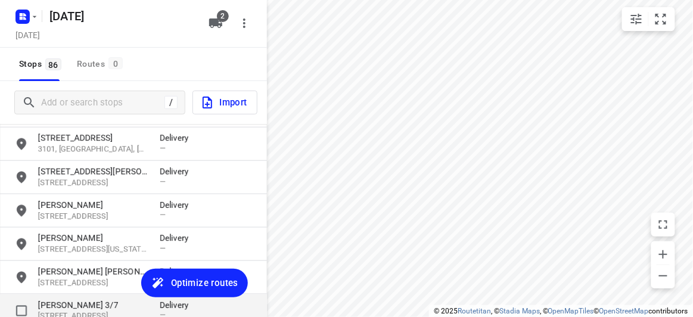
scroll to position [1399, 0]
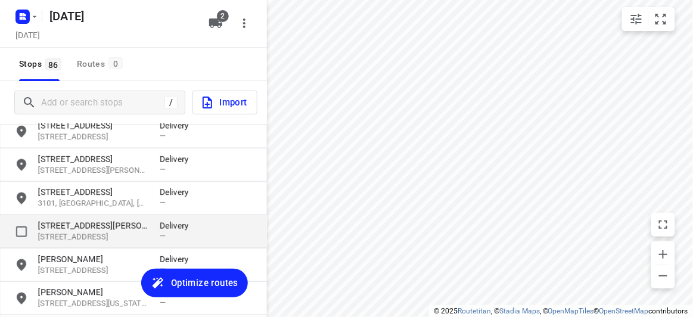
click at [61, 234] on p "[STREET_ADDRESS]" at bounding box center [93, 237] width 110 height 11
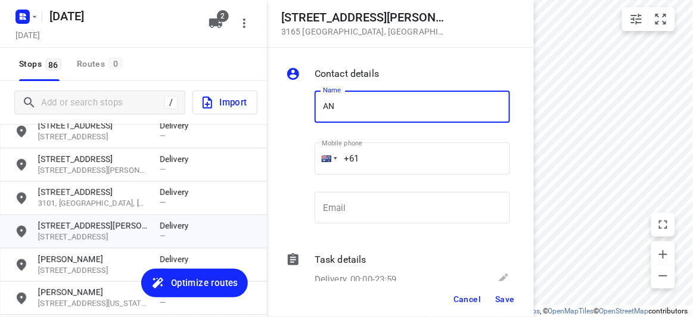
type input "[PERSON_NAME]"
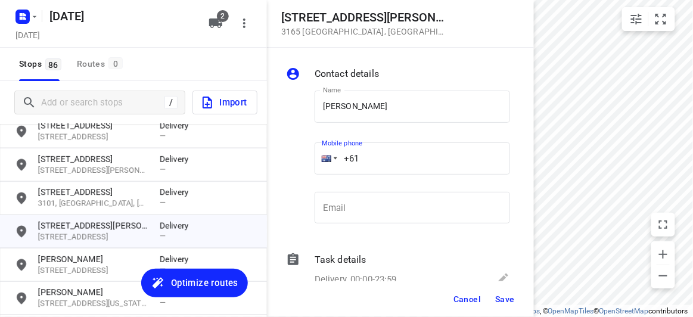
drag, startPoint x: 375, startPoint y: 152, endPoint x: 375, endPoint y: 160, distance: 7.7
click at [375, 153] on input "+61" at bounding box center [411, 158] width 195 height 32
paste input "433015553"
type input "+61 433015553"
click at [502, 303] on span "Save" at bounding box center [505, 299] width 20 height 10
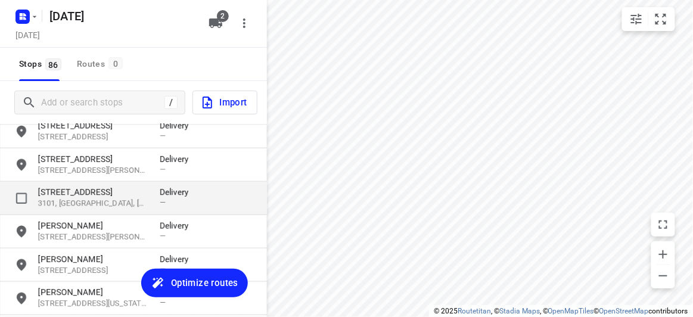
click at [91, 188] on p "369 High Street" at bounding box center [93, 192] width 110 height 12
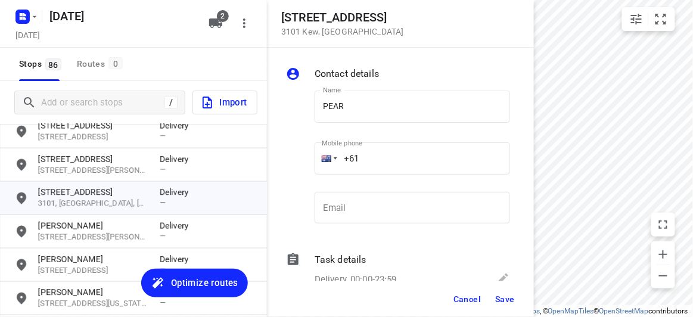
click at [385, 128] on div "Name PEAR Name" at bounding box center [411, 112] width 195 height 42
click at [373, 110] on input "PEAR" at bounding box center [411, 107] width 195 height 32
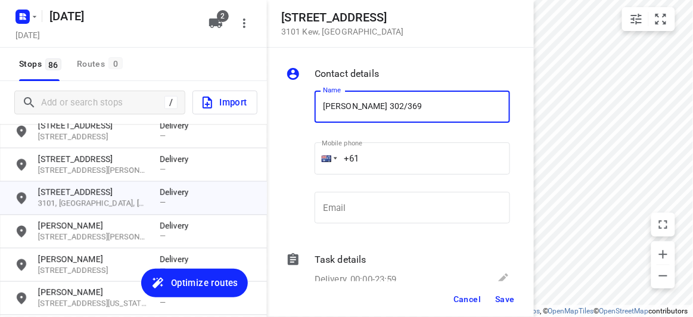
type input "[PERSON_NAME] 302/369"
click at [386, 172] on input "+61" at bounding box center [411, 158] width 195 height 32
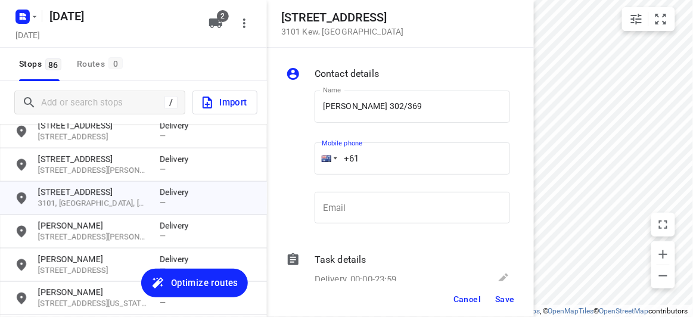
paste input "400738882"
type input "+61 400738882"
click at [504, 301] on span "Save" at bounding box center [505, 299] width 20 height 10
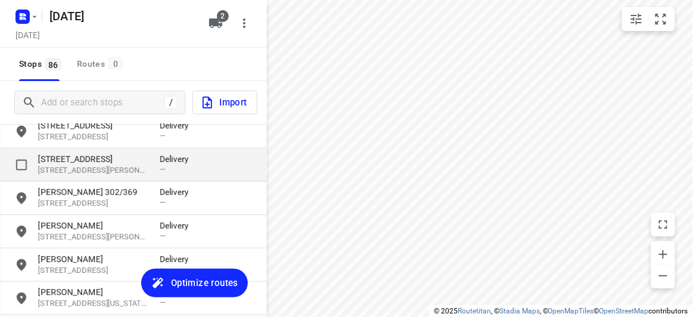
click at [103, 163] on p "11 Range View Court" at bounding box center [93, 159] width 110 height 12
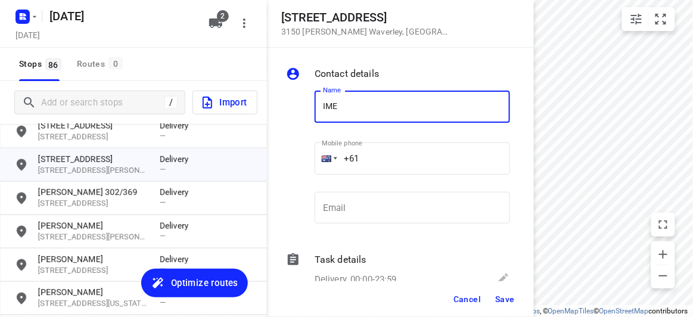
type input "IMEIA"
click at [383, 155] on input "+61" at bounding box center [411, 158] width 195 height 32
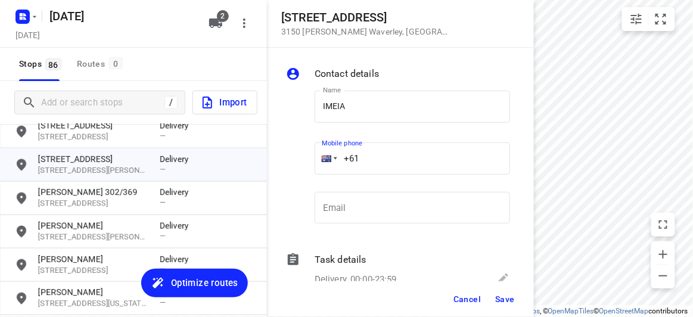
paste input "42227088"
drag, startPoint x: 510, startPoint y: 307, endPoint x: 500, endPoint y: 304, distance: 10.6
click at [510, 307] on button "Save" at bounding box center [504, 298] width 29 height 21
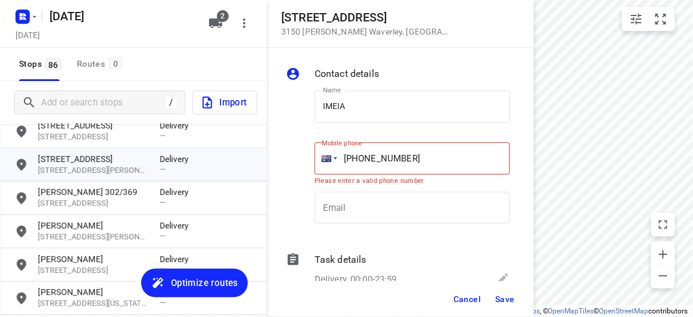
click at [391, 158] on input "+61 42227088" at bounding box center [411, 158] width 195 height 32
type input "+61 422270088"
click at [512, 295] on span "Save" at bounding box center [505, 299] width 20 height 10
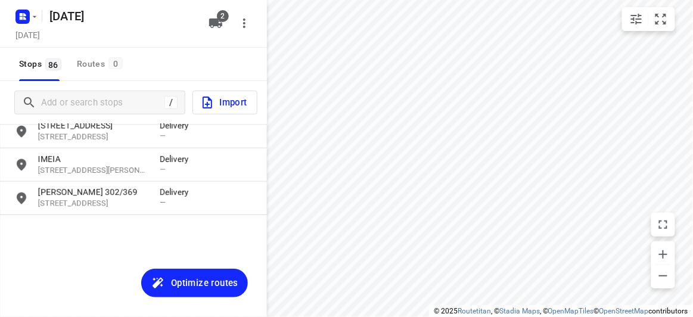
scroll to position [1237, 0]
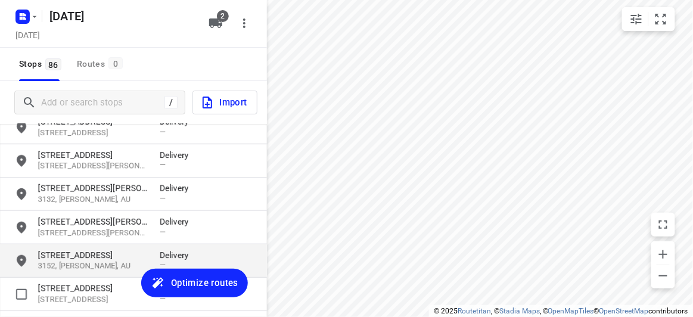
click at [67, 278] on div "38 Francesco Street 3165, Bentleigh East, AU Delivery —" at bounding box center [133, 294] width 267 height 33
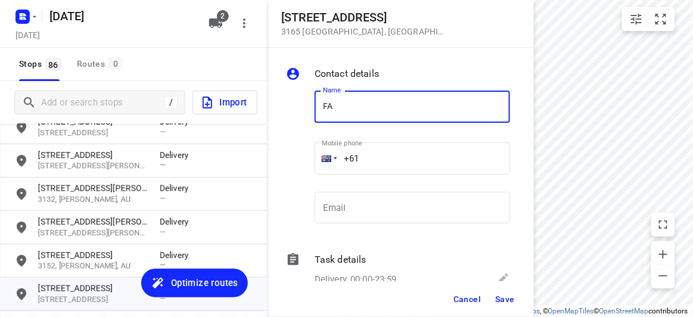
type input "[PERSON_NAME]"
click at [378, 156] on input "+61" at bounding box center [411, 158] width 195 height 32
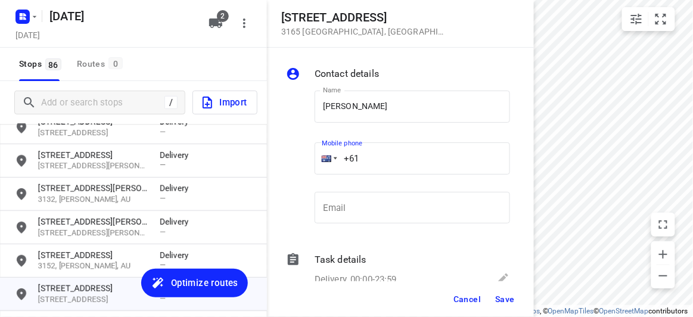
paste input "0411721699"
click at [400, 185] on div "Email Email" at bounding box center [412, 213] width 205 height 56
click at [375, 158] on input "+61 0411721699" at bounding box center [411, 158] width 195 height 32
click at [364, 155] on input "+61 0411721699" at bounding box center [411, 158] width 195 height 32
type input "+61 411721699"
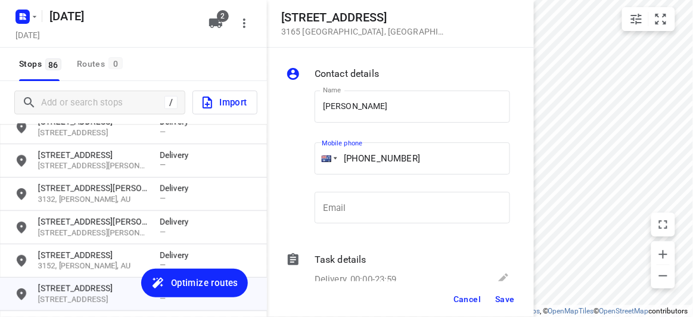
click at [494, 296] on button "Save" at bounding box center [504, 298] width 29 height 21
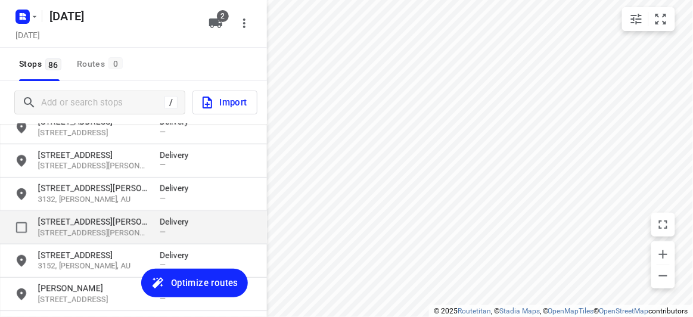
click at [73, 223] on p "7 Rodney Close" at bounding box center [93, 222] width 110 height 12
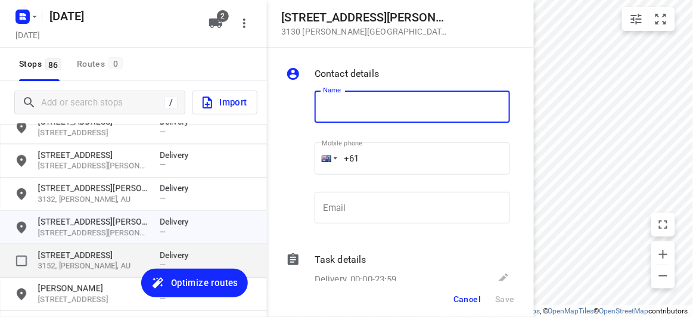
click at [99, 252] on p "39 Burlington Crescent" at bounding box center [93, 255] width 110 height 12
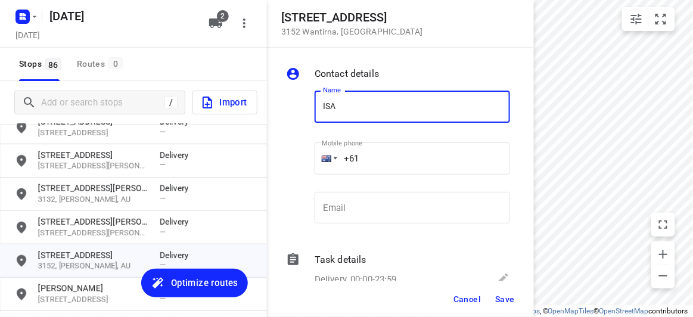
type input "[PERSON_NAME]"
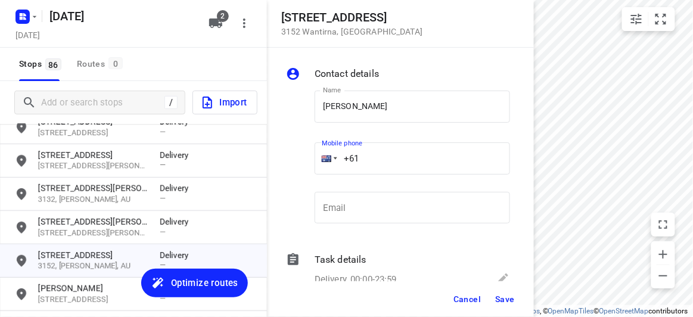
click at [370, 151] on input "+61" at bounding box center [411, 158] width 195 height 32
paste input "433807353"
type input "+61 433807353"
click at [500, 300] on span "Save" at bounding box center [505, 299] width 20 height 10
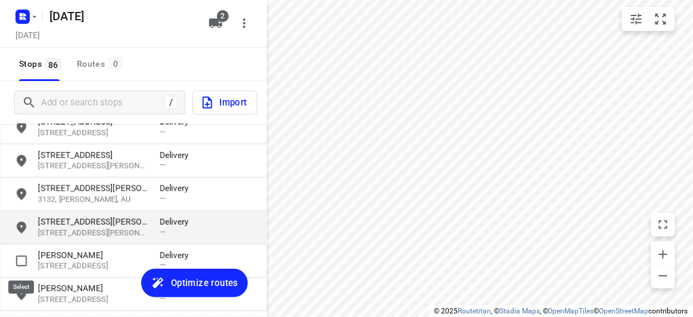
click at [43, 239] on div "7 Rodney Close 3130, Blackburn South, AU Delivery —" at bounding box center [133, 227] width 267 height 33
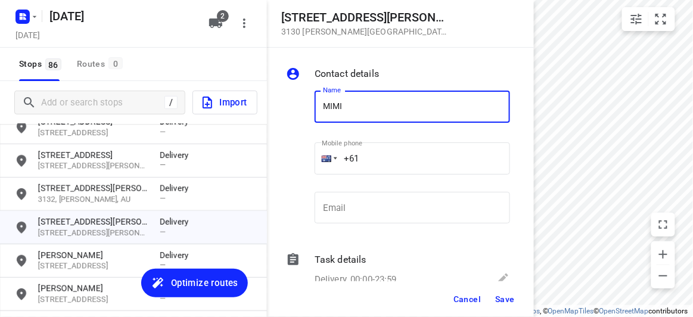
type input "MIMI"
click at [373, 170] on input "+61" at bounding box center [411, 158] width 195 height 32
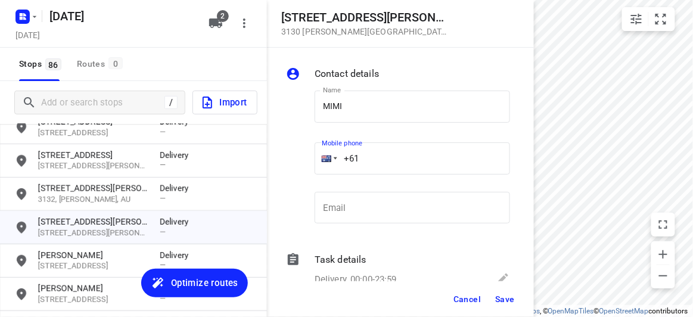
paste input "413163144"
type input "+61 413163144"
click at [504, 304] on button "Save" at bounding box center [504, 298] width 29 height 21
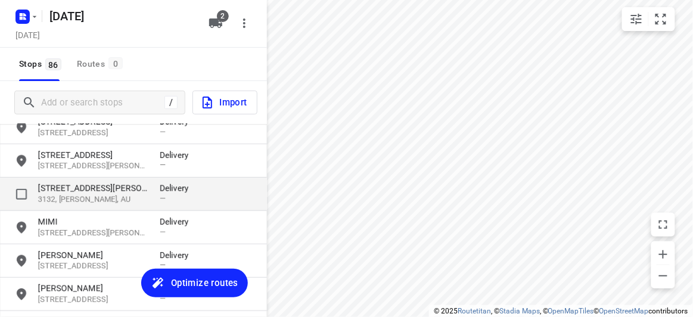
click at [73, 194] on p "3132, Mitcham, AU" at bounding box center [93, 199] width 110 height 11
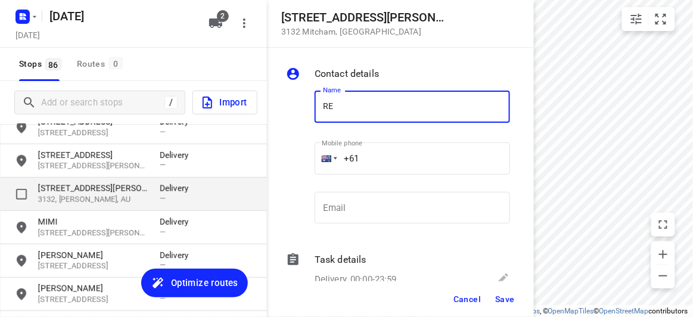
type input "R"
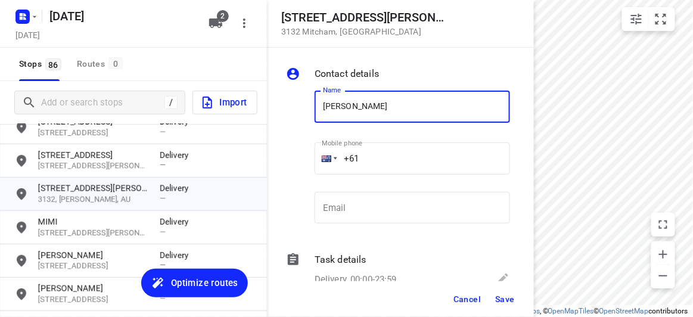
type input "[PERSON_NAME] 1/17"
click at [384, 158] on input "+61" at bounding box center [411, 158] width 195 height 32
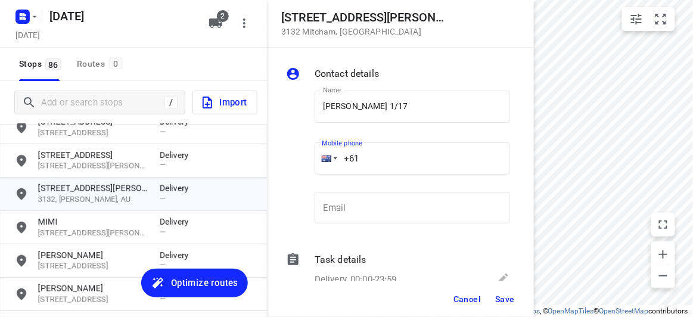
paste input "432553138"
type input "+61 432553138"
click at [497, 294] on span "Save" at bounding box center [505, 299] width 20 height 10
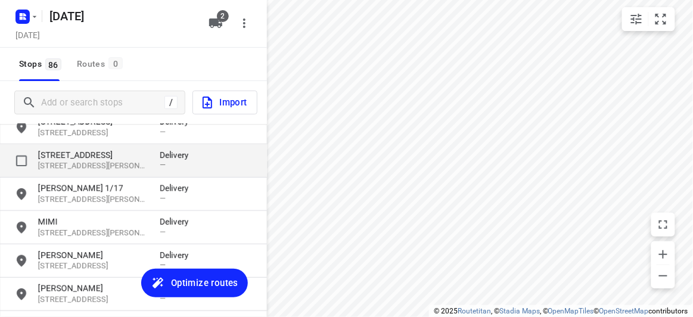
click at [52, 162] on p "3150, Glen Waverley, AU" at bounding box center [93, 166] width 110 height 11
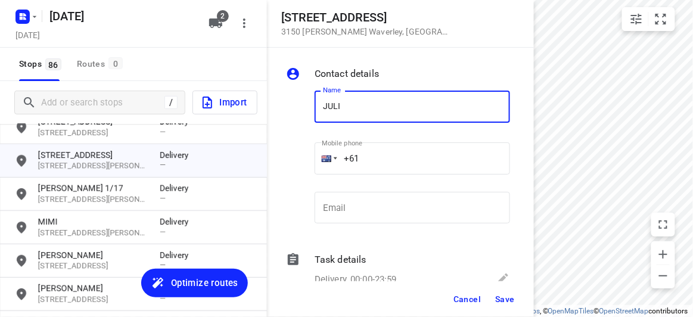
type input "[PERSON_NAME]"
click at [375, 171] on input "+61" at bounding box center [411, 158] width 195 height 32
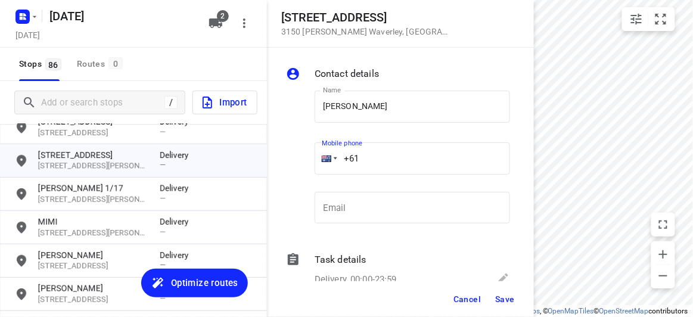
paste input "0431794720"
click at [367, 166] on input "+61 0431794720" at bounding box center [411, 158] width 195 height 32
type input "+61 431794720"
click at [502, 301] on span "Save" at bounding box center [505, 299] width 20 height 10
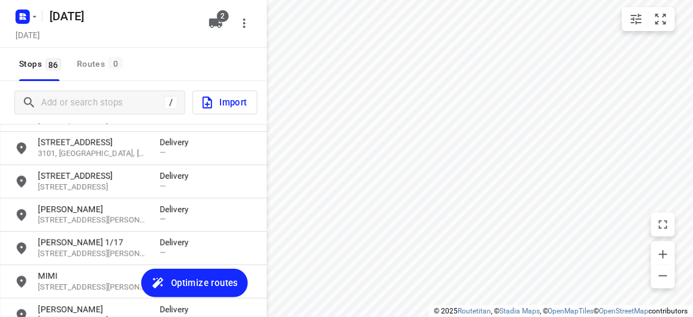
scroll to position [1128, 0]
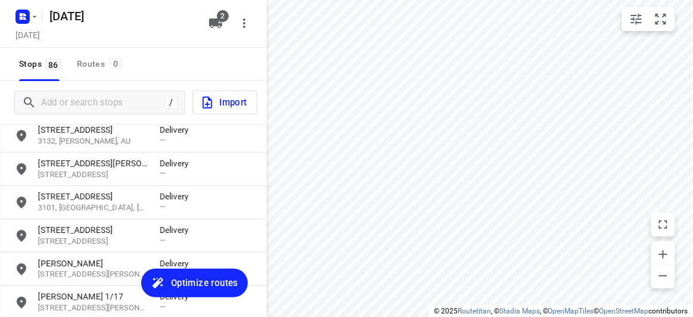
click at [80, 201] on p "369 High Street" at bounding box center [93, 197] width 110 height 12
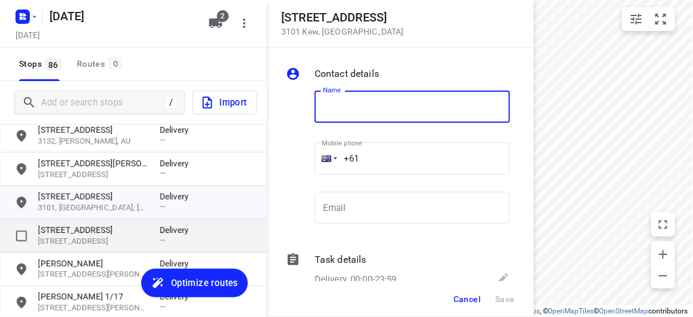
click at [76, 220] on div "71 Mayston Street 3123, Hawthorn East, AU Delivery —" at bounding box center [133, 235] width 267 height 33
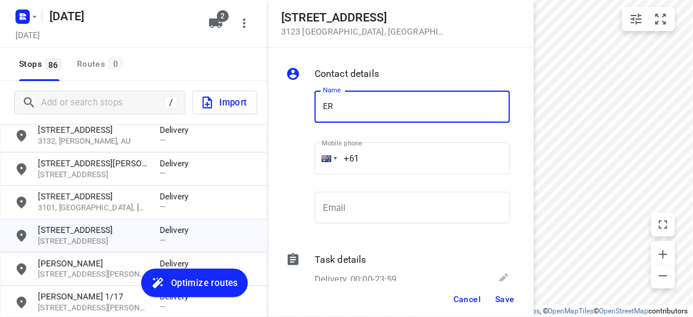
type input "[PERSON_NAME]"
click at [375, 172] on input "+61" at bounding box center [411, 158] width 195 height 32
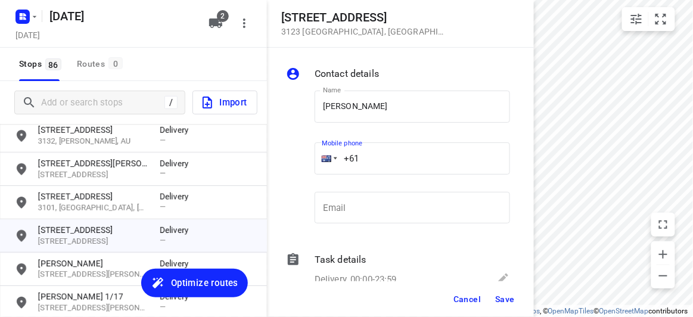
paste input "488888282"
type input "+61 488888282"
click at [504, 307] on button "Save" at bounding box center [504, 298] width 29 height 21
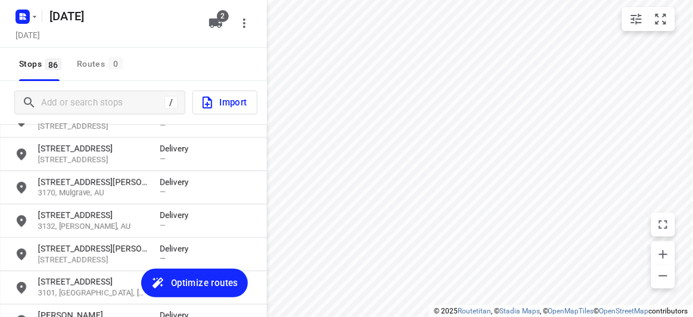
scroll to position [1020, 0]
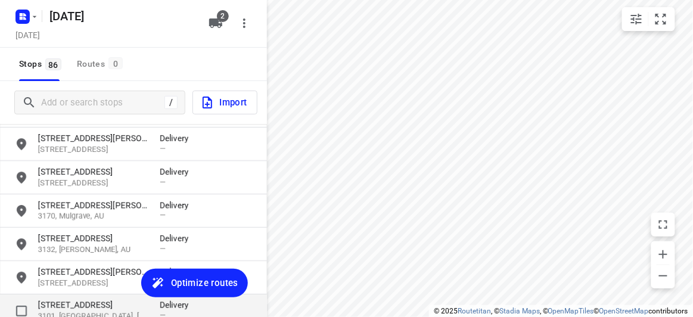
click at [58, 311] on p "3101, Kew, AU" at bounding box center [93, 316] width 110 height 11
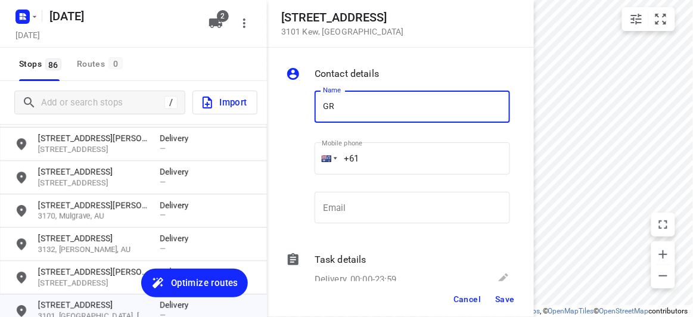
type input "[PERSON_NAME] 309/369"
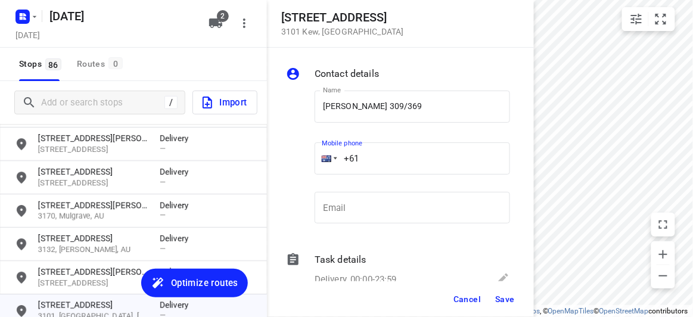
click at [380, 164] on input "+61" at bounding box center [411, 158] width 195 height 32
paste input "61417784668"
drag, startPoint x: 431, startPoint y: 169, endPoint x: 320, endPoint y: 172, distance: 111.4
click at [320, 171] on div "+61 61417784668" at bounding box center [411, 158] width 195 height 32
paste input "tel"
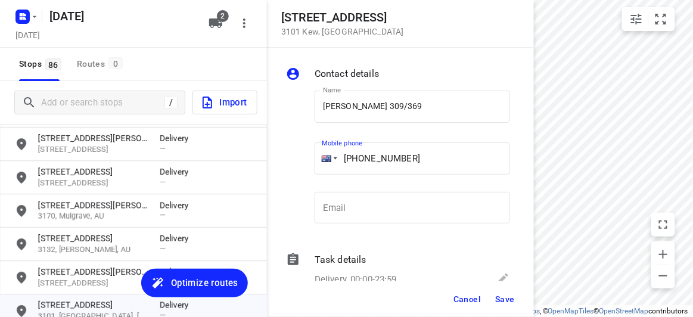
type input "+61 417784668"
click at [507, 294] on span "Save" at bounding box center [505, 299] width 20 height 10
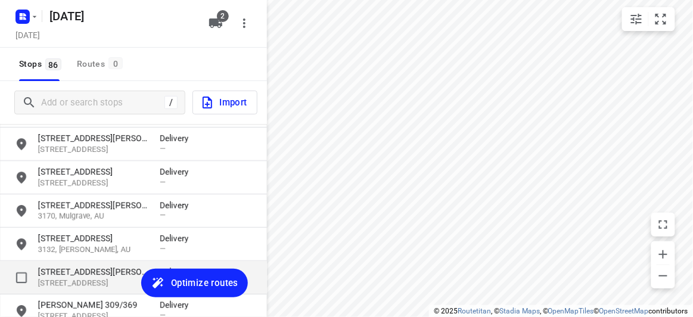
click at [79, 266] on p "67 Gordon Street" at bounding box center [93, 272] width 110 height 12
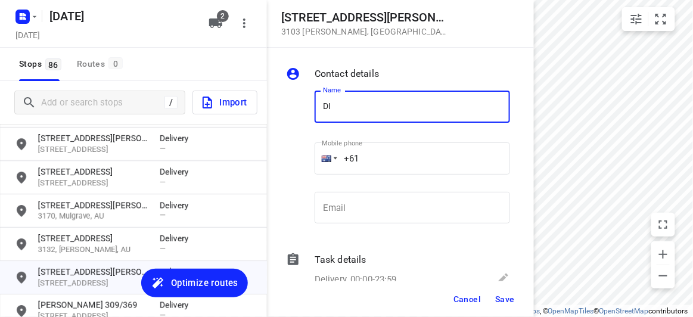
type input "Diem Hang [PERSON_NAME] 1/67"
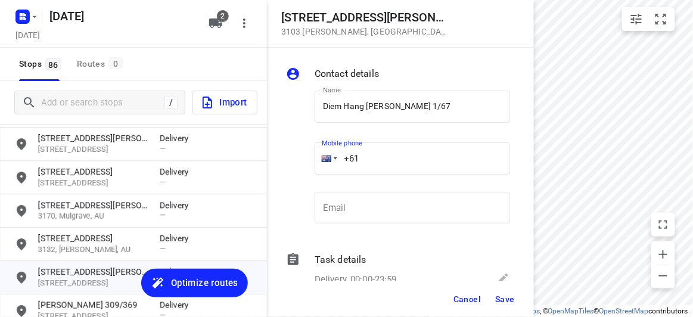
drag, startPoint x: 313, startPoint y: 160, endPoint x: 304, endPoint y: 159, distance: 9.0
click at [304, 160] on div "Name Diem Hang Tran Nguyen 1/67 Name Mobile phone +61 ​ Email Email" at bounding box center [397, 159] width 229 height 157
paste input "409468970"
type input "+61 409468970"
click at [501, 294] on span "Save" at bounding box center [505, 299] width 20 height 10
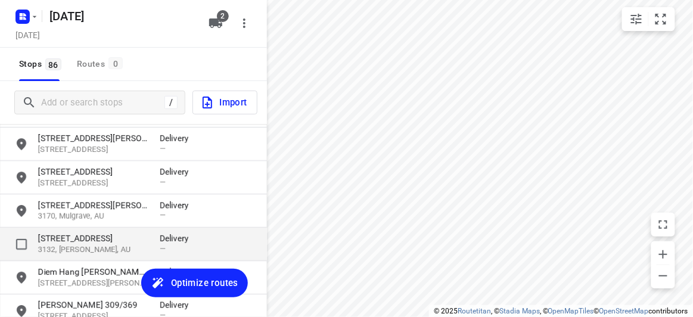
click at [95, 237] on p "28 Heatherdale Road" at bounding box center [93, 238] width 110 height 12
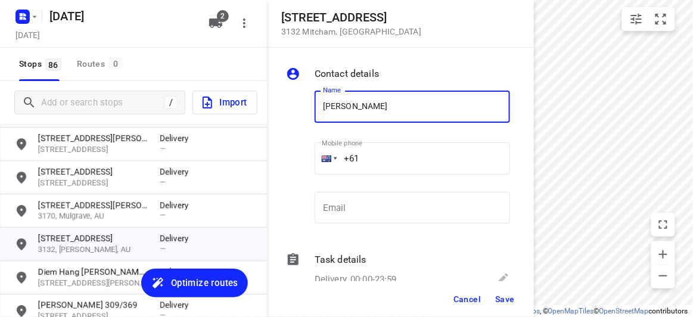
type input "[PERSON_NAME] 3/28"
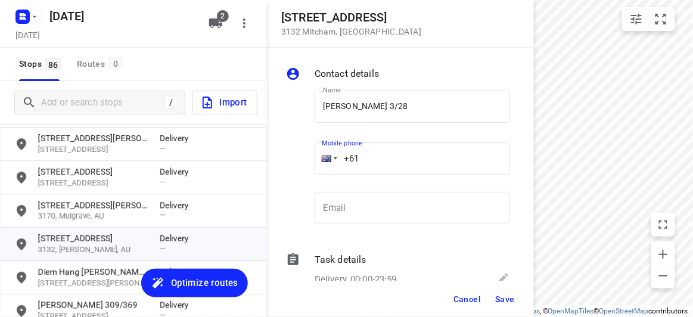
drag, startPoint x: 389, startPoint y: 158, endPoint x: 318, endPoint y: 167, distance: 71.4
click at [316, 165] on div "+61" at bounding box center [411, 158] width 195 height 32
paste input "417723320"
type input "+61 417723320"
click at [498, 293] on button "Save" at bounding box center [504, 298] width 29 height 21
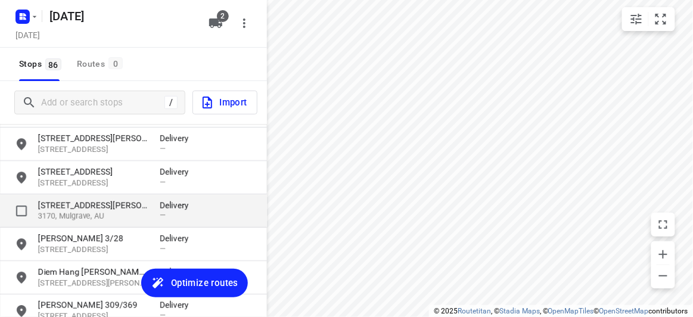
click at [126, 205] on p "32 Bevis Street" at bounding box center [93, 205] width 110 height 12
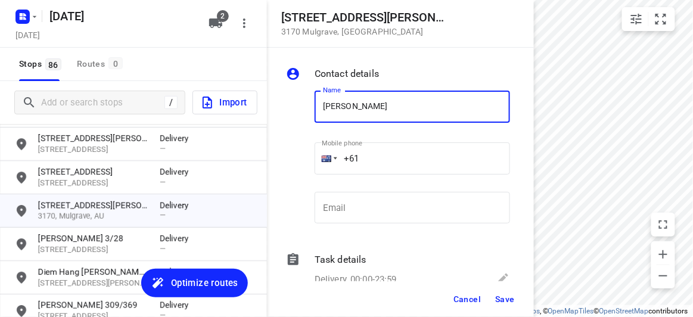
type input "[PERSON_NAME] Q 2/32"
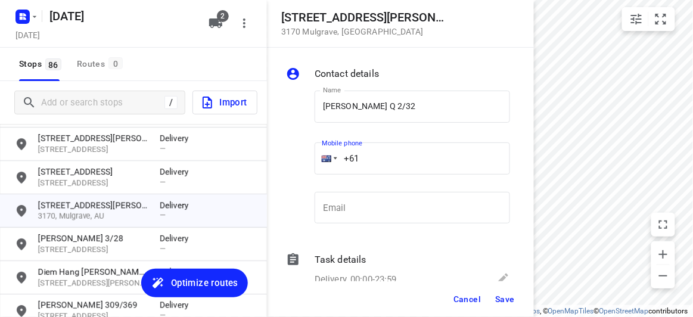
drag, startPoint x: 371, startPoint y: 154, endPoint x: 305, endPoint y: 166, distance: 67.1
click at [305, 166] on div "Name KIM Q 2/32 Name Mobile phone +61 ​ Email Email" at bounding box center [397, 159] width 229 height 157
paste input "434405244"
type input "+61 434405244"
click at [497, 297] on span "Save" at bounding box center [505, 299] width 20 height 10
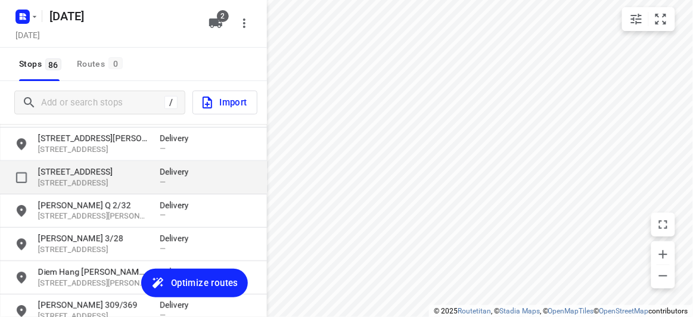
click at [101, 173] on p "436 High Street Road" at bounding box center [93, 172] width 110 height 12
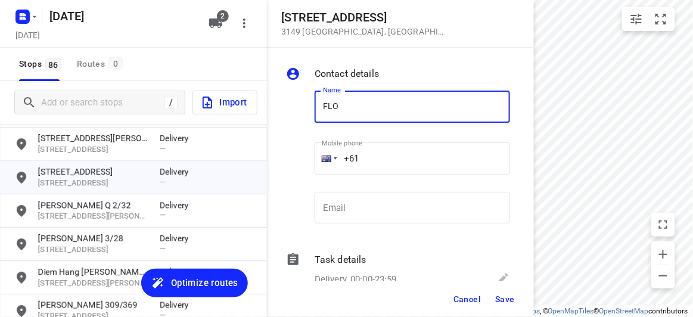
type input "[PERSON_NAME] 3/436"
drag, startPoint x: 372, startPoint y: 161, endPoint x: 314, endPoint y: 169, distance: 58.9
click at [314, 169] on div "Mobile phone +61 ​" at bounding box center [412, 162] width 205 height 55
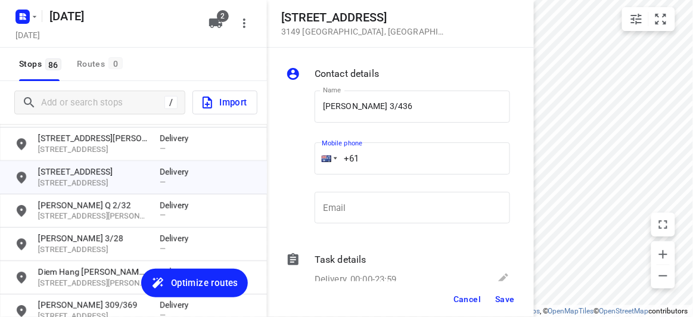
paste input "468493238"
type input "+61 468493238"
click at [500, 300] on span "Save" at bounding box center [505, 299] width 20 height 10
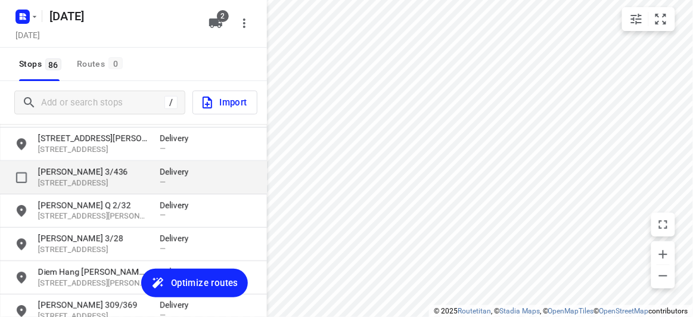
click at [85, 166] on div "Florence Chooi 3/436 436 High Street Road, 3149, Mount Waverley, AU Delivery —" at bounding box center [133, 177] width 267 height 33
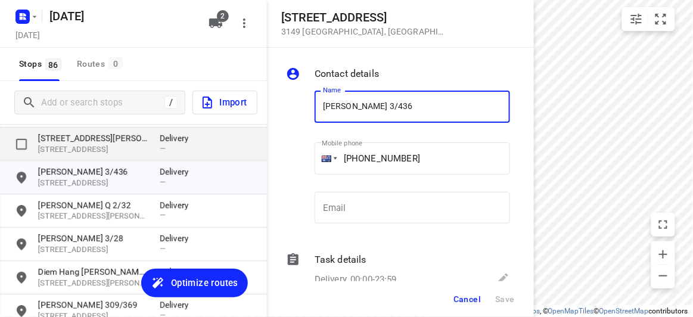
click at [94, 148] on p "3145, Malvern East, AU" at bounding box center [93, 149] width 110 height 11
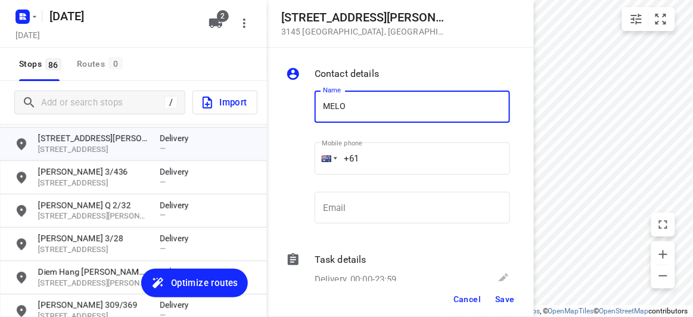
type input "[PERSON_NAME]"
click at [316, 158] on div "+61" at bounding box center [411, 158] width 195 height 32
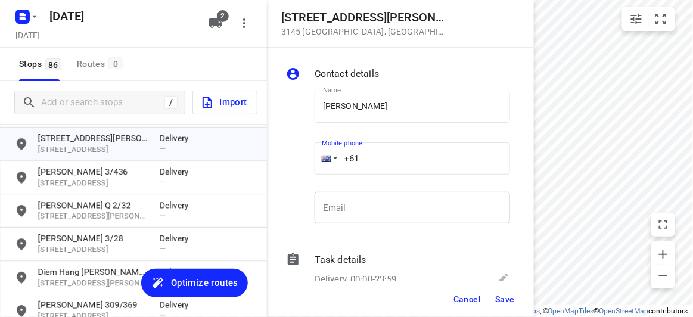
paste input "434505885"
type input "+61 434505885"
click at [488, 297] on div "Cancel Save" at bounding box center [400, 299] width 267 height 36
click at [492, 303] on button "Save" at bounding box center [504, 298] width 29 height 21
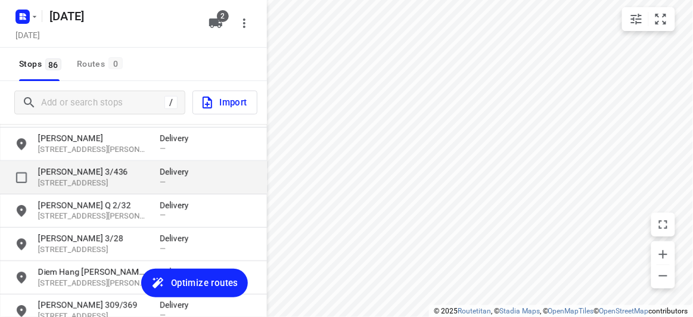
click at [88, 170] on p "[PERSON_NAME] 3/436" at bounding box center [93, 172] width 110 height 12
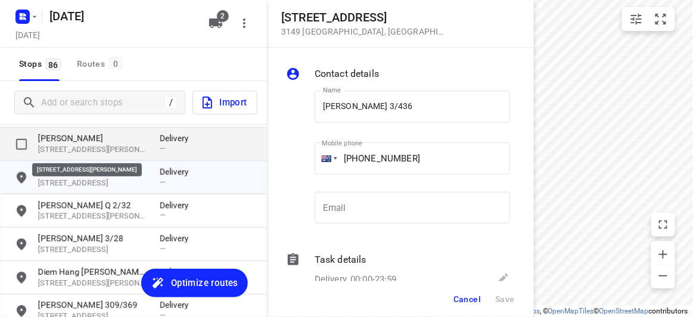
click at [86, 144] on p "[STREET_ADDRESS][PERSON_NAME]" at bounding box center [93, 149] width 110 height 11
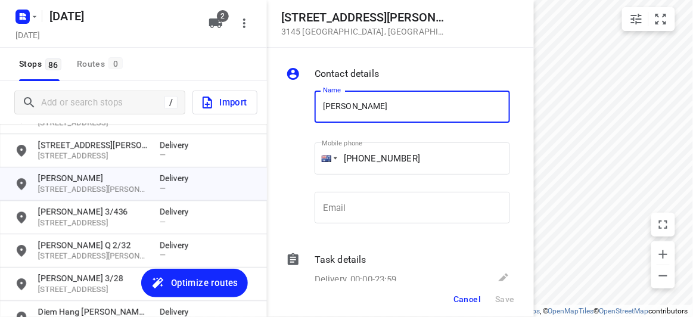
scroll to position [967, 0]
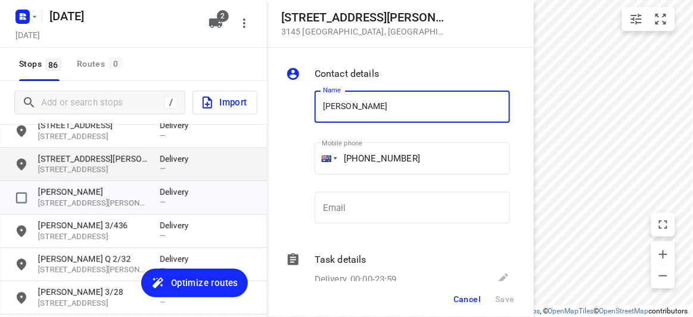
click at [76, 169] on p "3103, Balwyn, AU" at bounding box center [93, 169] width 110 height 11
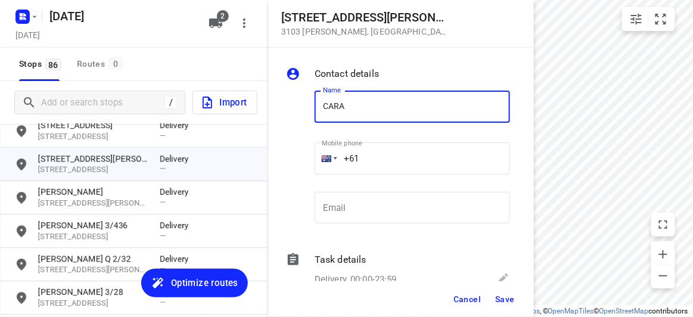
type input "[PERSON_NAME]"
drag, startPoint x: 338, startPoint y: 158, endPoint x: 319, endPoint y: 158, distance: 18.5
click at [319, 158] on div "+61" at bounding box center [411, 158] width 195 height 32
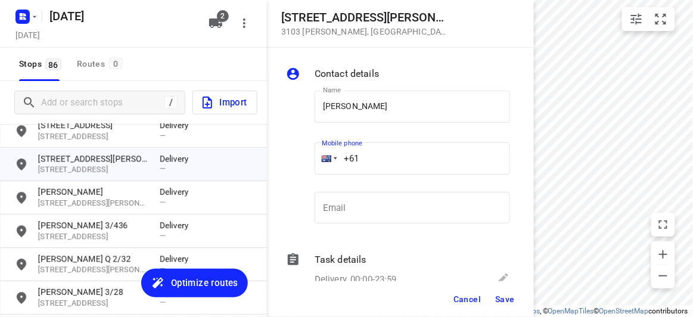
paste input "434189288"
type input "+61 434189288"
click at [498, 294] on span "Save" at bounding box center [505, 299] width 20 height 10
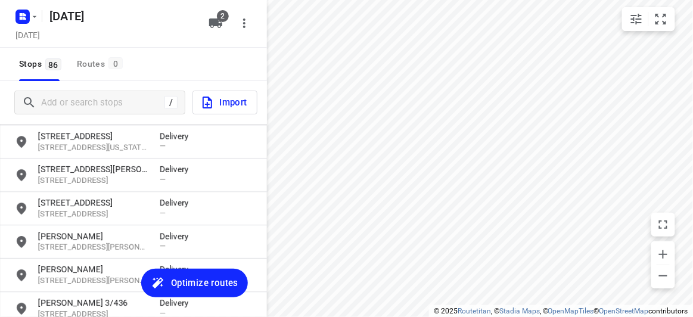
scroll to position [858, 0]
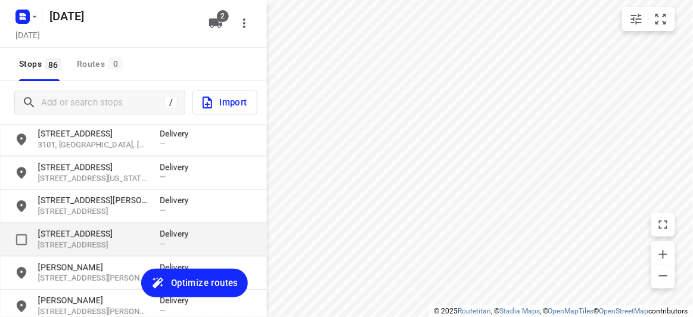
click at [54, 237] on p "44A Hillview Avenue" at bounding box center [93, 233] width 110 height 12
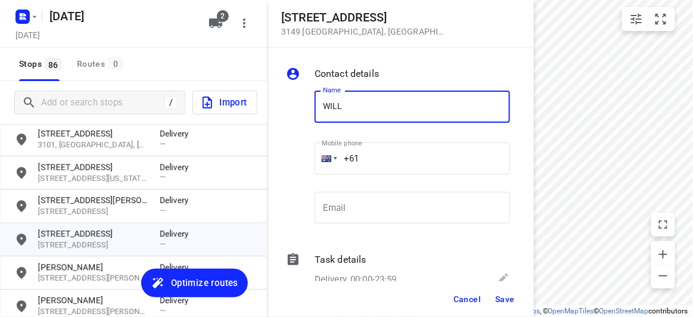
type input "[PERSON_NAME]"
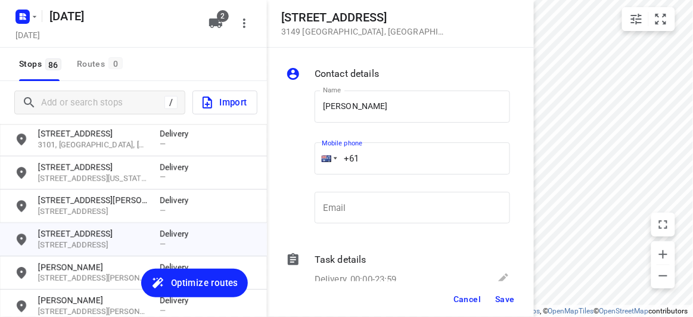
drag, startPoint x: 349, startPoint y: 161, endPoint x: 318, endPoint y: 163, distance: 31.1
click at [318, 163] on div "+61" at bounding box center [411, 158] width 195 height 32
paste input "433038828"
type input "+61 433038828"
click at [499, 299] on span "Save" at bounding box center [505, 299] width 20 height 10
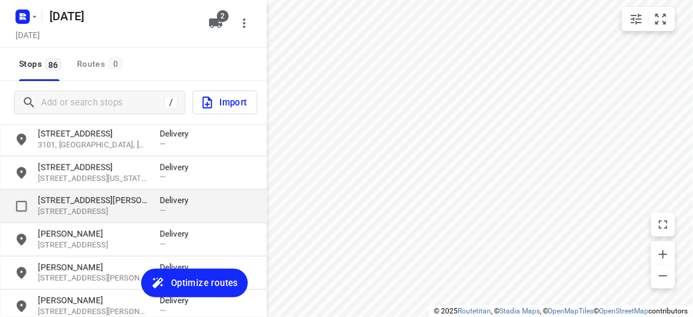
click at [76, 190] on div "32 Tormey Street 3104, Balwyn North, AU Delivery —" at bounding box center [133, 205] width 267 height 33
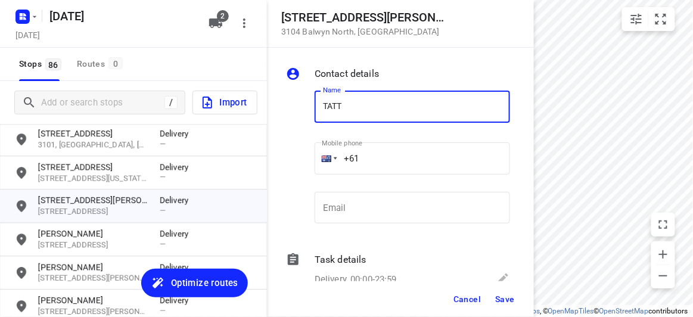
type input "TATT [PERSON_NAME]"
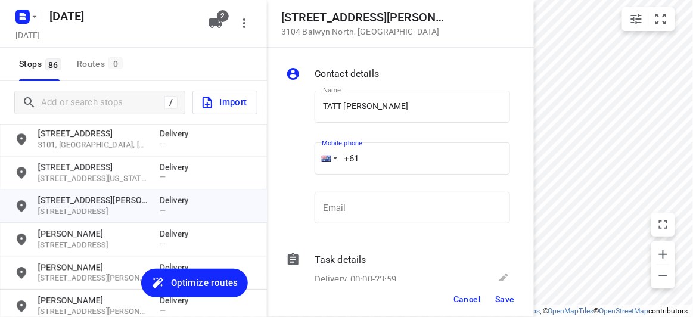
drag, startPoint x: 345, startPoint y: 160, endPoint x: 336, endPoint y: 167, distance: 11.9
click at [333, 161] on div "+61" at bounding box center [411, 158] width 195 height 32
paste input "412617758"
type input "+61 412617758"
click at [504, 303] on span "Save" at bounding box center [505, 299] width 20 height 10
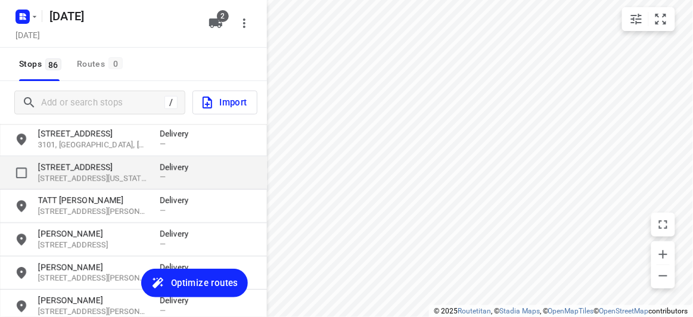
click at [57, 169] on p "7A Baranbali Drive" at bounding box center [93, 167] width 110 height 12
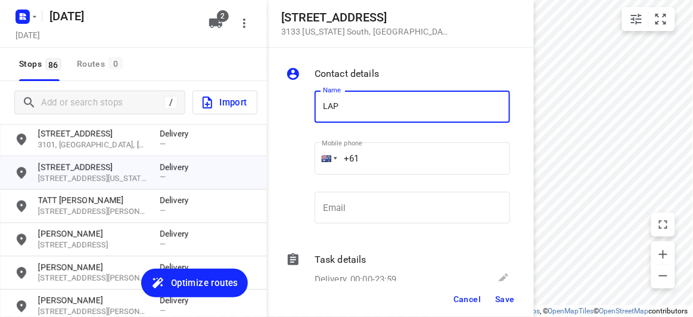
type input "[PERSON_NAME]"
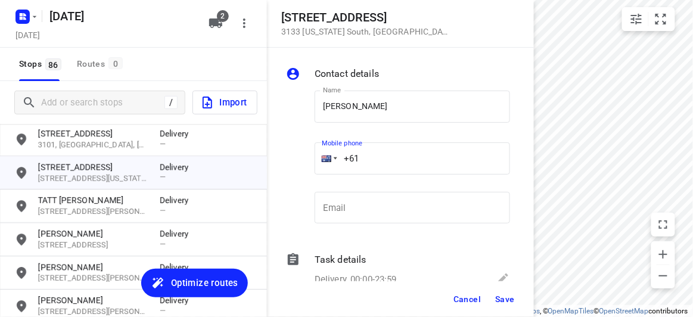
drag, startPoint x: 366, startPoint y: 167, endPoint x: 321, endPoint y: 167, distance: 44.7
click at [321, 167] on div "+61" at bounding box center [411, 158] width 195 height 32
paste input "403541676"
type input "+61 403541676"
click at [510, 303] on span "Save" at bounding box center [505, 299] width 20 height 10
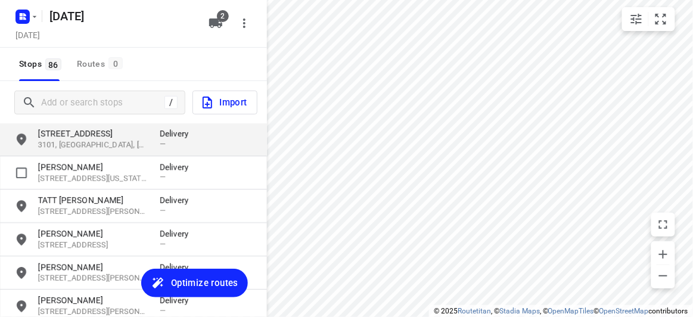
click at [61, 143] on p "3101, Kew, AU" at bounding box center [93, 144] width 110 height 11
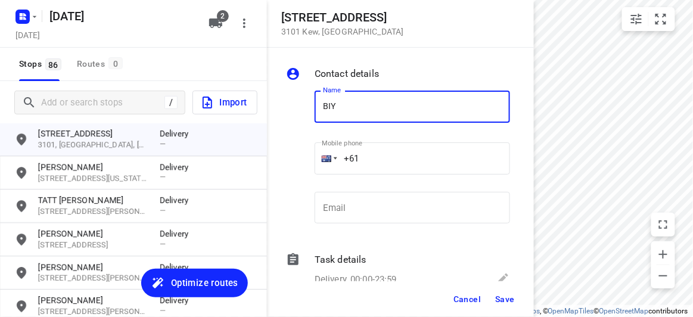
type input "BIYATI"
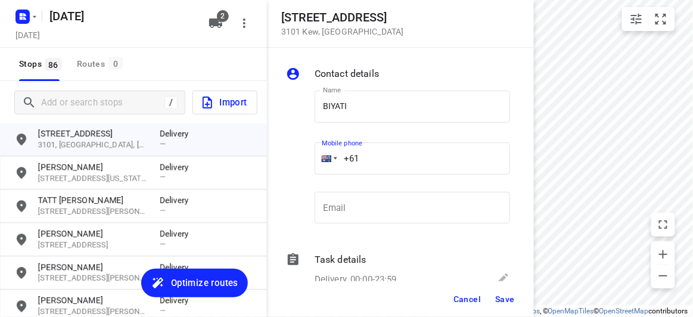
drag, startPoint x: 352, startPoint y: 160, endPoint x: 331, endPoint y: 163, distance: 21.6
click at [331, 163] on div "+61" at bounding box center [411, 158] width 195 height 32
paste input "431022845"
type input "+61 431022845"
click at [503, 292] on button "Save" at bounding box center [504, 298] width 29 height 21
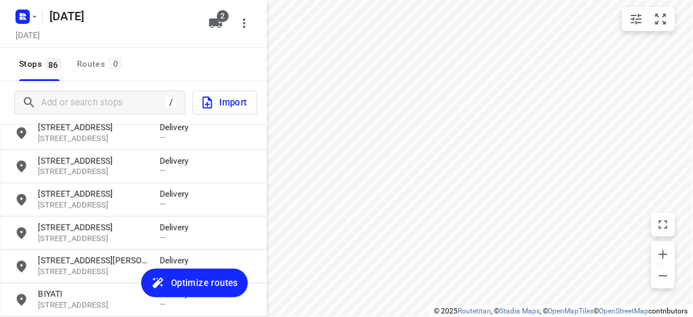
scroll to position [696, 0]
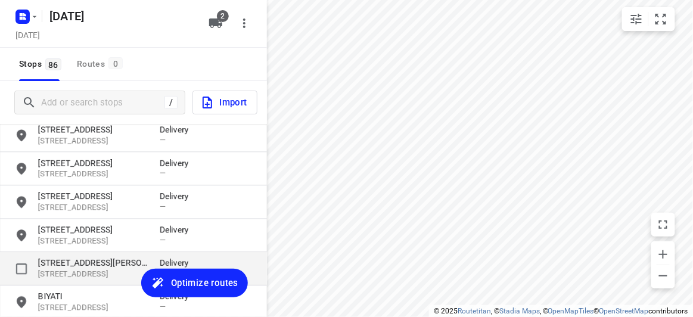
click at [67, 255] on div "17 Karen Street 3129, Box Hill North, AU Delivery —" at bounding box center [133, 268] width 267 height 33
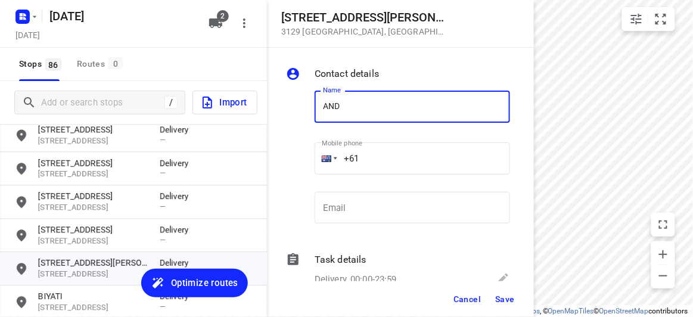
type input "[PERSON_NAME]"
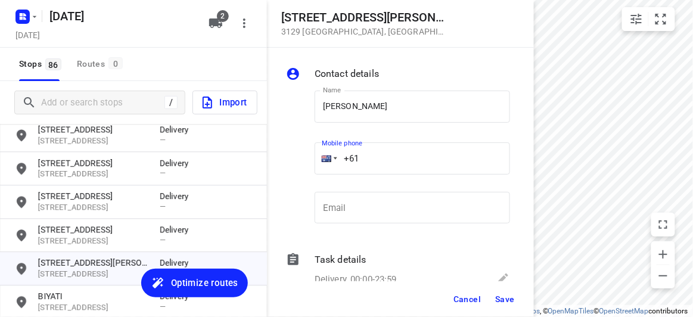
click at [333, 160] on div "+61" at bounding box center [411, 158] width 195 height 32
paste input "431022845"
type input "+61 431022845"
click at [499, 295] on span "Save" at bounding box center [505, 299] width 20 height 10
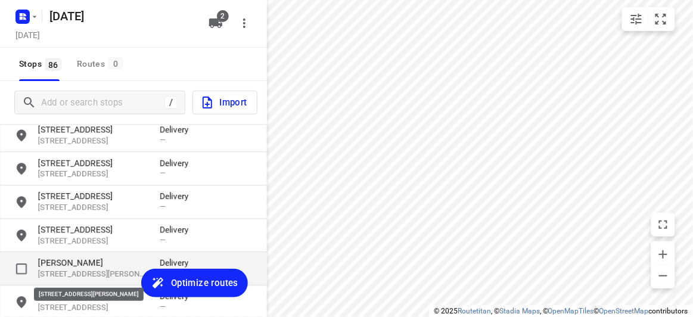
click at [80, 273] on p "[STREET_ADDRESS][PERSON_NAME]" at bounding box center [93, 274] width 110 height 11
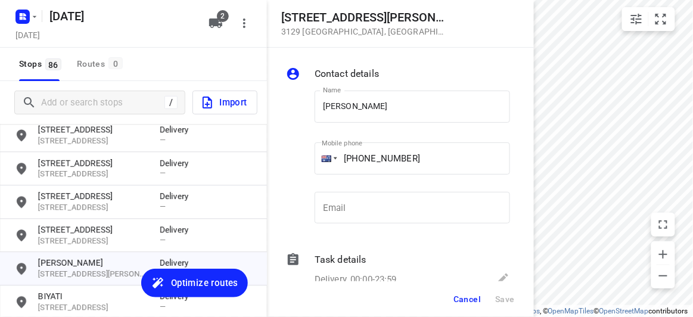
click at [459, 170] on input "+61 431022845" at bounding box center [411, 158] width 195 height 32
drag, startPoint x: 482, startPoint y: 164, endPoint x: 320, endPoint y: 169, distance: 161.4
click at [321, 169] on div "+61 431022845" at bounding box center [411, 158] width 195 height 32
paste input "3016221"
type input "+61 433016221"
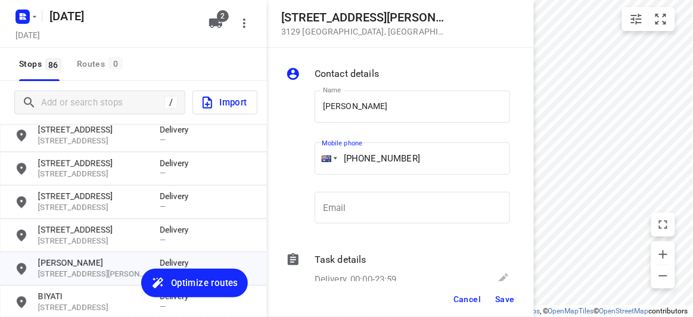
click at [500, 286] on div "Cancel Save" at bounding box center [400, 299] width 267 height 36
click at [501, 294] on span "Save" at bounding box center [505, 299] width 20 height 10
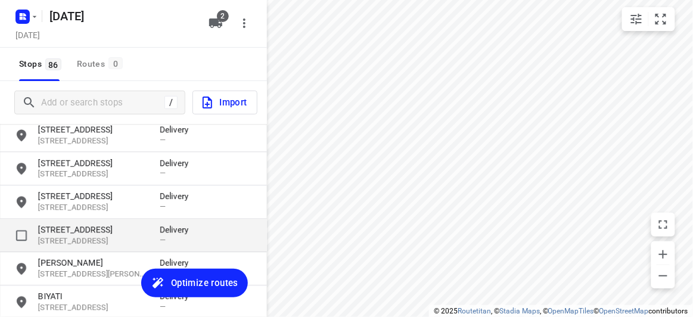
click at [89, 233] on p "44A Hillview Avenue" at bounding box center [93, 229] width 110 height 12
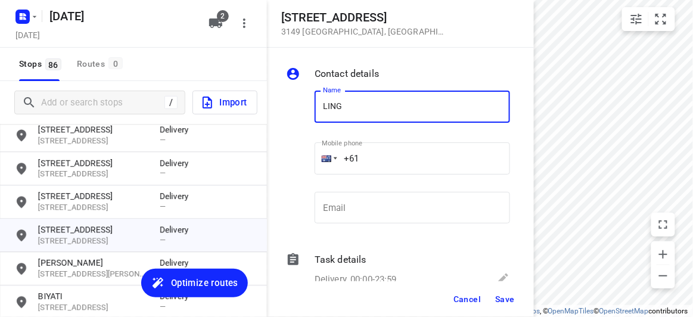
type input "[PERSON_NAME]"
click at [315, 156] on div "+61" at bounding box center [411, 158] width 195 height 32
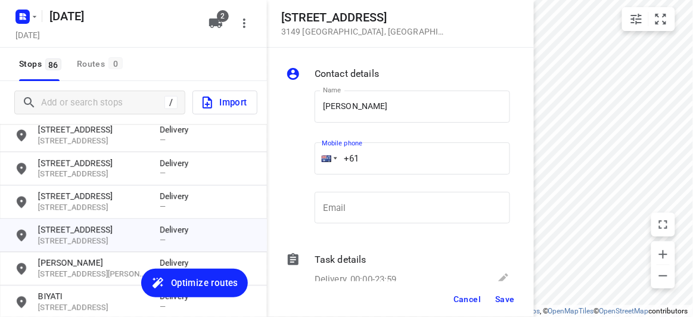
paste input "412213325"
type input "+61 412213325"
click at [500, 297] on span "Save" at bounding box center [505, 299] width 20 height 10
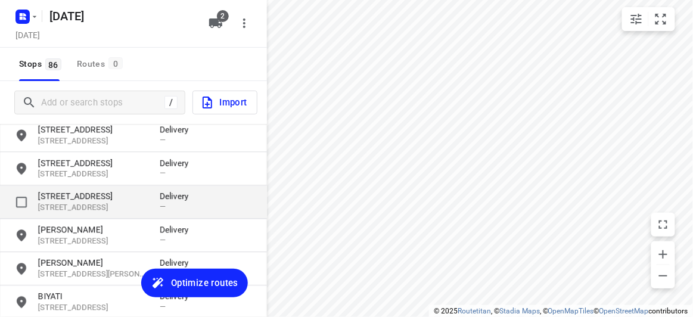
click at [87, 202] on p "3145, Malvern East, AU" at bounding box center [93, 207] width 110 height 11
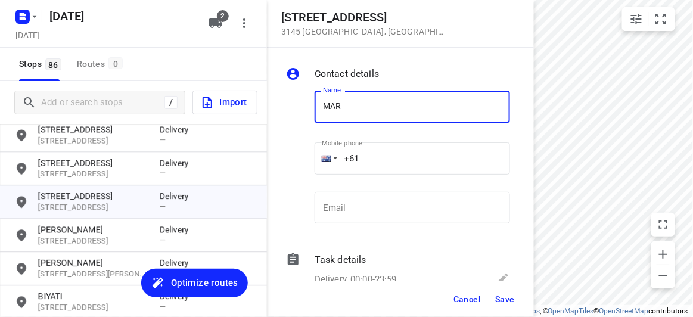
type input "[PERSON_NAME]"
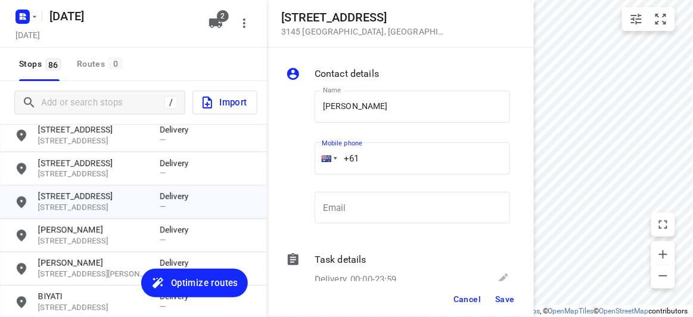
drag, startPoint x: 331, startPoint y: 161, endPoint x: 314, endPoint y: 164, distance: 16.8
click at [314, 164] on div "+61" at bounding box center [411, 158] width 195 height 32
paste input "433553445"
type input "+61 433553445"
click at [509, 295] on span "Save" at bounding box center [505, 299] width 20 height 10
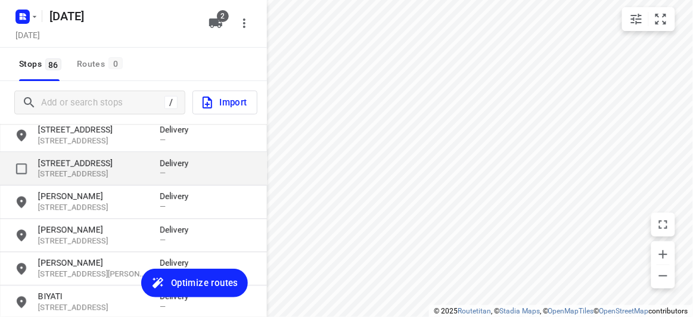
click at [104, 170] on p "3103, Balwyn, AU" at bounding box center [93, 174] width 110 height 11
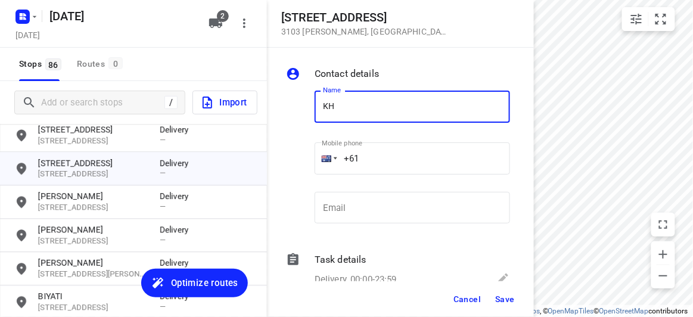
type input "[PERSON_NAME]"
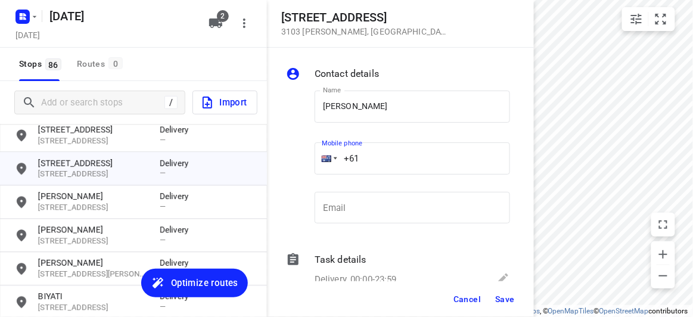
click at [361, 166] on input "+61" at bounding box center [411, 158] width 195 height 32
paste input "0404830055"
click at [360, 160] on input "+61 0404830055" at bounding box center [411, 158] width 195 height 32
click at [366, 158] on input "+61 0404830055" at bounding box center [411, 158] width 195 height 32
type input "+61 404830055"
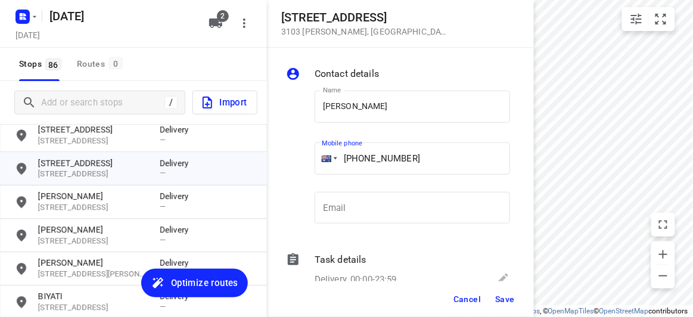
click at [502, 301] on span "Save" at bounding box center [505, 299] width 20 height 10
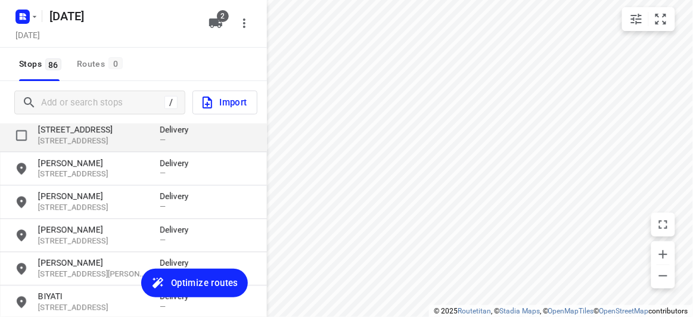
click at [66, 135] on p "[STREET_ADDRESS]" at bounding box center [93, 140] width 110 height 11
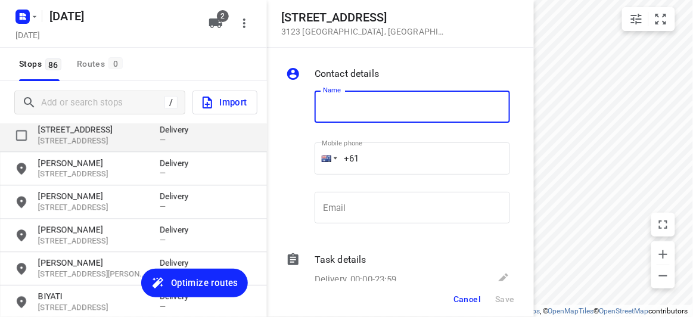
type input "G"
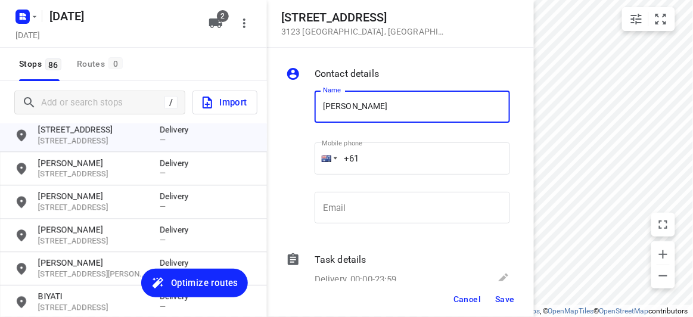
type input "[PERSON_NAME]"
click at [384, 166] on input "+61" at bounding box center [411, 158] width 195 height 32
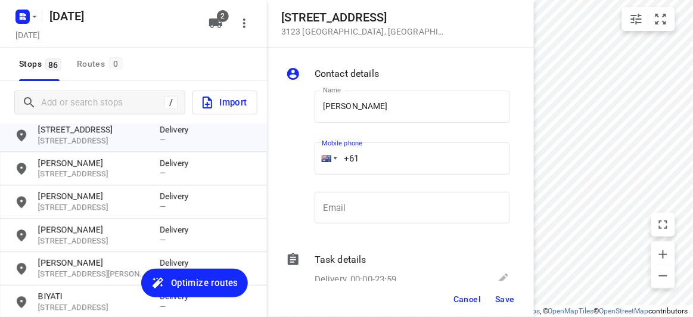
paste input "43031023"
type input "+61 430310238"
click at [513, 305] on button "Save" at bounding box center [504, 298] width 29 height 21
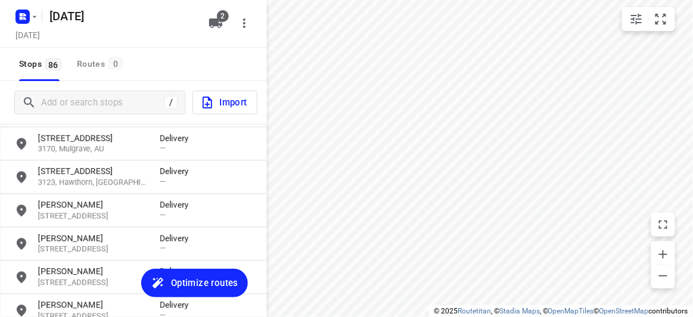
scroll to position [587, 0]
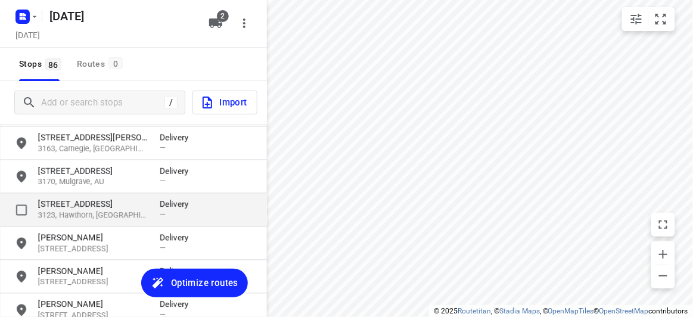
click at [61, 199] on p "387 Auburn Road" at bounding box center [93, 204] width 110 height 12
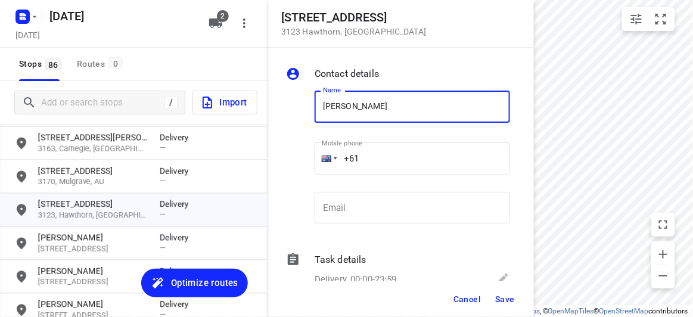
type input "[PERSON_NAME] [PERSON_NAME]"
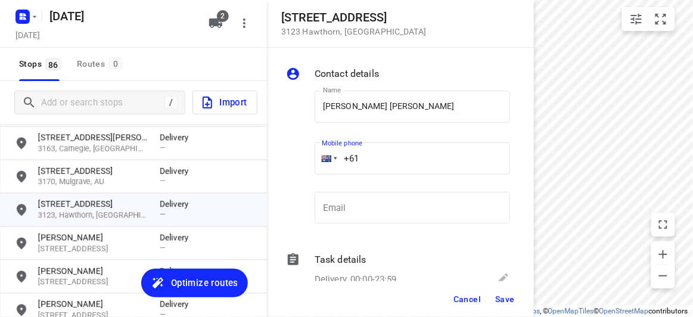
click at [335, 165] on div "+61" at bounding box center [411, 158] width 195 height 32
paste input "404009188"
type input "+61 404009188"
click at [502, 301] on span "Save" at bounding box center [505, 299] width 20 height 10
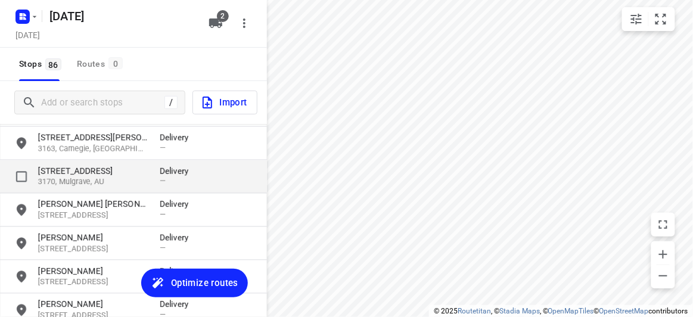
click at [59, 179] on p "3170, Mulgrave, AU" at bounding box center [93, 182] width 110 height 11
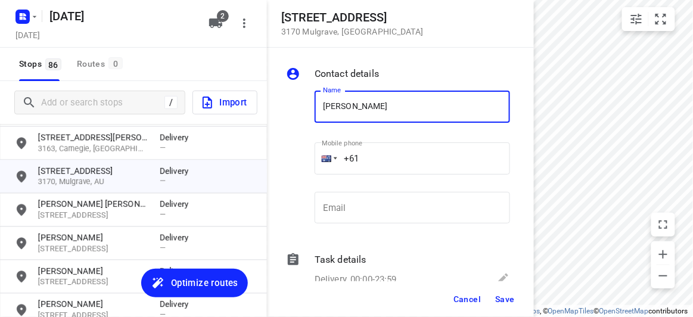
type input "[PERSON_NAME]"
click at [366, 151] on input "+61" at bounding box center [411, 158] width 195 height 32
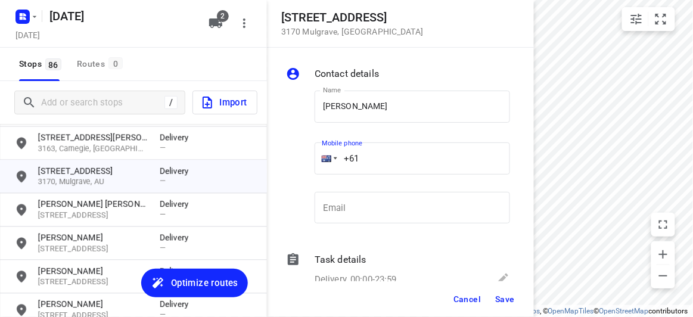
paste input "61422155148"
drag, startPoint x: 431, startPoint y: 160, endPoint x: 281, endPoint y: 162, distance: 150.1
click at [281, 162] on div "Contact details Name YIN CHONG Name Mobile phone +61 61422155148 ​ Email Email …" at bounding box center [400, 164] width 267 height 233
paste input "tel"
type input "+61 422155148"
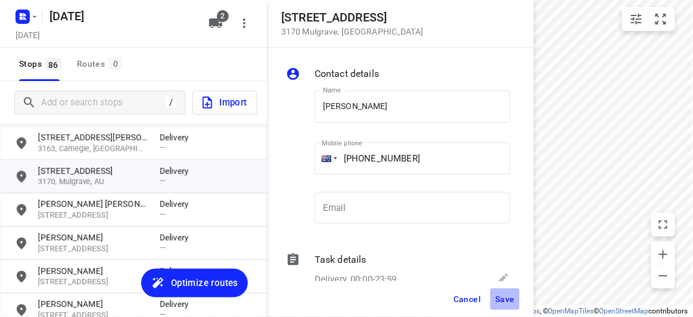
click at [499, 295] on span "Save" at bounding box center [505, 299] width 20 height 10
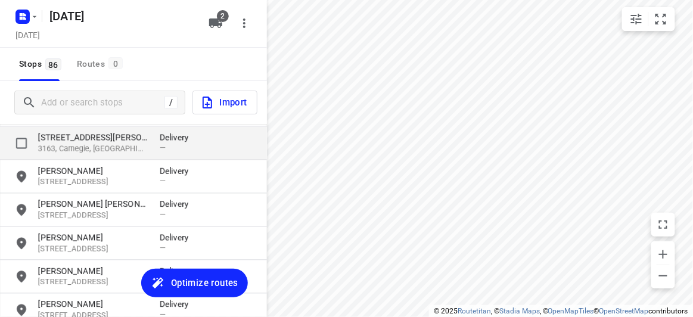
click at [62, 142] on div "44 Blackwood Street 3163, Carnegie, AU" at bounding box center [98, 143] width 121 height 23
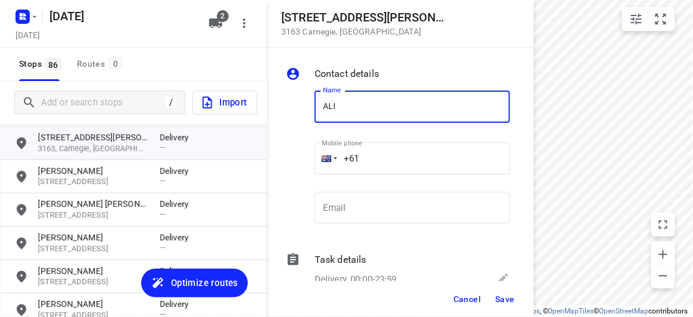
type input "[PERSON_NAME]"
click at [364, 163] on input "+61" at bounding box center [411, 158] width 195 height 32
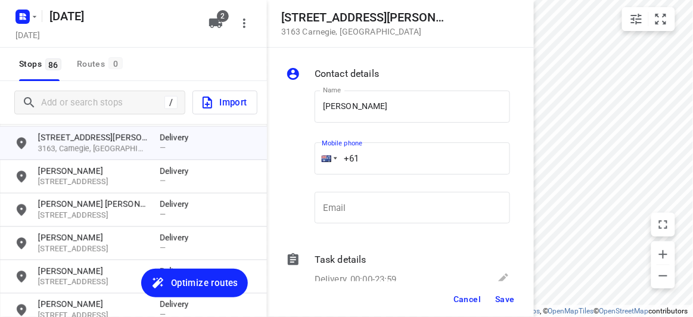
paste input "422791989"
type input "+61 422791989"
click at [500, 299] on span "Save" at bounding box center [505, 299] width 20 height 10
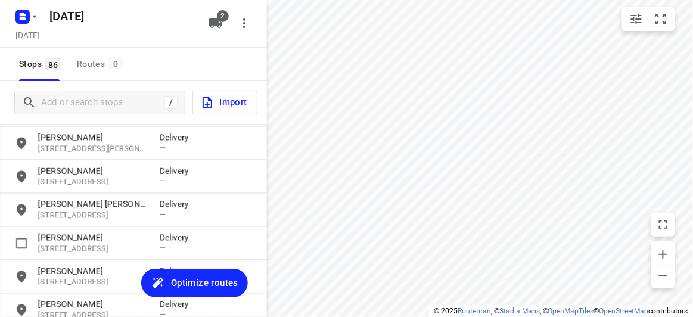
scroll to position [479, 0]
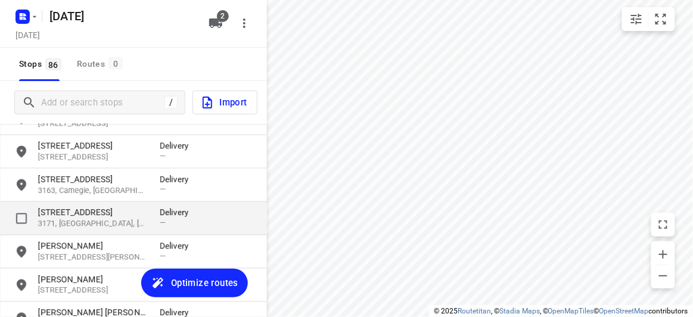
click at [89, 214] on p "4 Talara Close" at bounding box center [93, 213] width 110 height 12
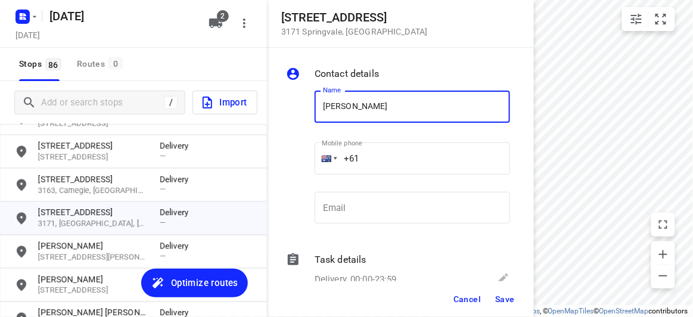
type input "[PERSON_NAME]"
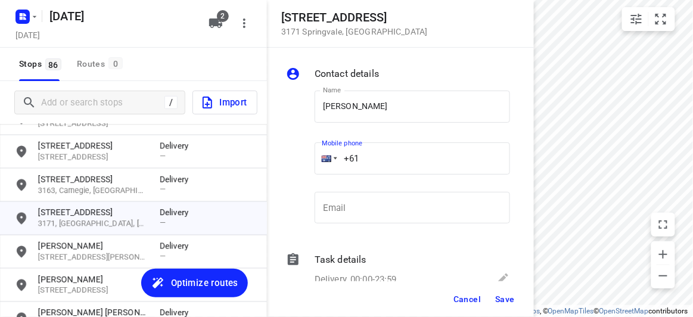
click at [314, 156] on div "Mobile phone +61 ​" at bounding box center [412, 162] width 205 height 55
paste input "tel"
paste input "401496694"
type input "+61 401496694"
click at [502, 292] on button "Save" at bounding box center [504, 298] width 29 height 21
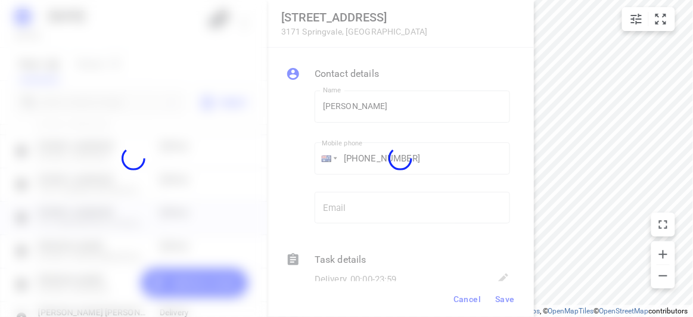
click at [446, 316] on div at bounding box center [400, 158] width 267 height 317
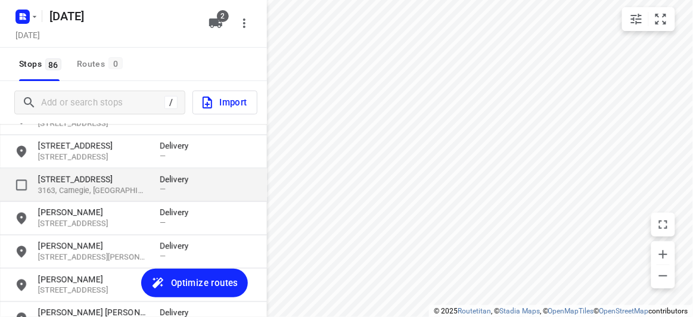
click at [67, 177] on p "16 Tranmere Avenue" at bounding box center [93, 179] width 110 height 12
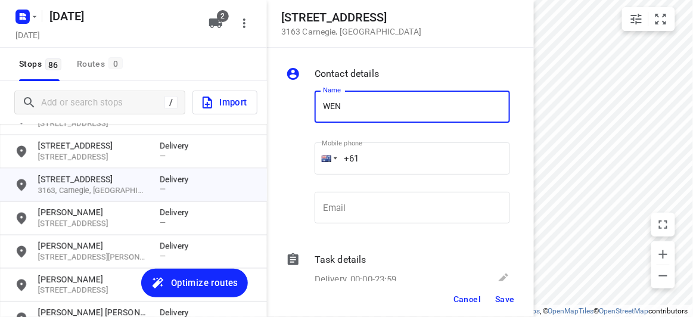
type input "[PERSON_NAME] 2/16"
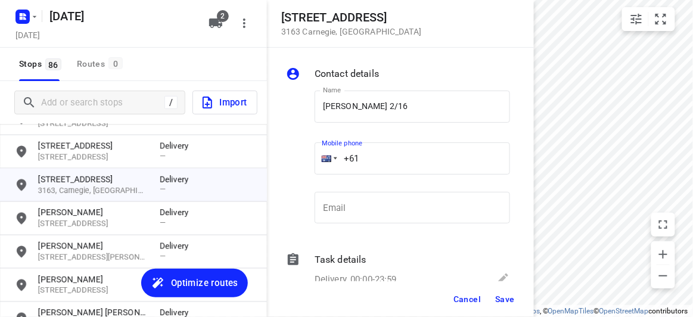
drag, startPoint x: 342, startPoint y: 163, endPoint x: 325, endPoint y: 165, distance: 17.4
click at [326, 164] on div "+61" at bounding box center [411, 158] width 195 height 32
paste input "430809577"
type input "+61 430809577"
click at [498, 300] on span "Save" at bounding box center [505, 299] width 20 height 10
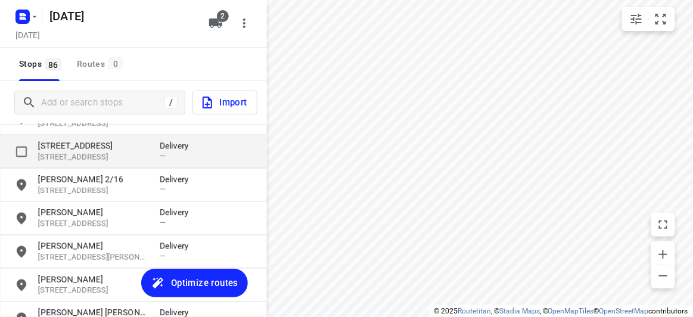
click at [72, 144] on p "5 Ashford Street" at bounding box center [93, 146] width 110 height 12
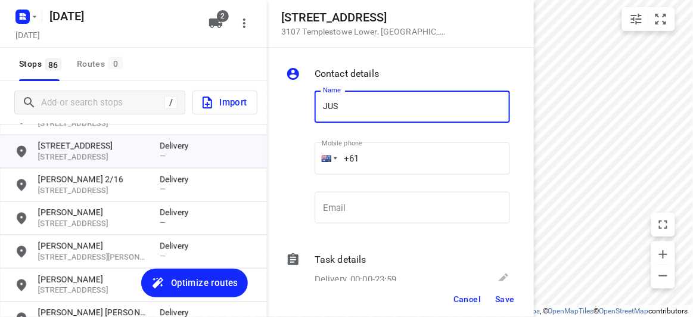
type input "[PERSON_NAME] 2/5"
click at [366, 170] on input "+61" at bounding box center [411, 158] width 195 height 32
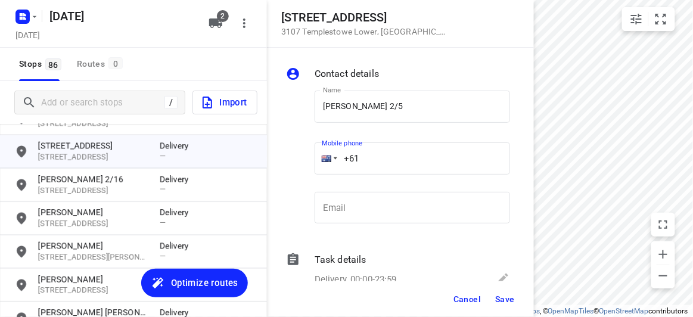
paste input "432208299"
type input "+61 432208299"
click at [502, 294] on span "Save" at bounding box center [505, 299] width 20 height 10
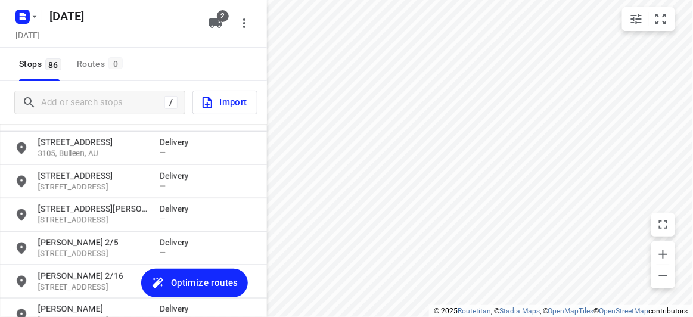
scroll to position [371, 0]
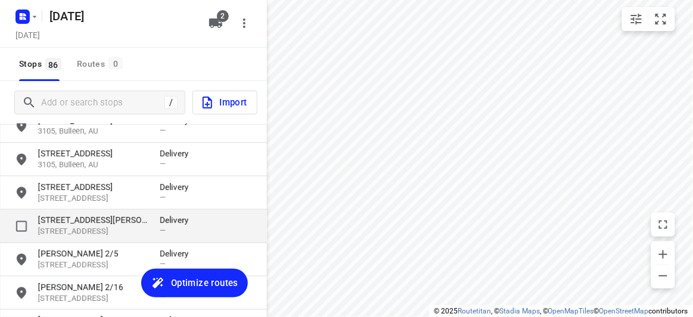
click at [75, 232] on p "3103, Balwyn, AU" at bounding box center [93, 231] width 110 height 11
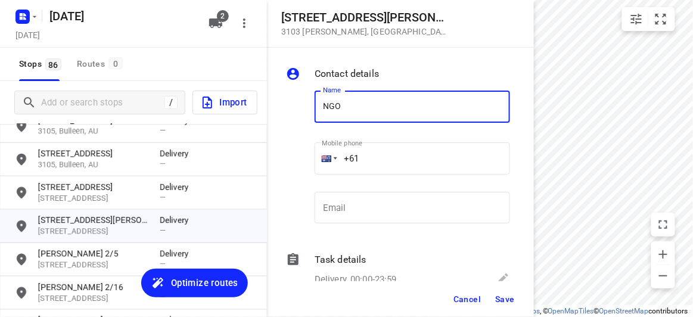
type input "[PERSON_NAME]"
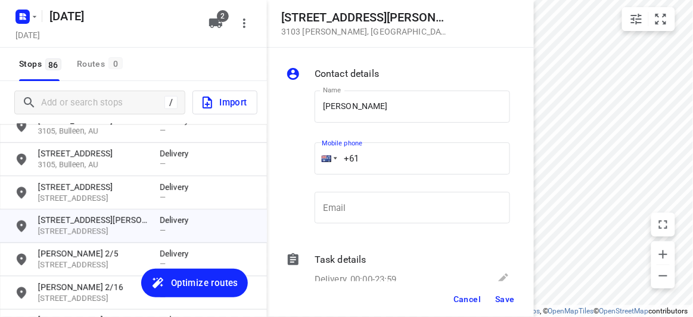
click at [382, 153] on input "+61" at bounding box center [411, 158] width 195 height 32
paste input "415997277"
type input "+61 415997277"
click at [505, 297] on span "Save" at bounding box center [505, 299] width 20 height 10
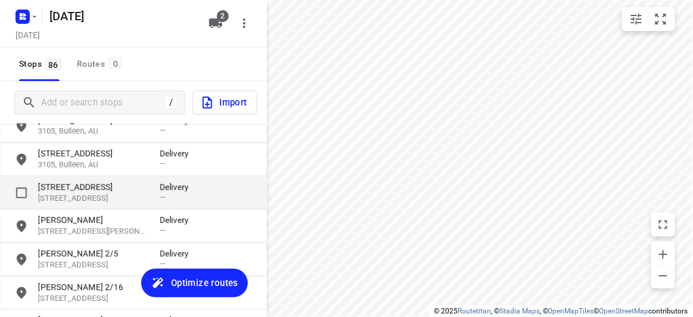
click at [85, 187] on p "104 Beverley Street" at bounding box center [93, 187] width 110 height 12
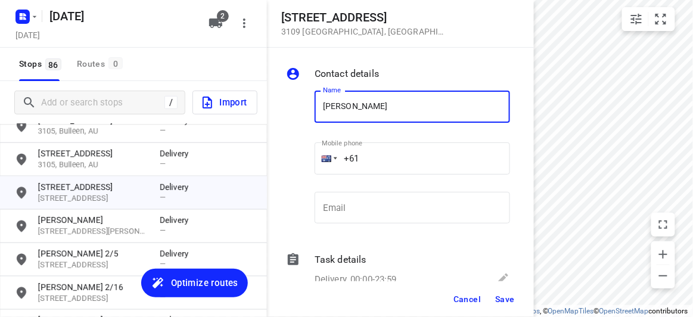
type input "[PERSON_NAME]"
click at [371, 167] on input "+61" at bounding box center [411, 158] width 195 height 32
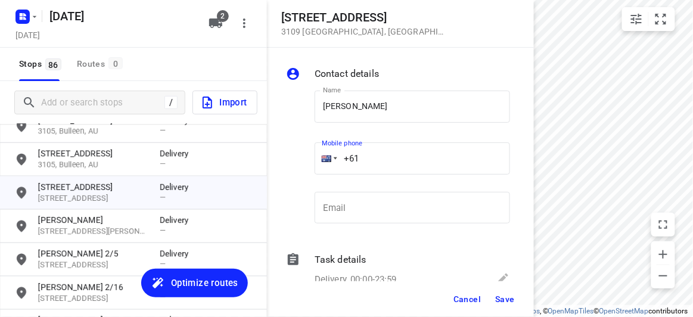
paste input "422819302"
type input "+61 422819302"
click at [498, 291] on button "Save" at bounding box center [504, 298] width 29 height 21
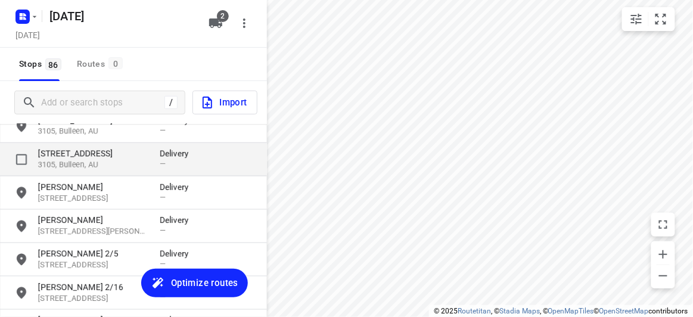
click at [79, 155] on p "[STREET_ADDRESS]" at bounding box center [93, 154] width 110 height 12
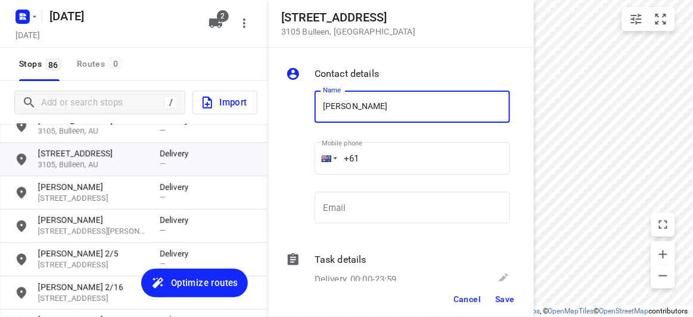
type input "[PERSON_NAME]"
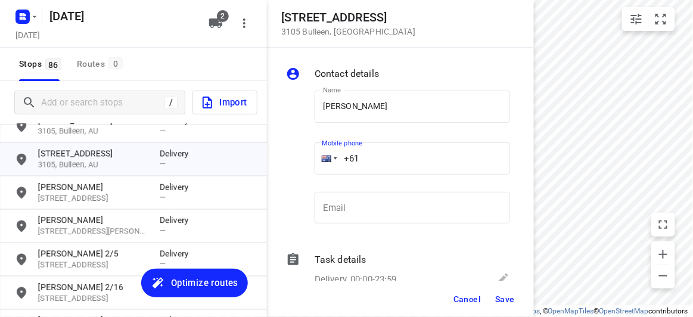
click at [379, 154] on input "+61" at bounding box center [411, 158] width 195 height 32
paste input "423810764"
type input "+61 423810764"
click at [506, 292] on button "Save" at bounding box center [504, 298] width 29 height 21
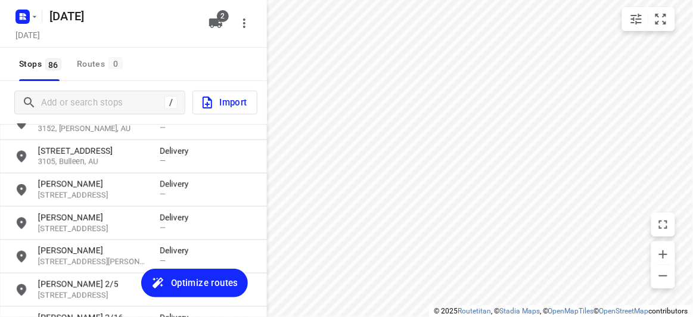
scroll to position [317, 0]
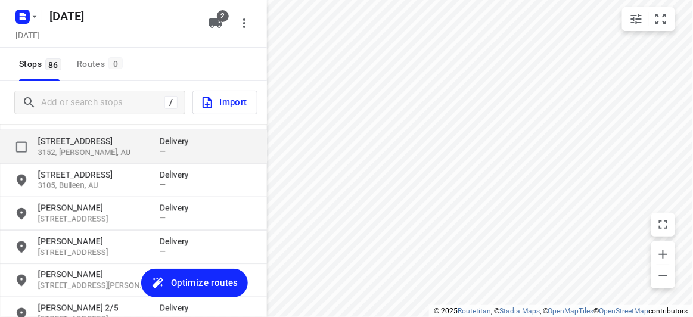
click at [99, 149] on p "3152, [PERSON_NAME], AU" at bounding box center [93, 152] width 110 height 11
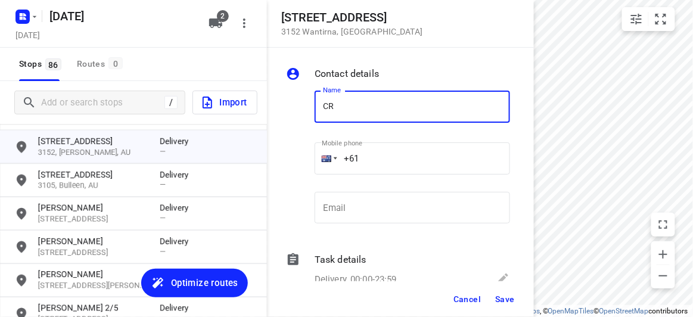
type input "CRISSY"
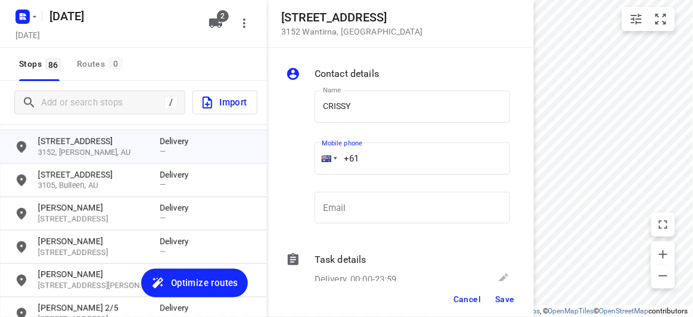
click at [369, 166] on input "+61" at bounding box center [411, 158] width 195 height 32
paste input "422025851"
type input "+61 422025851"
click at [505, 301] on span "Save" at bounding box center [505, 299] width 20 height 10
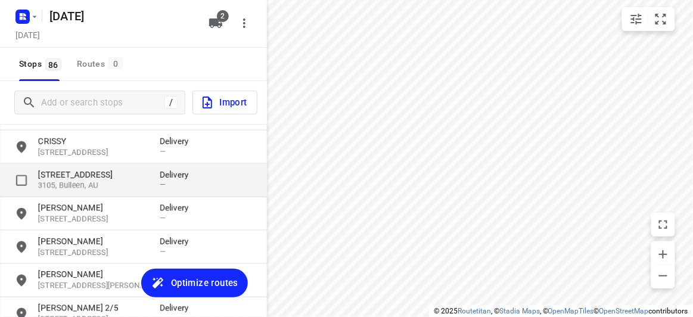
click at [88, 179] on p "[STREET_ADDRESS]" at bounding box center [93, 175] width 110 height 12
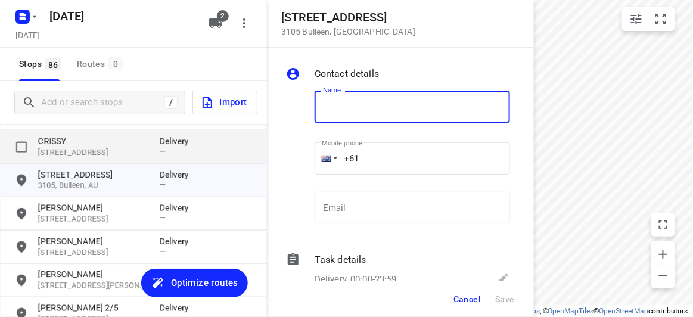
click at [77, 138] on p "CRISSY" at bounding box center [93, 141] width 110 height 12
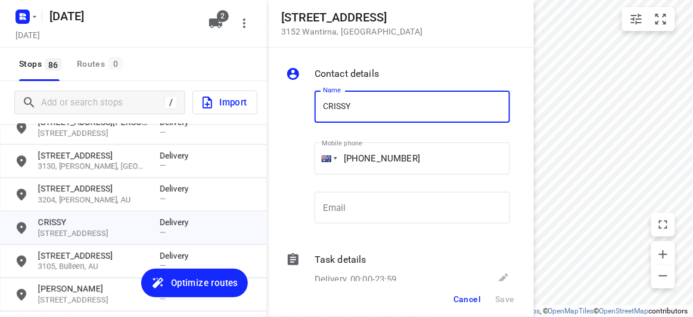
scroll to position [208, 0]
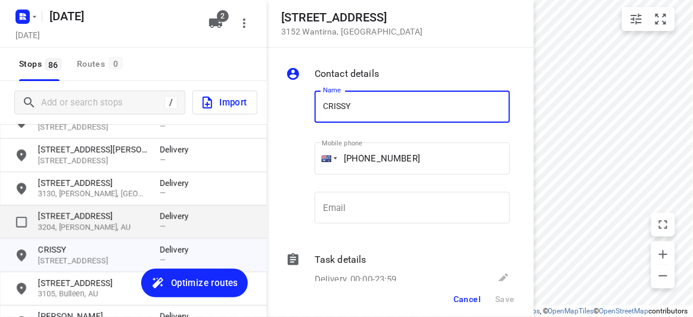
click at [58, 223] on p "3204, McKinnon, AU" at bounding box center [93, 227] width 110 height 11
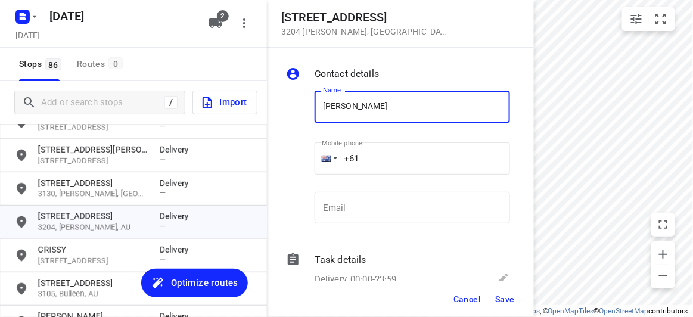
type input "[PERSON_NAME]"
click at [372, 164] on input "+61" at bounding box center [411, 158] width 195 height 32
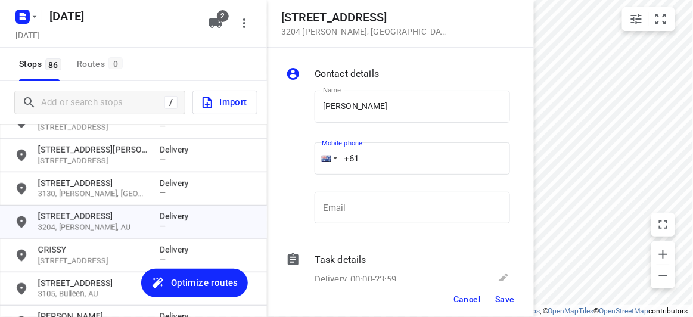
paste input "423218427"
type input "+61 423218427"
click at [506, 299] on span "Save" at bounding box center [505, 299] width 20 height 10
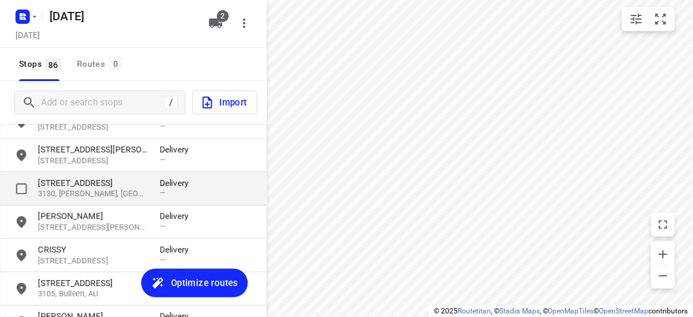
click at [66, 177] on p "3 Broomhill Avenue" at bounding box center [93, 183] width 110 height 12
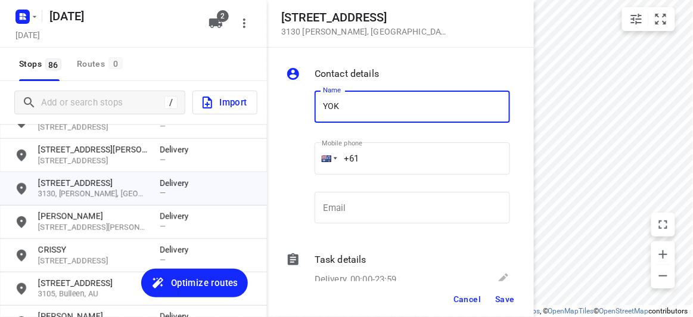
type input "[PERSON_NAME] 3/3"
click at [375, 164] on input "+61" at bounding box center [411, 158] width 195 height 32
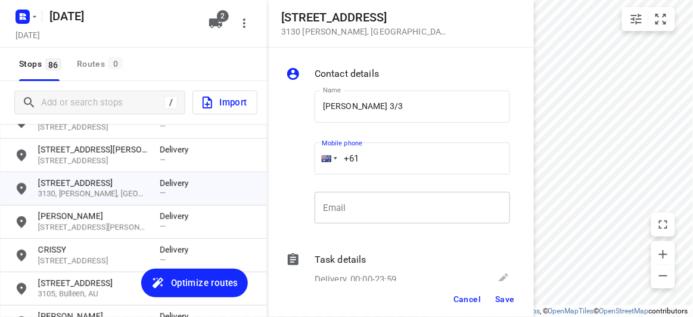
paste input "423708057"
type input "+61 423708057"
click at [500, 298] on span "Save" at bounding box center [505, 299] width 20 height 10
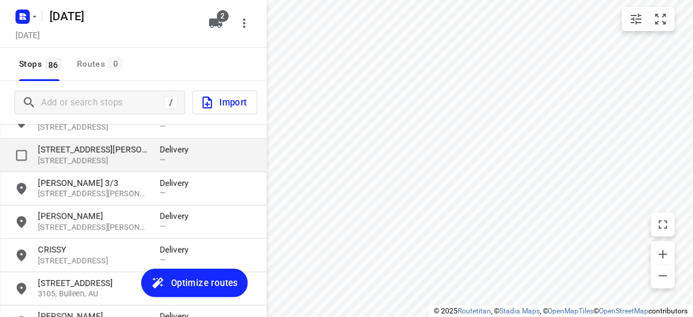
click at [85, 146] on p "15 Jamieson Avenue" at bounding box center [93, 150] width 110 height 12
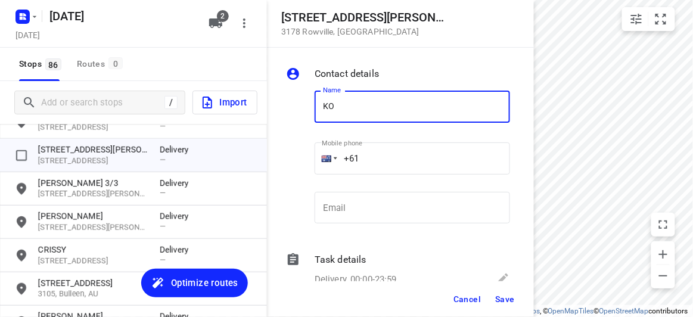
type input "KOI"
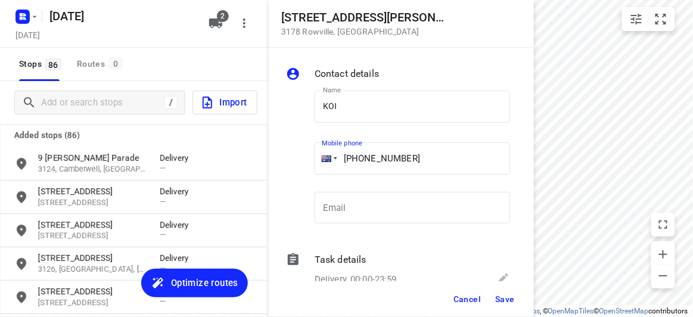
scroll to position [208, 0]
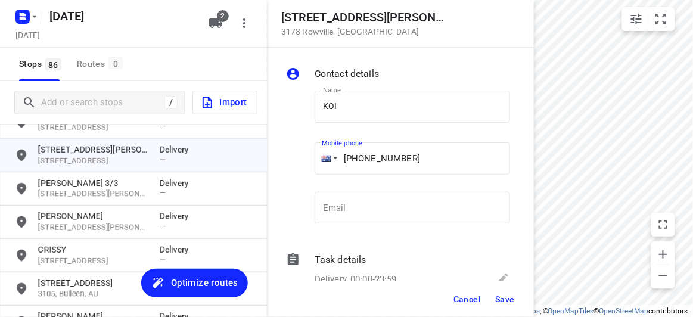
type input "[PHONE_NUMBER]"
click at [509, 292] on button "Save" at bounding box center [504, 298] width 29 height 21
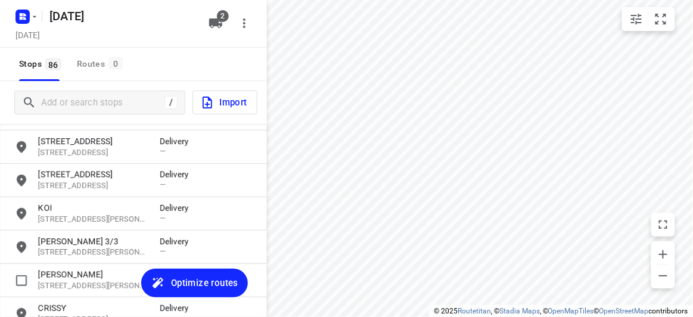
scroll to position [100, 0]
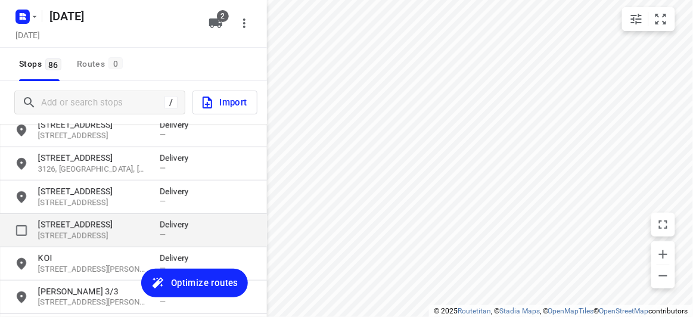
drag, startPoint x: 70, startPoint y: 229, endPoint x: 65, endPoint y: 226, distance: 6.1
click at [70, 229] on p "56 The Highway" at bounding box center [93, 225] width 110 height 12
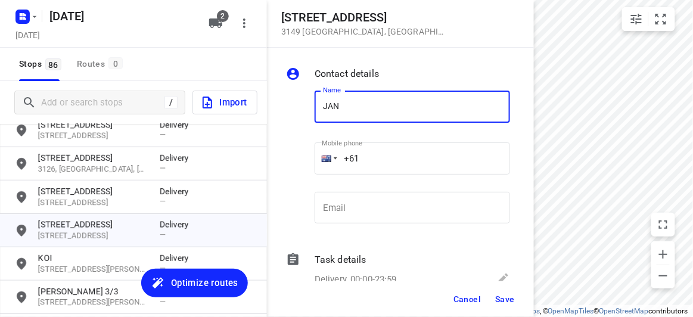
type input "[PERSON_NAME]"
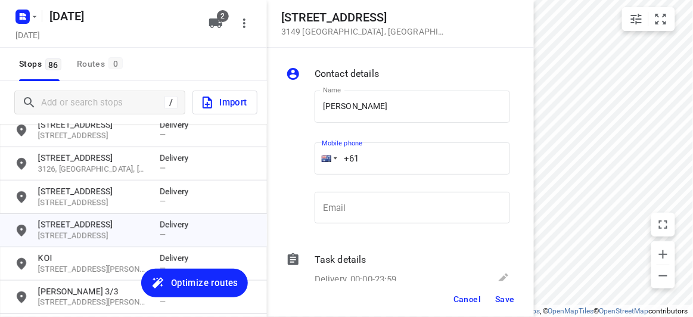
click at [375, 154] on input "+61" at bounding box center [411, 158] width 195 height 32
paste input "406421880"
type input "+61 406421880"
click at [515, 299] on button "Save" at bounding box center [504, 298] width 29 height 21
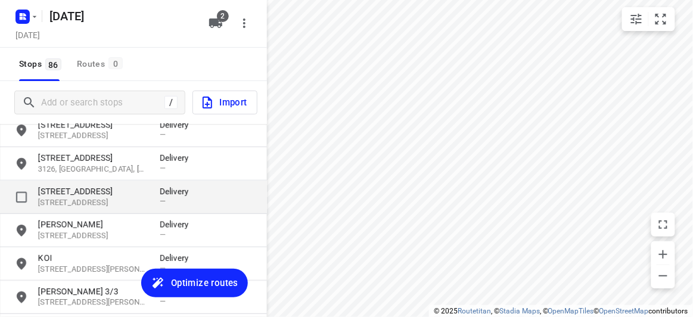
click at [98, 189] on p "10 Mountview Road" at bounding box center [93, 191] width 110 height 12
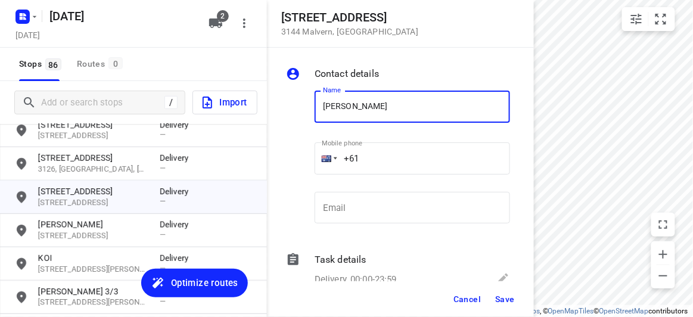
type input "[PERSON_NAME]"
click at [378, 155] on input "+61" at bounding box center [411, 158] width 195 height 32
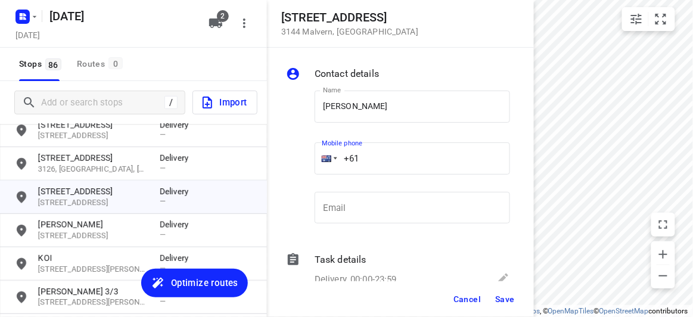
paste input "451175117"
type input "+61 451175117"
click at [508, 297] on span "Save" at bounding box center [505, 299] width 20 height 10
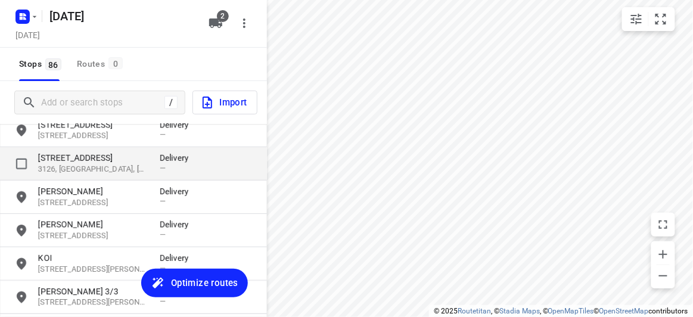
click at [69, 148] on div "4 Victoria Avenue 3126, Canterbury, AU Delivery —" at bounding box center [133, 163] width 267 height 33
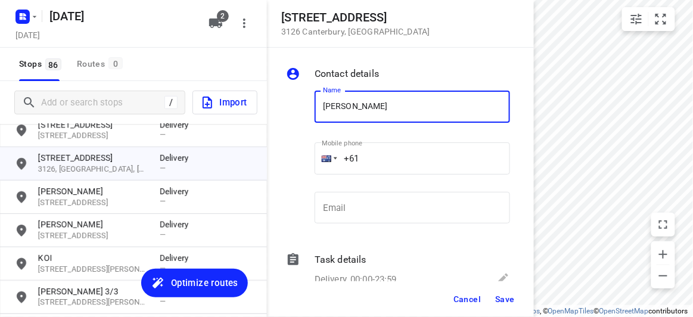
type input "[PERSON_NAME]"
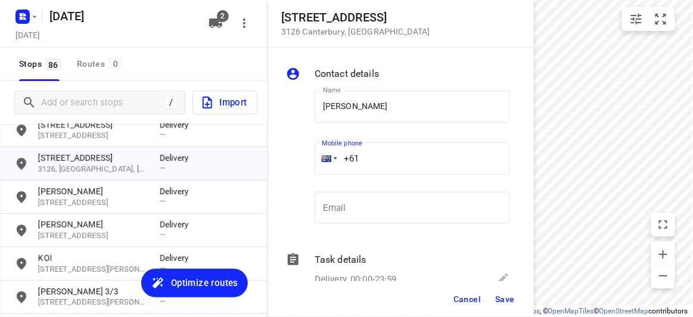
click at [406, 170] on input "+61" at bounding box center [411, 158] width 195 height 32
paste input "458730629"
type input "+61 458730629"
click at [493, 284] on div "Cancel Save" at bounding box center [400, 299] width 267 height 36
click at [495, 303] on span "Save" at bounding box center [505, 299] width 20 height 10
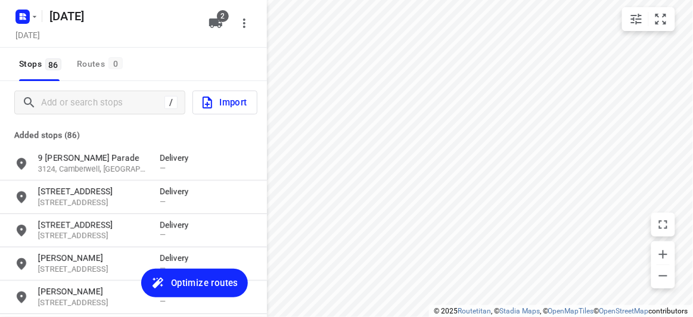
scroll to position [0, 0]
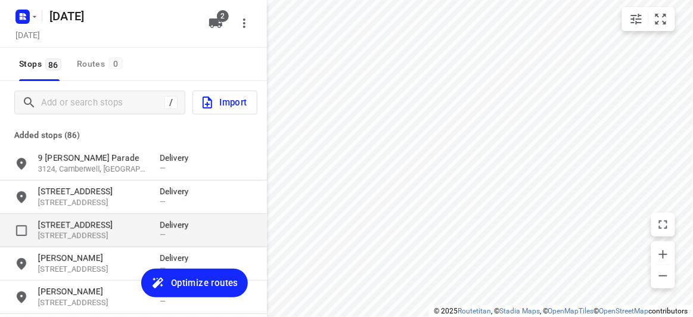
click at [59, 222] on p "421 Middleborough Road" at bounding box center [93, 225] width 110 height 12
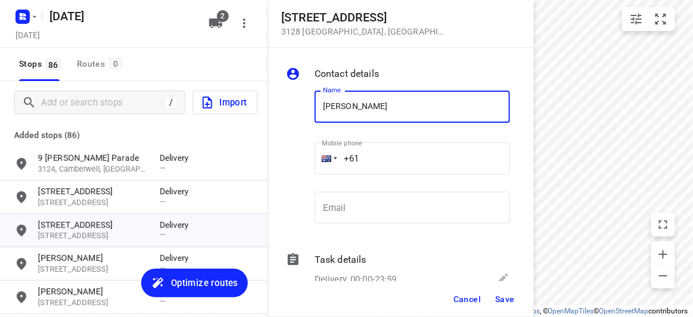
type input "[PERSON_NAME] 2/421"
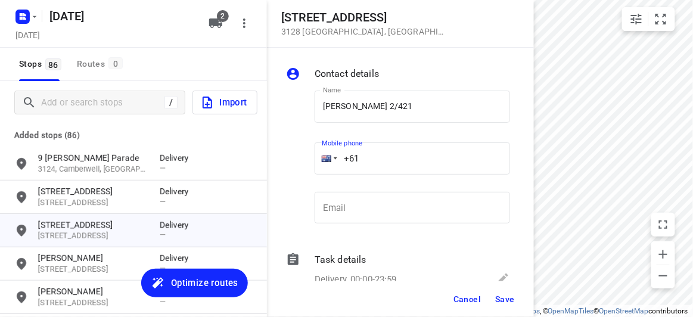
click at [373, 158] on input "+61" at bounding box center [411, 158] width 195 height 32
paste input "450581186"
type input "+61 450581186"
click at [502, 294] on span "Save" at bounding box center [505, 299] width 20 height 10
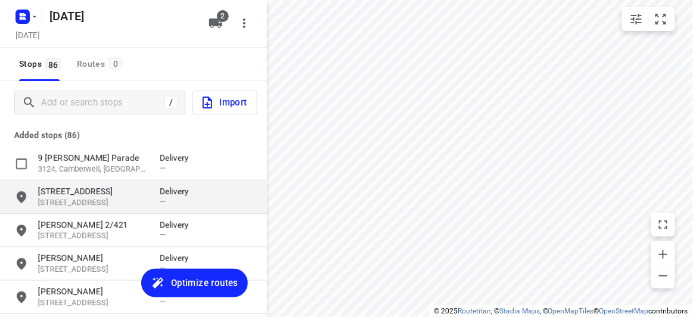
click at [76, 185] on div "18 Treeby Court 3172, Springvale South, AU Delivery —" at bounding box center [133, 196] width 267 height 33
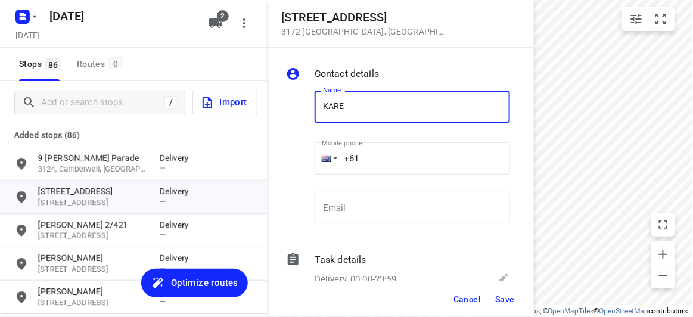
type input "[PERSON_NAME]"
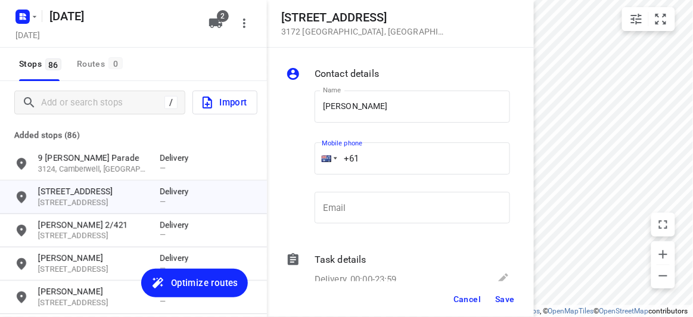
click at [369, 161] on input "+61" at bounding box center [411, 158] width 195 height 32
paste input "421531028"
type input "+61 421531028"
click at [503, 288] on button "Save" at bounding box center [504, 298] width 29 height 21
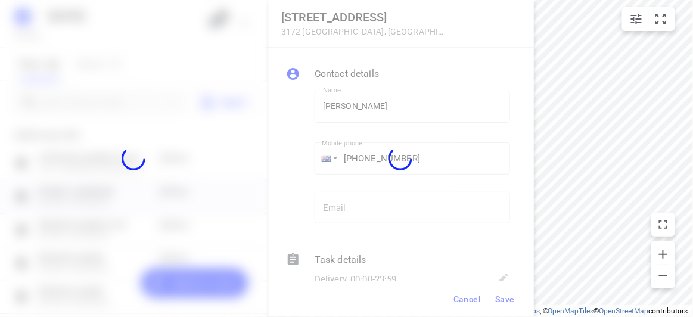
click at [498, 298] on div at bounding box center [400, 158] width 267 height 317
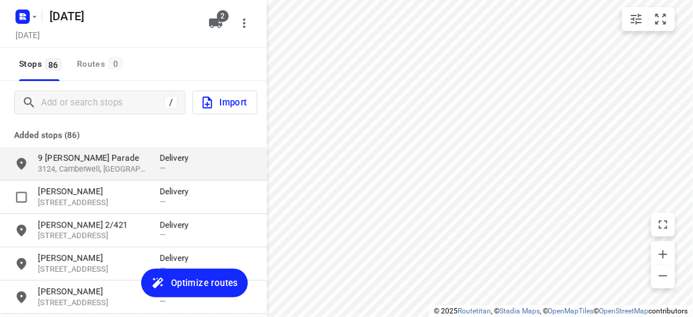
click at [74, 179] on div "9 Gilbert Parade 3124, Camberwell, AU Delivery —" at bounding box center [133, 163] width 267 height 33
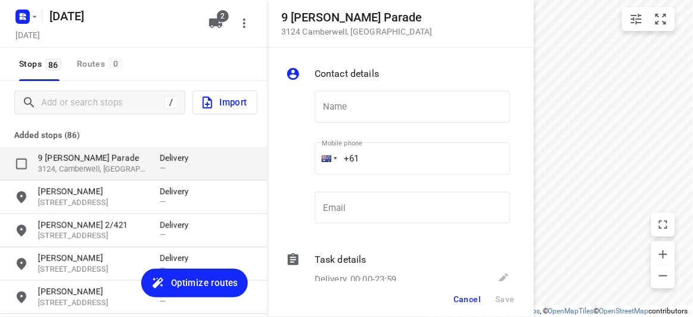
click at [69, 166] on p "3124, Camberwell, AU" at bounding box center [93, 169] width 110 height 11
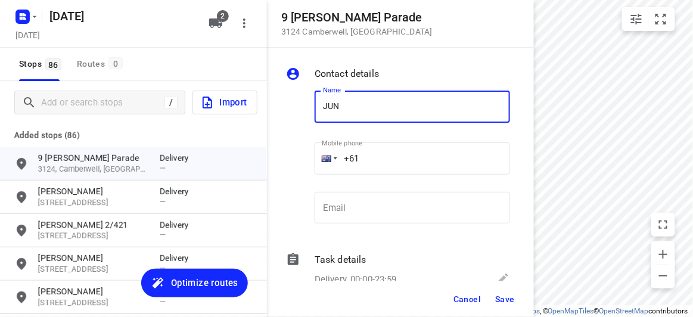
type input "[PERSON_NAME]"
drag, startPoint x: 364, startPoint y: 167, endPoint x: 375, endPoint y: 168, distance: 10.1
click at [369, 168] on input "+61" at bounding box center [411, 158] width 195 height 32
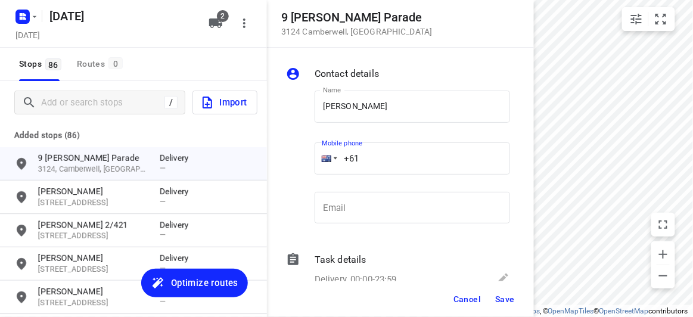
paste input "403231456"
type input "+61 403231456"
click at [504, 294] on span "Save" at bounding box center [505, 299] width 20 height 10
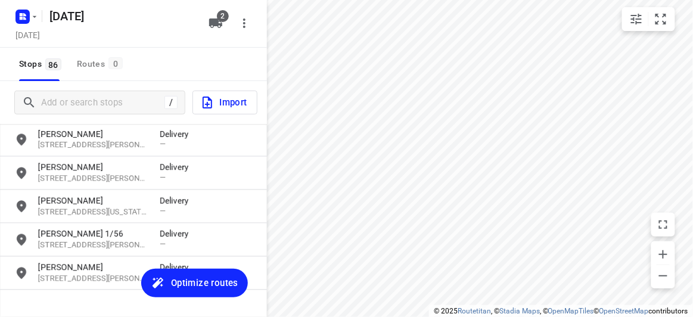
scroll to position [2753, 0]
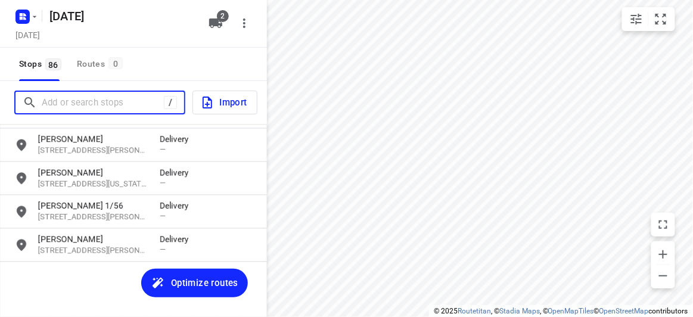
click at [93, 105] on input "Add or search stops" at bounding box center [103, 102] width 122 height 18
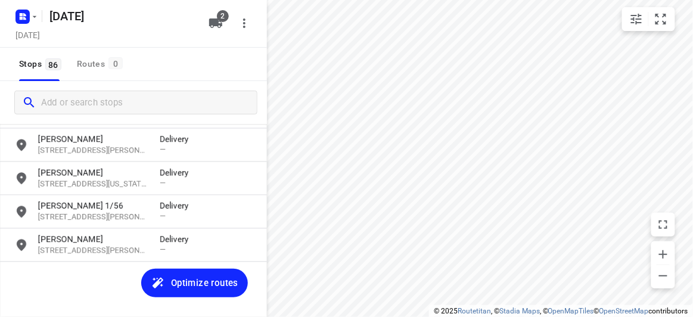
click at [441, 316] on div "i © 2025 Routetitan , © Stadia Maps , © OpenMapTiles © OpenStreetMap contributo…" at bounding box center [561, 311] width 264 height 12
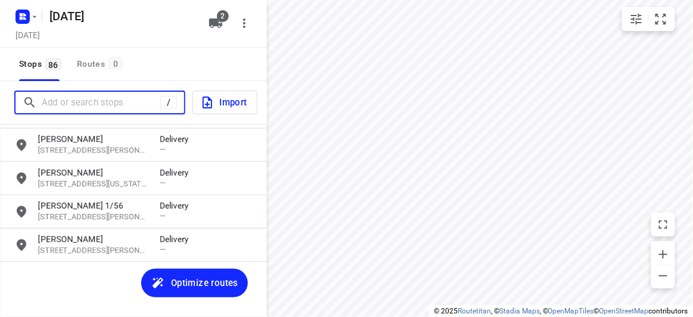
click at [108, 105] on input "Add or search stops" at bounding box center [101, 102] width 119 height 18
paste input "21 minchinbury drive vermont south 3133"
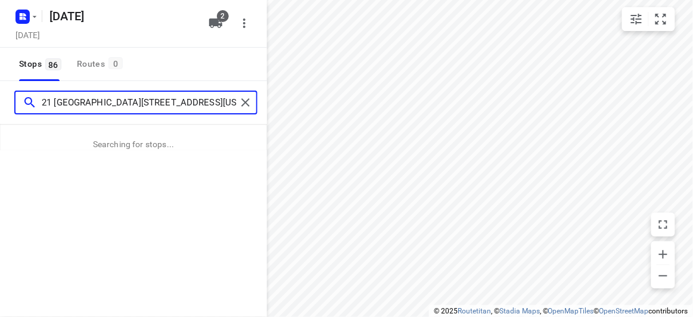
type input "21 minchinbury drive vermont south 3133"
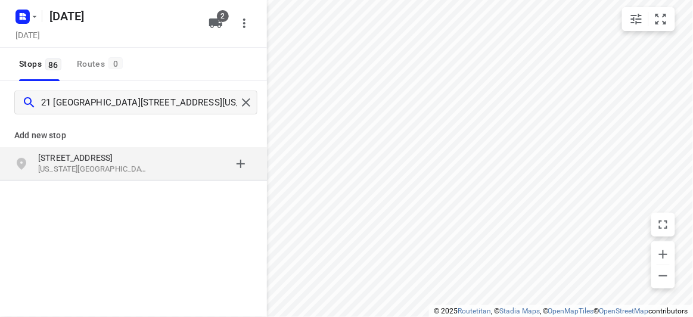
click at [83, 186] on div "Add new stop 21 Minchinbury Drive Vermont South VIC 3133, Australia" at bounding box center [133, 190] width 267 height 133
click at [88, 176] on div "21 Minchinbury Drive Vermont South VIC 3133, Australia" at bounding box center [133, 163] width 267 height 33
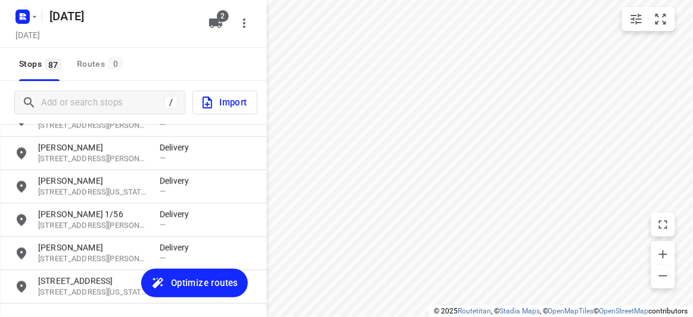
scroll to position [2786, 0]
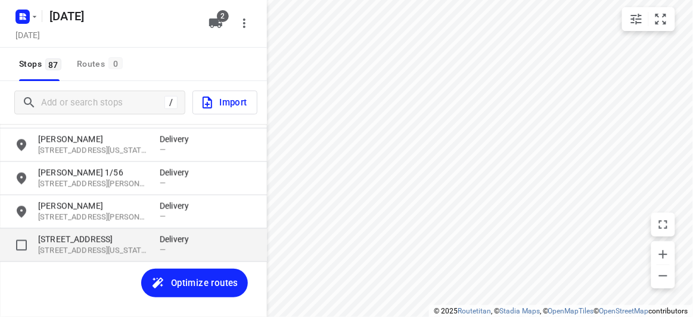
click at [107, 252] on p "[STREET_ADDRESS][US_STATE]" at bounding box center [93, 250] width 110 height 11
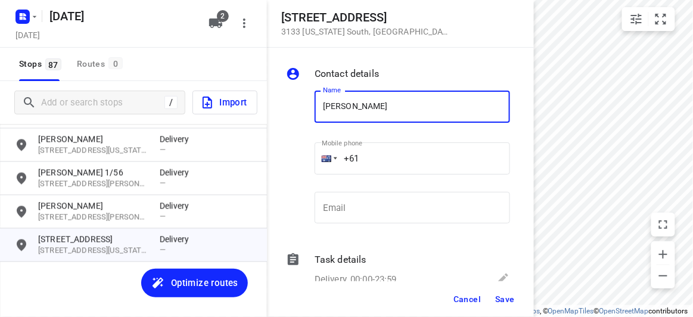
type input "[PERSON_NAME]"
drag, startPoint x: 388, startPoint y: 154, endPoint x: 301, endPoint y: 157, distance: 87.6
click at [301, 157] on div "Name SIEW GOH Name Mobile phone +61 ​ Email Email" at bounding box center [397, 159] width 229 height 157
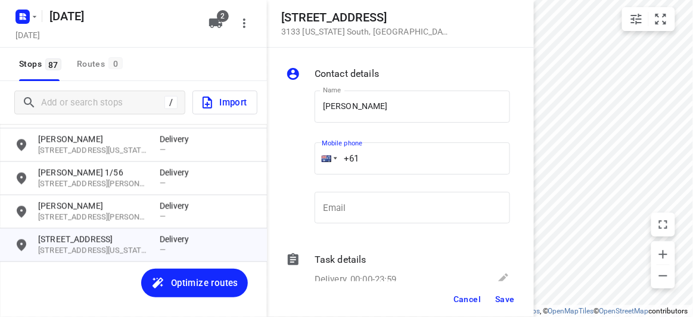
paste input "tel"
paste input "430012265"
type input "+61 430012265"
click at [498, 292] on button "Save" at bounding box center [504, 298] width 29 height 21
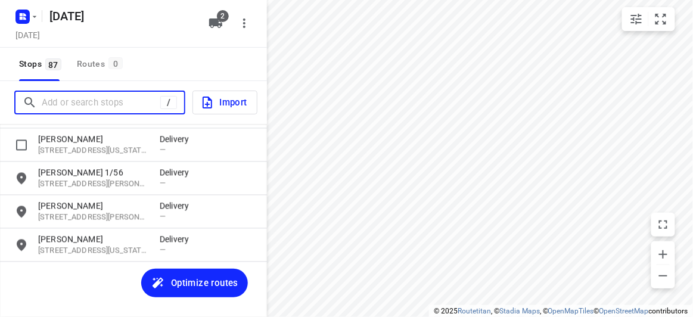
click at [89, 100] on input "Add or search stops" at bounding box center [101, 102] width 119 height 18
paste input "816 High Street Road, Glen Waverley 3150"
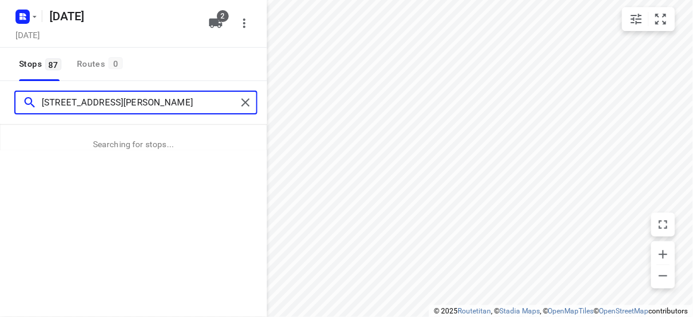
type input "816 High Street Road, Glen Waverley 3150"
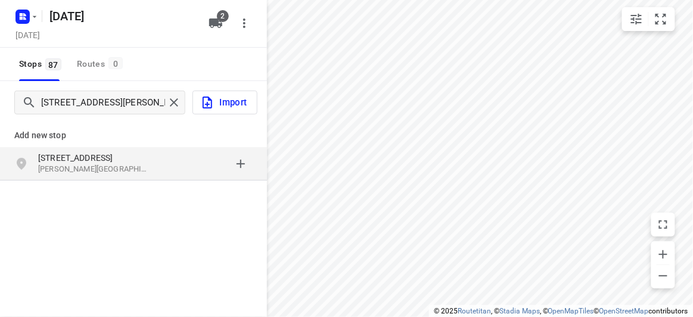
click at [112, 154] on p "816 High Street Road" at bounding box center [93, 158] width 110 height 12
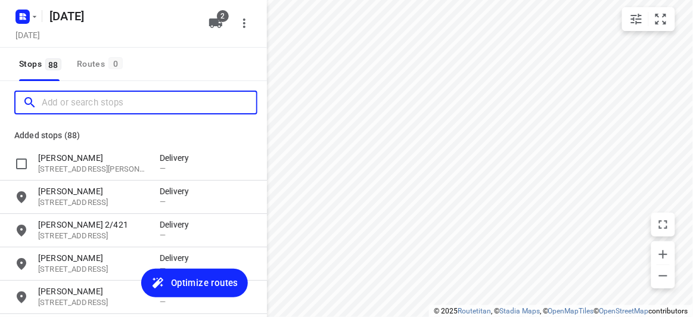
scroll to position [0, 0]
click at [104, 108] on input "Add or search stops" at bounding box center [149, 102] width 214 height 18
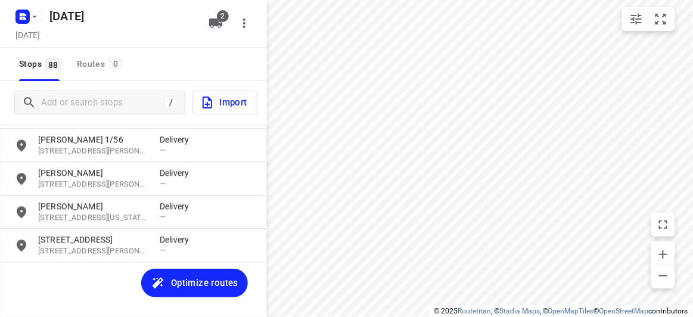
scroll to position [2820, 0]
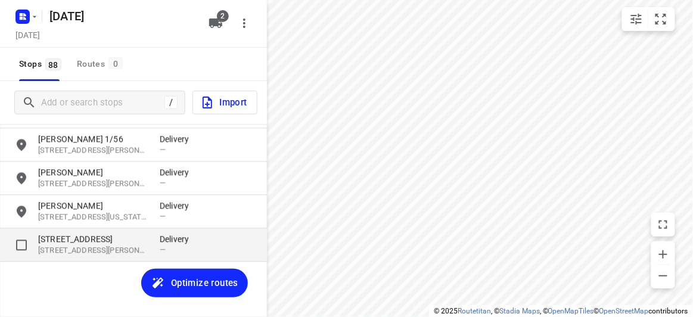
click at [74, 229] on div "816 High Street Road 3150, Glen Waverley, AU Delivery —" at bounding box center [133, 245] width 267 height 33
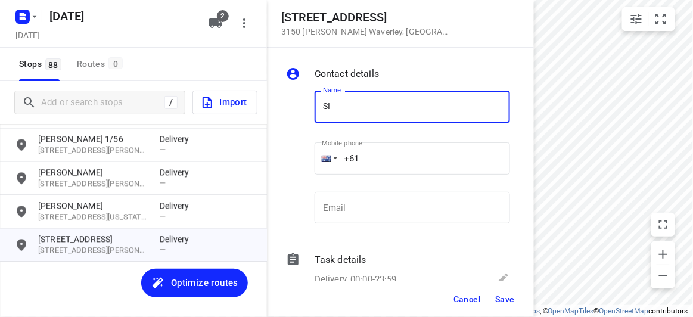
type input "[PERSON_NAME] 1/816"
click at [385, 164] on input "+61" at bounding box center [411, 158] width 195 height 32
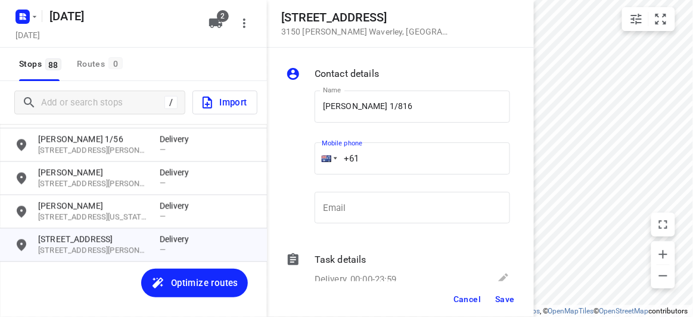
paste input "437353113"
type input "+61 437353113"
click at [508, 298] on span "Save" at bounding box center [505, 299] width 20 height 10
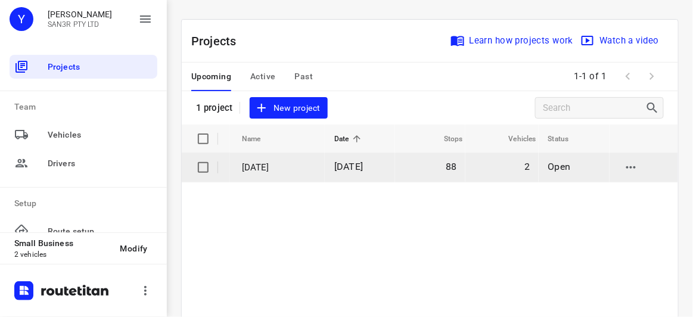
click at [289, 170] on p "[DATE]" at bounding box center [279, 168] width 74 height 14
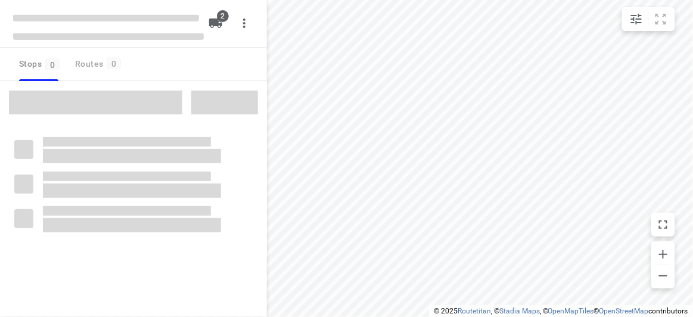
type input "distance"
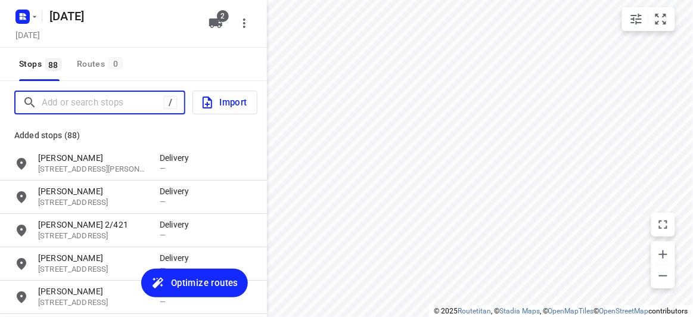
click at [88, 110] on input "Add or search stops" at bounding box center [103, 102] width 122 height 18
paste input "[STREET_ADDRESS]"
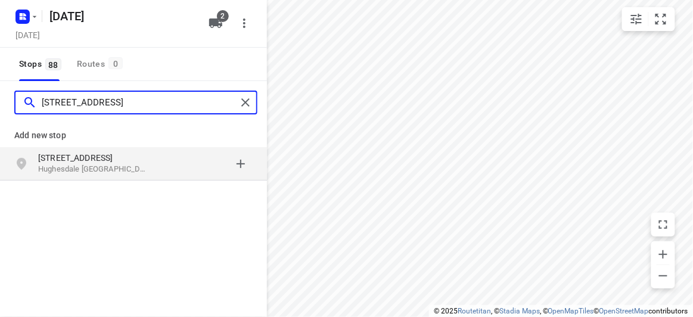
type input "[STREET_ADDRESS]"
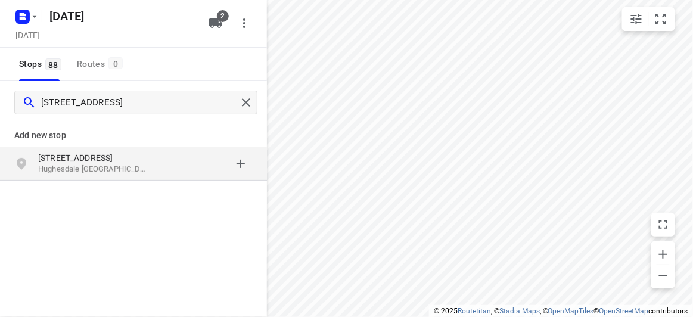
click at [110, 152] on p "[STREET_ADDRESS]" at bounding box center [93, 158] width 110 height 12
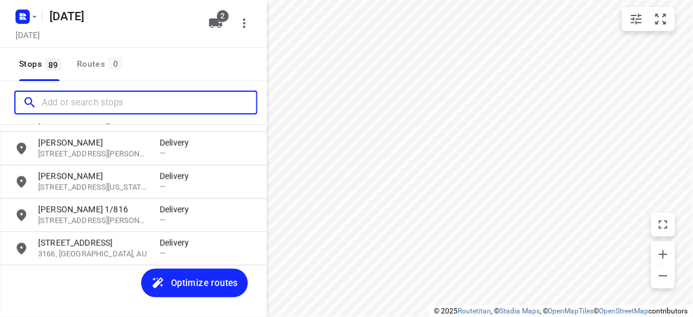
scroll to position [2853, 0]
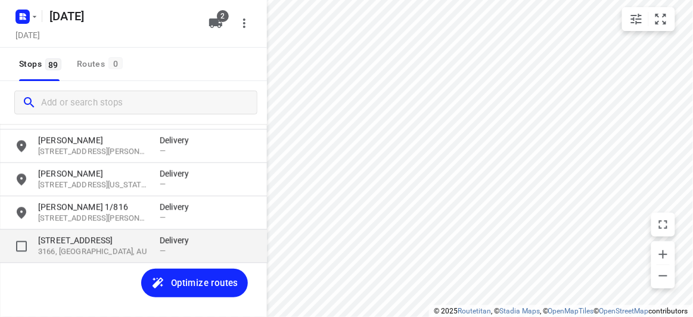
click at [103, 242] on p "[STREET_ADDRESS]" at bounding box center [93, 240] width 110 height 12
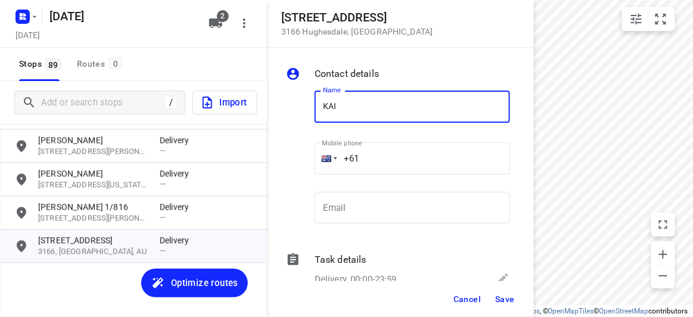
type input "[PERSON_NAME] KUNG 8/47-49"
click at [391, 158] on input "+61" at bounding box center [411, 158] width 195 height 32
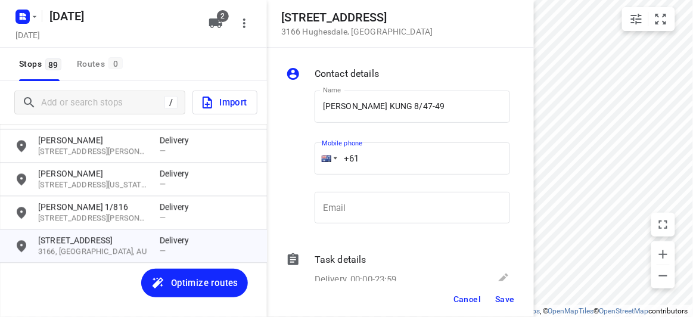
paste input "61422972118"
drag, startPoint x: 431, startPoint y: 151, endPoint x: 295, endPoint y: 163, distance: 136.3
click at [295, 163] on div "Name [PERSON_NAME] 8/47-49 Name Mobile phone [PHONE_NUMBER] ​ Email Email" at bounding box center [397, 159] width 229 height 157
paste input "tel"
type input "[PHONE_NUMBER]"
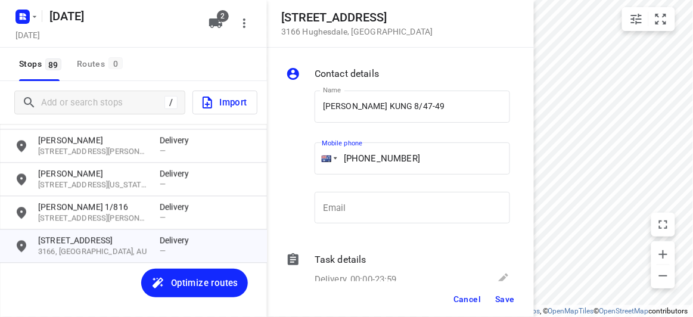
click at [501, 295] on span "Save" at bounding box center [505, 299] width 20 height 10
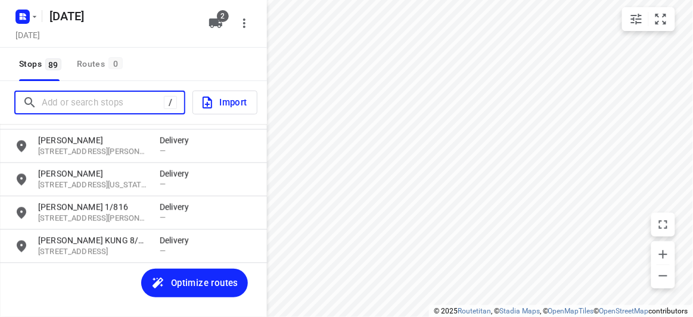
click at [76, 98] on input "Add or search stops" at bounding box center [103, 102] width 122 height 18
paste input "[STREET_ADDRESS][PERSON_NAME]"
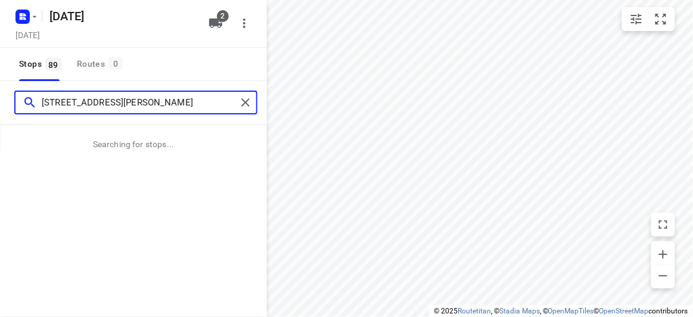
type input "[STREET_ADDRESS][PERSON_NAME]"
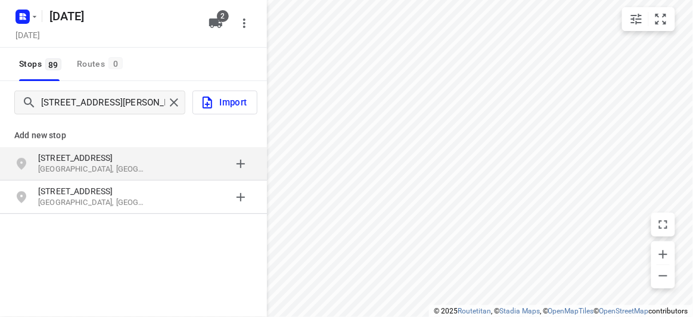
click at [75, 163] on p "[STREET_ADDRESS]" at bounding box center [93, 158] width 110 height 12
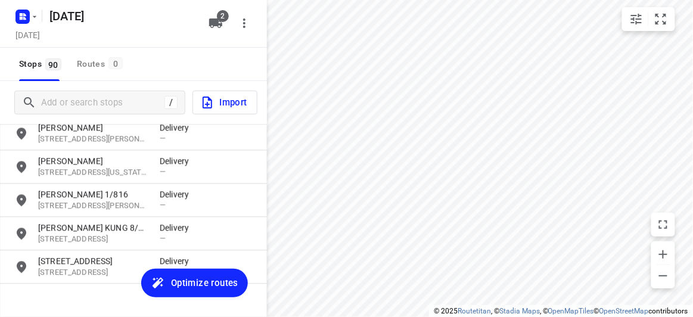
scroll to position [2886, 0]
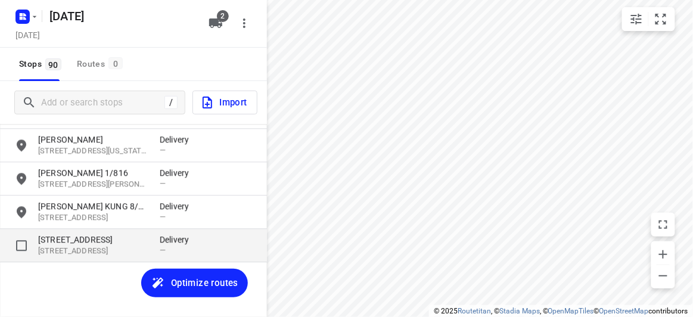
click at [55, 252] on p "[STREET_ADDRESS]" at bounding box center [93, 250] width 110 height 11
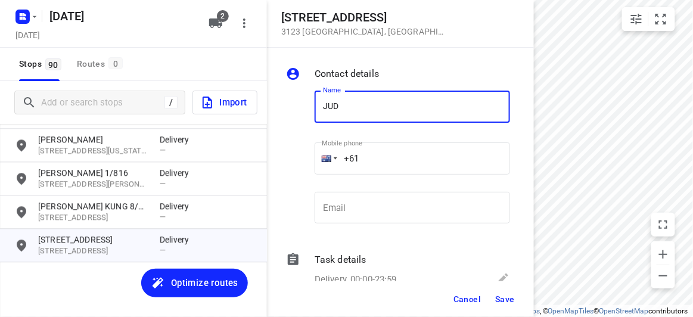
type input "[PERSON_NAME]"
click at [380, 156] on input "+61" at bounding box center [411, 158] width 195 height 32
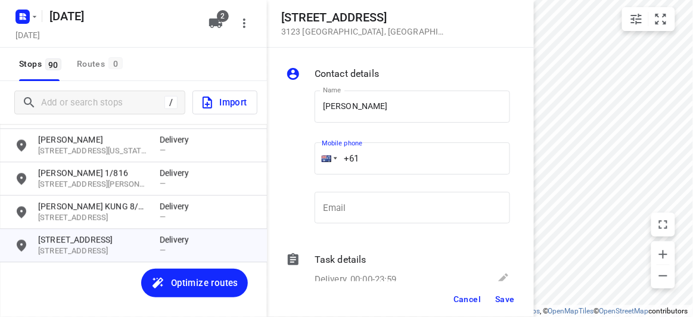
paste input "61413134184"
drag, startPoint x: 425, startPoint y: 161, endPoint x: 258, endPoint y: 177, distance: 167.5
click at [258, 177] on div "[STREET_ADDRESS] Contact details Name [PERSON_NAME] Name Mobile phone [PHONE_NU…" at bounding box center [133, 158] width 267 height 317
paste input "tel"
type input "[PHONE_NUMBER]"
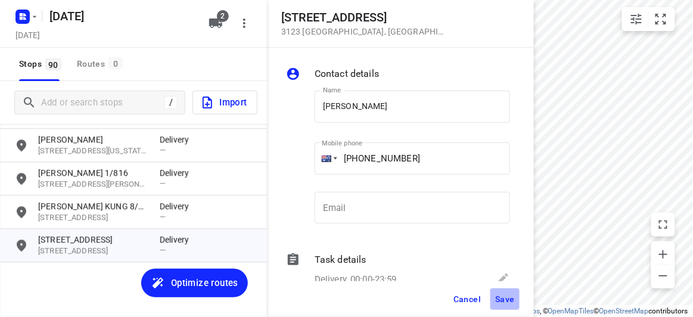
click at [500, 297] on span "Save" at bounding box center [505, 299] width 20 height 10
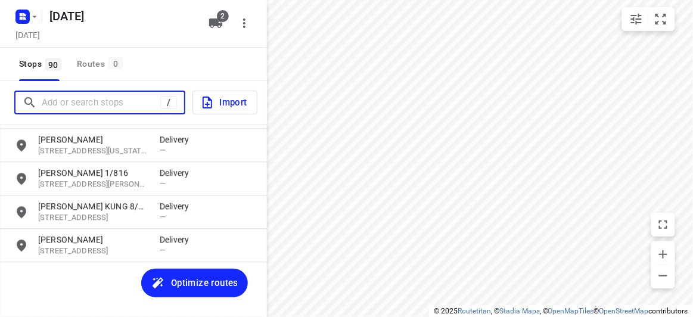
click at [68, 110] on input "Add or search stops" at bounding box center [101, 102] width 119 height 18
paste input "[STREET_ADDRESS]"
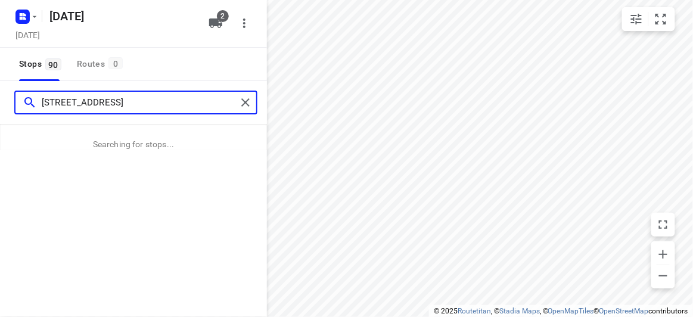
type input "[STREET_ADDRESS]"
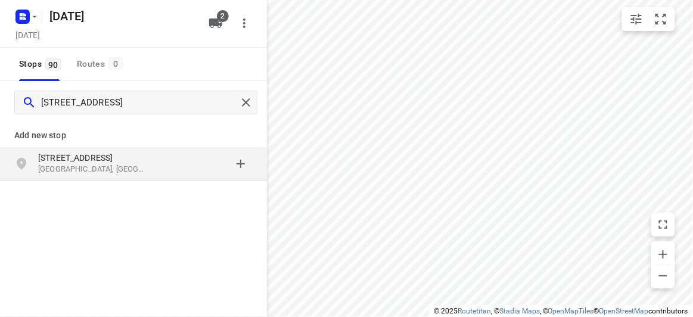
click at [119, 160] on p "[STREET_ADDRESS]" at bounding box center [93, 158] width 110 height 12
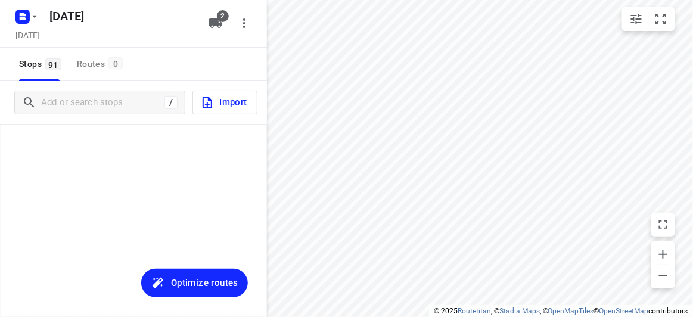
scroll to position [2920, 0]
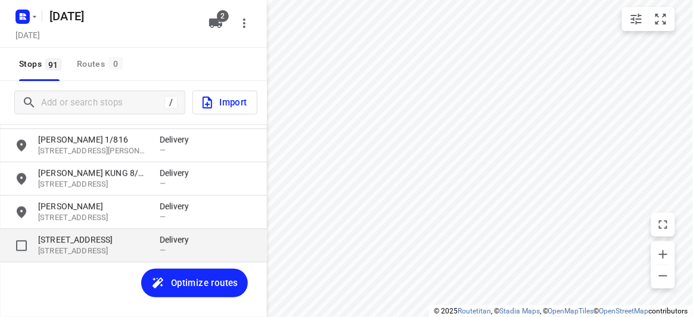
click at [105, 238] on p "[STREET_ADDRESS]" at bounding box center [93, 239] width 110 height 12
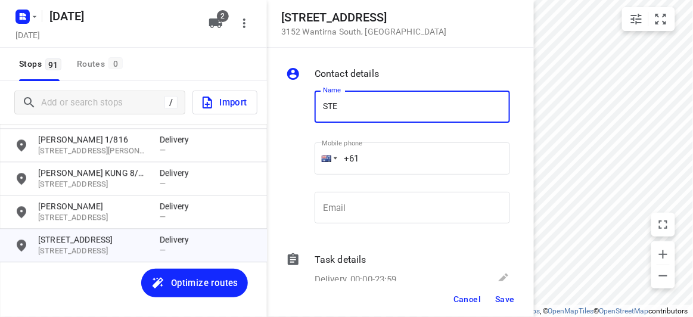
type input "[PERSON_NAME]"
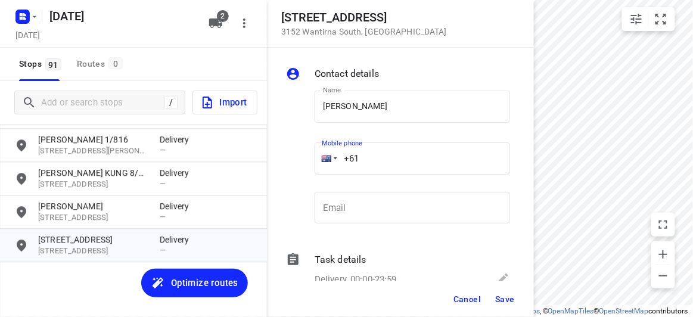
drag, startPoint x: 373, startPoint y: 155, endPoint x: 325, endPoint y: 158, distance: 47.8
click at [325, 158] on div "+61" at bounding box center [411, 158] width 195 height 32
paste input "412643478"
type input "[PHONE_NUMBER]"
click at [510, 294] on span "Save" at bounding box center [505, 299] width 20 height 10
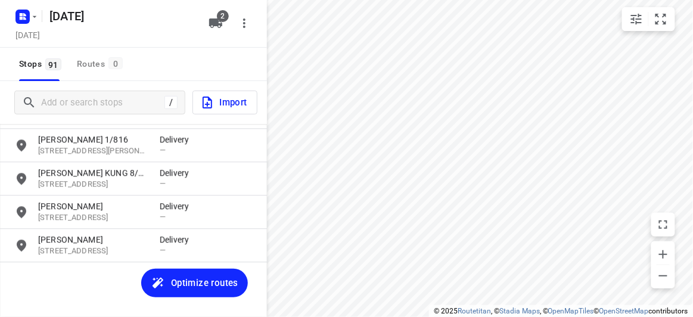
click at [75, 286] on div "[PERSON_NAME] [STREET_ADDRESS][US_STATE] Delivery — [PERSON_NAME] [STREET_ADDRE…" at bounding box center [133, 232] width 267 height 216
click at [86, 273] on div "[PERSON_NAME] [STREET_ADDRESS][US_STATE] Delivery — [PERSON_NAME] [STREET_ADDRE…" at bounding box center [133, 232] width 267 height 216
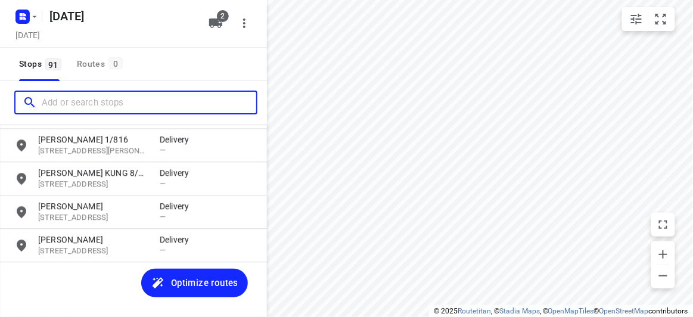
click at [106, 104] on input "Add or search stops" at bounding box center [149, 102] width 214 height 18
paste input "[STREET_ADDRESS]"
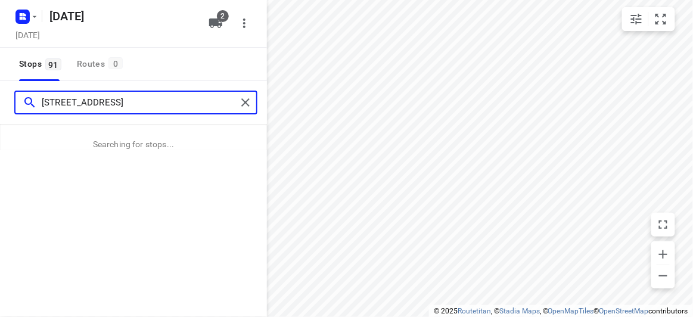
type input "[STREET_ADDRESS]"
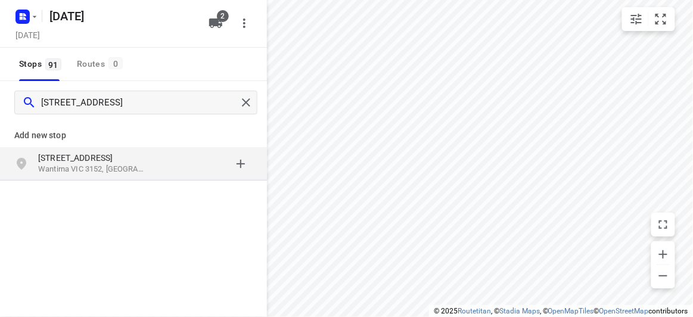
click at [128, 155] on p "[STREET_ADDRESS]" at bounding box center [93, 158] width 110 height 12
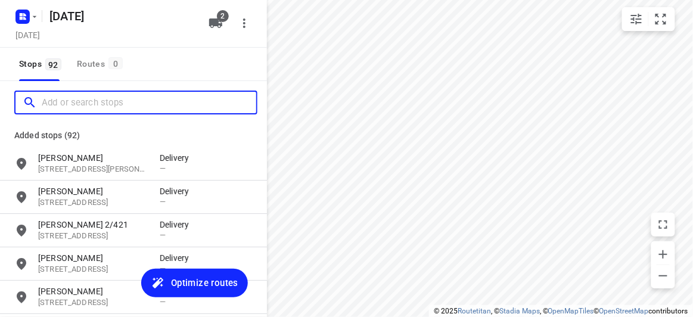
scroll to position [0, 0]
click at [123, 105] on input "Add or search stops" at bounding box center [149, 102] width 214 height 18
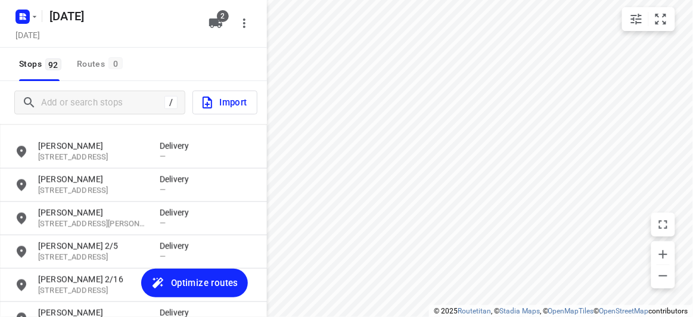
scroll to position [2953, 0]
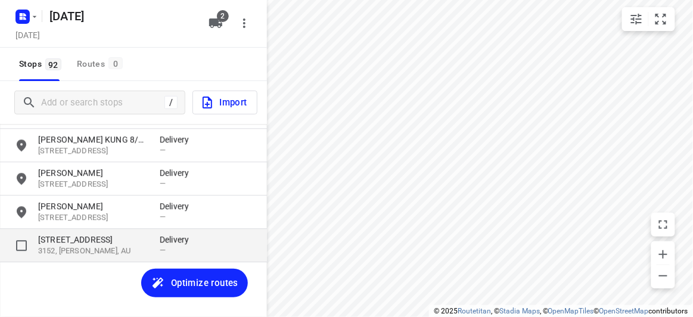
click at [97, 249] on p "3152, [PERSON_NAME], AU" at bounding box center [93, 250] width 110 height 11
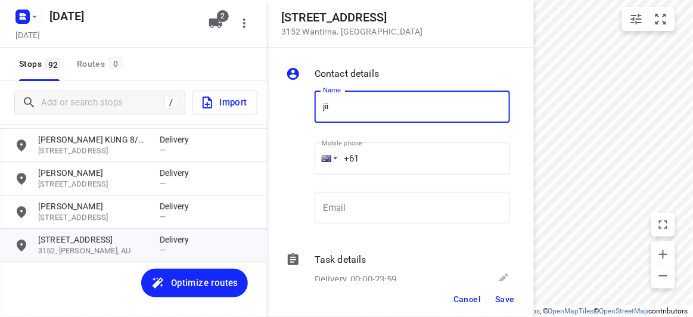
type input "JIINI NG"
drag, startPoint x: 350, startPoint y: 163, endPoint x: 321, endPoint y: 163, distance: 28.6
click at [321, 163] on div "+61" at bounding box center [411, 158] width 195 height 32
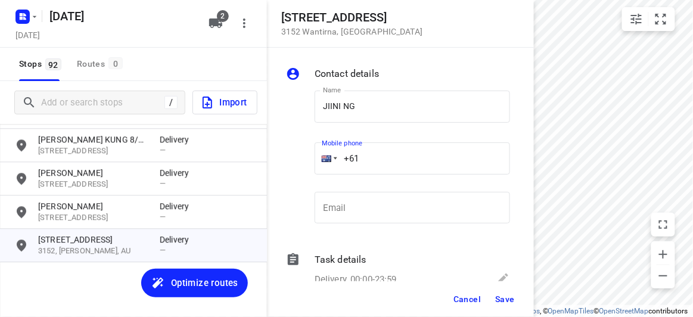
paste input "tel"
paste input "433887188"
type input "[PHONE_NUMBER]"
click at [500, 294] on span "Save" at bounding box center [505, 299] width 20 height 10
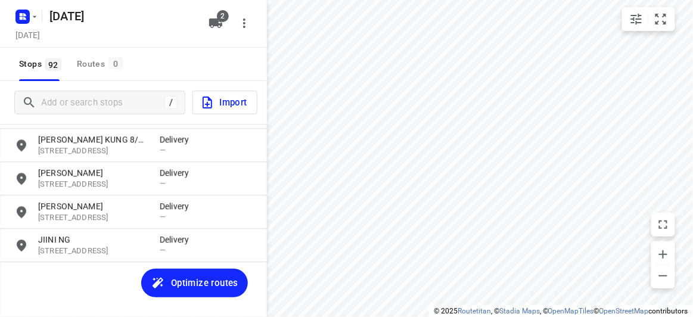
click at [99, 274] on div "[PERSON_NAME] [STREET_ADDRESS][PERSON_NAME] Delivery — [PERSON_NAME][GEOGRAPHIC…" at bounding box center [133, 232] width 267 height 216
click at [94, 114] on div "/ Import" at bounding box center [133, 102] width 267 height 43
click at [82, 105] on input "Add or search stops" at bounding box center [101, 102] width 119 height 18
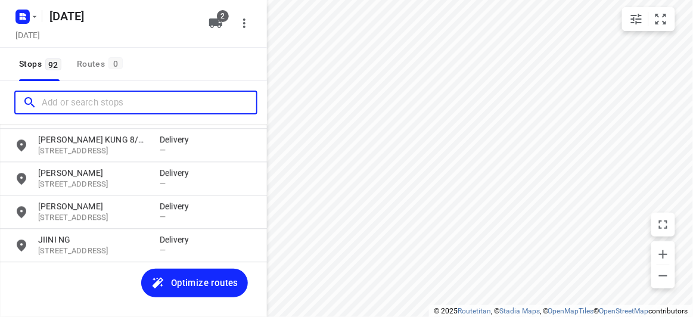
paste input "[STREET_ADDRESS][PERSON_NAME]"
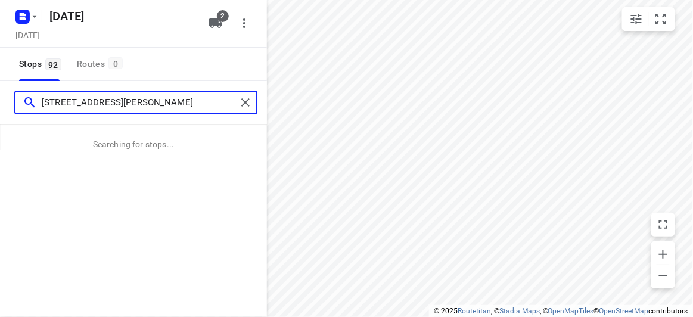
type input "[STREET_ADDRESS][PERSON_NAME]"
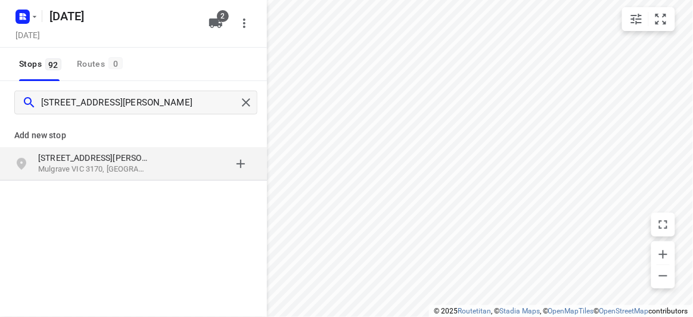
click at [146, 188] on div "Add new stop [STREET_ADDRESS][PERSON_NAME]" at bounding box center [133, 190] width 267 height 133
click at [142, 174] on div "[STREET_ADDRESS][PERSON_NAME]" at bounding box center [98, 164] width 121 height 24
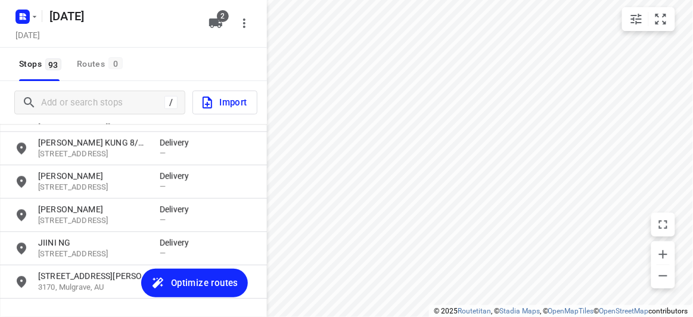
scroll to position [2956, 0]
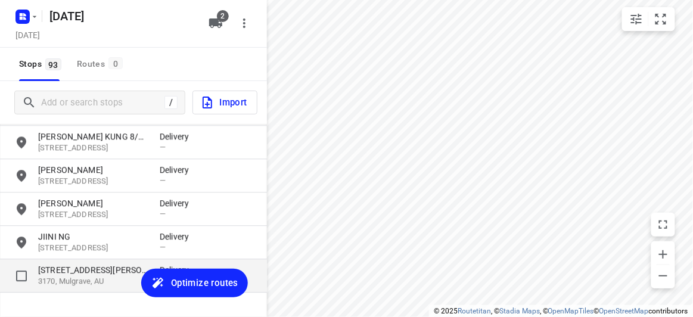
click at [90, 279] on p "3170, Mulgrave, AU" at bounding box center [93, 281] width 110 height 11
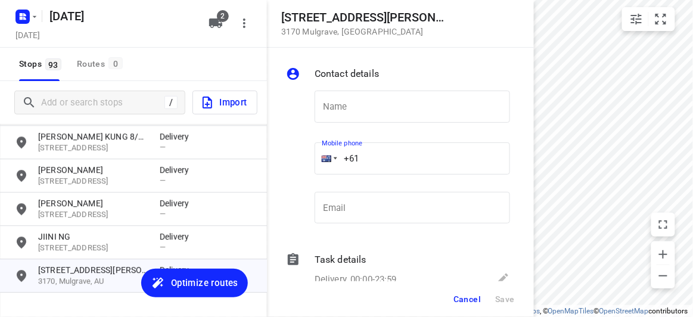
drag, startPoint x: 375, startPoint y: 157, endPoint x: 303, endPoint y: 156, distance: 72.1
click at [303, 156] on div "Name Name Mobile phone +61 ​ Email Email" at bounding box center [397, 159] width 229 height 157
paste input "451977575"
type input "[PHONE_NUMBER]"
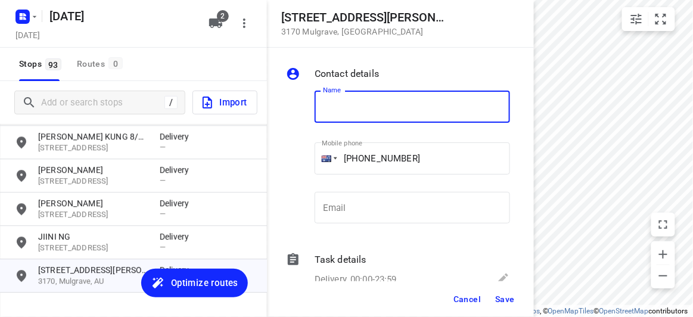
click at [373, 120] on input "text" at bounding box center [411, 107] width 195 height 32
type input "i"
type input "[PERSON_NAME]"
click at [512, 294] on span "Save" at bounding box center [505, 299] width 20 height 10
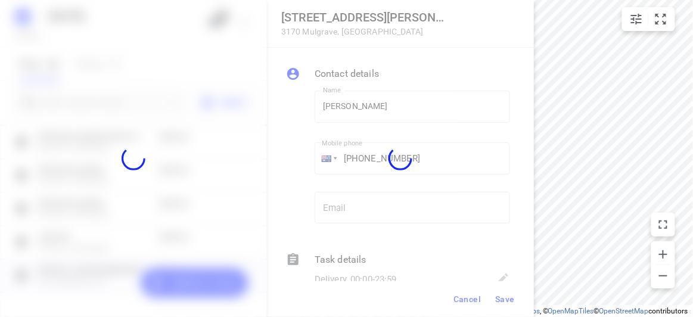
click at [512, 294] on div at bounding box center [400, 158] width 267 height 317
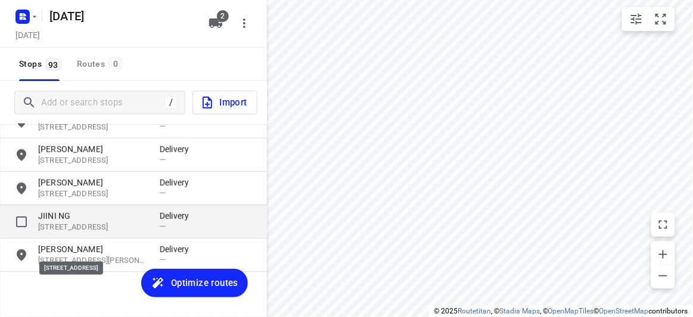
scroll to position [2987, 0]
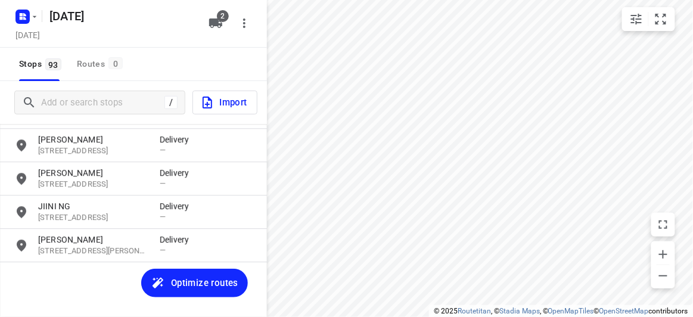
click at [83, 276] on div "[PERSON_NAME] [STREET_ADDRESS][PERSON_NAME] Delivery — [PERSON_NAME] [STREET_AD…" at bounding box center [133, 232] width 267 height 216
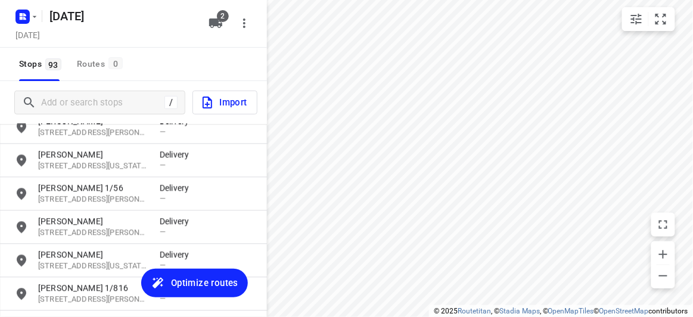
scroll to position [2770, 0]
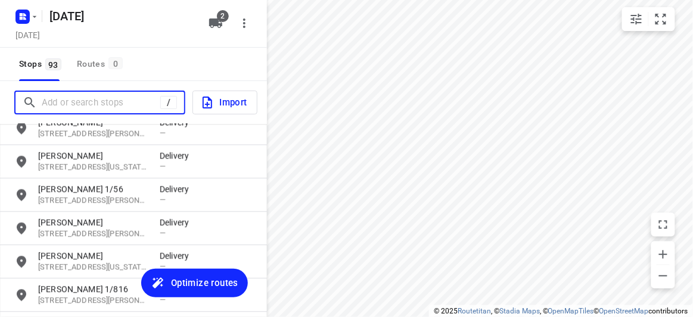
click at [98, 104] on input "Add or search stops" at bounding box center [101, 102] width 119 height 18
paste input "[STREET_ADDRESS][US_STATE]"
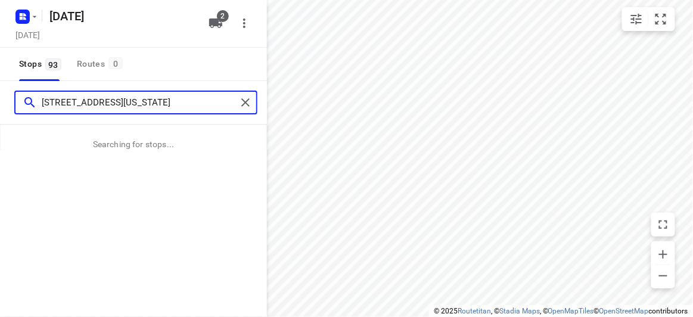
type input "[STREET_ADDRESS][US_STATE]"
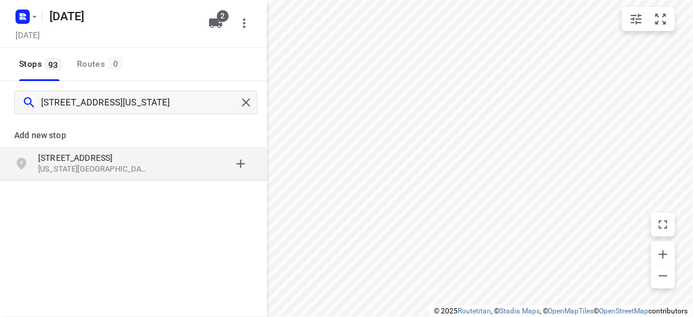
click at [82, 166] on p "[US_STATE][GEOGRAPHIC_DATA], [GEOGRAPHIC_DATA]" at bounding box center [93, 169] width 110 height 11
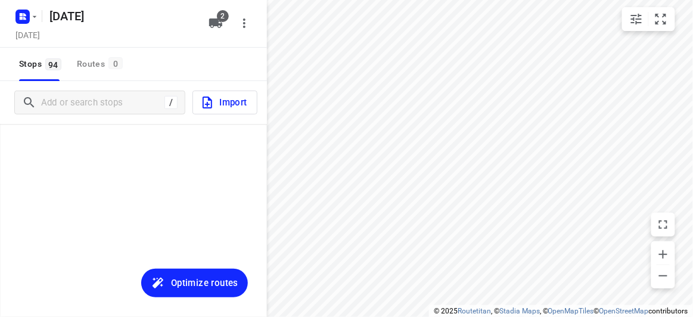
scroll to position [3019, 0]
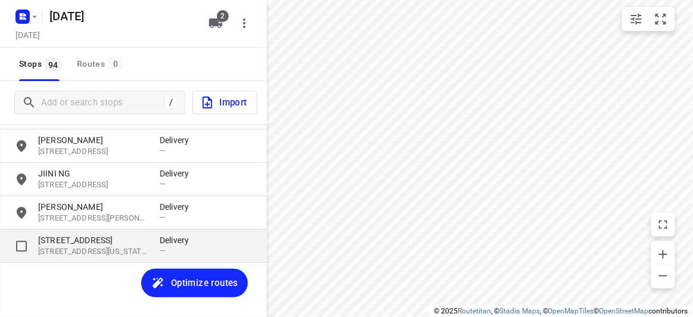
click at [92, 246] on p "[STREET_ADDRESS][US_STATE]" at bounding box center [93, 251] width 110 height 11
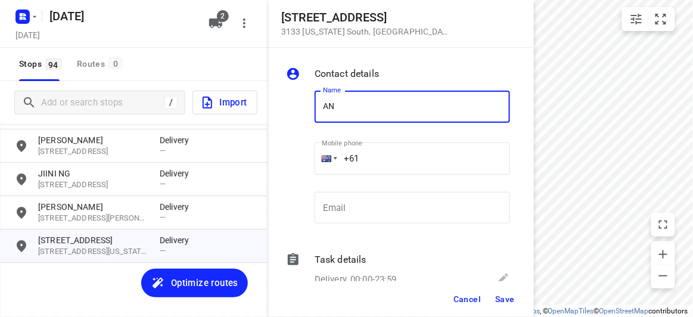
type input "[PERSON_NAME]"
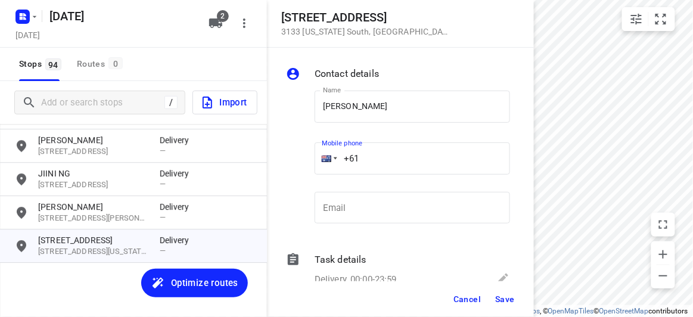
drag, startPoint x: 322, startPoint y: 157, endPoint x: 313, endPoint y: 157, distance: 8.3
click at [313, 157] on div "Mobile phone +61 ​" at bounding box center [412, 162] width 205 height 55
paste input "tel"
paste input "401466503"
type input "[PHONE_NUMBER]"
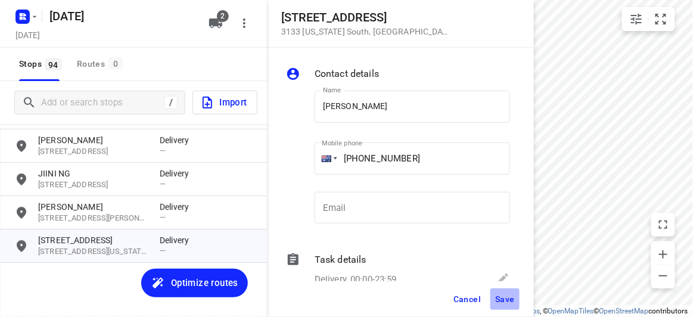
click at [500, 301] on span "Save" at bounding box center [505, 299] width 20 height 10
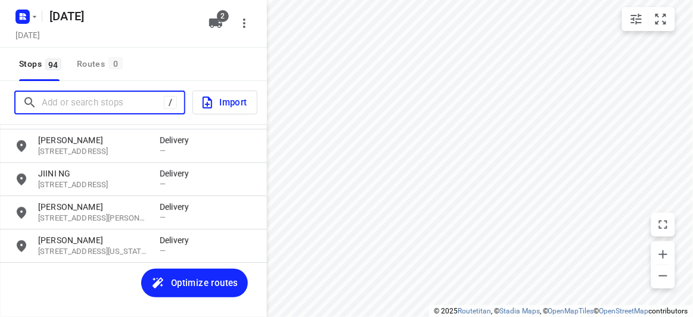
click at [103, 97] on input "Add or search stops" at bounding box center [103, 102] width 122 height 18
paste input "[STREET_ADDRESS]"
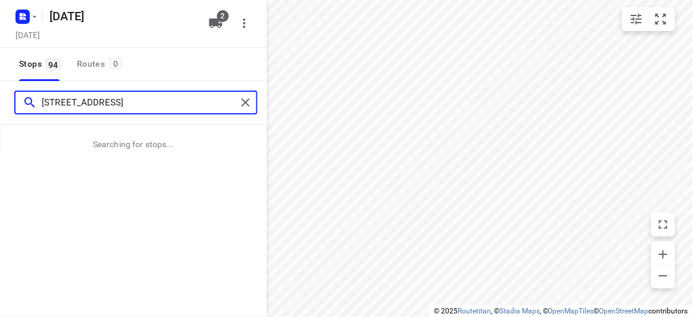
type input "[STREET_ADDRESS]"
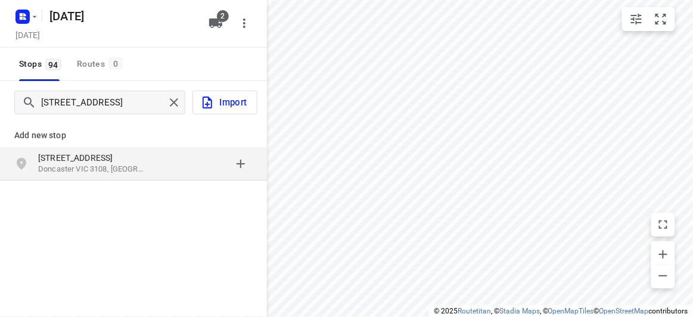
click at [109, 161] on p "[STREET_ADDRESS]" at bounding box center [93, 158] width 110 height 12
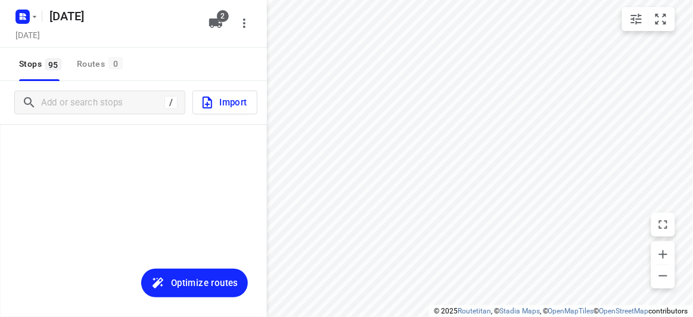
scroll to position [3053, 0]
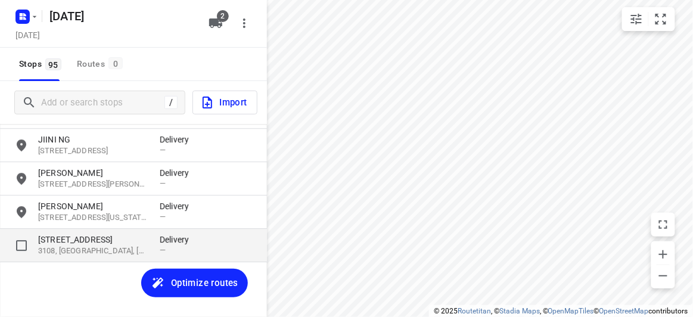
click at [68, 238] on p "[STREET_ADDRESS]" at bounding box center [93, 239] width 110 height 12
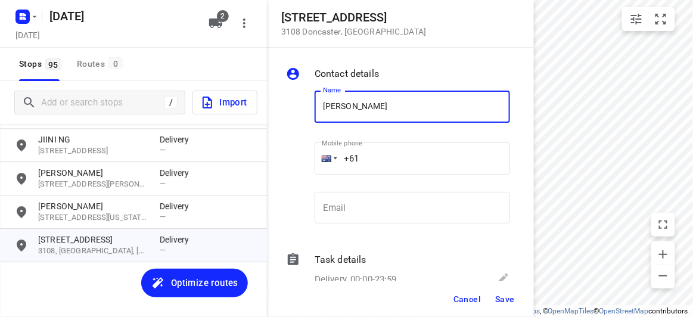
type input "[PERSON_NAME]"
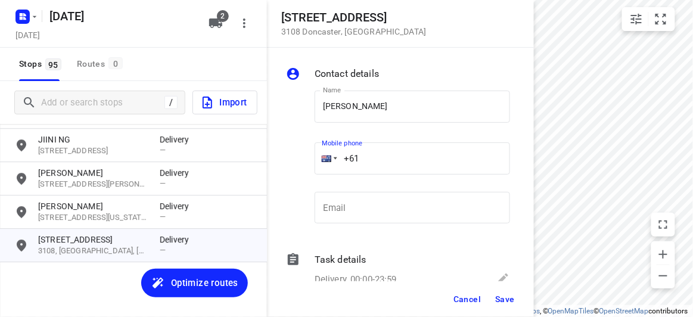
drag, startPoint x: 324, startPoint y: 163, endPoint x: 315, endPoint y: 158, distance: 10.4
click at [317, 161] on div "+61" at bounding box center [411, 158] width 195 height 32
paste input "tel"
paste input "481191012"
type input "[PHONE_NUMBER]"
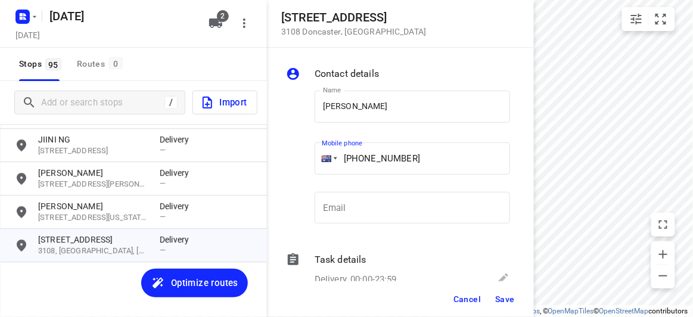
click at [511, 300] on span "Save" at bounding box center [505, 299] width 20 height 10
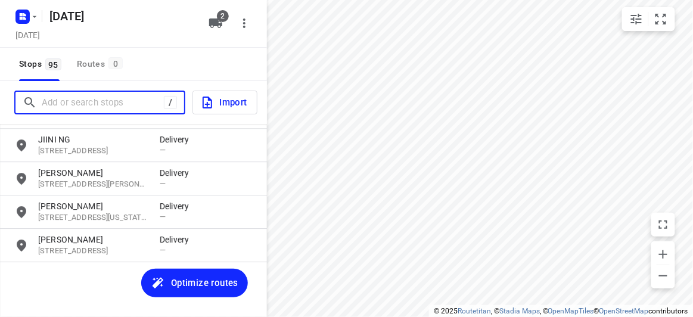
click at [88, 108] on input "Add or search stops" at bounding box center [103, 102] width 122 height 18
paste input "[STREET_ADDRESS]"
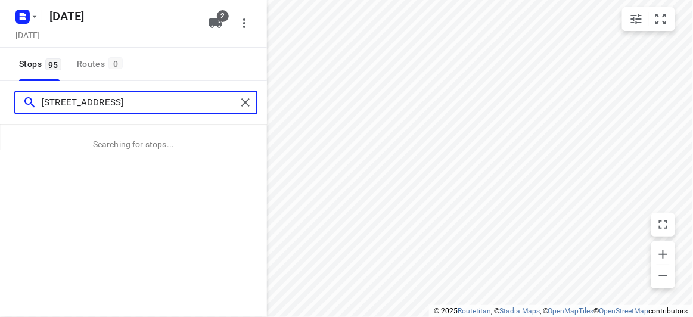
type input "[STREET_ADDRESS]"
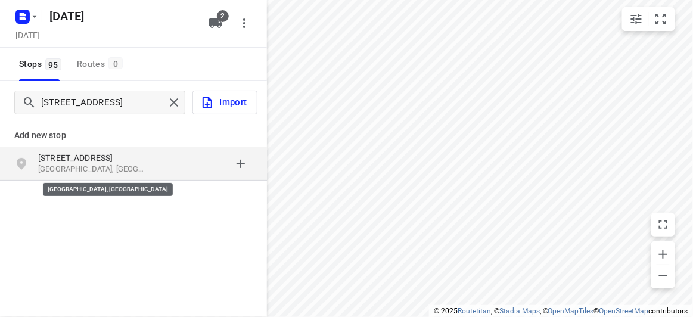
click at [136, 169] on p "[GEOGRAPHIC_DATA], [GEOGRAPHIC_DATA]" at bounding box center [93, 169] width 110 height 11
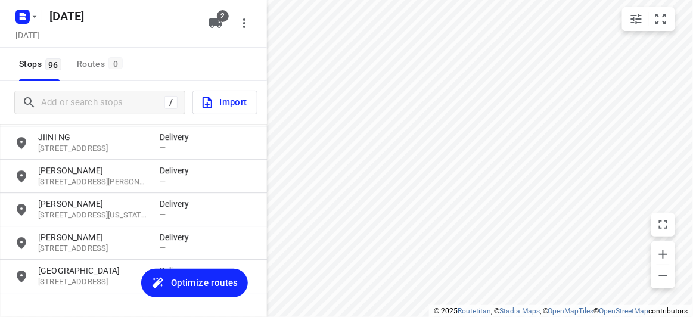
scroll to position [3068, 0]
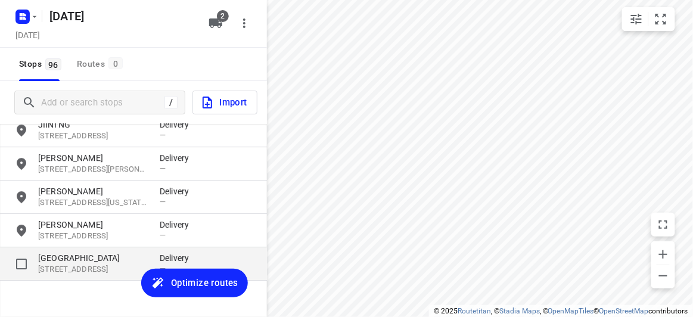
click at [108, 261] on p "[GEOGRAPHIC_DATA]" at bounding box center [93, 258] width 110 height 12
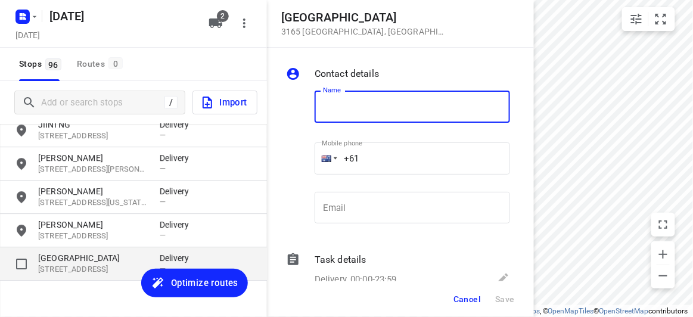
click at [30, 267] on input "grid" at bounding box center [22, 264] width 24 height 24
checkbox input "true"
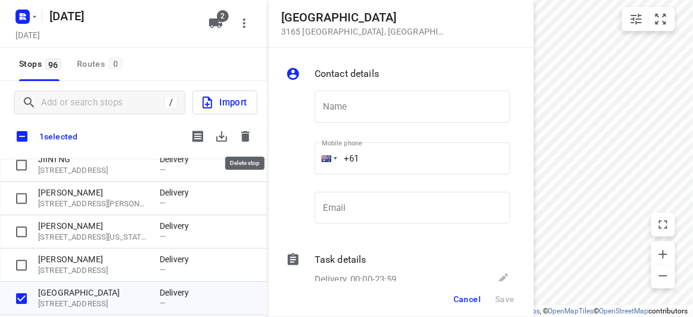
click at [239, 136] on icon "button" at bounding box center [245, 136] width 14 height 14
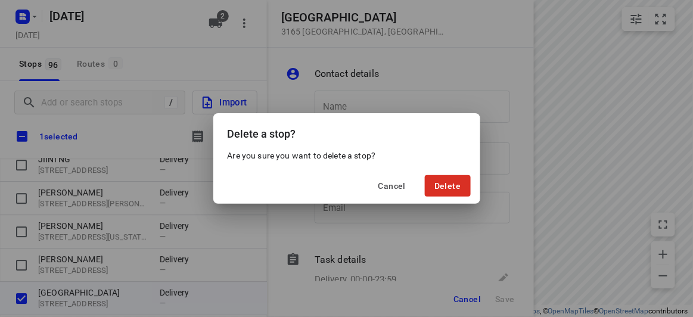
click at [439, 173] on div "Cancel Delete" at bounding box center [346, 186] width 267 height 36
click at [440, 182] on span "Delete" at bounding box center [447, 186] width 26 height 10
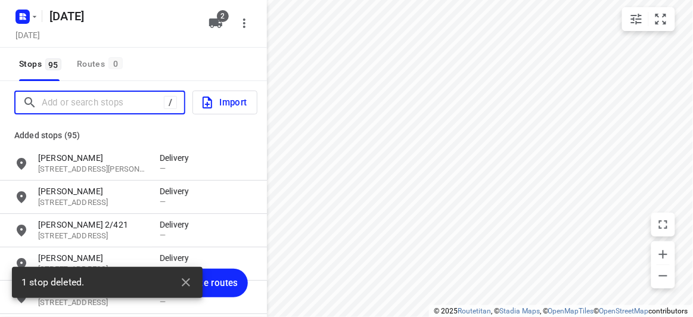
click at [86, 102] on input "Add or search stops" at bounding box center [103, 102] width 122 height 18
paste input "[STREET_ADDRESS]"
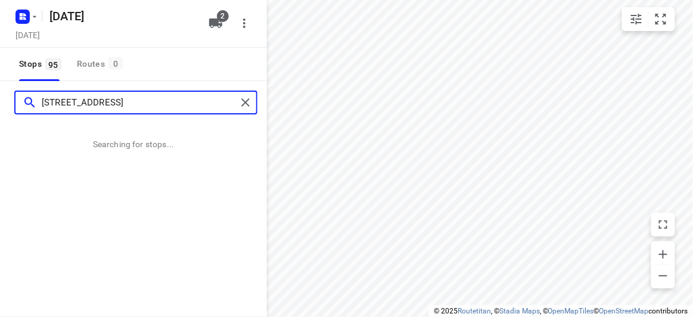
click at [54, 98] on input "[STREET_ADDRESS]" at bounding box center [139, 102] width 195 height 18
click at [60, 100] on input "[STREET_ADDRESS]" at bounding box center [139, 102] width 195 height 18
type input "[STREET_ADDRESS]"
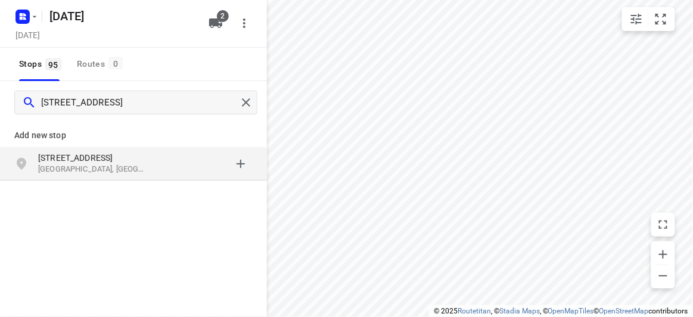
click at [62, 136] on p "Add new stop" at bounding box center [133, 135] width 238 height 14
click at [63, 152] on p "[STREET_ADDRESS]" at bounding box center [93, 158] width 110 height 12
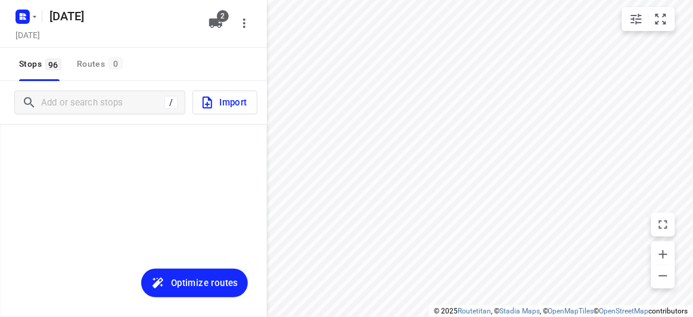
scroll to position [3087, 0]
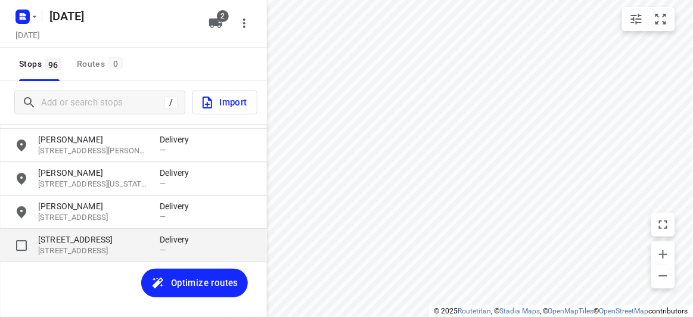
click at [86, 254] on p "[STREET_ADDRESS]" at bounding box center [93, 250] width 110 height 11
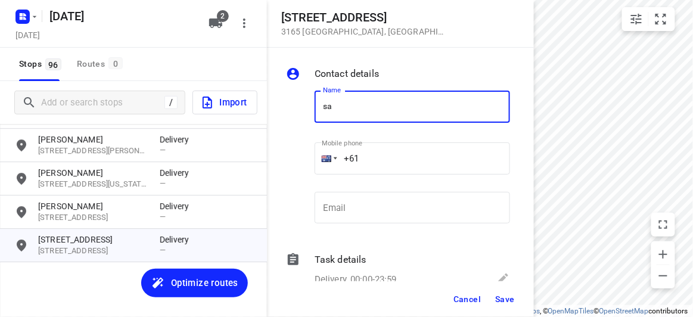
type input "[PERSON_NAME]"
click at [369, 158] on input "+61" at bounding box center [411, 158] width 195 height 32
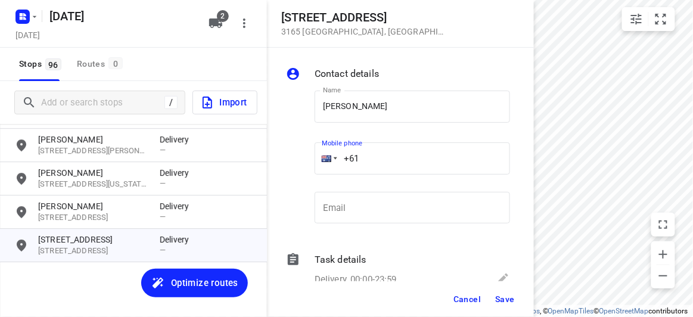
drag, startPoint x: 369, startPoint y: 158, endPoint x: 271, endPoint y: 161, distance: 97.7
click at [271, 161] on div "Contact details Name [PERSON_NAME] Name Mobile phone +61 ​ Email Email Task det…" at bounding box center [400, 164] width 267 height 233
paste input "430042700"
type input "[PHONE_NUMBER]"
click at [506, 297] on span "Save" at bounding box center [505, 299] width 20 height 10
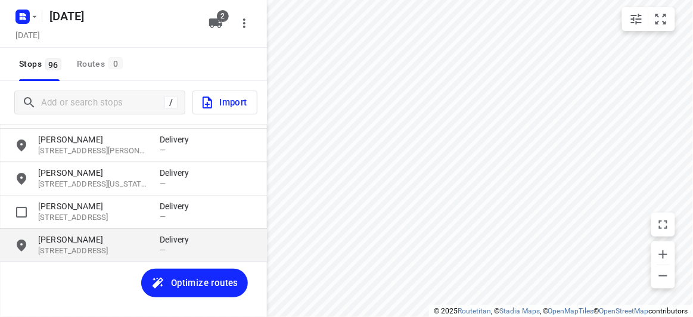
click at [101, 238] on p "[PERSON_NAME]" at bounding box center [93, 239] width 110 height 12
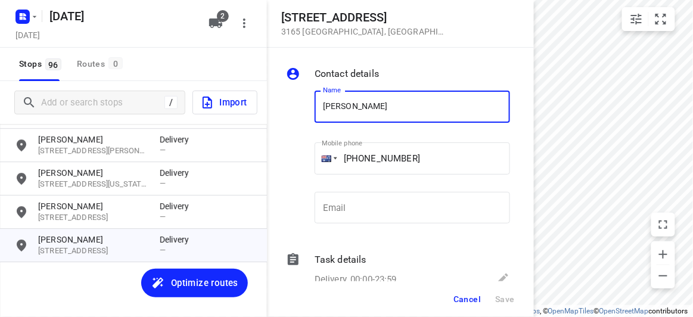
click at [382, 105] on input "[PERSON_NAME]" at bounding box center [411, 107] width 195 height 32
type input "[PERSON_NAME] 19A"
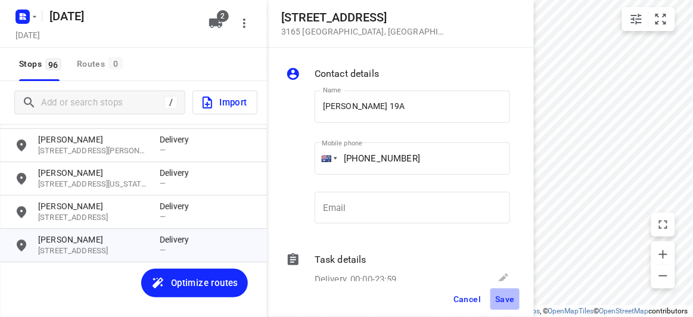
click at [504, 296] on span "Save" at bounding box center [505, 299] width 20 height 10
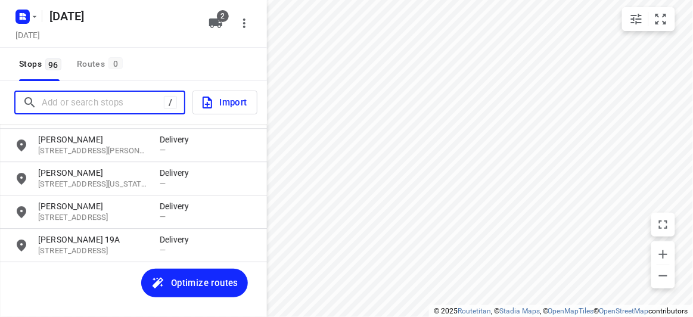
click at [73, 97] on input "Add or search stops" at bounding box center [103, 102] width 122 height 18
paste input "[STREET_ADDRESS]"
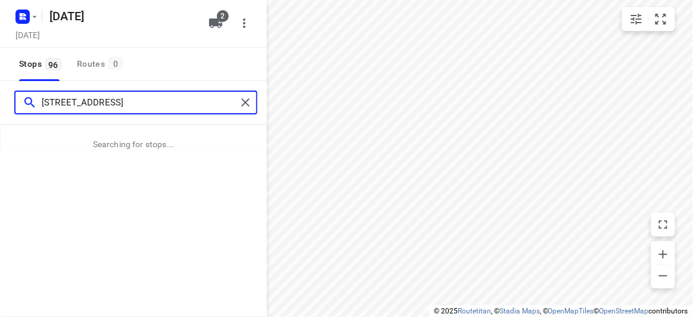
type input "[STREET_ADDRESS]"
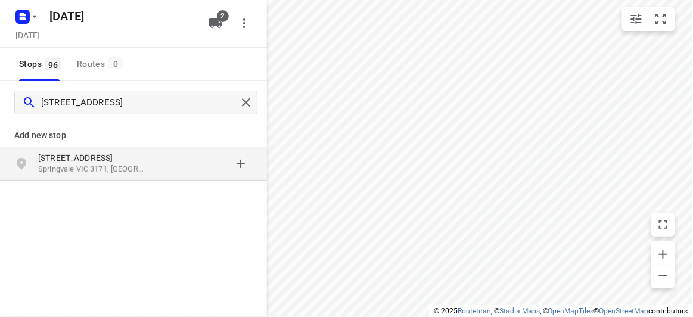
click at [117, 157] on p "[STREET_ADDRESS]" at bounding box center [93, 158] width 110 height 12
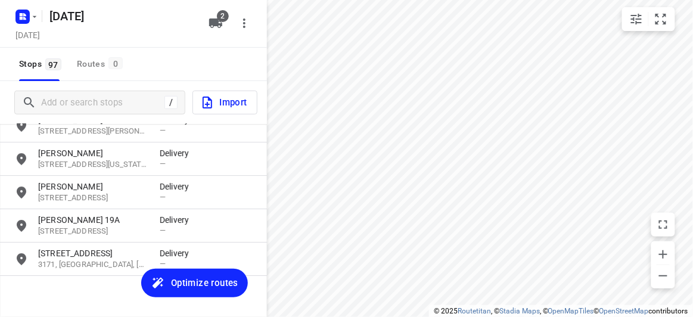
scroll to position [3120, 0]
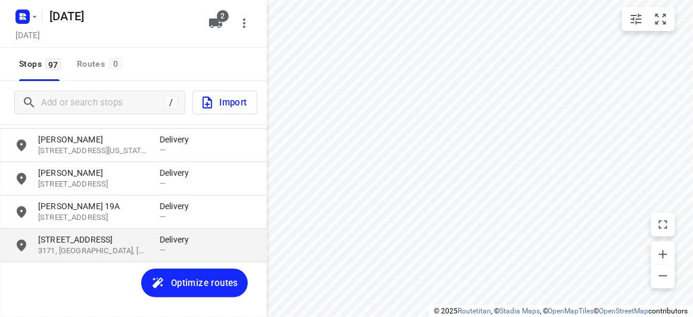
click at [85, 255] on p "3171, [GEOGRAPHIC_DATA], [GEOGRAPHIC_DATA]" at bounding box center [93, 250] width 110 height 11
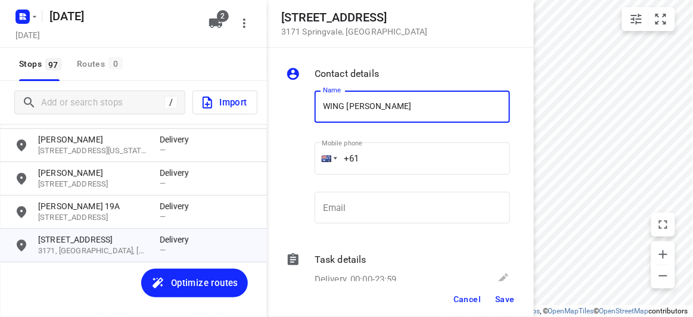
type input "WING [PERSON_NAME]"
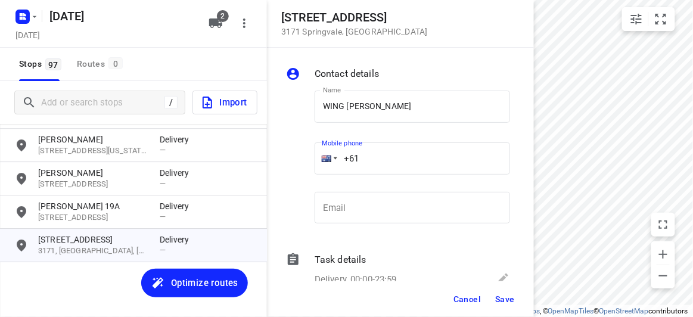
drag, startPoint x: 434, startPoint y: 144, endPoint x: 421, endPoint y: 155, distance: 16.5
click at [434, 145] on input "+61" at bounding box center [411, 158] width 195 height 32
paste input "0416378488"
click at [383, 154] on input "[PHONE_NUMBER]" at bounding box center [411, 158] width 195 height 32
click at [372, 158] on input "[PHONE_NUMBER]" at bounding box center [411, 158] width 195 height 32
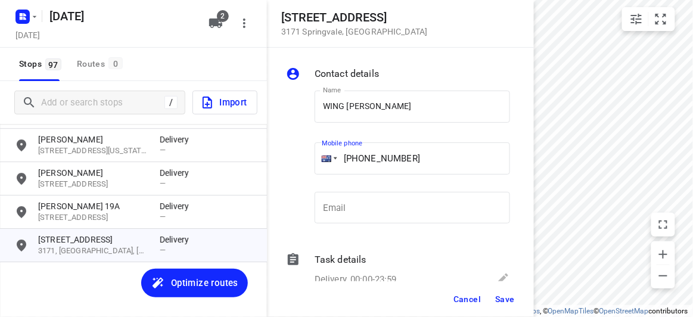
click at [371, 160] on input "[PHONE_NUMBER]" at bounding box center [411, 158] width 195 height 32
click at [364, 163] on input "[PHONE_NUMBER]" at bounding box center [411, 158] width 195 height 32
type input "[PHONE_NUMBER]"
click at [506, 293] on button "Save" at bounding box center [504, 298] width 29 height 21
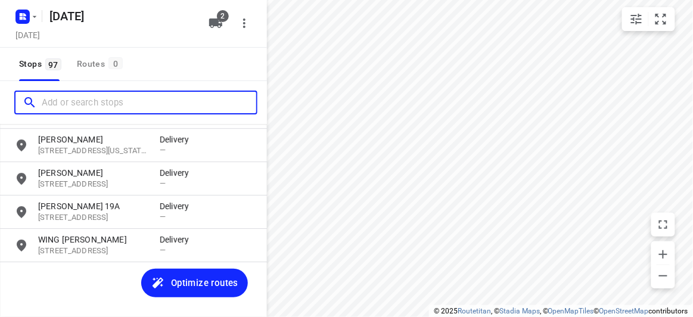
click at [93, 106] on input "Add or search stops" at bounding box center [149, 102] width 214 height 18
paste input "[STREET_ADDRESS]"
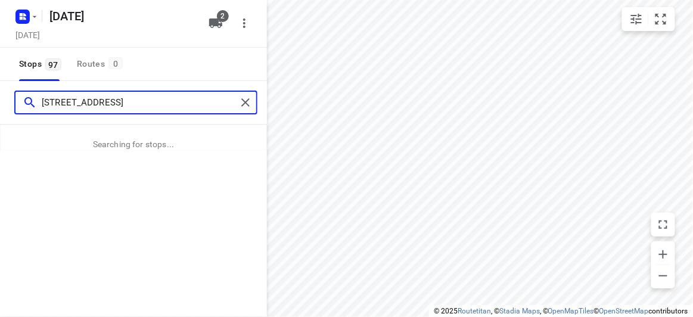
scroll to position [0, 5]
type input "[STREET_ADDRESS]"
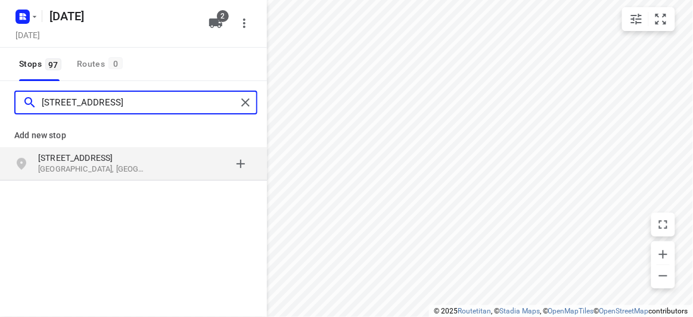
scroll to position [0, 0]
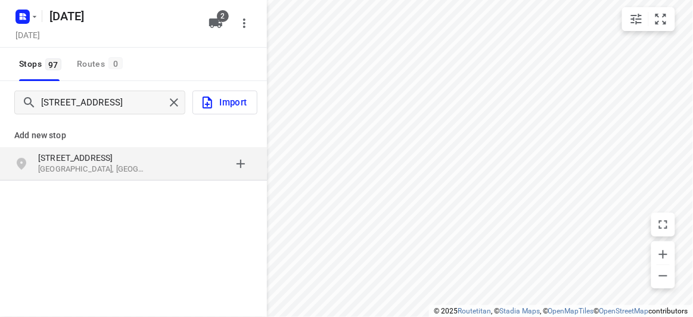
click at [99, 154] on p "[STREET_ADDRESS]" at bounding box center [93, 158] width 110 height 12
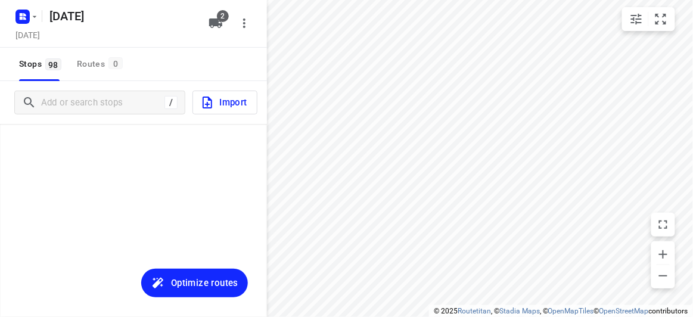
scroll to position [3153, 0]
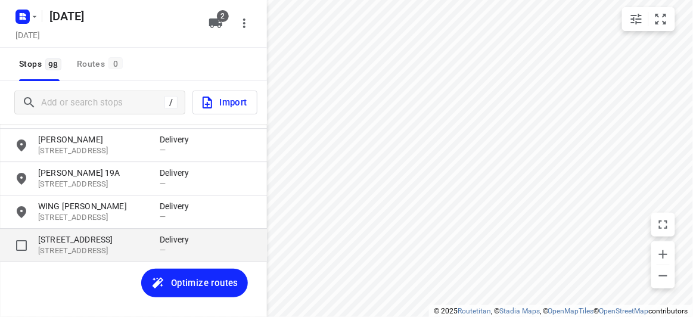
click at [79, 240] on p "[STREET_ADDRESS]" at bounding box center [93, 239] width 110 height 12
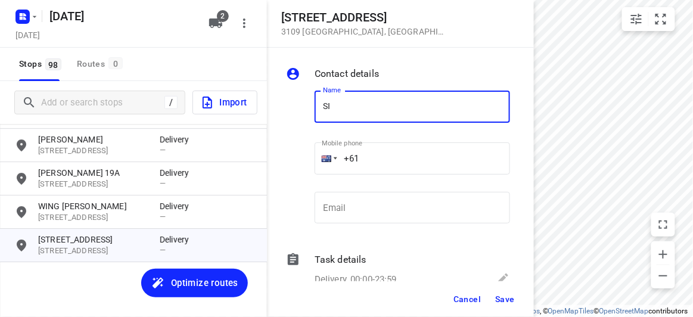
type input "[PERSON_NAME] 3/152"
click at [375, 164] on input "+61" at bounding box center [411, 158] width 195 height 32
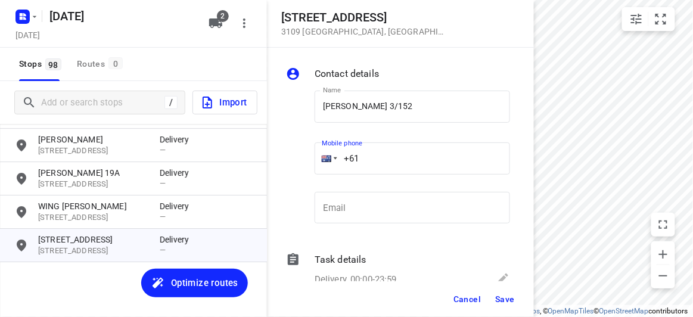
paste input "433799992"
type input "[PHONE_NUMBER]"
click at [501, 304] on button "Save" at bounding box center [504, 298] width 29 height 21
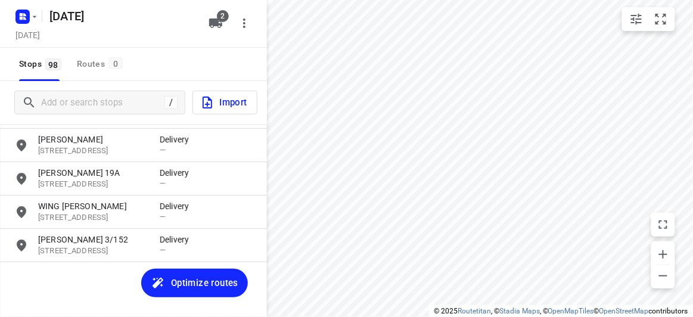
click at [111, 269] on div "[PERSON_NAME] [STREET_ADDRESS][PERSON_NAME] Delivery — JIINI NG [STREET_ADDRESS…" at bounding box center [133, 232] width 267 height 216
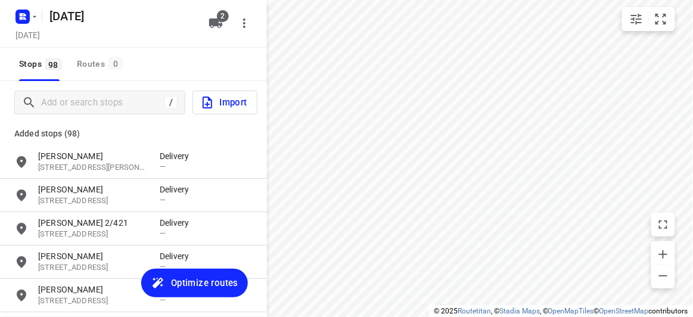
scroll to position [0, 0]
